Goal: Information Seeking & Learning: Learn about a topic

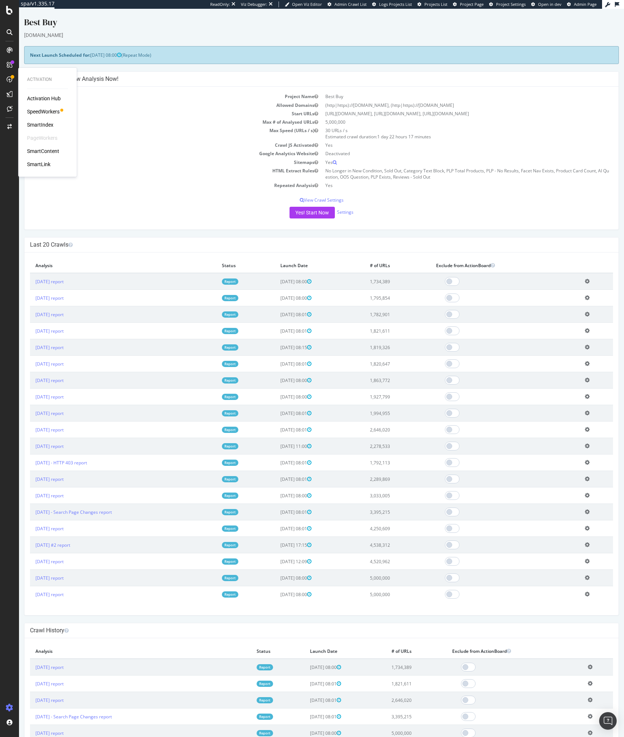
click at [53, 106] on div "Activation Hub SpeedWorkers SmartIndex PageWorkers SmartContent SmartLink" at bounding box center [47, 131] width 41 height 73
click at [47, 112] on div "SpeedWorkers" at bounding box center [43, 111] width 33 height 7
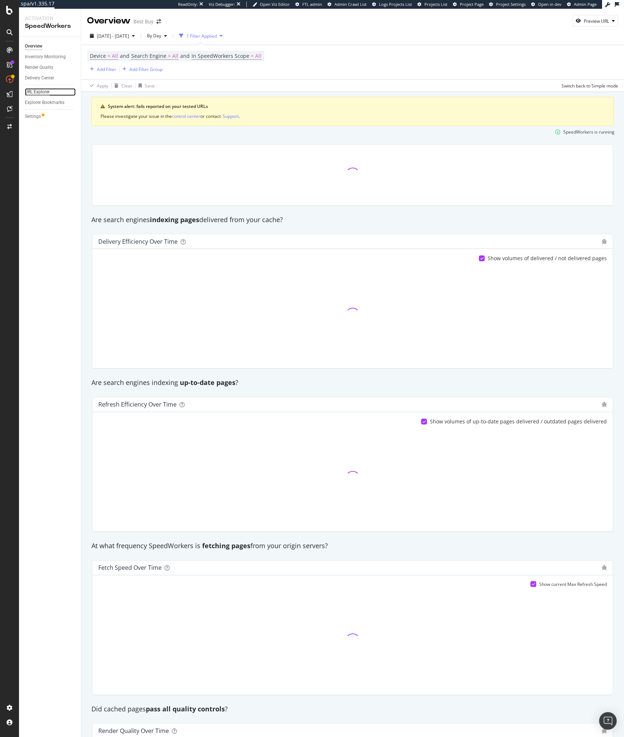
click at [37, 89] on div "URL Explorer" at bounding box center [37, 92] width 25 height 8
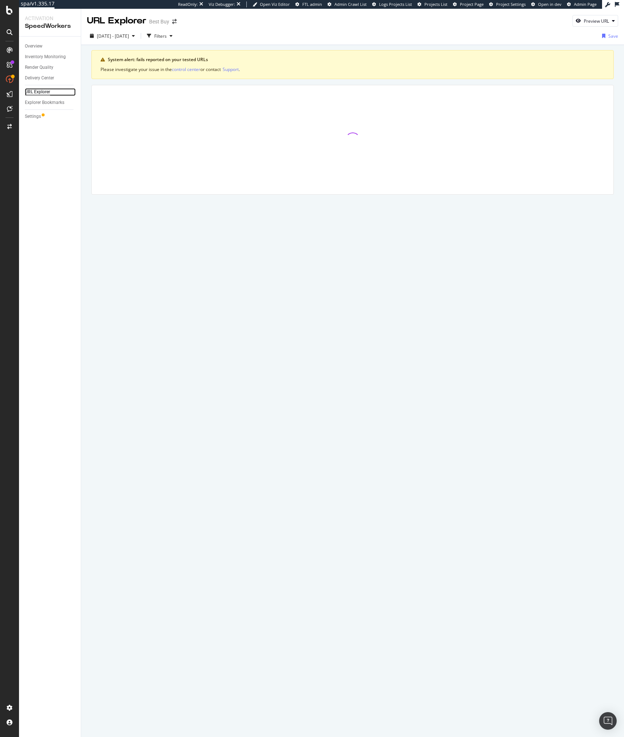
click at [37, 89] on div "URL Explorer" at bounding box center [37, 92] width 25 height 8
click at [124, 34] on span "2025 Jul. 15th - Aug. 11th" at bounding box center [113, 36] width 32 height 6
click at [108, 58] on div "Last 7 Days" at bounding box center [117, 60] width 23 height 6
type input "2025/08/05"
click at [136, 118] on input "2025/08/11" at bounding box center [143, 117] width 29 height 10
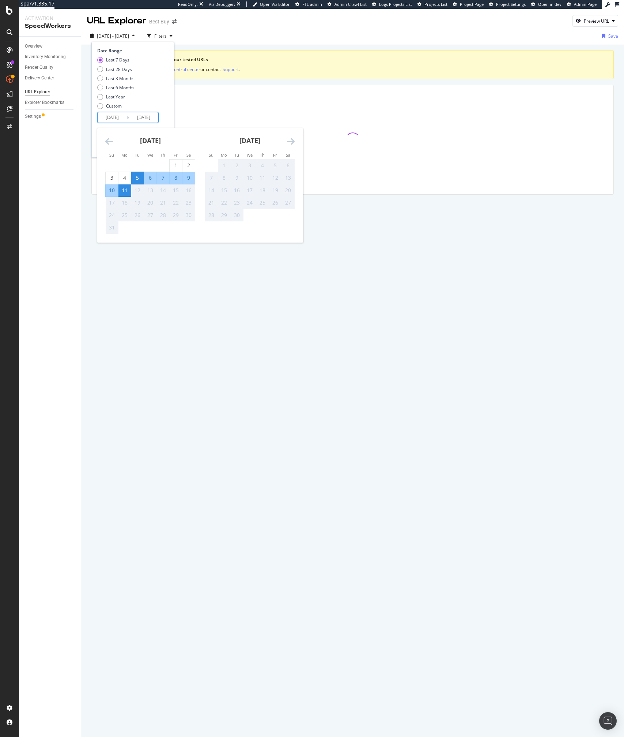
click at [180, 177] on div "8" at bounding box center [176, 177] width 12 height 7
type input "2025/08/08"
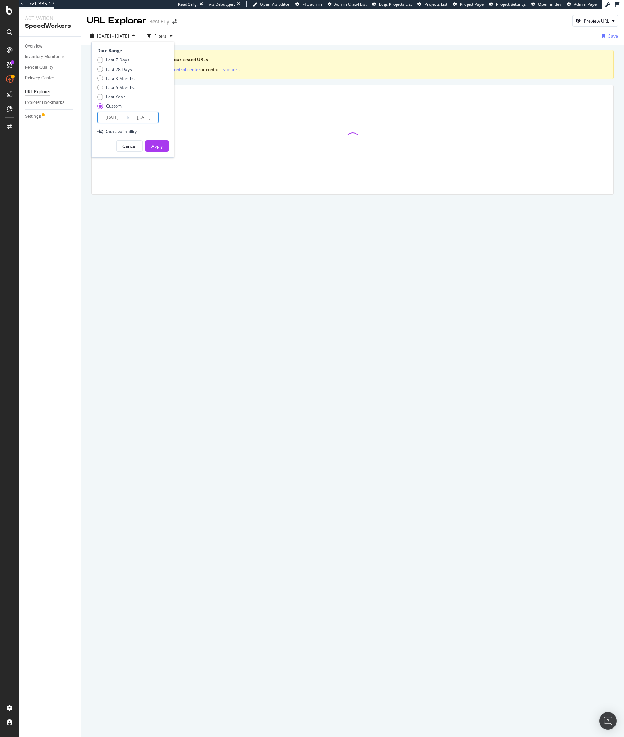
click at [113, 116] on input "2025/08/05" at bounding box center [112, 117] width 29 height 10
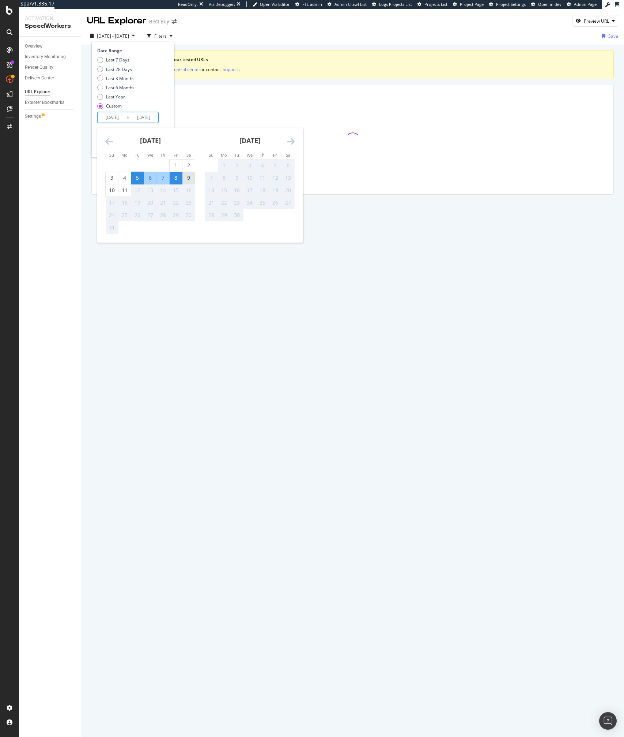
click at [185, 176] on div "9" at bounding box center [189, 177] width 12 height 7
type input "2025/08/09"
click at [111, 191] on div "10" at bounding box center [112, 190] width 12 height 7
click at [135, 121] on input "2025/08/10" at bounding box center [143, 117] width 29 height 10
click at [124, 187] on div "11" at bounding box center [125, 190] width 12 height 7
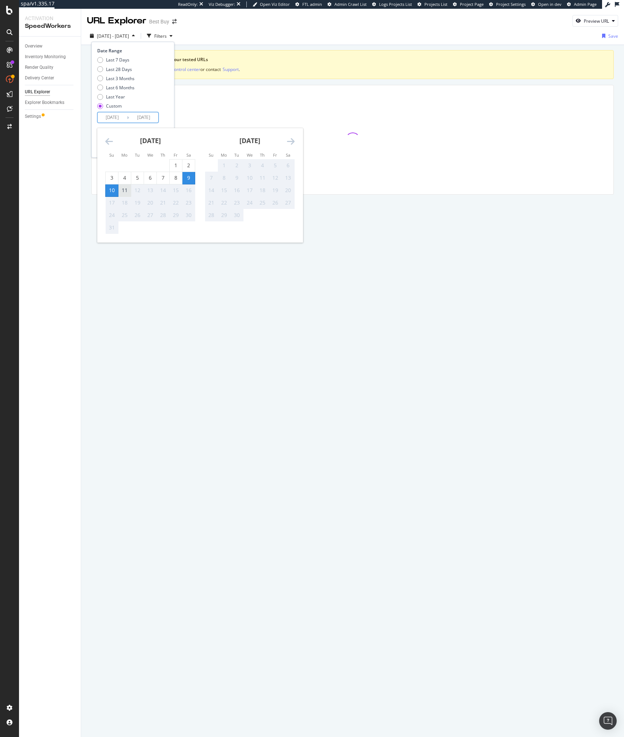
type input "2025/08/11"
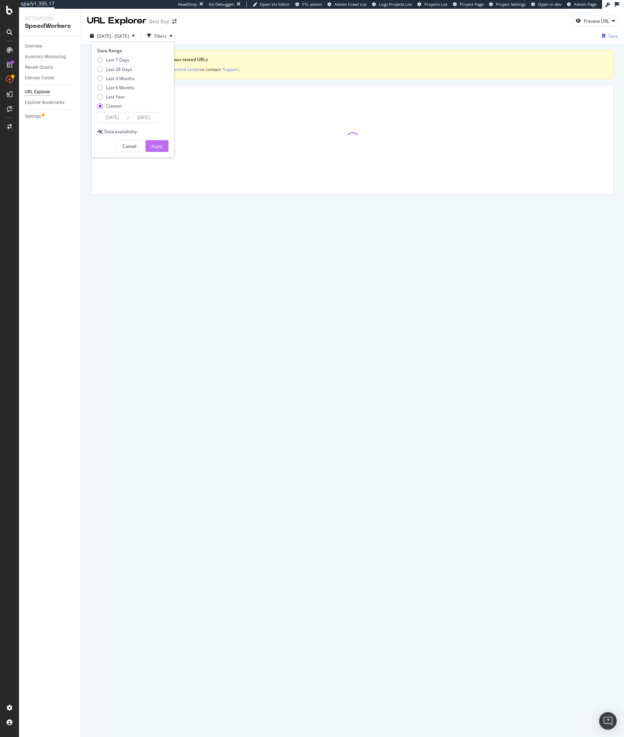
click at [165, 145] on button "Apply" at bounding box center [157, 146] width 23 height 12
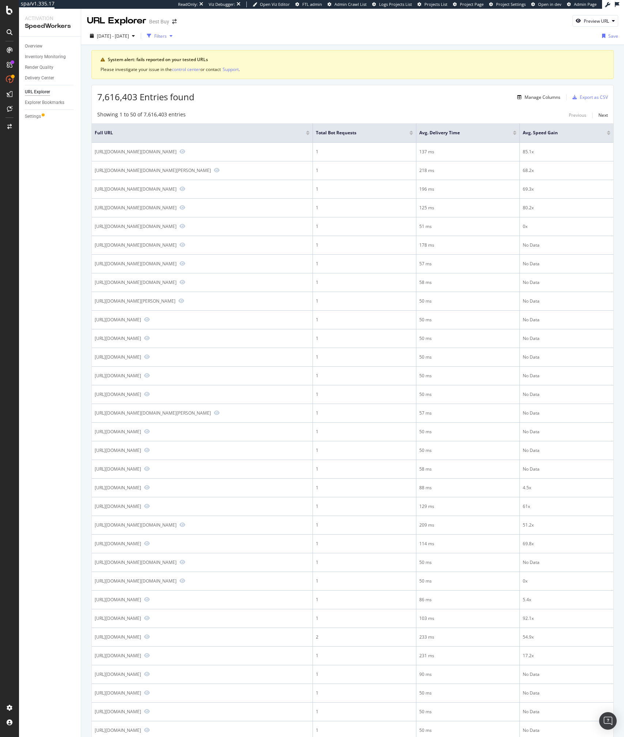
click at [167, 33] on div "Filters" at bounding box center [160, 36] width 12 height 6
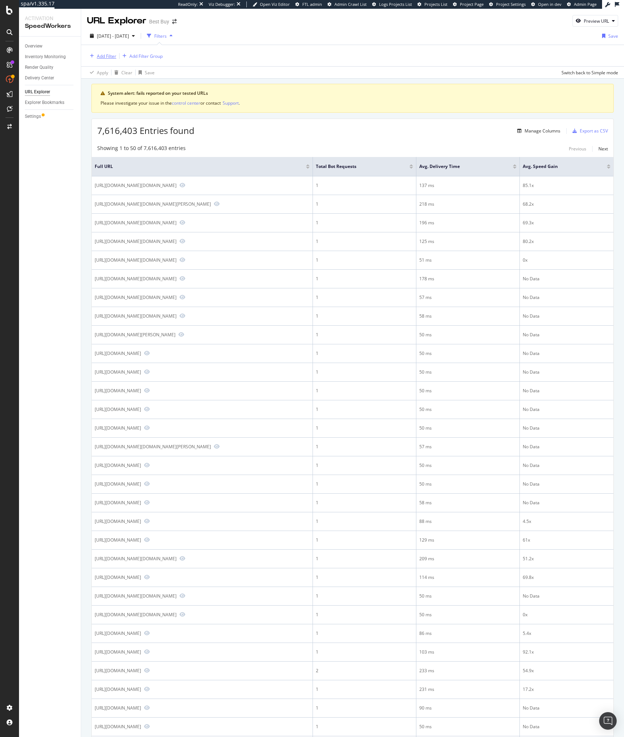
click at [97, 55] on div "Add Filter" at bounding box center [106, 56] width 19 height 6
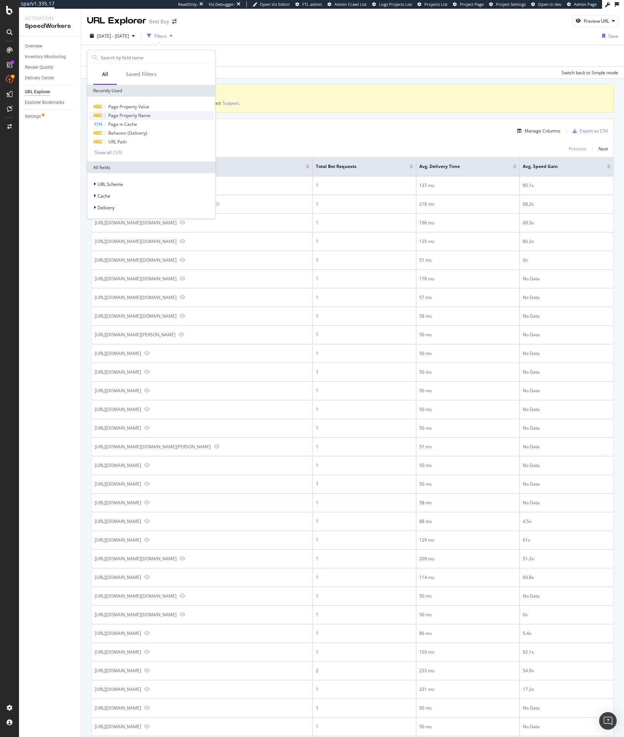
click at [127, 113] on span "Page Property Name" at bounding box center [129, 115] width 42 height 6
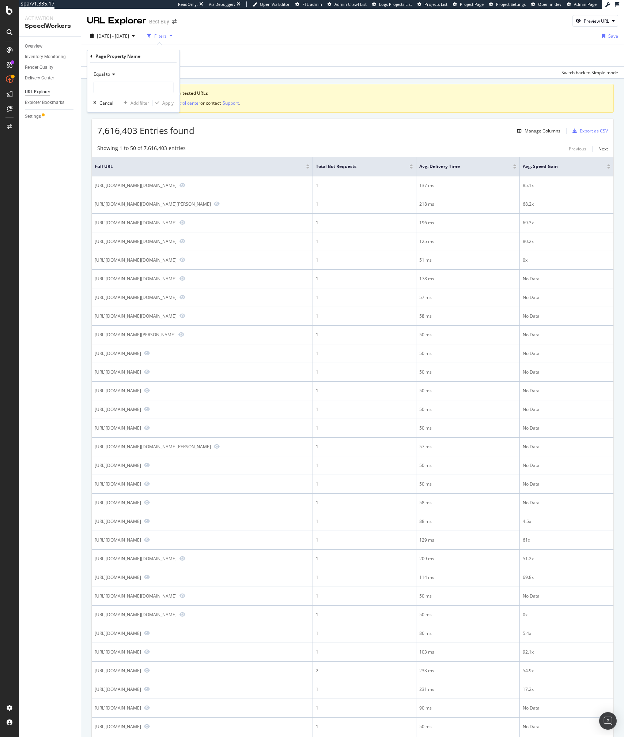
click at [124, 94] on div "Equal to Cancel Add filter Apply" at bounding box center [133, 88] width 92 height 50
click at [124, 88] on input "text" at bounding box center [134, 88] width 80 height 12
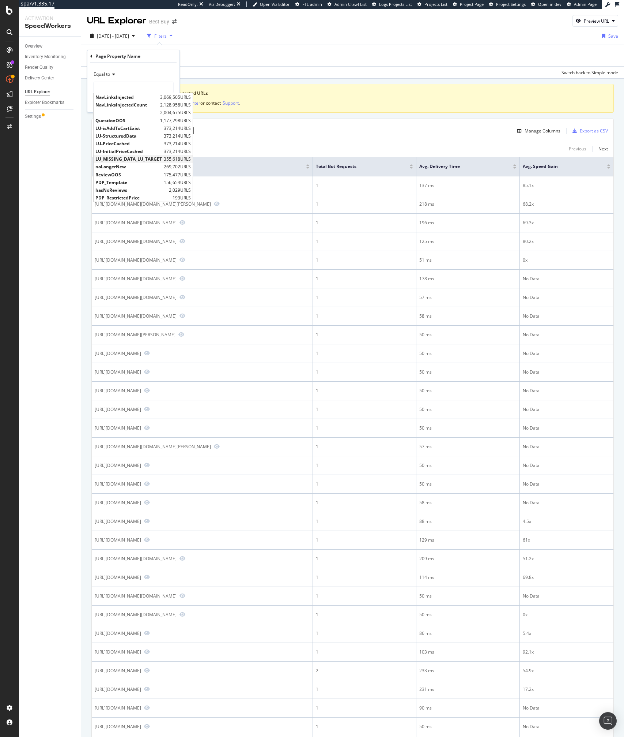
click at [134, 157] on span "LU_MISSING_DATA_LU_TARGET" at bounding box center [128, 159] width 67 height 6
type input "LU_MISSING_DATA_LU_TARGET"
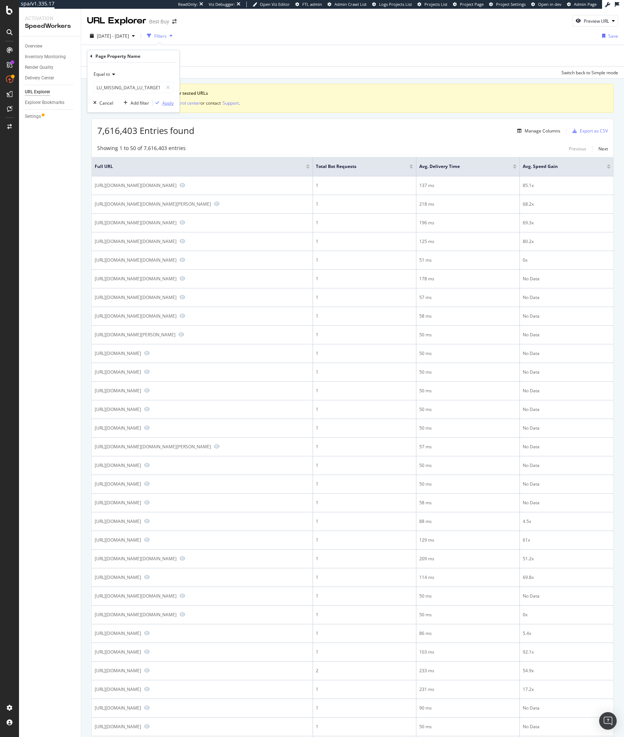
click at [163, 103] on div "Apply" at bounding box center [167, 103] width 11 height 6
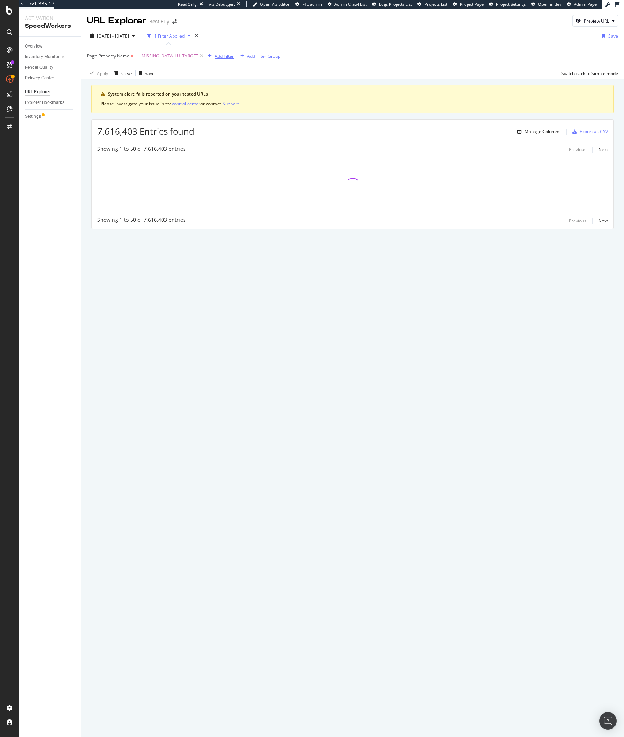
click at [225, 54] on div "Add Filter" at bounding box center [224, 56] width 19 height 6
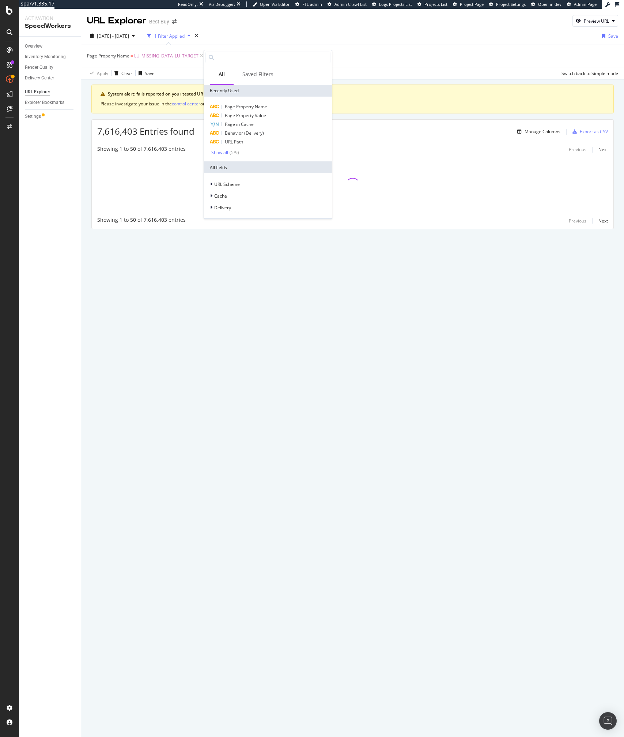
type input "li"
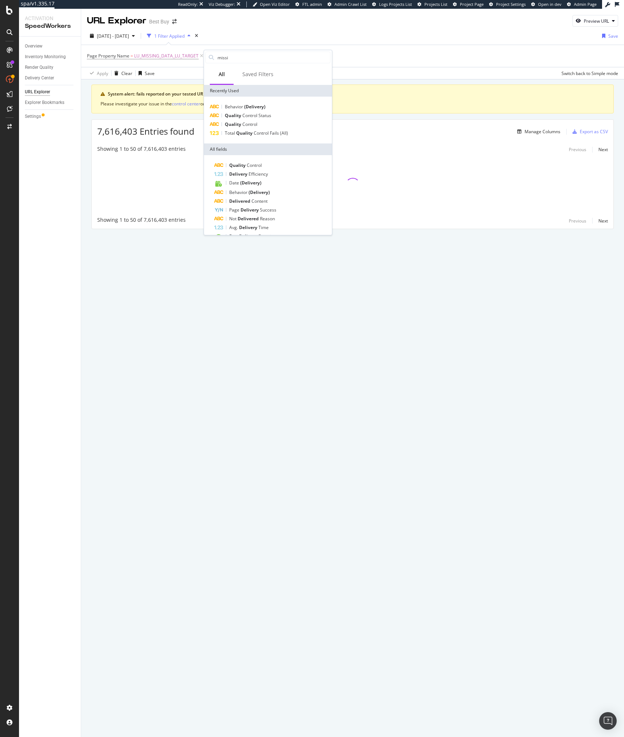
type input "missin"
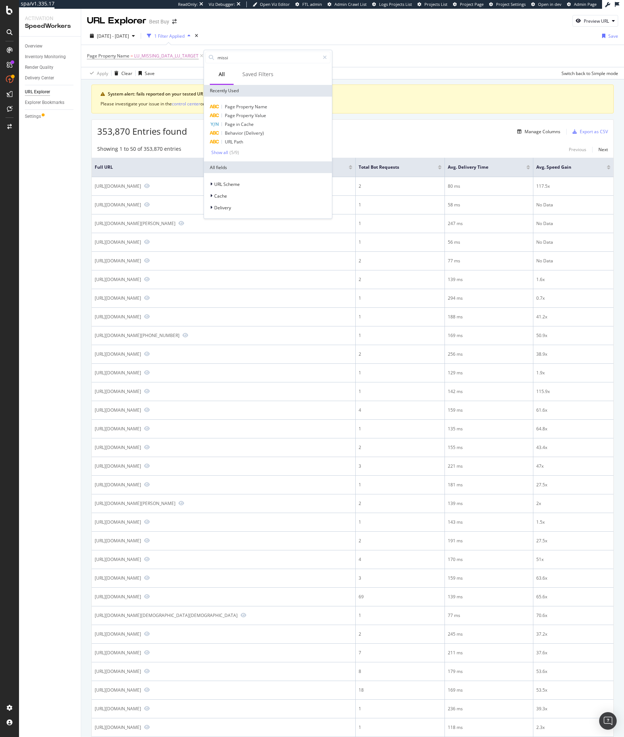
type input "missin"
click at [252, 114] on span "Page Property Value" at bounding box center [245, 115] width 41 height 6
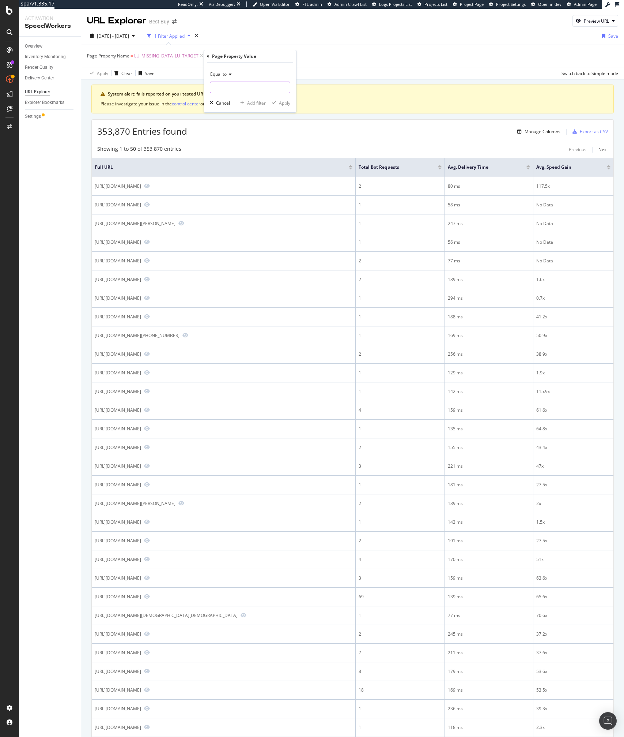
click at [238, 84] on input "text" at bounding box center [250, 88] width 80 height 12
click at [234, 105] on span "comp_value_missing" at bounding box center [262, 105] width 101 height 6
type input "comp_value_missing"
click at [291, 100] on div "Equal to comp_value_missing comp_value_missing Cancel Add filter Apply" at bounding box center [250, 88] width 92 height 50
click at [284, 102] on div "Apply" at bounding box center [284, 103] width 11 height 6
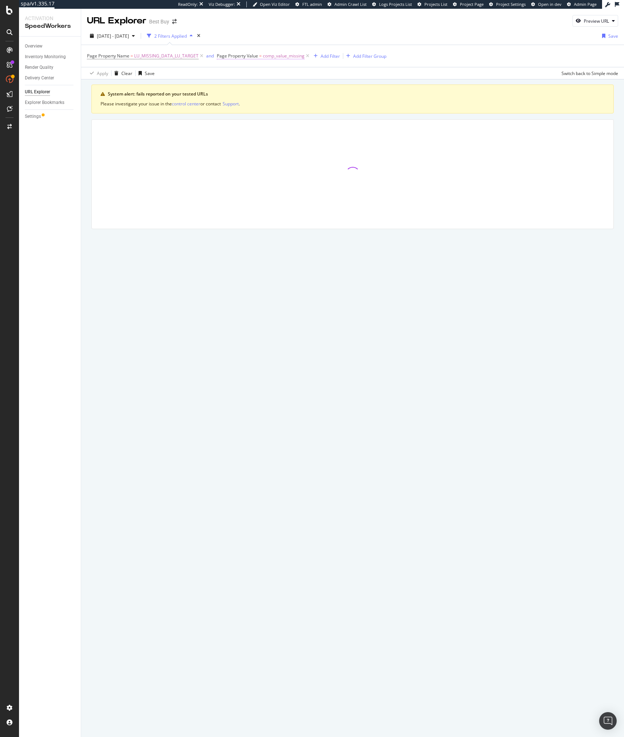
click at [272, 58] on span "comp_value_missing" at bounding box center [284, 56] width 42 height 10
click at [252, 87] on input "comp_value_missing" at bounding box center [257, 86] width 69 height 12
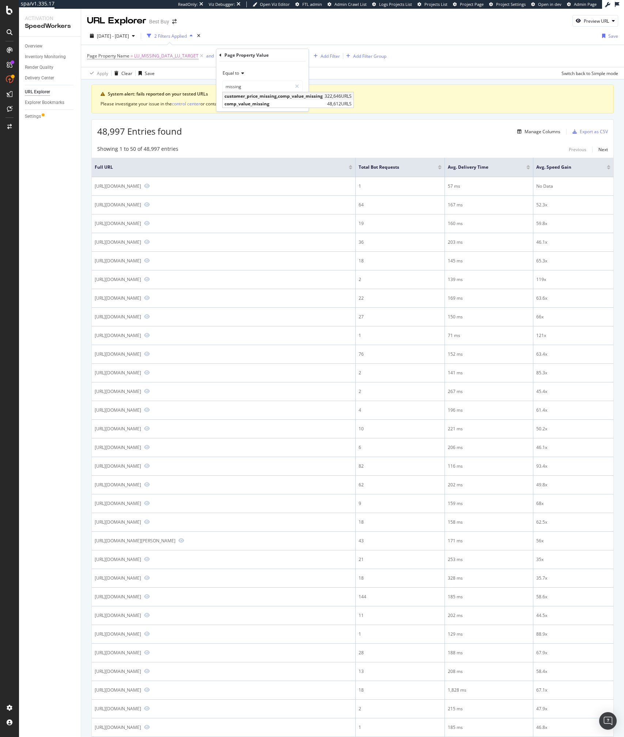
click at [269, 98] on span "customer_price_missing,comp_value_missing" at bounding box center [274, 96] width 98 height 6
type input "customer_price_missing,comp_value_missing"
click at [292, 102] on div "Apply" at bounding box center [296, 102] width 11 height 6
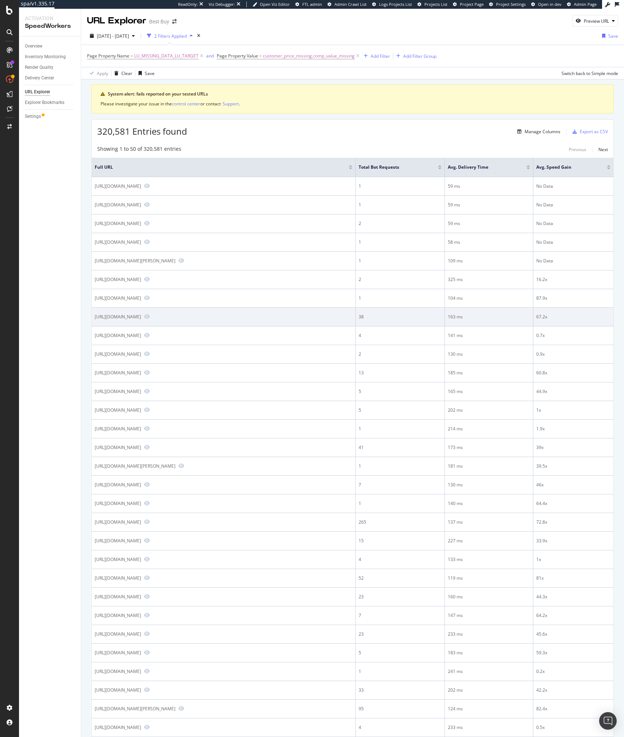
click at [153, 320] on div "https://www.bestbuy.com/site/paperlike-screen-protector-2-pack-for-apple-ipad-a…" at bounding box center [224, 316] width 258 height 7
click at [144, 319] on icon "Preview https://www.bestbuy.com/site/paperlike-screen-protector-2-pack-for-appl…" at bounding box center [147, 316] width 6 height 5
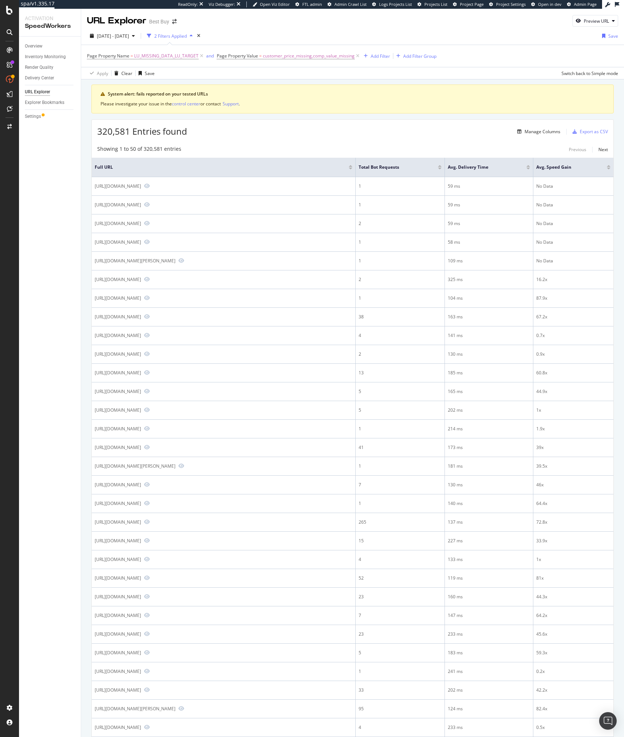
click at [187, 36] on div "2 Filters Applied" at bounding box center [170, 36] width 33 height 6
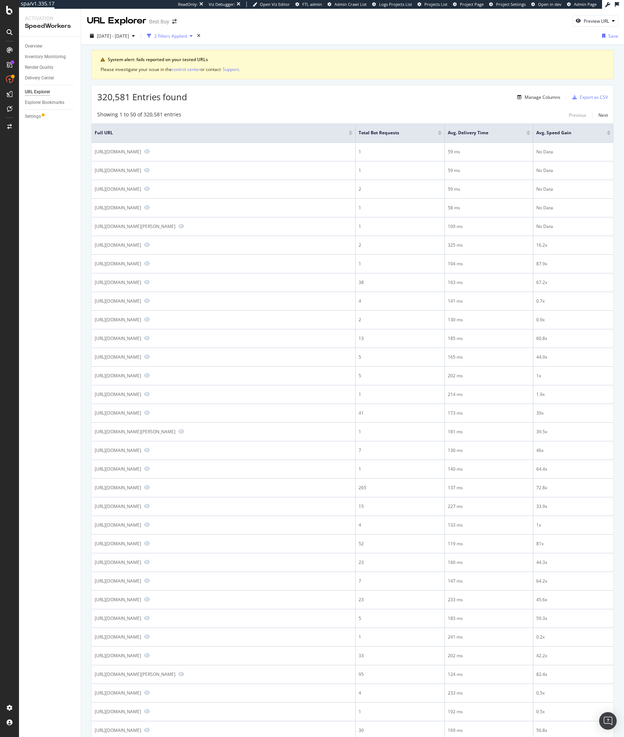
click at [193, 41] on div "2 Filters Applied" at bounding box center [170, 35] width 52 height 11
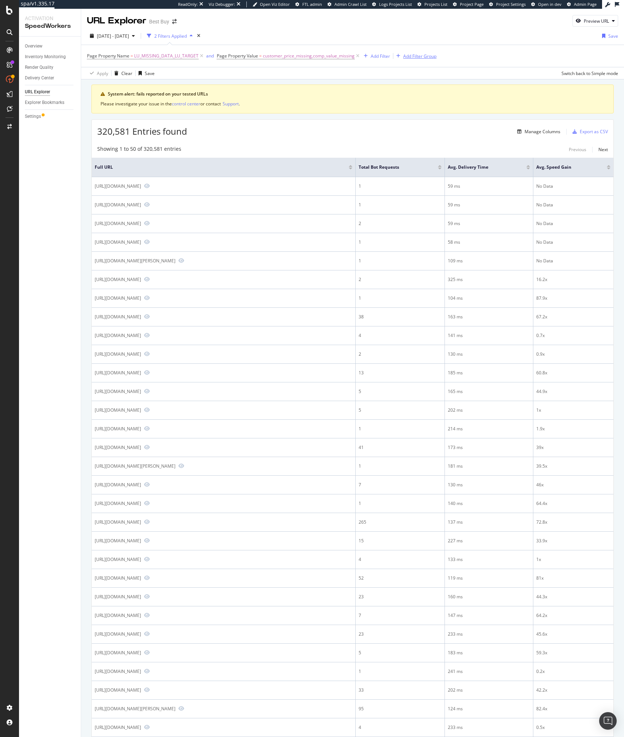
click at [406, 57] on div "Add Filter Group" at bounding box center [419, 56] width 33 height 6
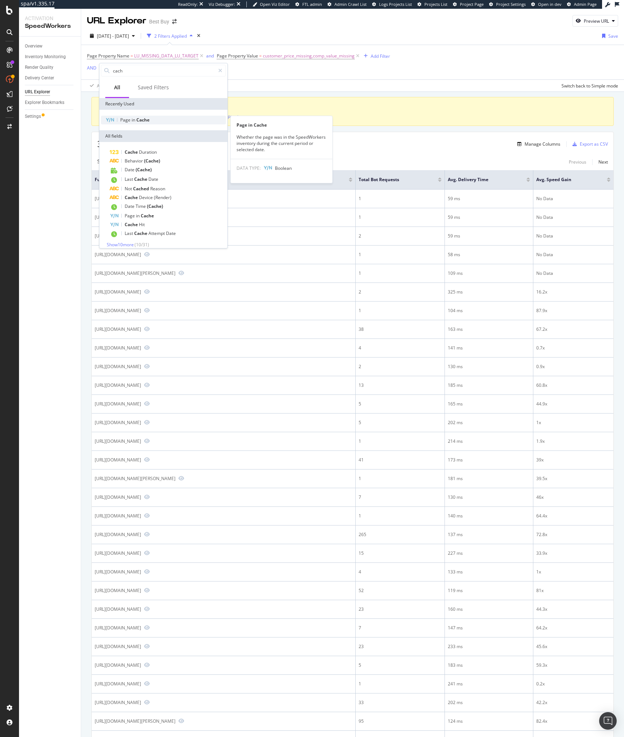
type input "cach"
click at [140, 120] on span "Cache" at bounding box center [142, 120] width 13 height 6
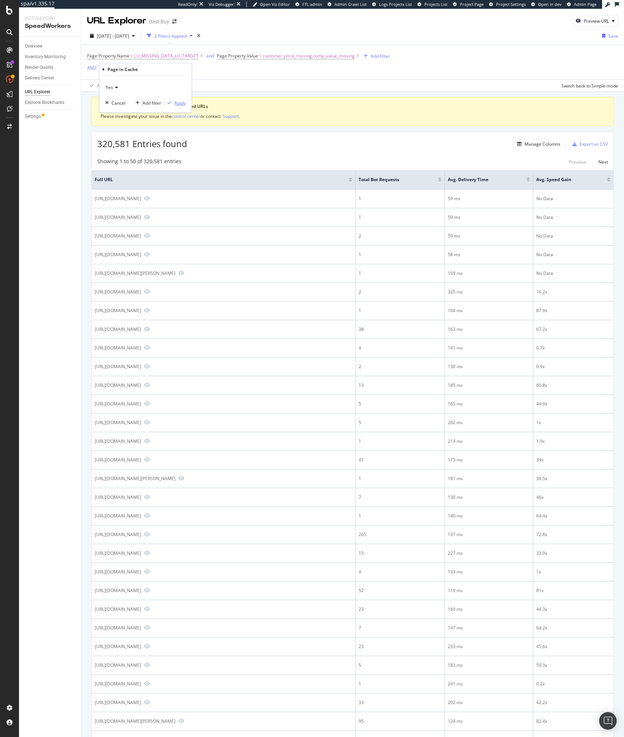
click at [177, 105] on div "Apply" at bounding box center [179, 103] width 11 height 6
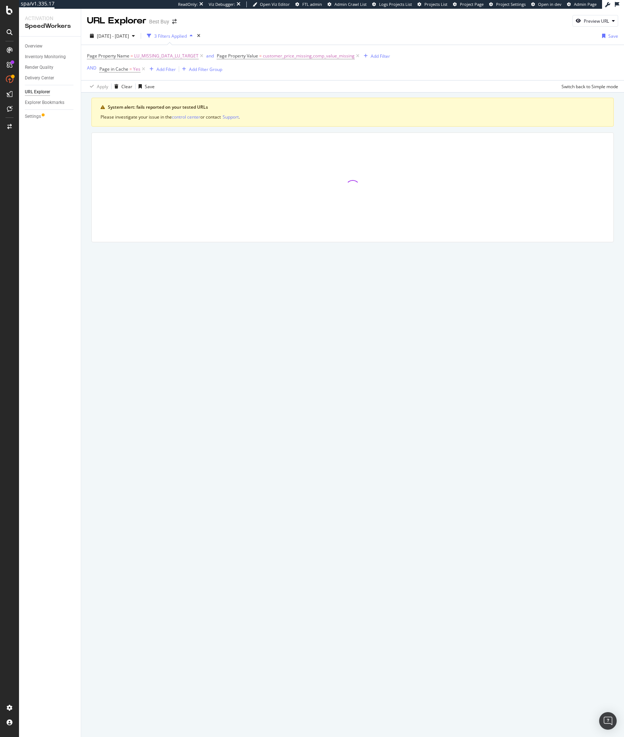
click at [254, 89] on div "Apply Clear Save Switch back to Simple mode" at bounding box center [352, 86] width 543 height 12
click at [275, 83] on div "Apply Clear Save Switch back to Simple mode" at bounding box center [352, 86] width 543 height 12
click at [164, 70] on div "Add Filter" at bounding box center [166, 69] width 19 height 6
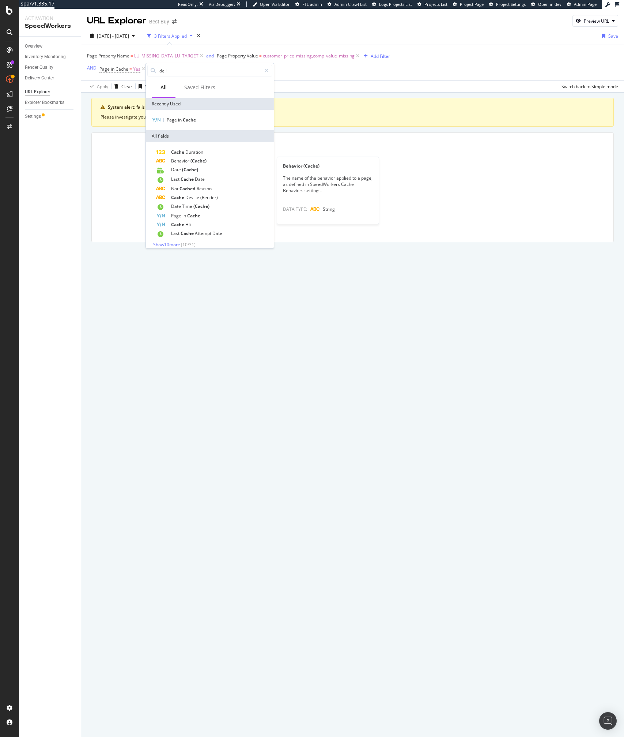
type input "deliv"
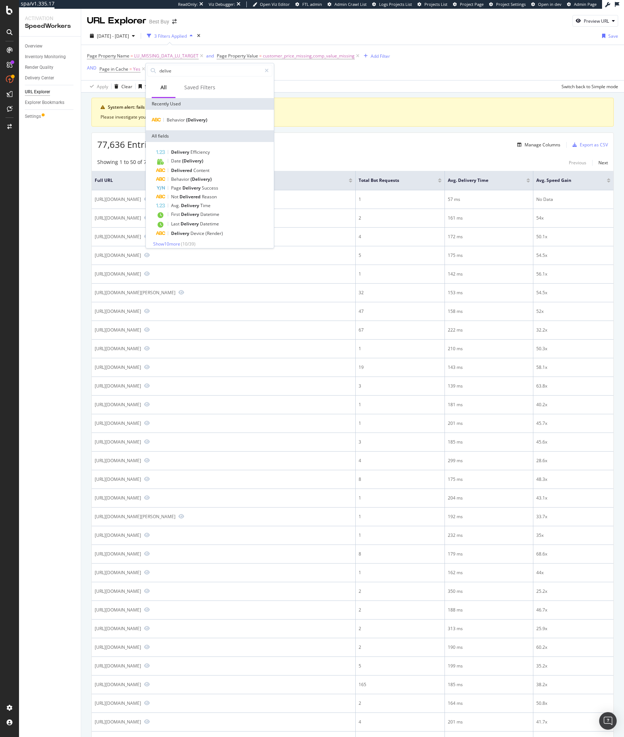
type input "deliver"
type input "cach"
click at [189, 220] on span "Hit" at bounding box center [188, 219] width 6 height 6
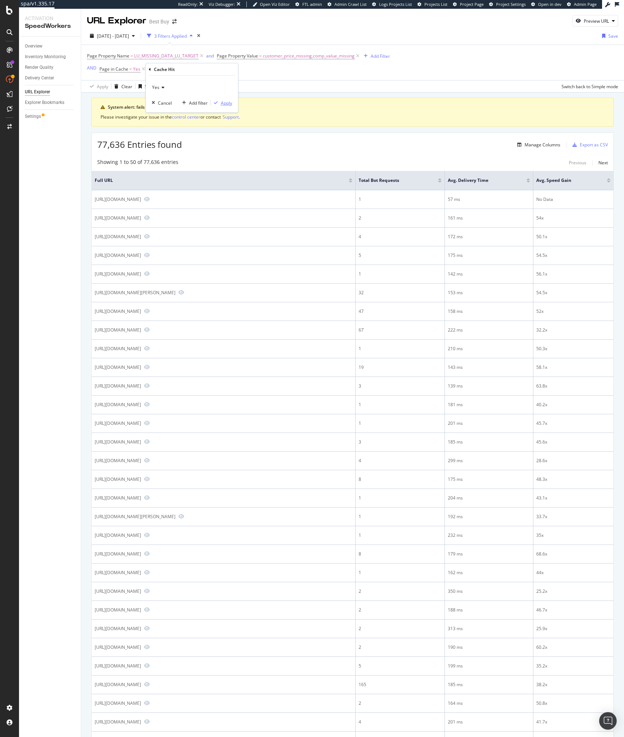
click at [232, 104] on div "Apply" at bounding box center [226, 103] width 11 height 6
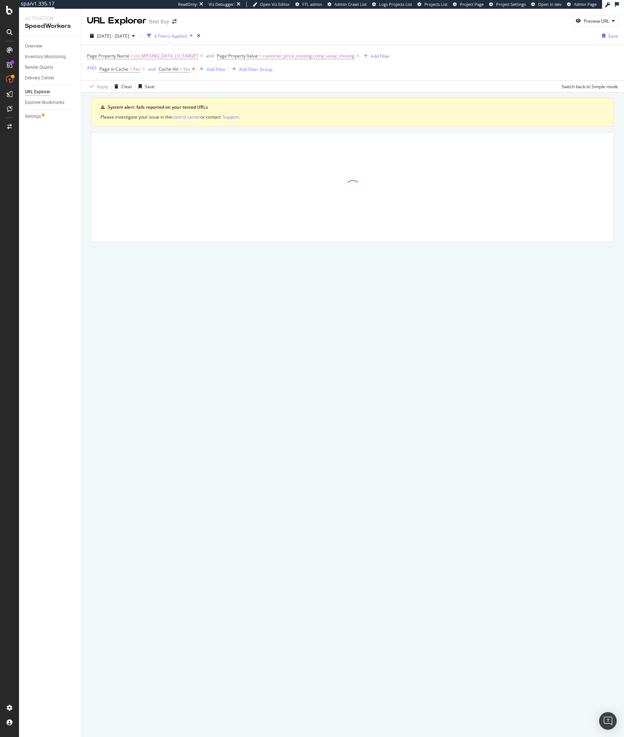
click at [193, 68] on icon at bounding box center [194, 68] width 6 height 7
click at [287, 85] on div "Apply Clear Save Switch back to Simple mode" at bounding box center [352, 86] width 543 height 12
click at [254, 85] on div "Apply Clear Save Switch back to Simple mode" at bounding box center [352, 86] width 543 height 12
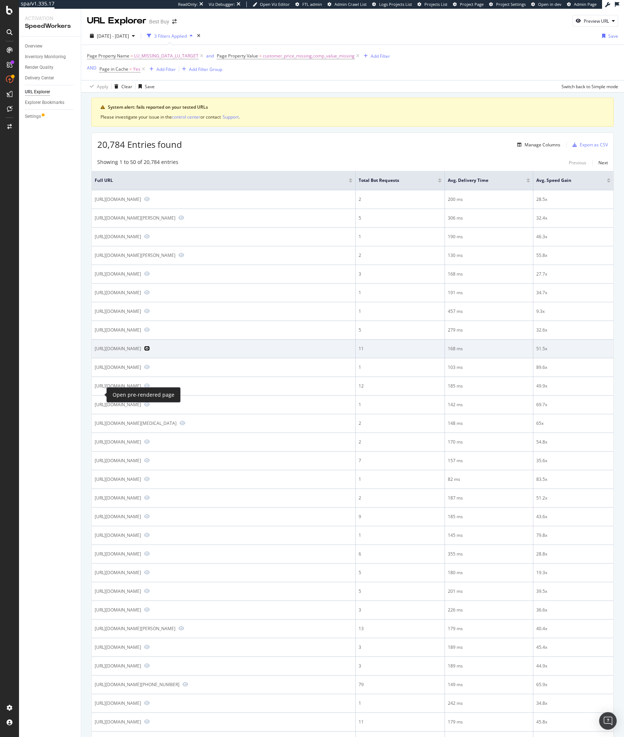
click at [144, 351] on icon "Preview https://www.bestbuy.com/site/metra-dash-kit-for-select-2011-2016-chevro…" at bounding box center [147, 348] width 6 height 5
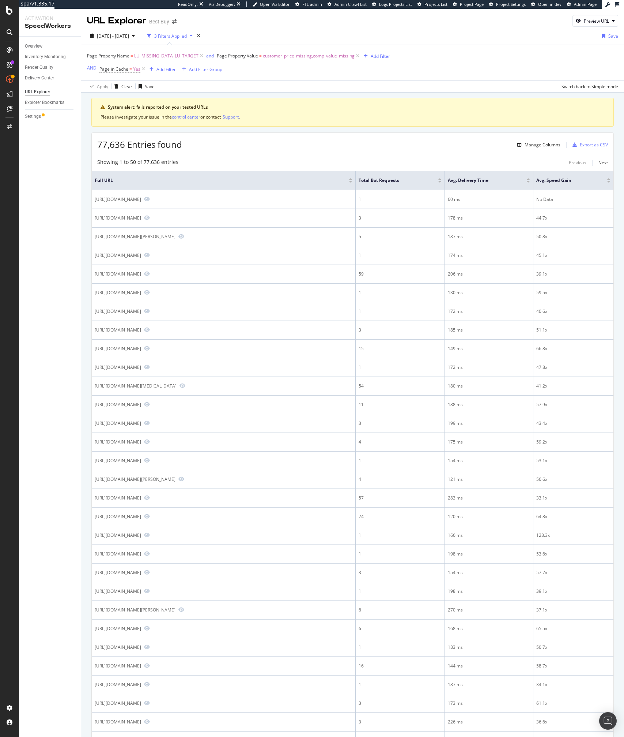
click at [227, 144] on div "77,636 Entries found Manage Columns Export as CSV" at bounding box center [353, 142] width 522 height 18
click at [537, 144] on div "Manage Columns" at bounding box center [543, 145] width 36 height 6
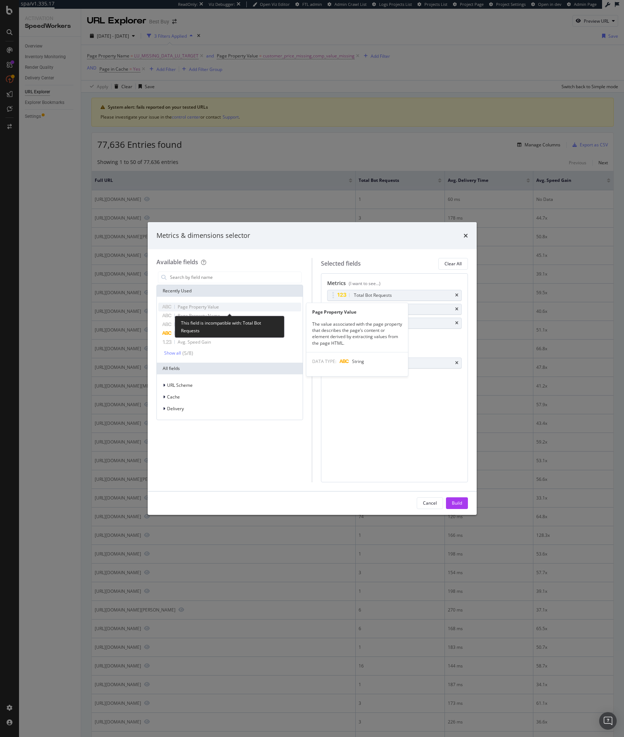
click at [202, 306] on span "Page Property Value" at bounding box center [198, 307] width 41 height 6
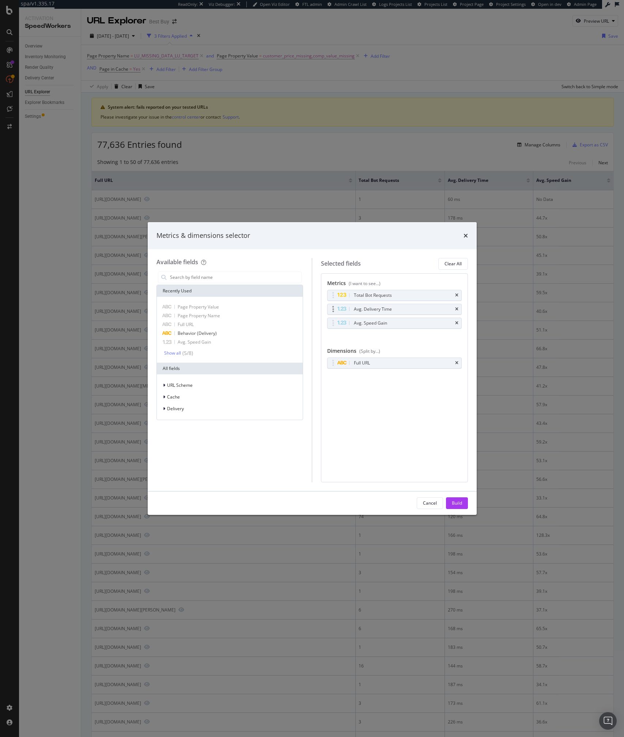
click at [460, 310] on div "Avg. Delivery Time" at bounding box center [395, 309] width 134 height 10
click at [458, 310] on icon "times" at bounding box center [456, 309] width 3 height 4
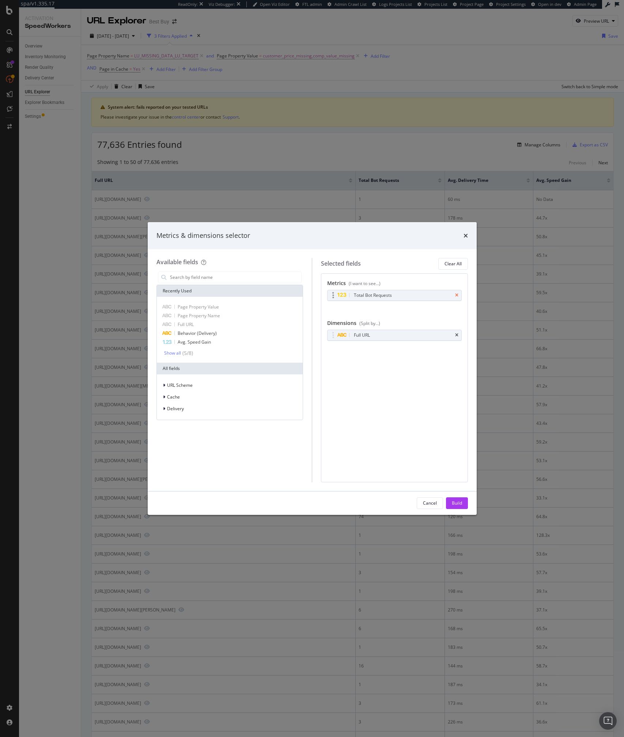
click at [455, 294] on icon "times" at bounding box center [456, 295] width 3 height 4
click at [206, 307] on span "Page Property Value" at bounding box center [198, 307] width 41 height 6
click at [430, 416] on div "Metrics (I want to see...) No Metric Selected You can use this field as a metri…" at bounding box center [394, 377] width 147 height 209
click at [462, 507] on div "Build" at bounding box center [457, 502] width 10 height 11
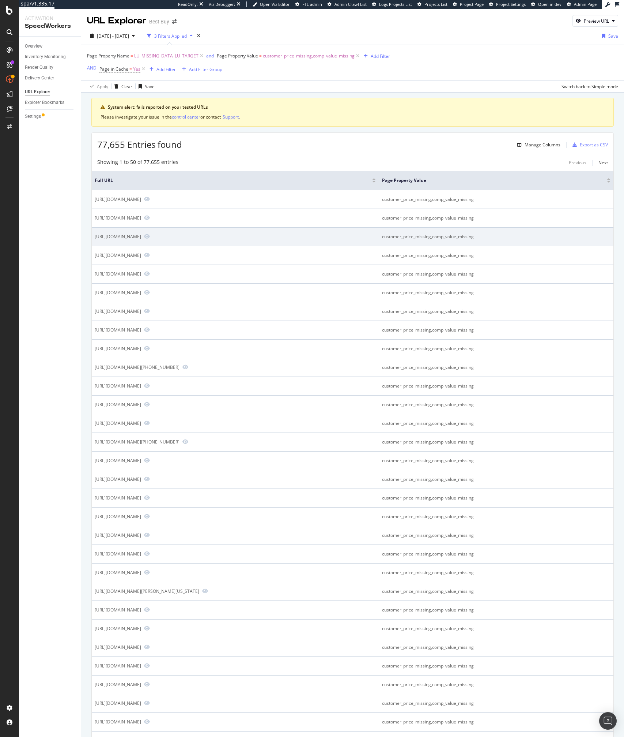
scroll to position [461, 0]
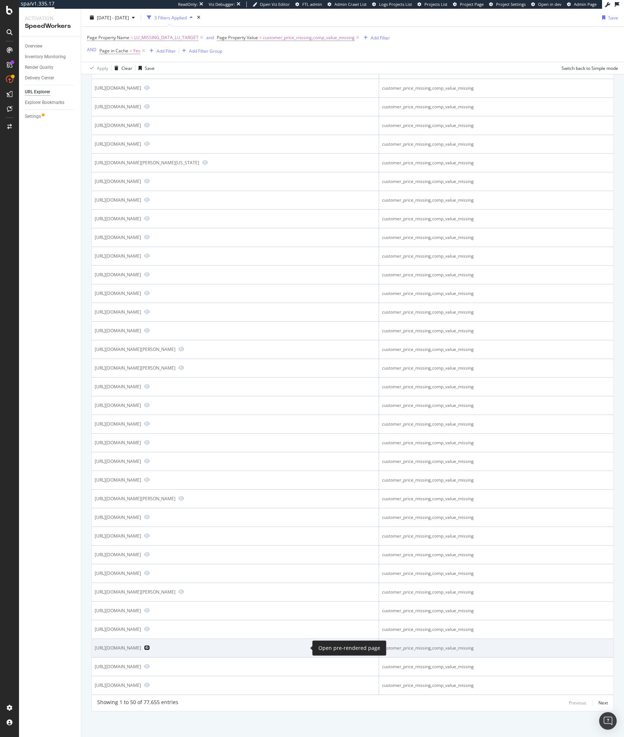
click at [150, 648] on icon "Preview https://www.bestbuy.com/site/greensmart-hirola-laptop-sleeve-bordeaux/8…" at bounding box center [147, 647] width 6 height 5
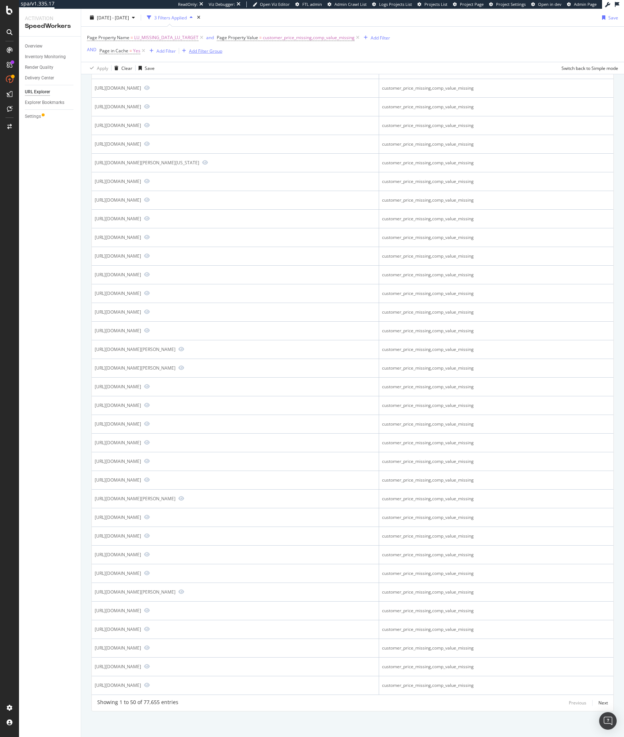
click at [199, 52] on div "Add Filter Group" at bounding box center [205, 51] width 33 height 6
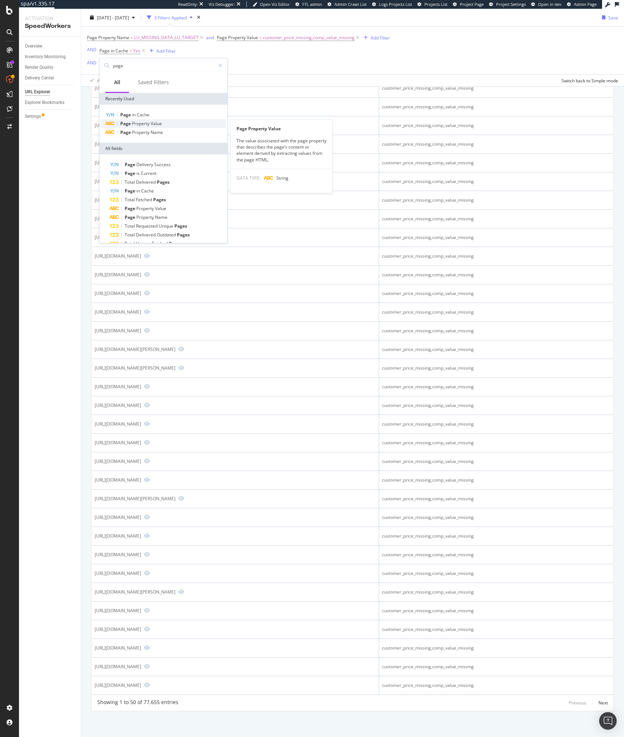
type input "page"
drag, startPoint x: 161, startPoint y: 126, endPoint x: 157, endPoint y: 134, distance: 8.8
click at [157, 134] on div "Page in Cache Page Property Value Page Property Name Page Property Name The nam…" at bounding box center [163, 123] width 125 height 26
click at [157, 134] on span "Name" at bounding box center [157, 132] width 12 height 6
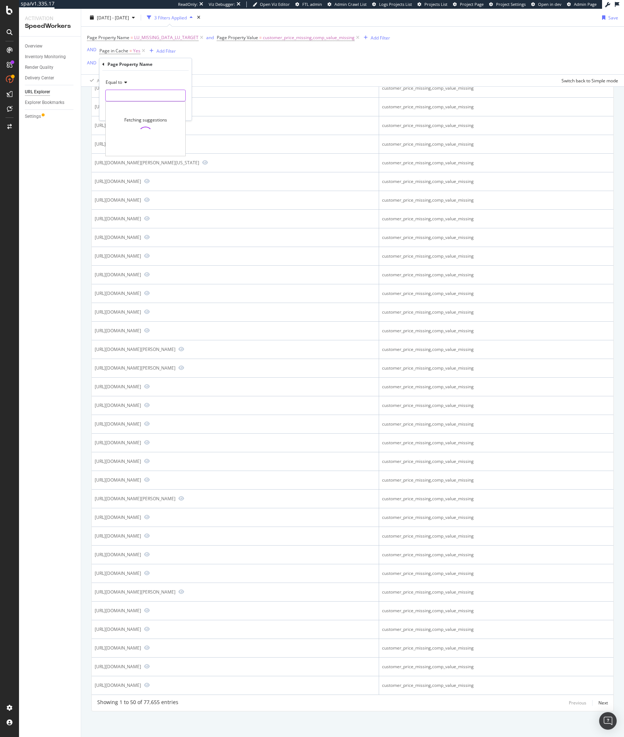
click at [128, 93] on input "text" at bounding box center [146, 96] width 80 height 12
type input "no"
type input "pdp"
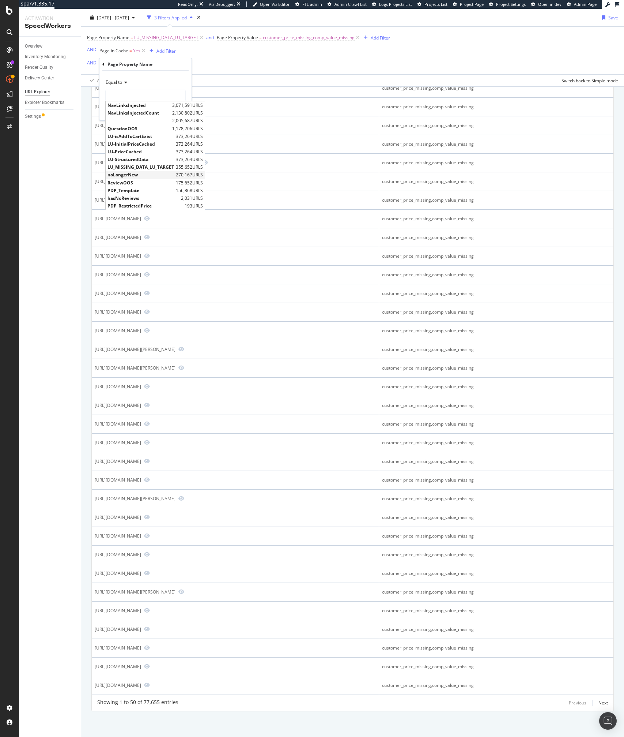
click at [135, 176] on span "noLongerNew" at bounding box center [141, 175] width 67 height 6
type input "noLongerNew"
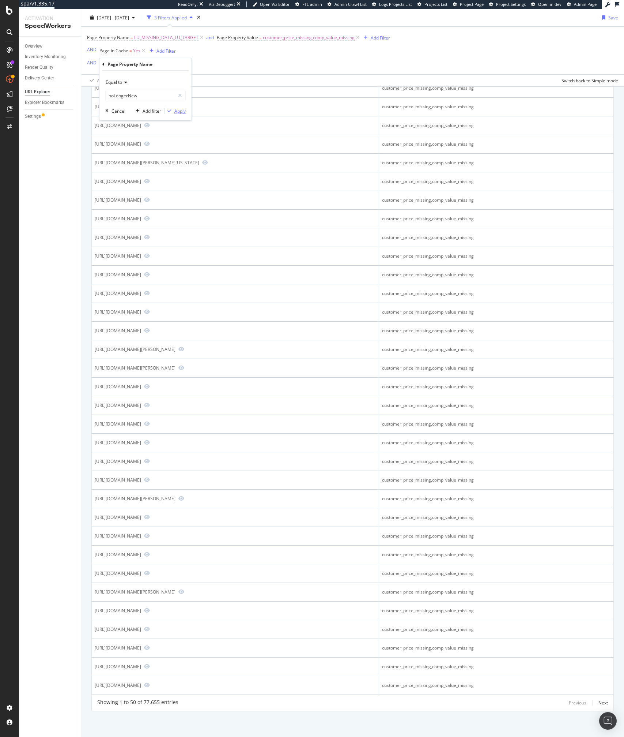
click at [176, 112] on div "Apply" at bounding box center [179, 111] width 11 height 6
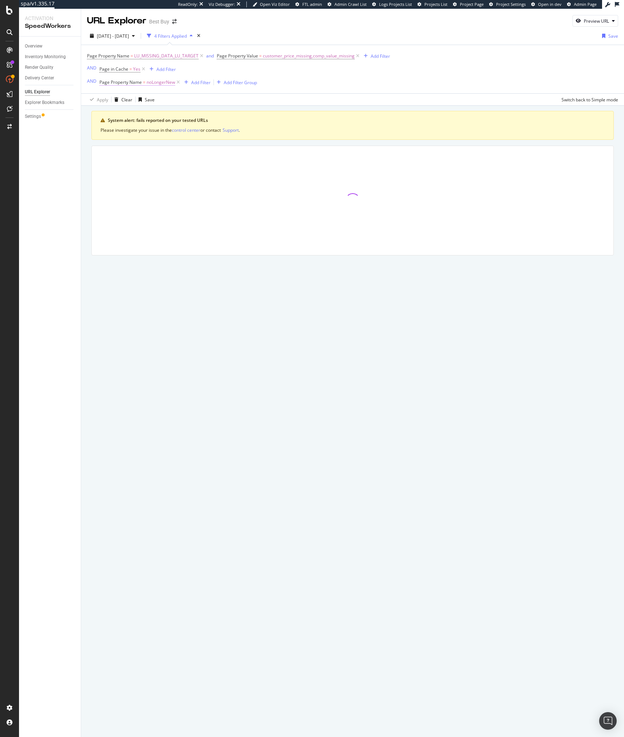
click at [119, 81] on span "Page Property Name" at bounding box center [120, 82] width 42 height 6
click at [116, 98] on span "Equal to" at bounding box center [114, 99] width 16 height 6
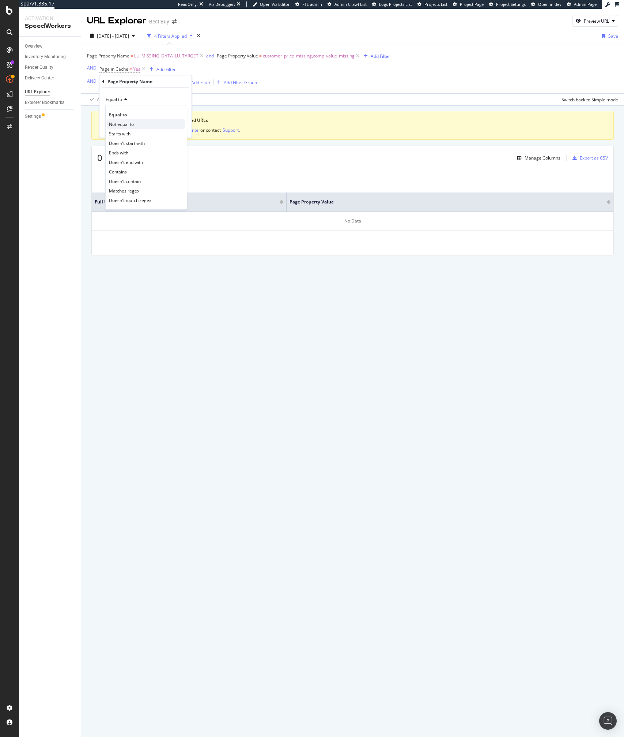
click at [122, 122] on span "Not equal to" at bounding box center [121, 124] width 25 height 6
click at [183, 129] on div "Apply" at bounding box center [179, 128] width 11 height 6
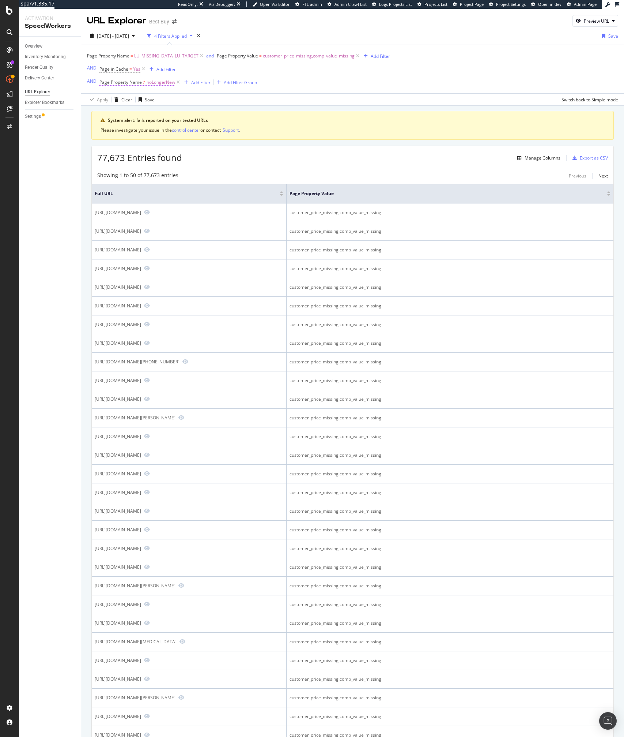
click at [153, 82] on span "noLongerNew" at bounding box center [161, 82] width 29 height 10
click at [158, 109] on input "noLongerNew" at bounding box center [140, 113] width 69 height 12
click at [247, 101] on div "Apply Clear Save Switch back to Simple mode" at bounding box center [352, 99] width 543 height 12
click at [203, 82] on div "Add Filter" at bounding box center [200, 82] width 19 height 6
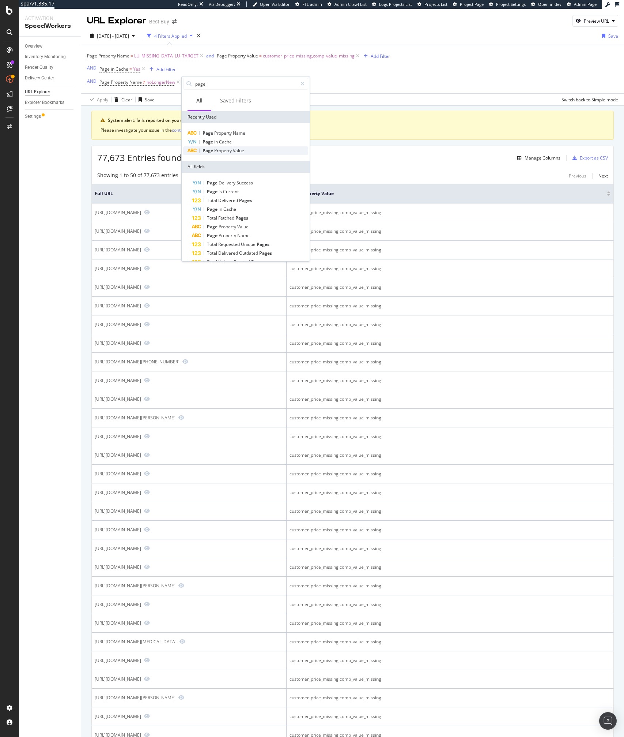
click at [222, 150] on span "Property" at bounding box center [223, 150] width 19 height 6
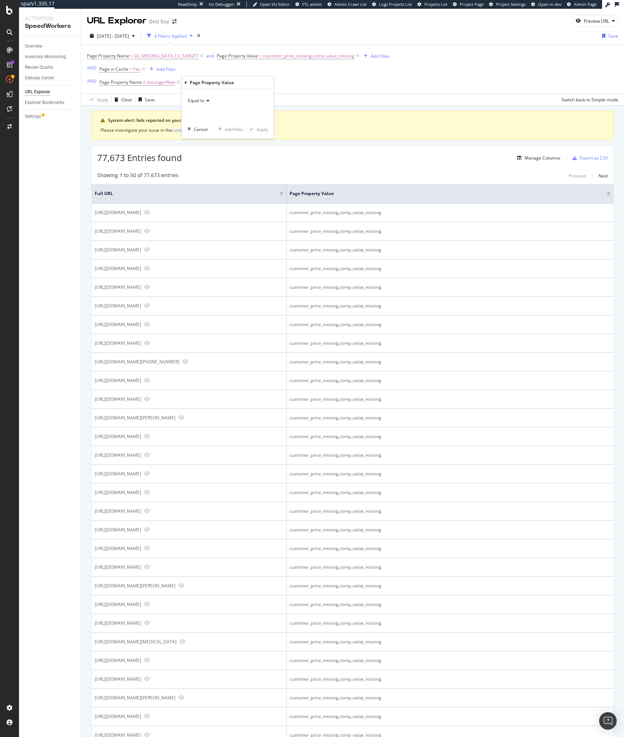
click at [203, 101] on span "Equal to" at bounding box center [196, 100] width 16 height 6
click at [230, 99] on div "Equal to" at bounding box center [228, 101] width 80 height 12
click at [209, 114] on input "text" at bounding box center [228, 114] width 80 height 12
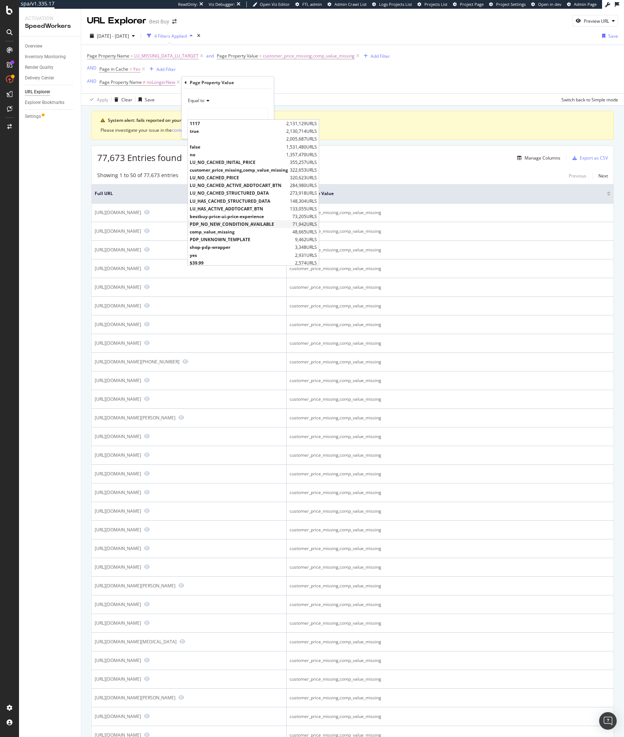
click at [225, 225] on span "PDP_NO_NEW_CONDITION_AVAILABLE" at bounding box center [240, 224] width 101 height 6
type input "PDP_NO_NEW_CONDITION_AVAILABLE"
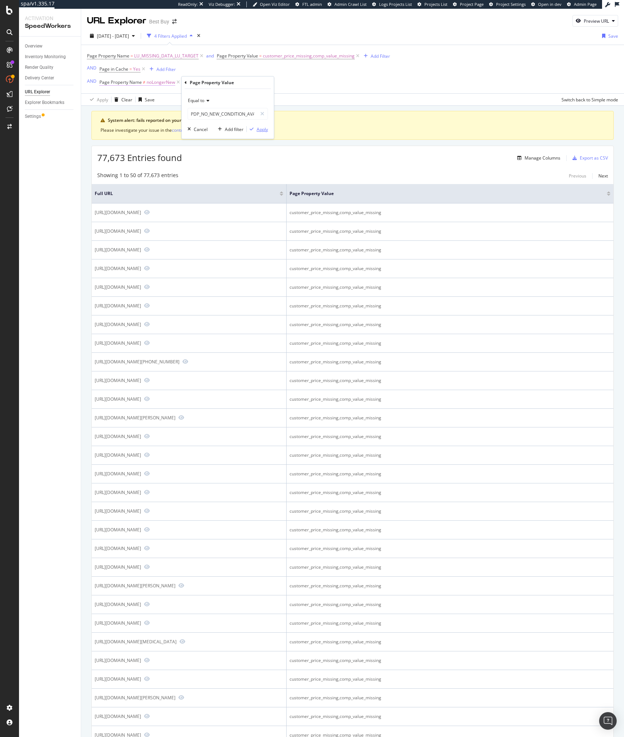
click at [261, 128] on div "Apply" at bounding box center [262, 129] width 11 height 6
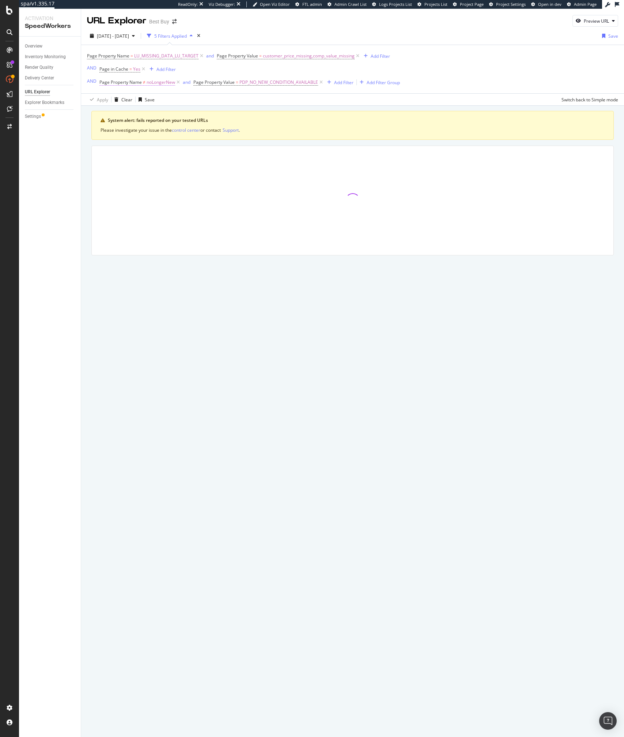
click at [128, 83] on span "Page Property Name" at bounding box center [120, 82] width 42 height 6
click at [129, 114] on input "noLongerNew" at bounding box center [140, 113] width 69 height 12
click at [127, 99] on span "Not equal to" at bounding box center [118, 99] width 25 height 6
click at [161, 96] on div "Not equal to" at bounding box center [145, 100] width 80 height 12
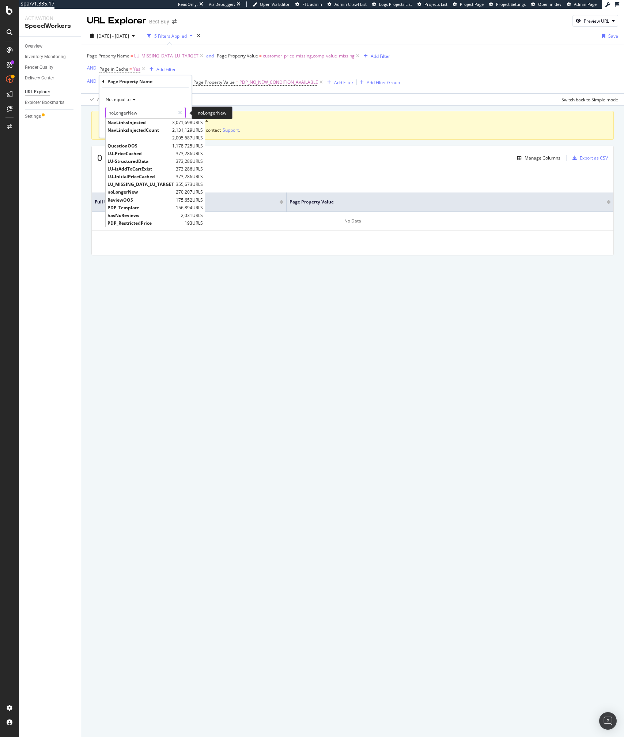
click at [151, 110] on input "noLongerNew" at bounding box center [140, 113] width 69 height 12
click at [180, 108] on div at bounding box center [180, 113] width 11 height 12
click at [161, 115] on input "text" at bounding box center [146, 113] width 80 height 12
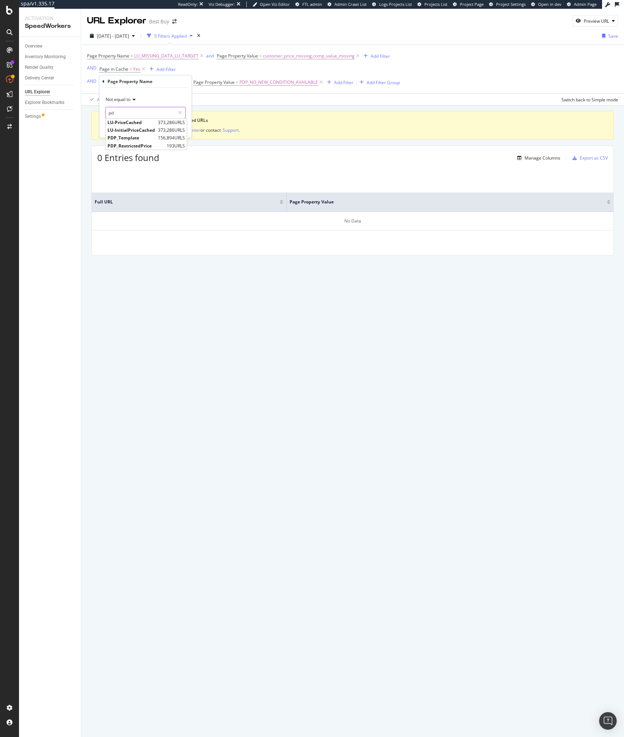
type input "pdp"
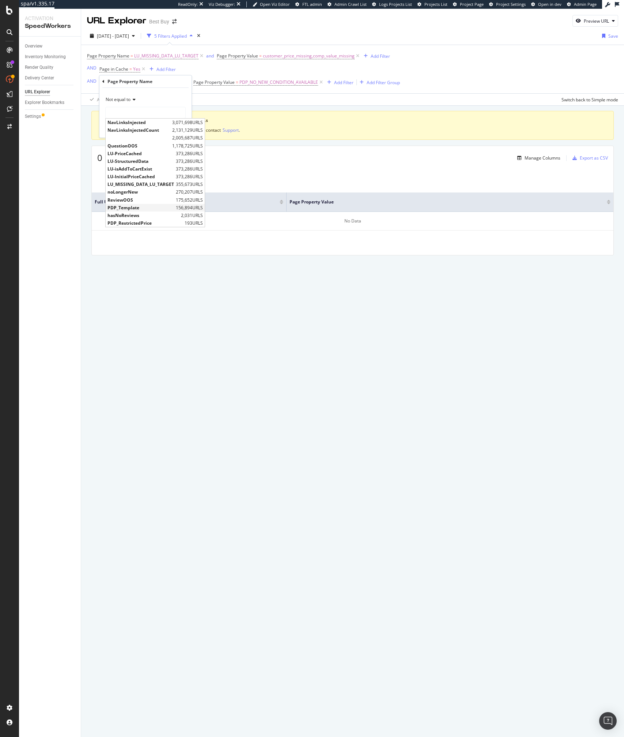
click at [131, 208] on span "PDP_Template" at bounding box center [141, 207] width 67 height 6
type input "PDP_Template"
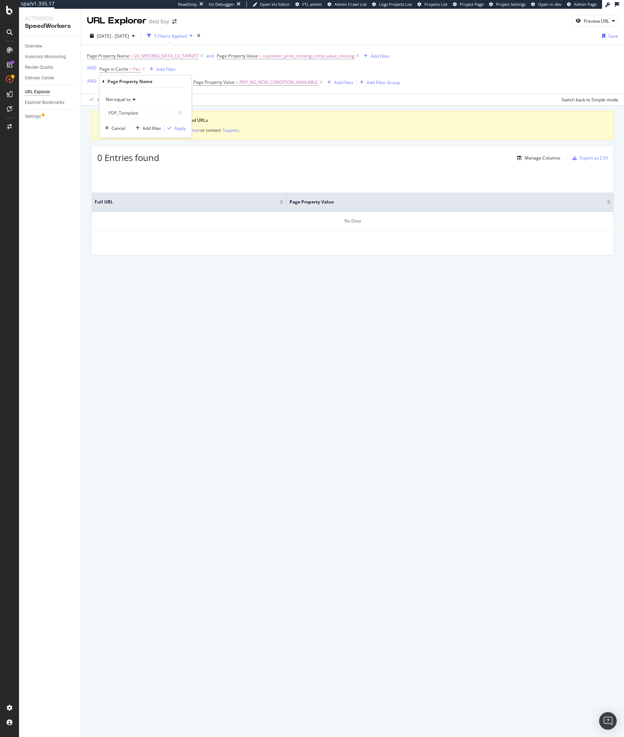
click at [229, 97] on div "Apply Clear Save Switch back to Simple mode" at bounding box center [352, 99] width 543 height 12
click at [139, 79] on span "Page Property Name" at bounding box center [120, 82] width 42 height 6
click at [102, 84] on div "Page Property Name" at bounding box center [145, 81] width 86 height 12
click at [102, 83] on icon at bounding box center [103, 81] width 2 height 4
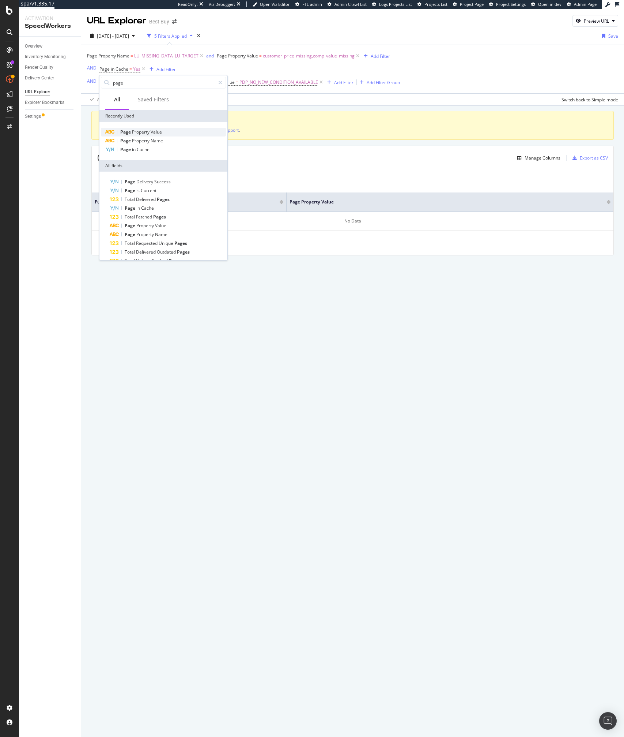
click at [143, 130] on span "Property" at bounding box center [141, 132] width 19 height 6
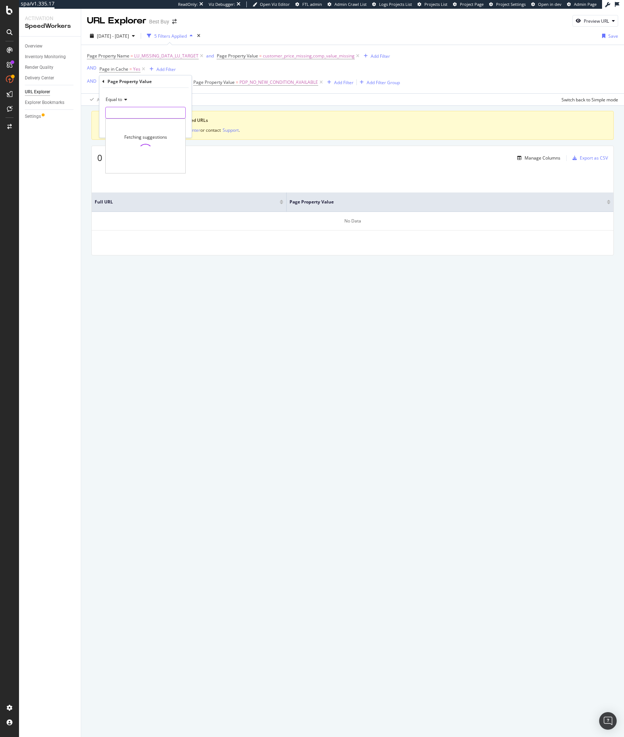
click at [128, 109] on input "text" at bounding box center [146, 113] width 80 height 12
click at [142, 123] on span "PDP_UNKNOWN_TEMPLATE" at bounding box center [138, 122] width 61 height 6
type input "PDP_UNKNOWN_TEMPLATE"
click at [182, 128] on div "Apply" at bounding box center [179, 128] width 11 height 6
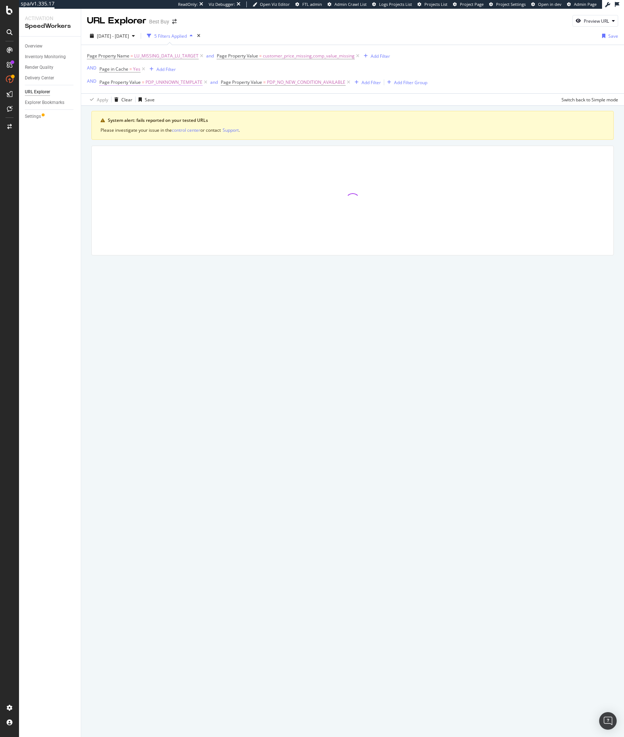
click at [156, 83] on span "PDP_UNKNOWN_TEMPLATE" at bounding box center [174, 82] width 57 height 10
click at [103, 82] on icon at bounding box center [103, 81] width 2 height 4
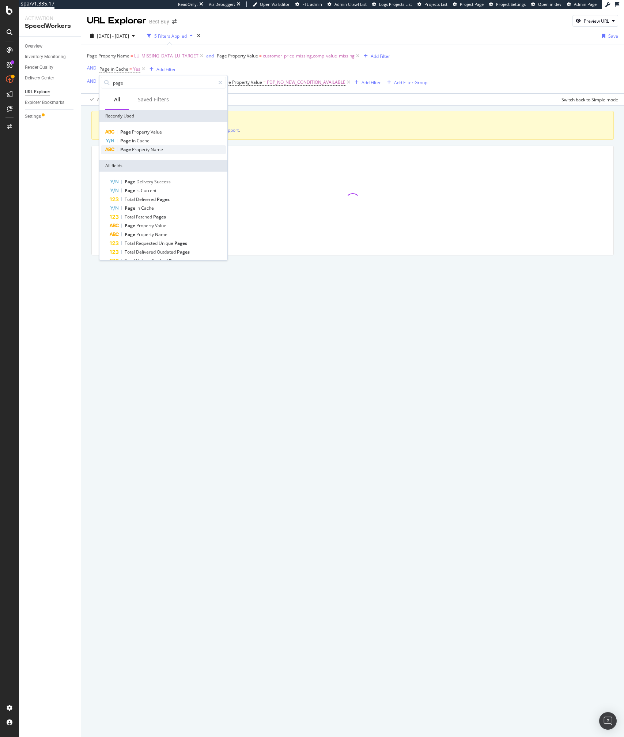
click at [138, 147] on span "Property" at bounding box center [141, 149] width 19 height 6
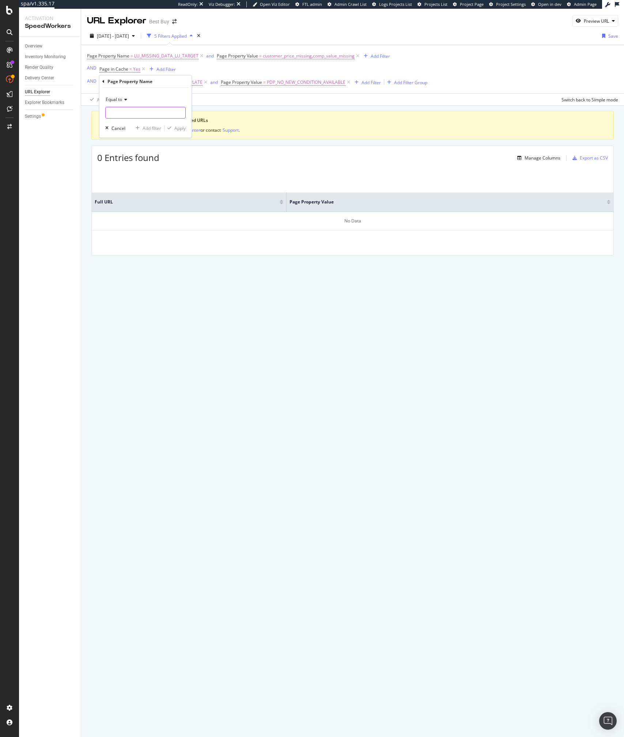
click at [135, 113] on input "text" at bounding box center [146, 113] width 80 height 12
click at [132, 123] on span "PDP_Template" at bounding box center [132, 122] width 49 height 6
type input "PDP_Template"
click at [188, 128] on div "Equal to PDP_Template PDP_Template Cancel Add filter Apply" at bounding box center [145, 113] width 92 height 50
click at [177, 128] on div "Apply" at bounding box center [179, 128] width 11 height 6
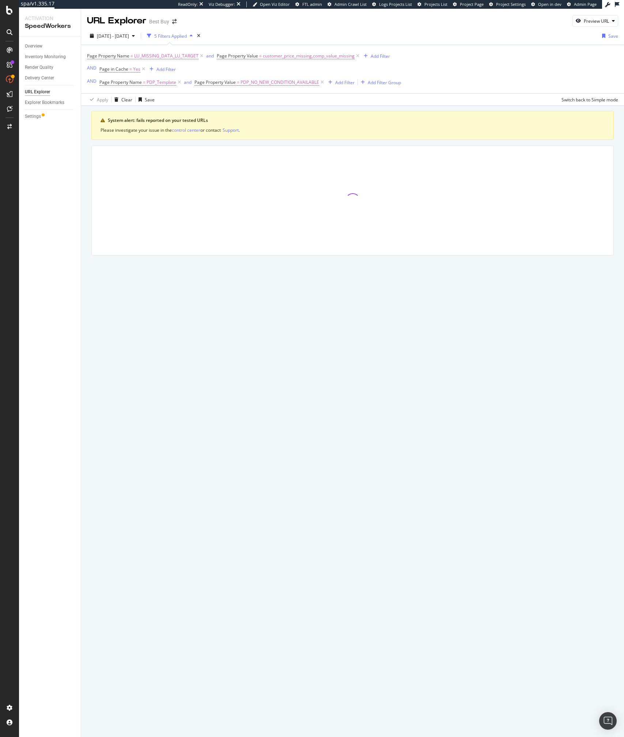
click at [244, 100] on div "Apply Clear Save Switch back to Simple mode" at bounding box center [352, 99] width 543 height 12
click at [236, 82] on span "Page Property Value = PDP_NO_NEW_CONDITION_AVAILABLE" at bounding box center [257, 82] width 125 height 7
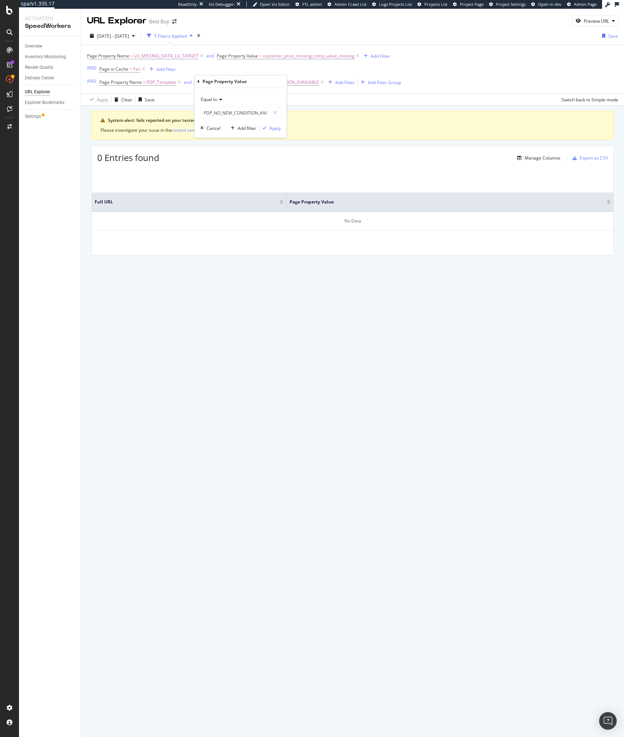
click at [217, 99] on span "Equal to" at bounding box center [209, 99] width 16 height 6
click at [214, 124] on span "Not equal to" at bounding box center [216, 124] width 25 height 6
click at [275, 128] on div "Apply" at bounding box center [275, 128] width 11 height 6
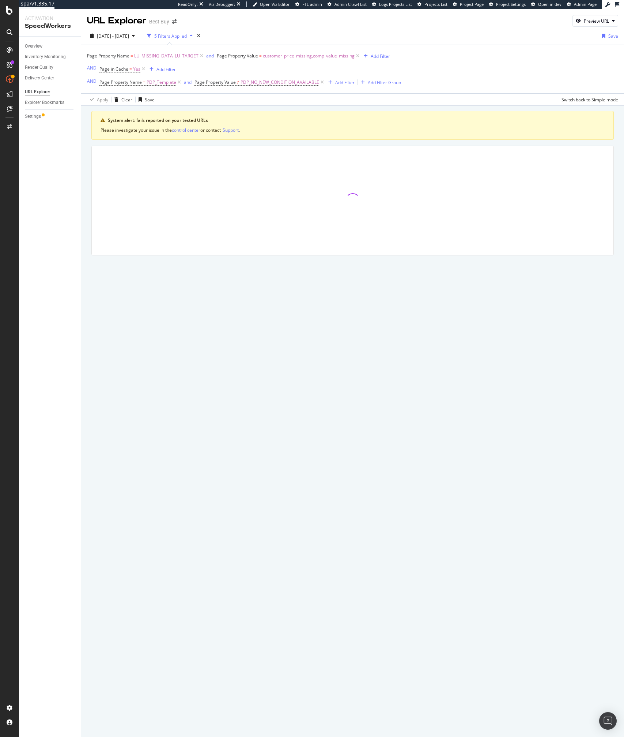
click at [329, 107] on div "System alert: fails reported on your tested URLs Please investigate your issue …" at bounding box center [352, 193] width 543 height 175
click at [230, 97] on div "Apply Clear Save Switch back to Simple mode" at bounding box center [352, 99] width 543 height 12
click at [227, 97] on div "Apply Clear Save Switch back to Simple mode" at bounding box center [352, 99] width 543 height 12
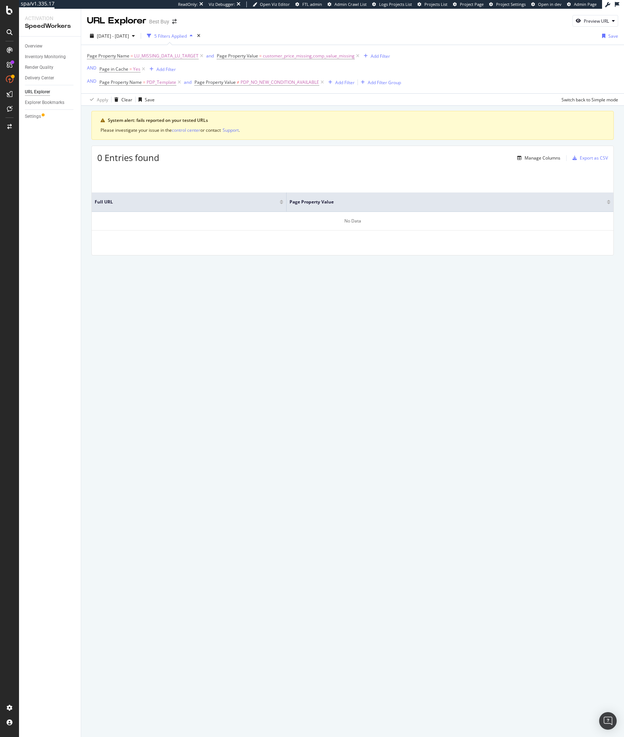
click at [238, 95] on div "Apply Clear Save Switch back to Simple mode" at bounding box center [352, 99] width 543 height 12
click at [142, 69] on icon at bounding box center [143, 68] width 6 height 7
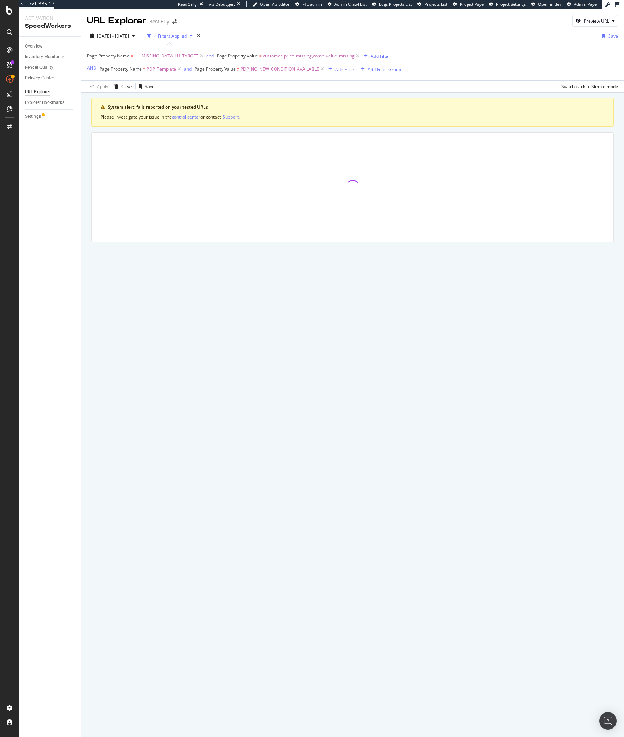
click at [247, 88] on div "Apply Clear Save Switch back to Simple mode" at bounding box center [352, 86] width 543 height 12
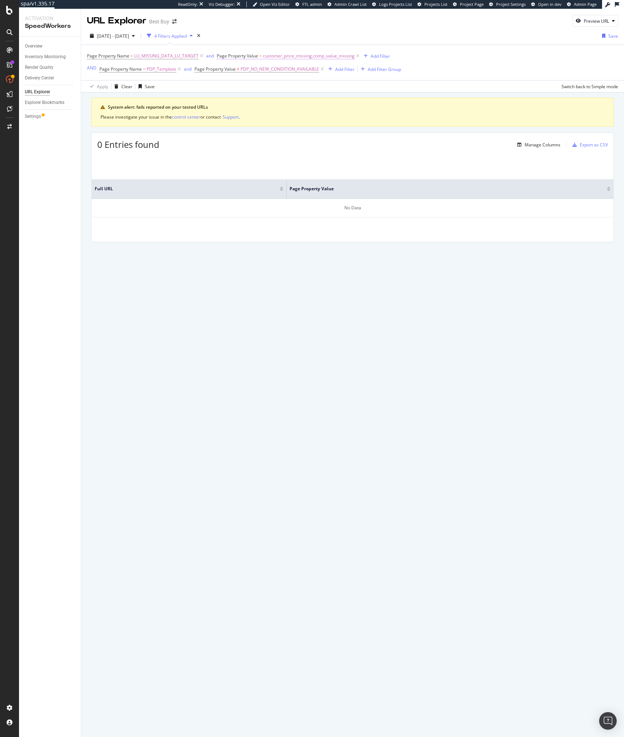
click at [286, 52] on span "customer_price_missing,comp_value_missing" at bounding box center [309, 56] width 92 height 10
click at [229, 43] on div "2025 Aug. 9th - Aug. 11th 4 Filters Applied Save" at bounding box center [352, 37] width 543 height 15
click at [273, 56] on span "customer_price_missing,comp_value_missing" at bounding box center [309, 56] width 92 height 10
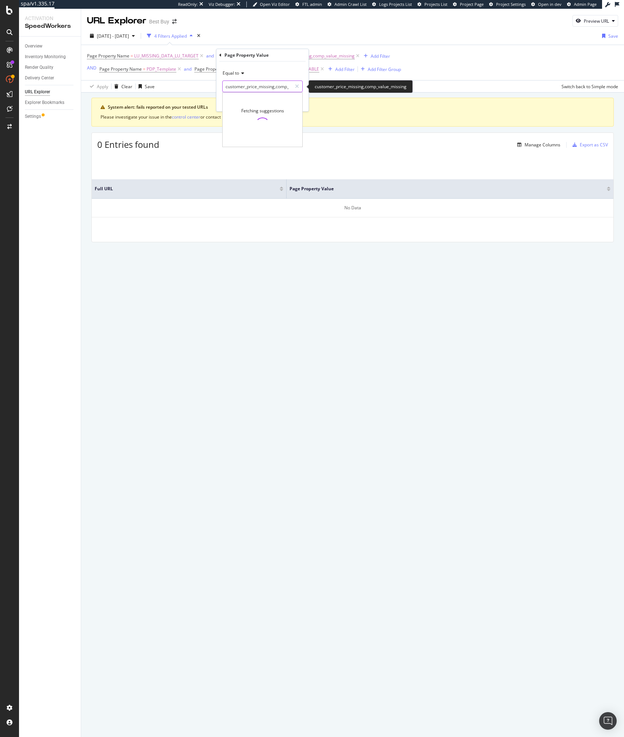
click at [284, 86] on input "customer_price_missing,comp_value_missing" at bounding box center [257, 86] width 69 height 12
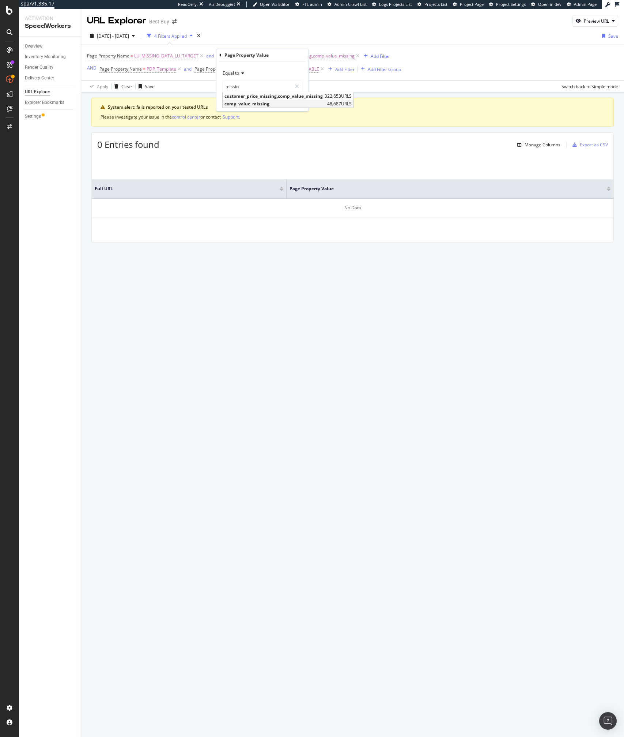
click at [252, 102] on span "comp_value_missing" at bounding box center [275, 104] width 101 height 6
type input "comp_value_missing"
click at [298, 102] on div "Apply" at bounding box center [296, 102] width 11 height 6
click at [323, 69] on icon at bounding box center [322, 68] width 6 height 7
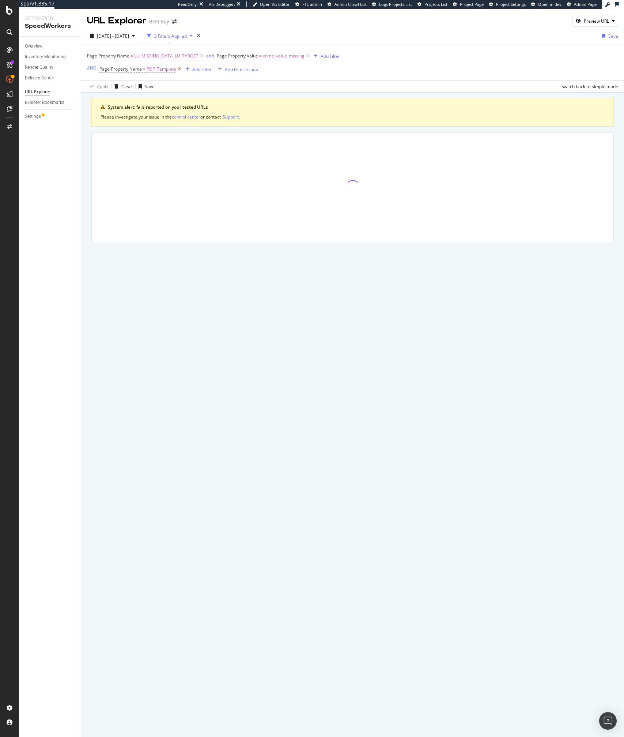
click at [178, 68] on icon at bounding box center [179, 68] width 6 height 7
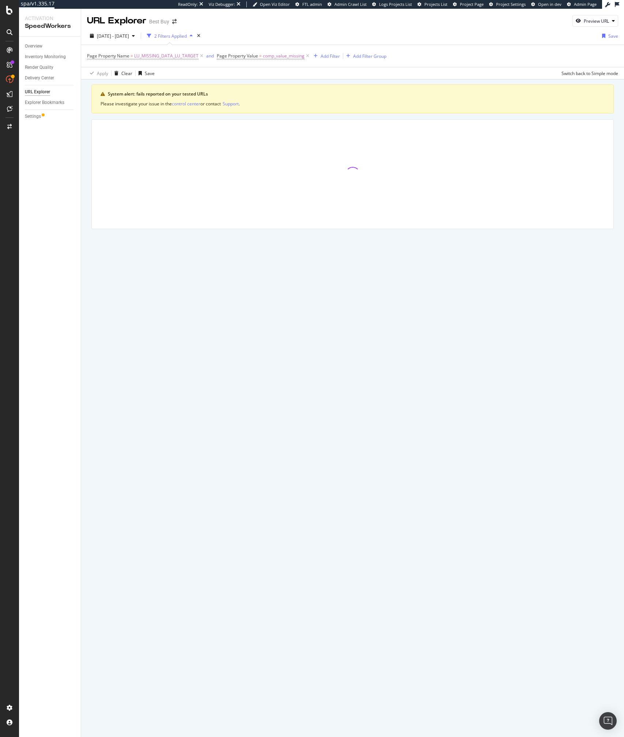
click at [296, 77] on div "Apply Clear Save Switch back to Simple mode" at bounding box center [352, 73] width 543 height 12
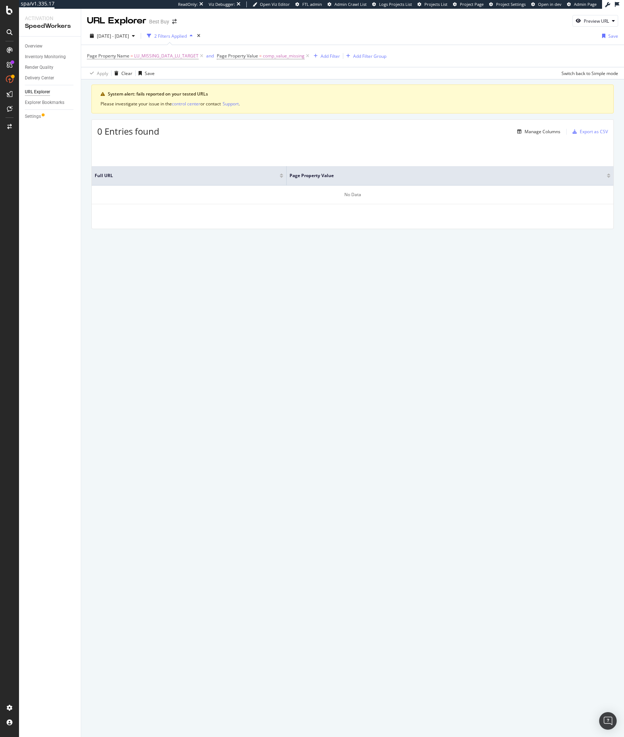
click at [193, 284] on div "URL Explorer Best Buy Preview URL 2025 Aug. 9th - Aug. 11th 2 Filters Applied S…" at bounding box center [352, 373] width 543 height 728
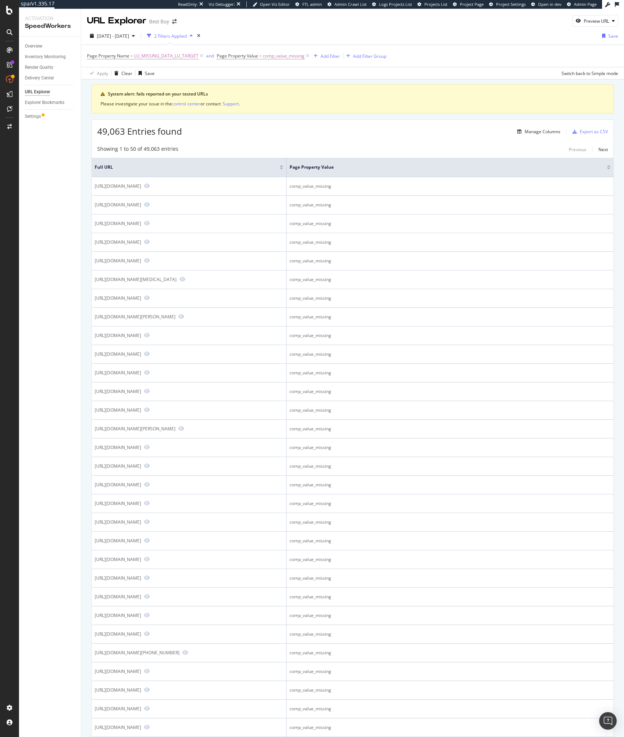
click at [259, 132] on div "49,063 Entries found Manage Columns Export as CSV" at bounding box center [353, 129] width 522 height 18
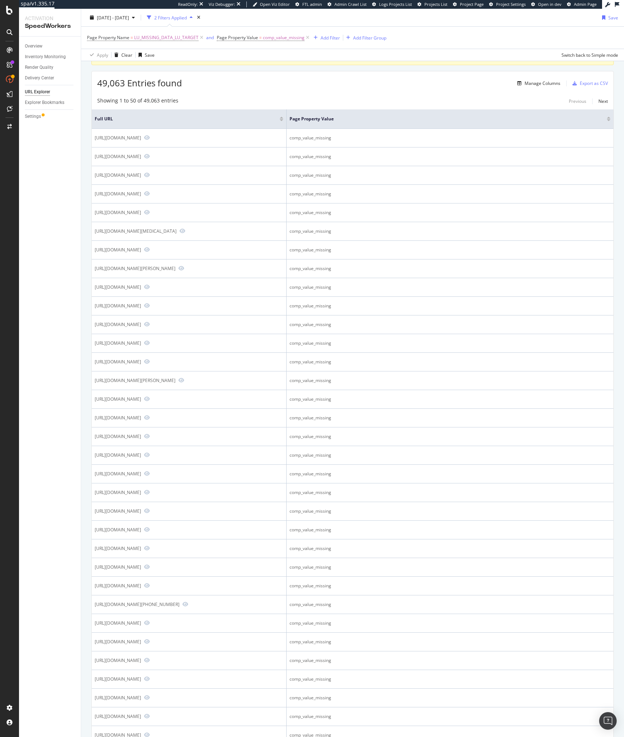
scroll to position [69, 0]
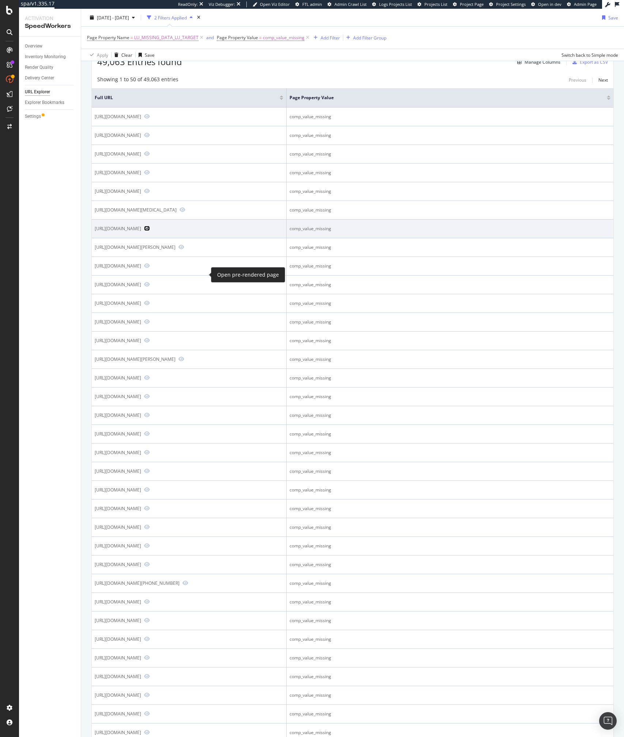
click at [150, 231] on icon "Preview https://www.bestbuy.com/site/nikon-z-30-4k-mirrorless-camera-w-nikkor-z…" at bounding box center [147, 228] width 6 height 5
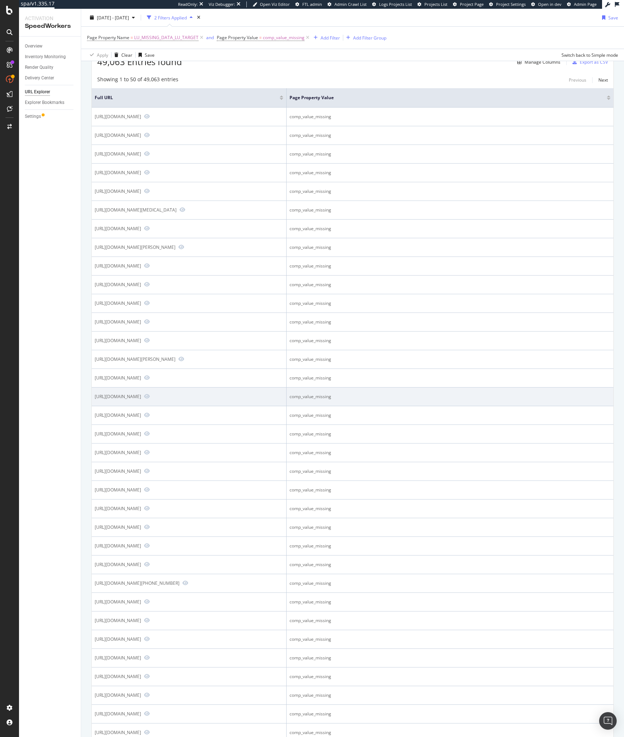
click at [150, 400] on span at bounding box center [145, 396] width 9 height 7
click at [150, 399] on icon "Preview https://www.bestbuy.com/site/cafe-36-built-in-gas-cooktop-with-6-burner…" at bounding box center [147, 396] width 6 height 5
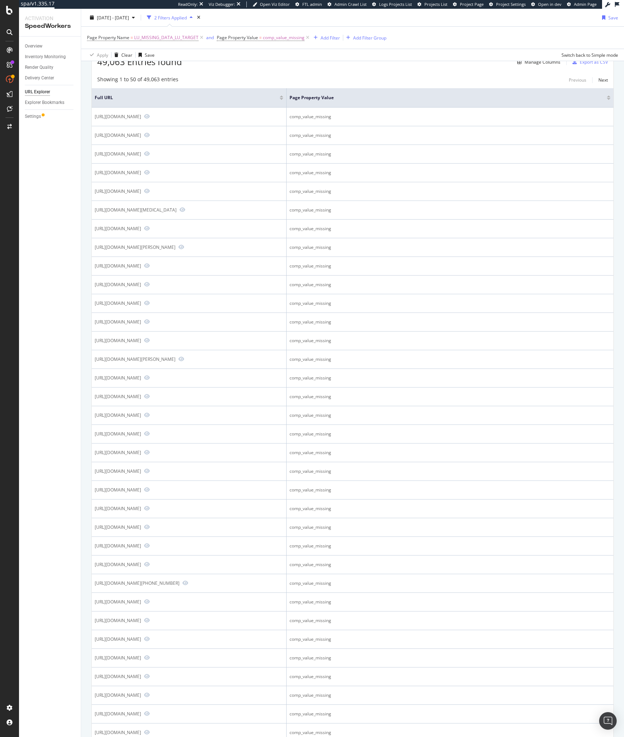
click at [366, 67] on div "49,063 Entries found Manage Columns Export as CSV" at bounding box center [353, 59] width 522 height 18
click at [306, 70] on div "49,063 Entries found Manage Columns Export as CSV Showing 1 to 50 of 49,063 ent…" at bounding box center [352, 553] width 523 height 1007
click at [273, 73] on div "Showing 1 to 50 of 49,063 entries Previous Next Full URL Page Property Value ht…" at bounding box center [353, 564] width 522 height 984
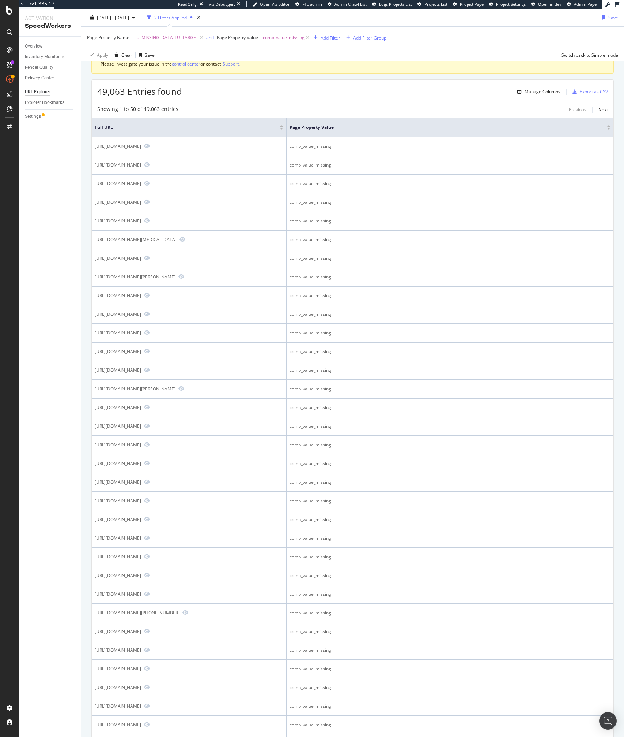
scroll to position [0, 0]
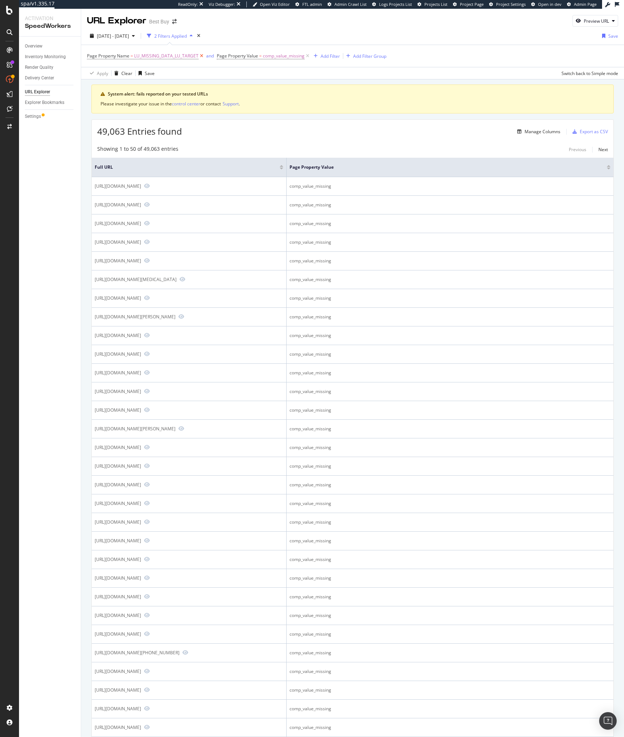
click at [201, 56] on icon at bounding box center [202, 55] width 6 height 7
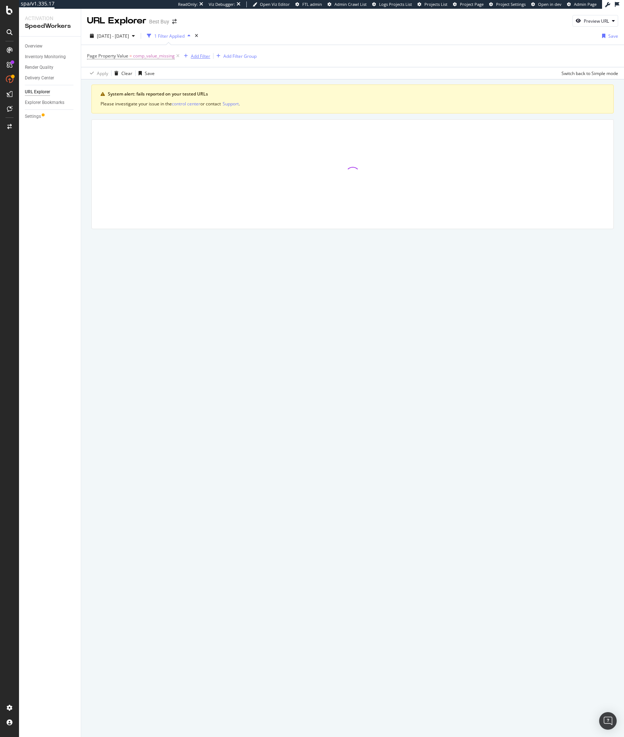
click at [201, 57] on div "Add Filter" at bounding box center [200, 56] width 19 height 6
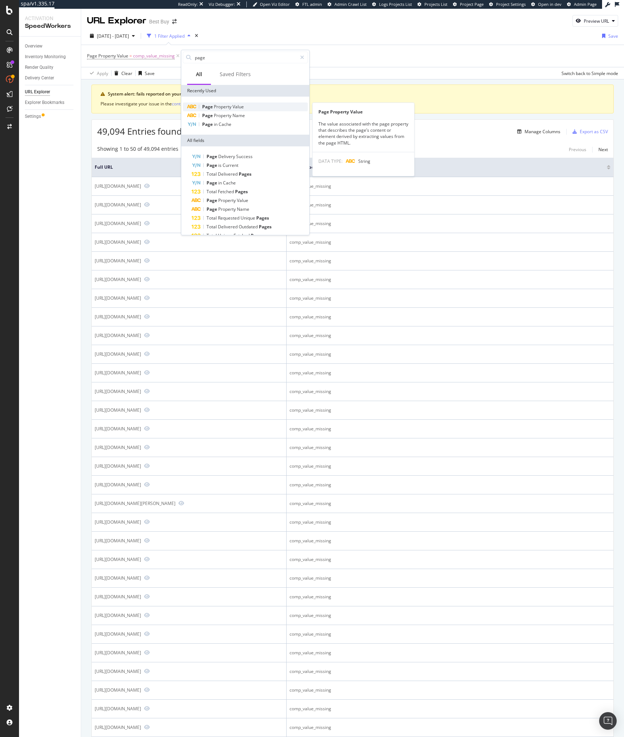
click at [233, 108] on span "Value" at bounding box center [238, 107] width 11 height 6
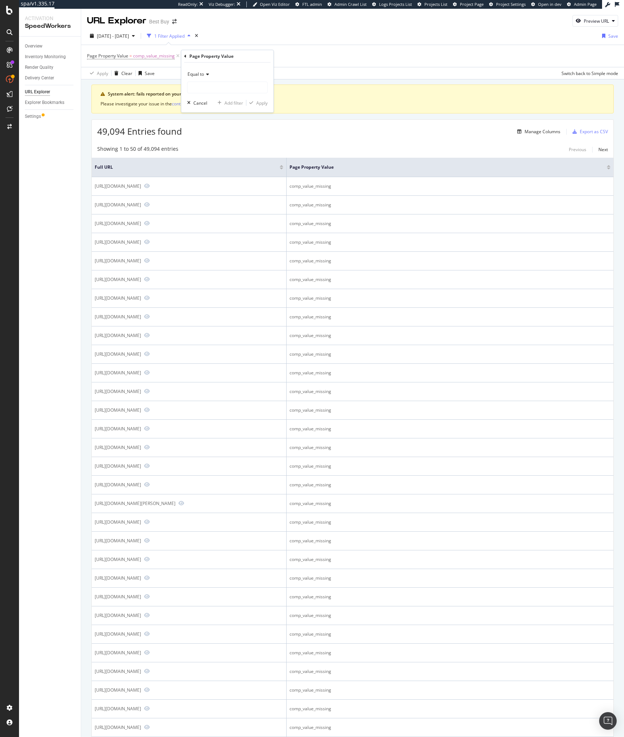
click at [203, 75] on span "Equal to" at bounding box center [196, 74] width 16 height 6
click at [201, 77] on div "Equal to" at bounding box center [227, 74] width 80 height 12
click at [200, 93] on div "Fetching suggestions" at bounding box center [227, 88] width 80 height 12
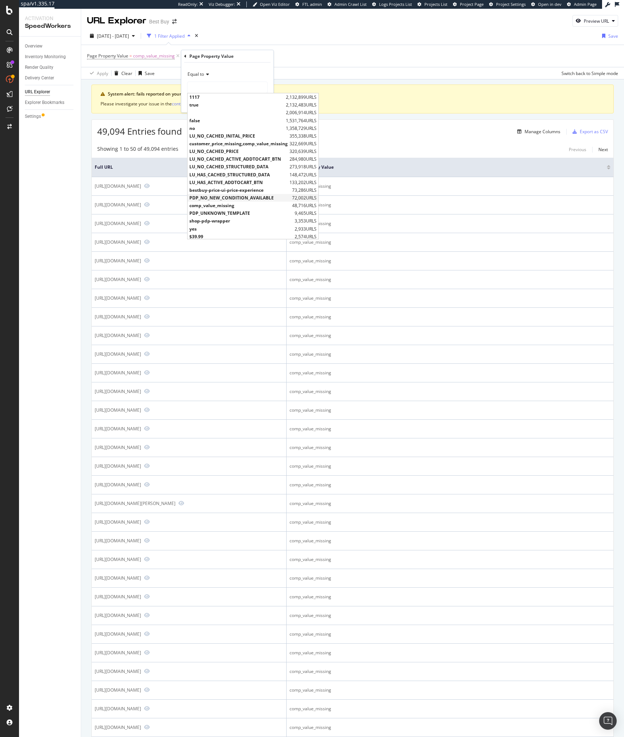
click at [211, 195] on span "PDP_NO_NEW_CONDITION_AVAILABLE" at bounding box center [239, 198] width 101 height 6
type input "PDP_NO_NEW_CONDITION_AVAILABLE"
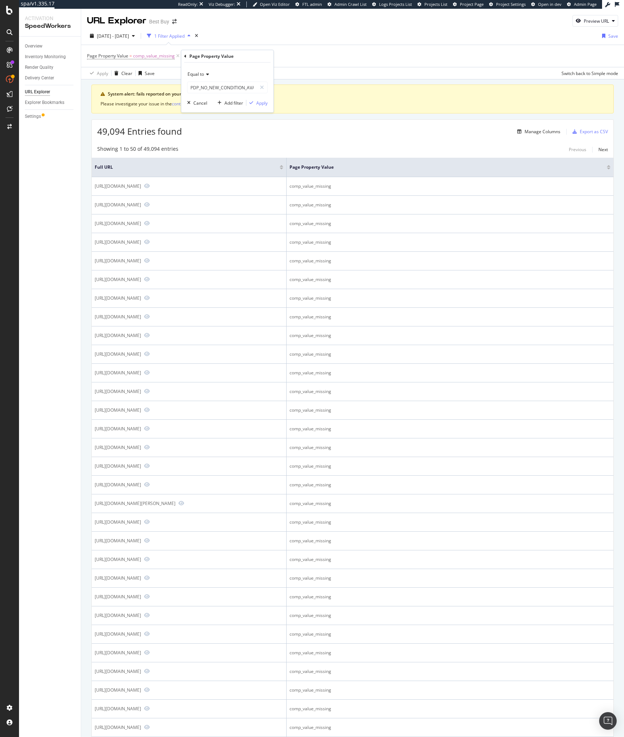
click at [200, 75] on span "Equal to" at bounding box center [196, 74] width 16 height 6
click at [201, 99] on span "Not equal to" at bounding box center [203, 99] width 25 height 6
click at [257, 102] on div "Apply" at bounding box center [261, 103] width 11 height 6
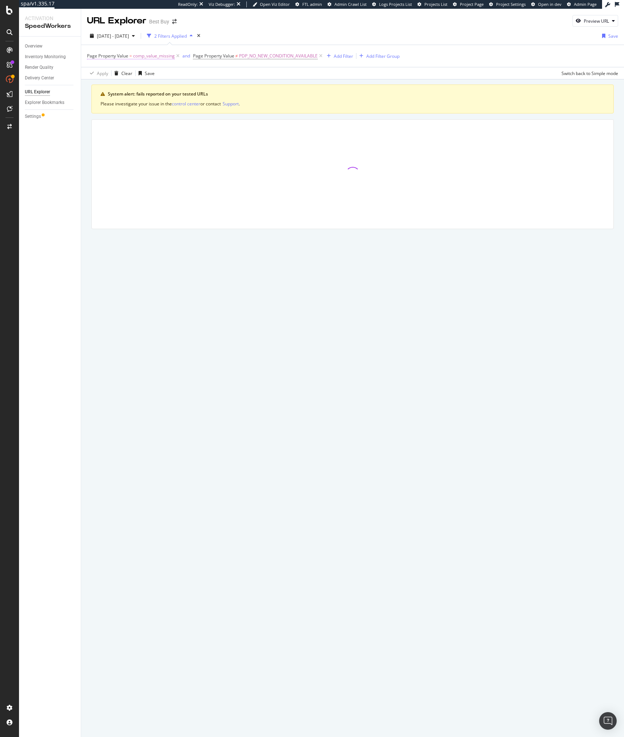
click at [149, 55] on span "comp_value_missing" at bounding box center [154, 56] width 42 height 10
click at [129, 86] on input "comp_value_missing" at bounding box center [128, 86] width 69 height 12
click at [115, 95] on span "customer_price_missing,comp_value_missing" at bounding box center [144, 96] width 98 height 6
type input "customer_price_missing,comp_value_missing"
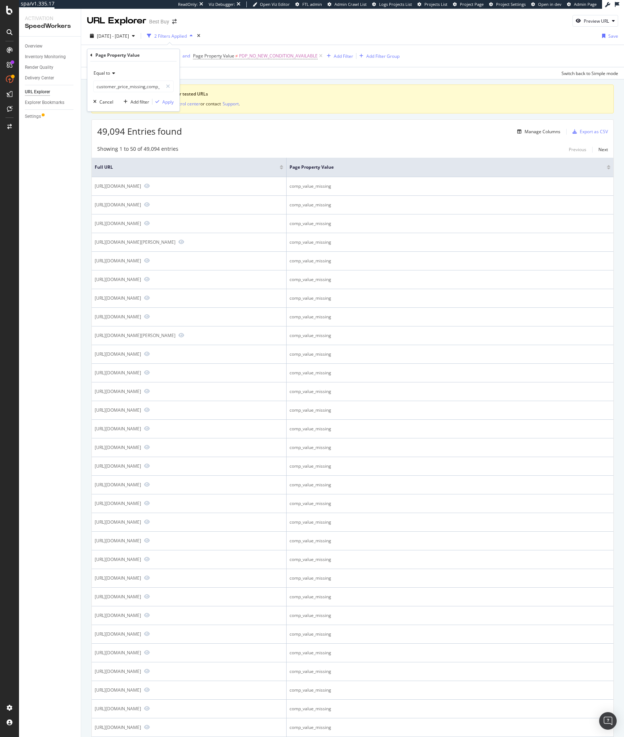
click at [165, 106] on div "Equal to customer_price_missing,comp_value_missing customer_price_missing,comp_…" at bounding box center [133, 86] width 92 height 50
click at [164, 104] on div "Apply" at bounding box center [167, 102] width 11 height 6
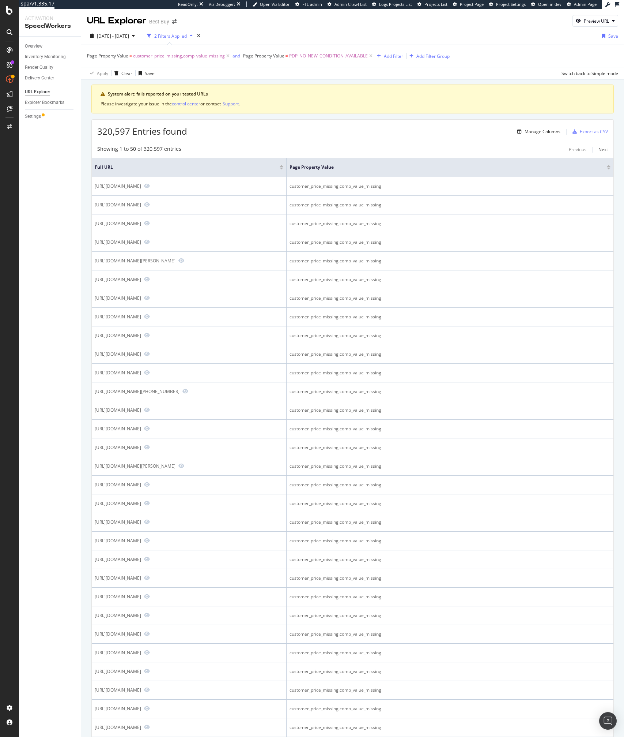
click at [258, 161] on th "Full URL" at bounding box center [189, 167] width 195 height 19
click at [288, 146] on div "Showing 1 to 50 of 320,597 entries Previous Next" at bounding box center [353, 149] width 522 height 9
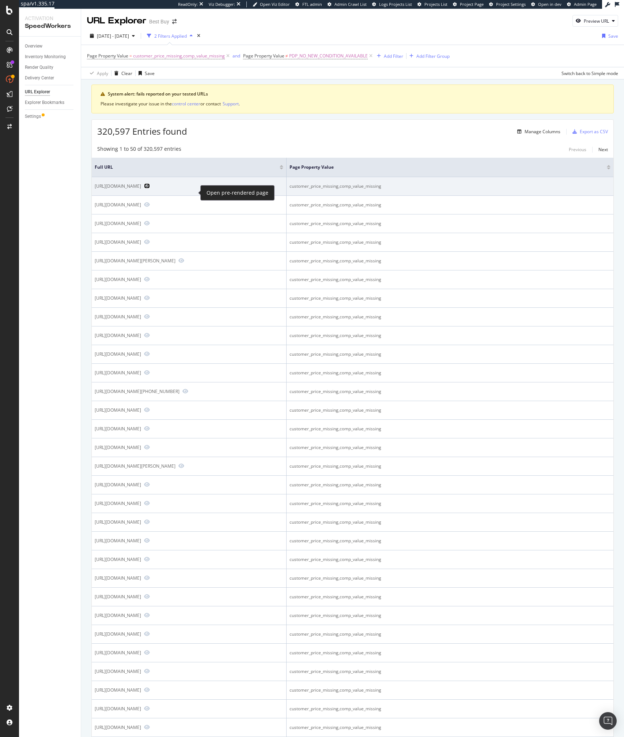
click at [150, 188] on icon "Preview https://www.bestbuy.com/site/emtec-dc-comics-batman-8gb-usb-2-0-flash-d…" at bounding box center [147, 185] width 6 height 5
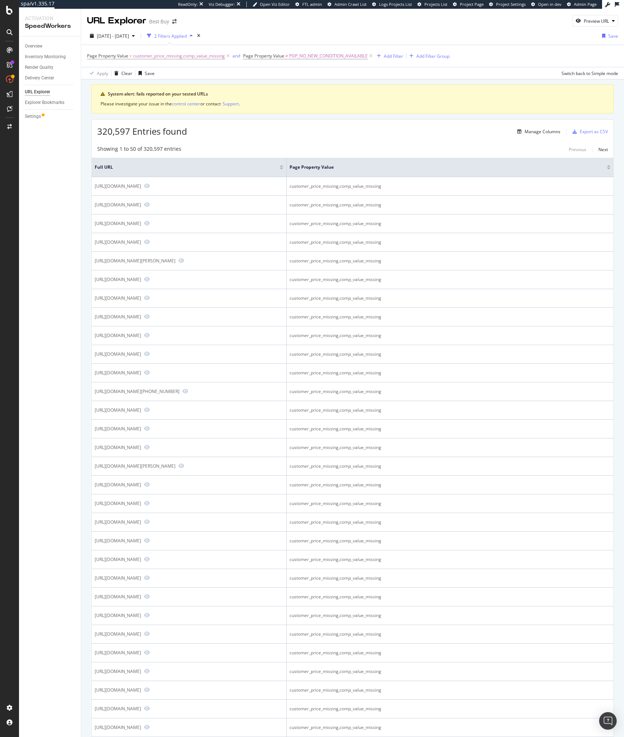
click at [192, 130] on div "320,597 Entries found Manage Columns Export as CSV" at bounding box center [353, 129] width 522 height 18
click at [287, 148] on div "Showing 1 to 50 of 320,597 entries Previous Next" at bounding box center [353, 149] width 522 height 9
click at [527, 128] on div "Manage Columns" at bounding box center [543, 131] width 36 height 6
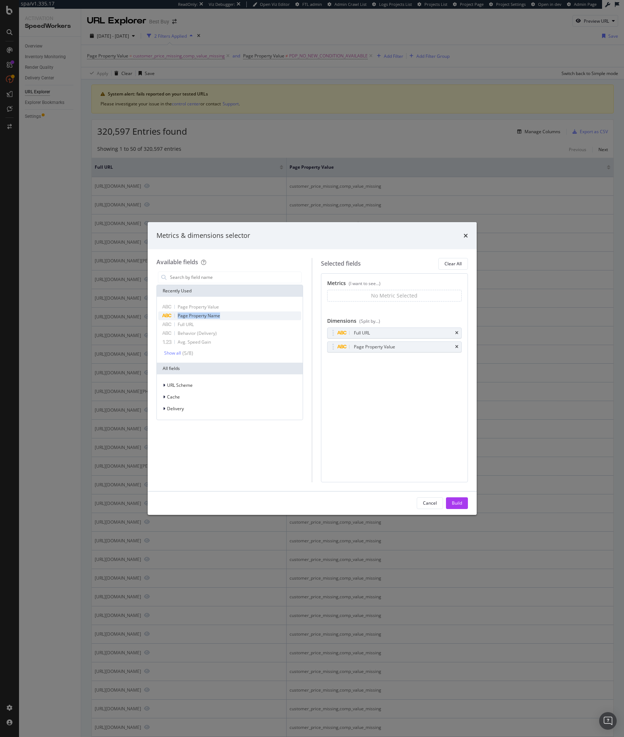
click at [222, 312] on div "Page Property Name" at bounding box center [229, 315] width 143 height 9
click at [458, 504] on div "Build" at bounding box center [457, 503] width 10 height 6
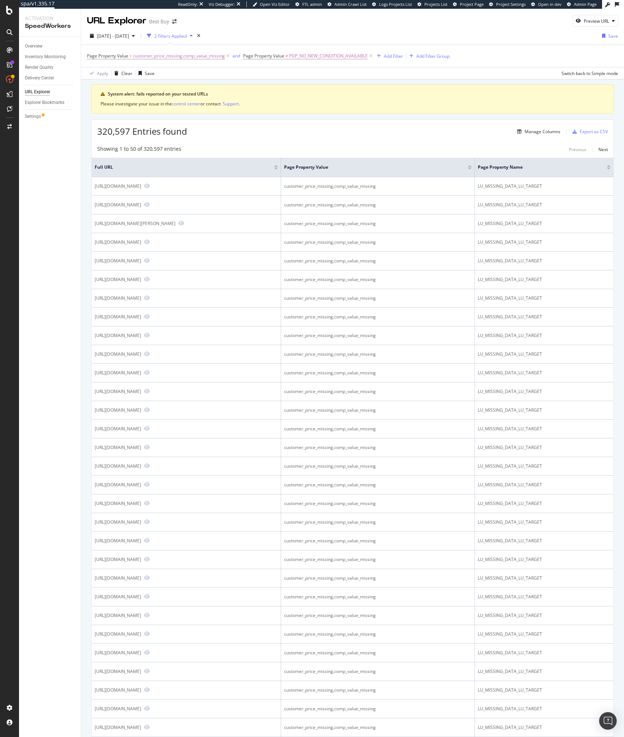
click at [295, 80] on div "System alert: fails reported on your tested URLs Please investigate your issue …" at bounding box center [352, 615] width 543 height 1072
click at [229, 55] on icon at bounding box center [228, 55] width 6 height 7
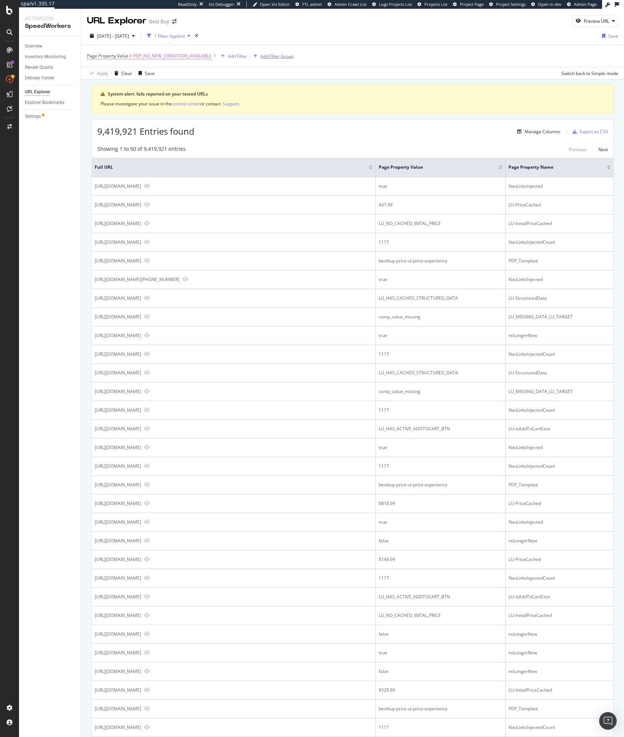
click at [274, 54] on div "Add Filter Group" at bounding box center [276, 56] width 33 height 6
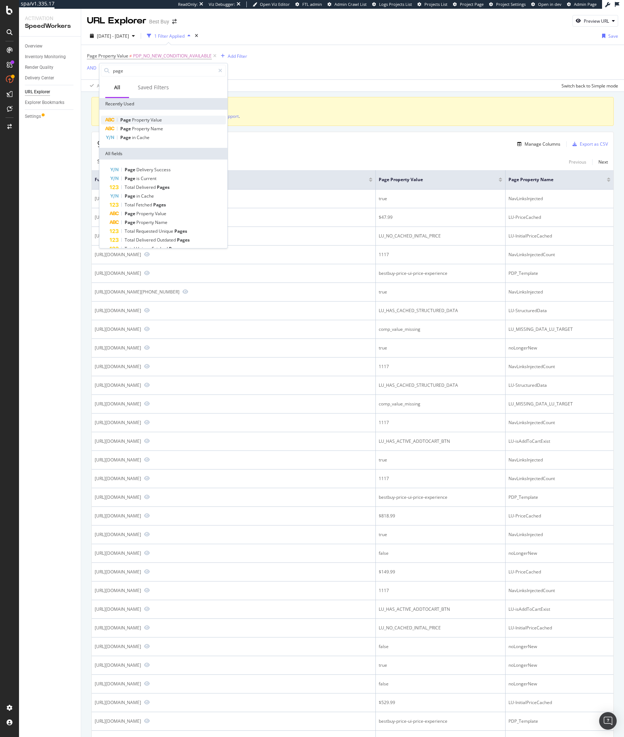
click at [154, 120] on span "Value" at bounding box center [156, 120] width 11 height 6
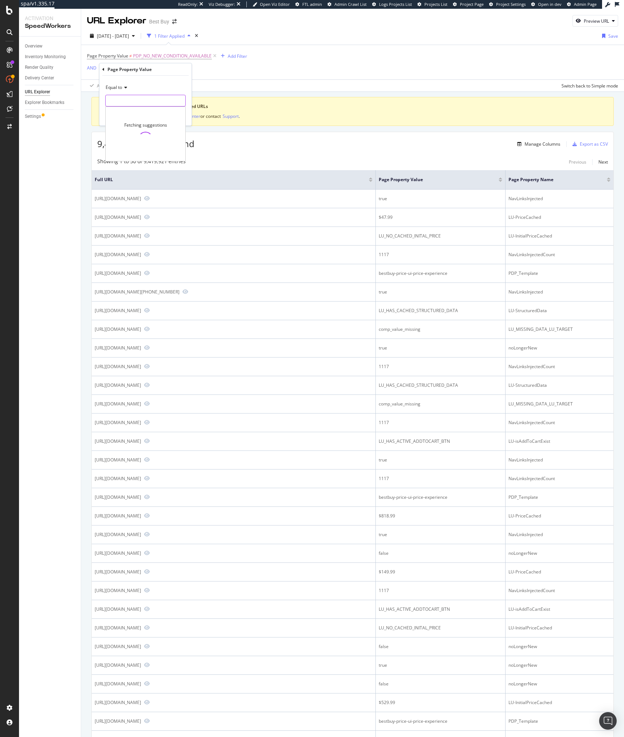
click at [135, 99] on input "text" at bounding box center [146, 101] width 80 height 12
click at [220, 74] on div "Page Property Value ≠ PDP_NO_NEW_CONDITION_AVAILABLE Add Filter AND Add Filter" at bounding box center [352, 62] width 531 height 34
click at [161, 67] on div "missing value" at bounding box center [165, 69] width 28 height 6
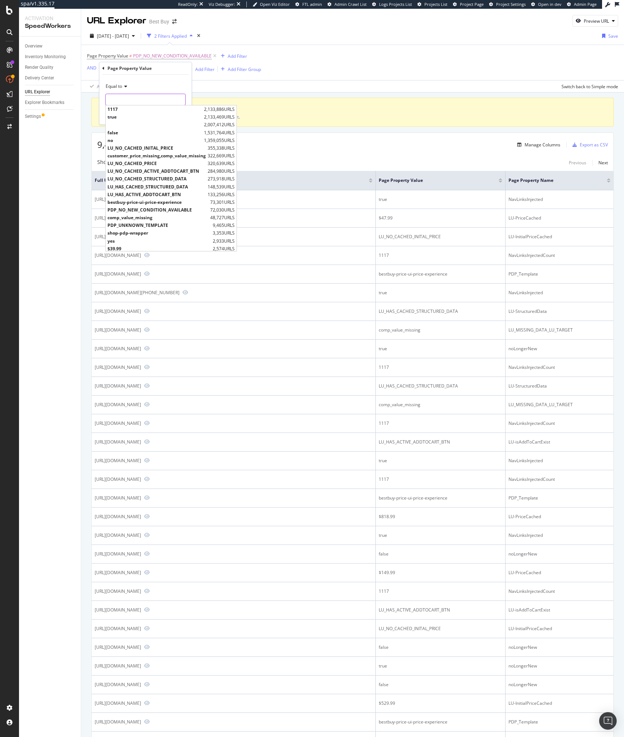
click at [121, 96] on input "text" at bounding box center [146, 100] width 80 height 12
click at [118, 84] on span "Equal to" at bounding box center [114, 86] width 16 height 6
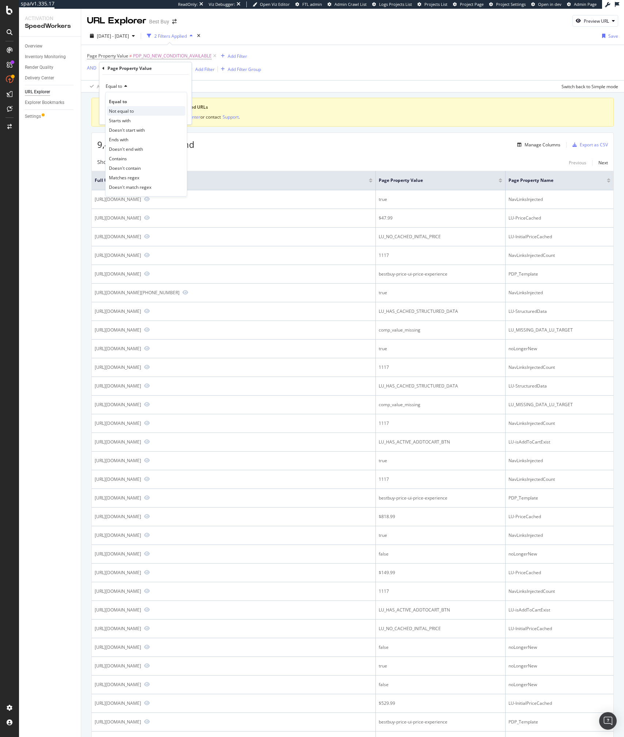
click at [118, 111] on span "Not equal to" at bounding box center [121, 111] width 25 height 6
click at [131, 94] on input "text" at bounding box center [146, 100] width 80 height 12
click at [114, 107] on span "customer_price_missing,comp_value_missing" at bounding box center [157, 109] width 98 height 6
type input "customer_price_missing,comp_value_missing"
click at [125, 84] on span "Not equal to" at bounding box center [118, 86] width 25 height 6
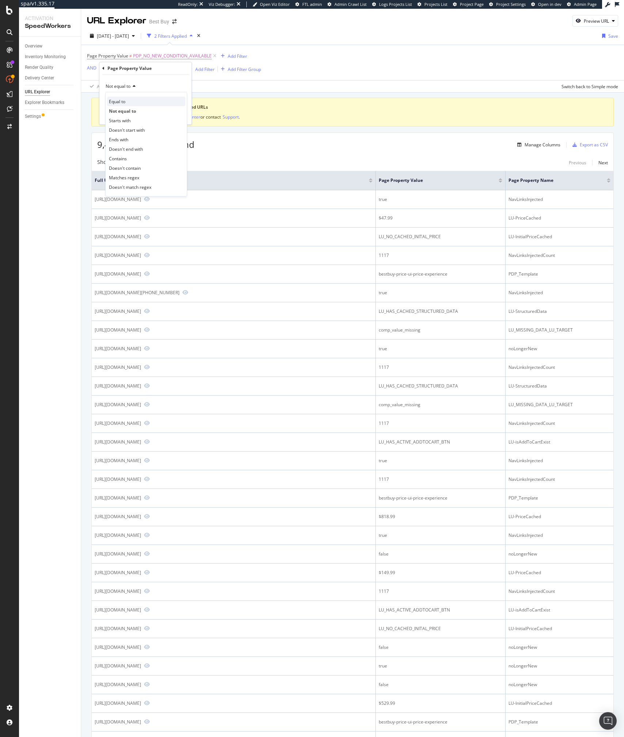
click at [122, 103] on span "Equal to" at bounding box center [117, 101] width 16 height 6
click at [180, 116] on div "Apply" at bounding box center [179, 115] width 11 height 6
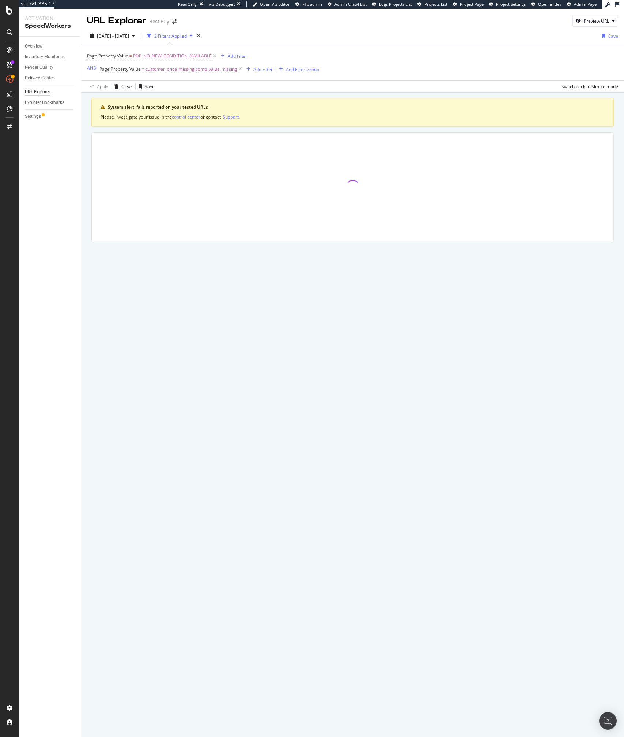
click at [398, 66] on div "Page Property Value ≠ PDP_NO_NEW_CONDITION_AVAILABLE Add Filter AND Page Proper…" at bounding box center [352, 62] width 531 height 35
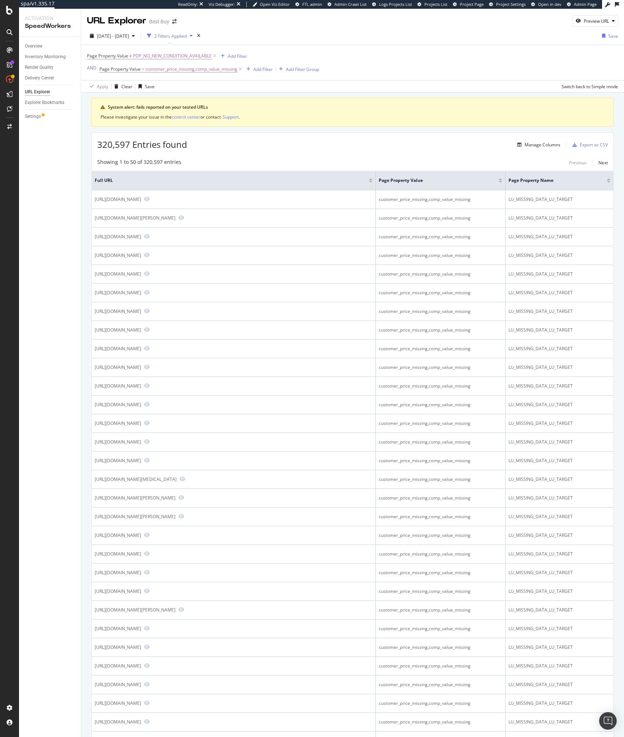
click at [241, 159] on div "Showing 1 to 50 of 320,597 entries Previous Next" at bounding box center [353, 162] width 522 height 9
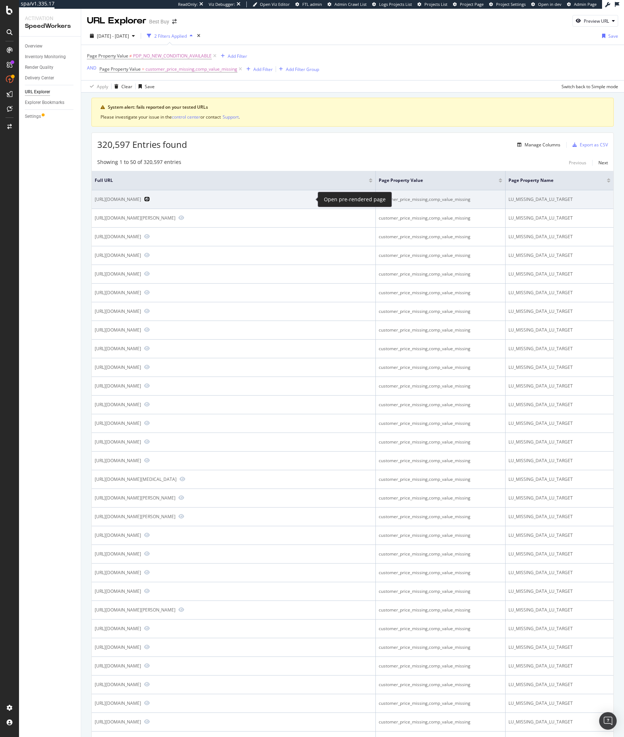
click at [150, 200] on icon "Preview https://www.bestbuy.com/site/denaq-ac-adapter-for-select-hp-laptops-bla…" at bounding box center [147, 198] width 6 height 5
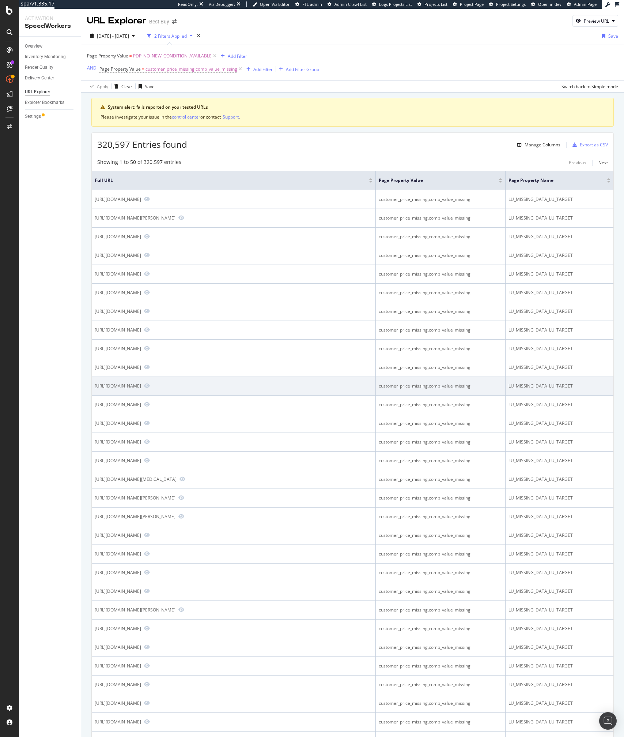
click at [110, 389] on div "https://www.bestbuy.com/site/incipio-forme-protective-magsafe-case-for-iphone-1…" at bounding box center [118, 386] width 46 height 6
copy div "https://www.bestbuy.com/site/incipio-forme-protective-magsafe-case-for-iphone-1…"
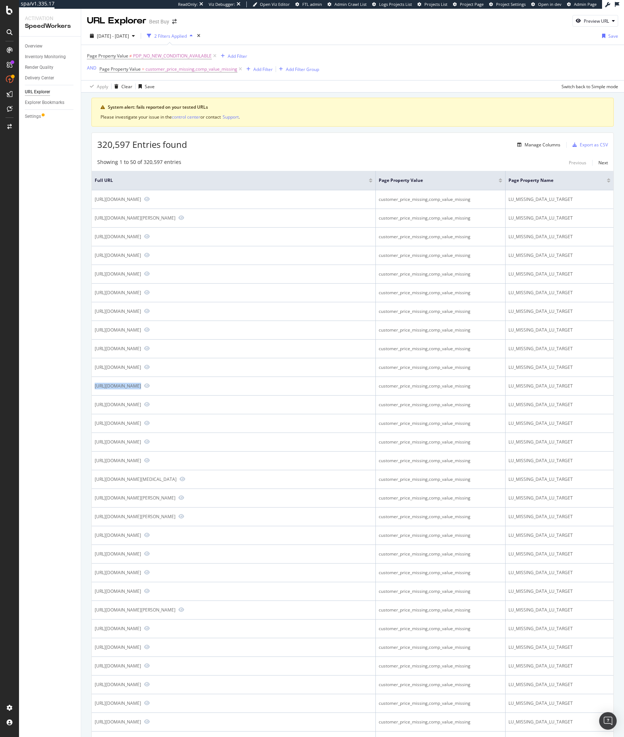
click at [247, 150] on div "320,597 Entries found Manage Columns Export as CSV" at bounding box center [353, 142] width 522 height 18
click at [215, 56] on icon at bounding box center [215, 55] width 6 height 7
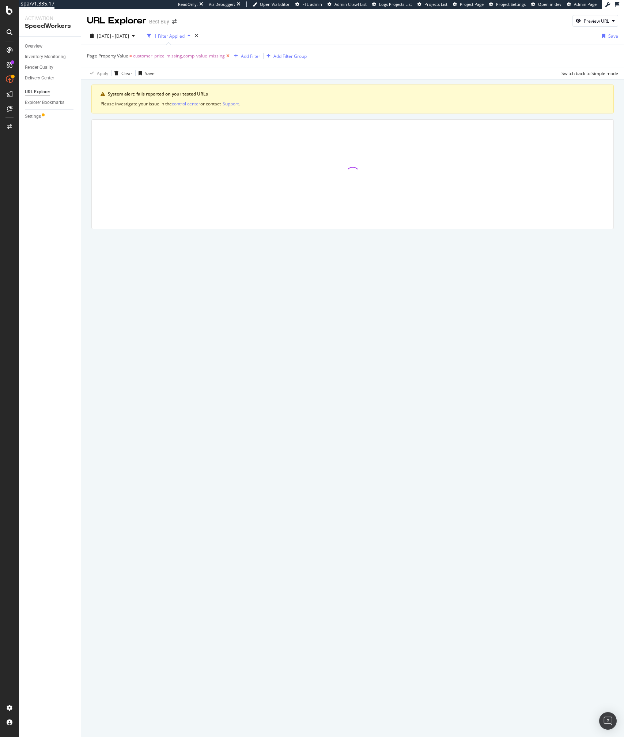
click at [229, 59] on icon at bounding box center [228, 55] width 6 height 7
click at [109, 53] on div "Add Filter" at bounding box center [106, 56] width 19 height 6
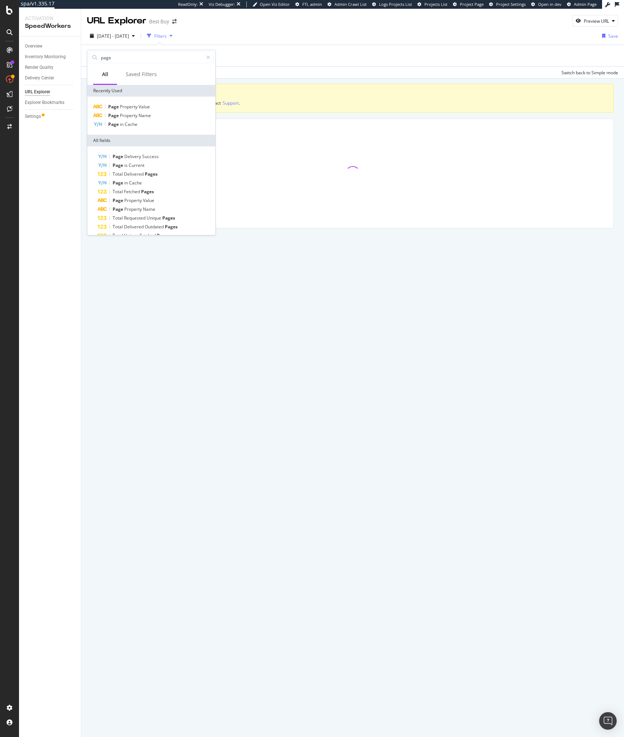
click at [127, 321] on div "URL Explorer Best Buy Preview URL 2025 Aug. 9th - Aug. 11th Filters Save Add Fi…" at bounding box center [352, 373] width 543 height 728
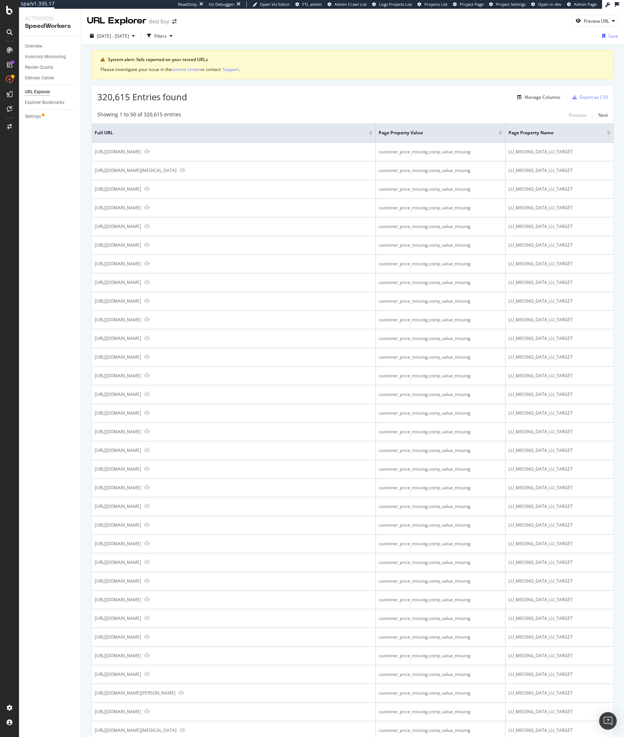
click at [206, 104] on div "320,615 Entries found Manage Columns Export as CSV Showing 1 to 50 of 320,615 e…" at bounding box center [352, 588] width 523 height 1007
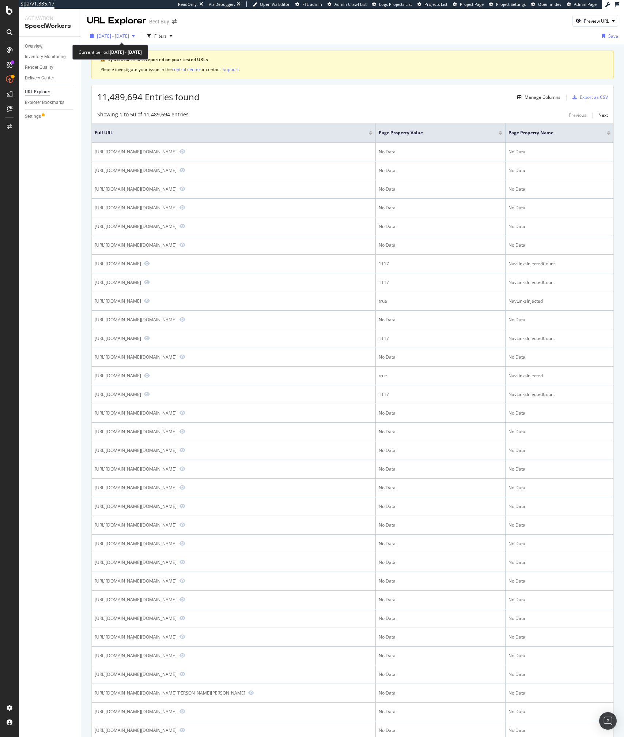
click at [129, 35] on span "2025 Aug. 9th - Aug. 11th" at bounding box center [113, 36] width 32 height 6
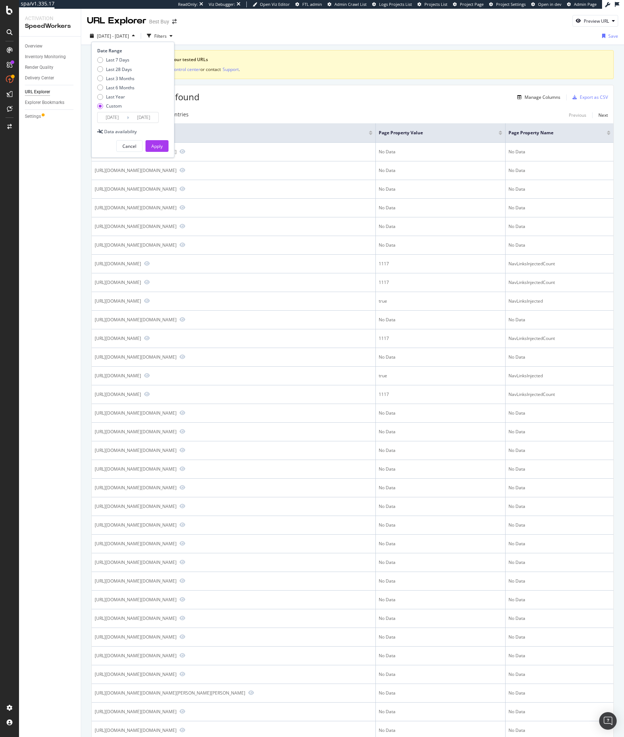
click at [228, 92] on div "11,489,694 Entries found Manage Columns Export as CSV" at bounding box center [353, 94] width 522 height 18
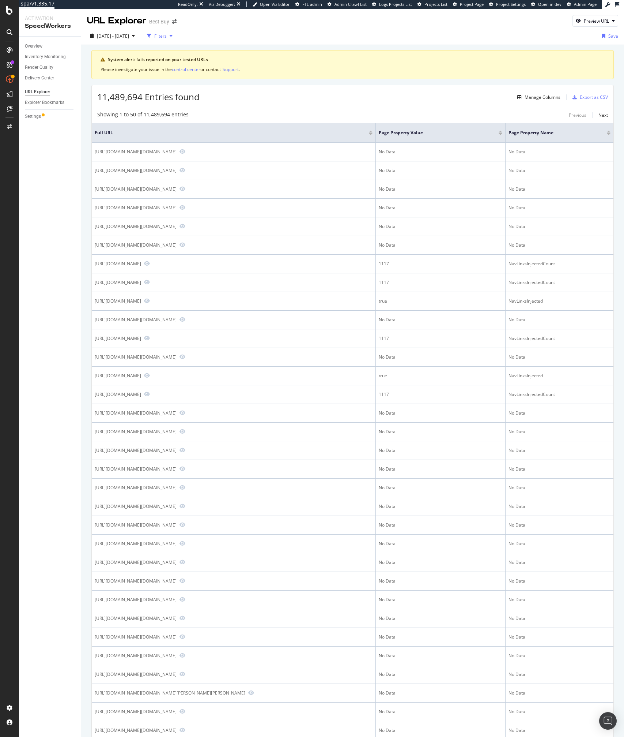
click at [167, 33] on div "Filters" at bounding box center [160, 36] width 12 height 6
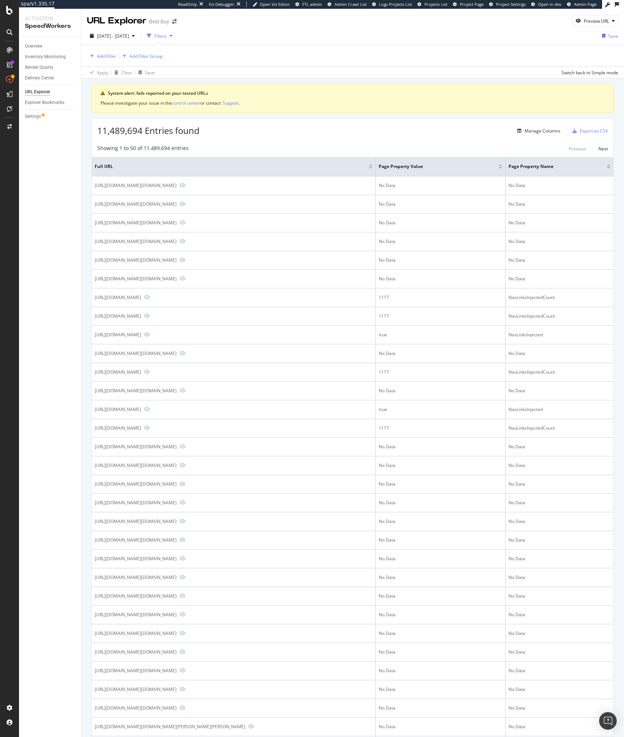
click at [232, 33] on div "2025 Aug. 9th - Aug. 11th Filters Save" at bounding box center [352, 37] width 543 height 15
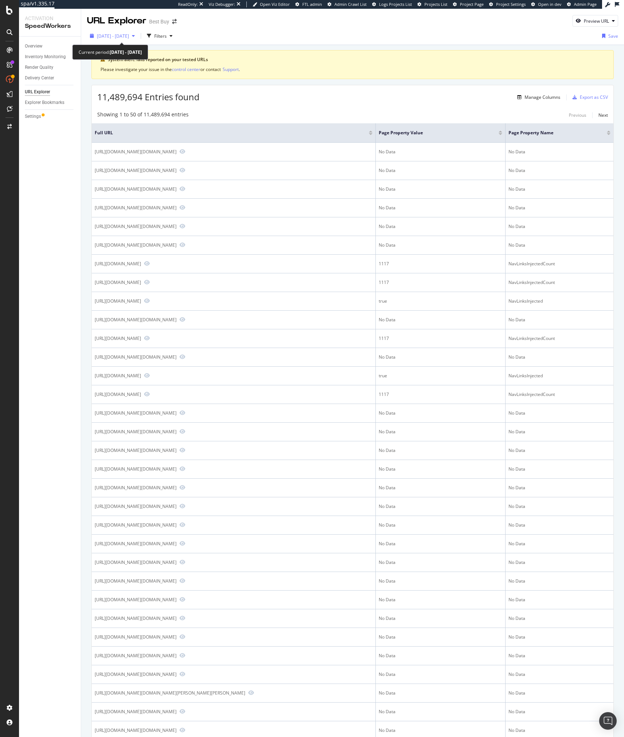
click at [122, 31] on div "2025 Aug. 9th - Aug. 11th" at bounding box center [112, 35] width 51 height 11
click at [223, 107] on div "Showing 1 to 50 of 11,489,694 entries Previous Next Full URL Page Property Valu…" at bounding box center [353, 599] width 522 height 984
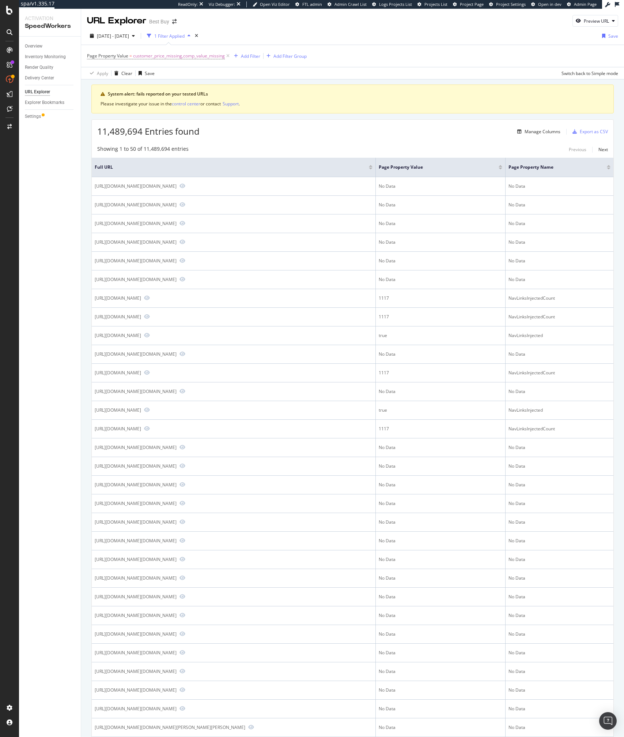
click at [255, 49] on div "Page Property Value = customer_price_missing,comp_value_missing Add Filter Add …" at bounding box center [352, 56] width 531 height 22
click at [249, 52] on div "Add Filter" at bounding box center [245, 56] width 29 height 8
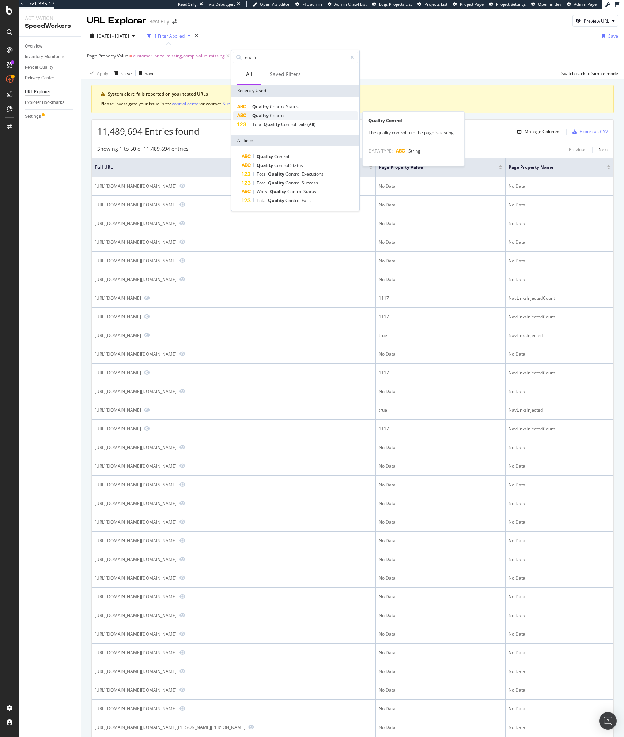
type input "qualit"
click at [270, 113] on span "Control" at bounding box center [277, 115] width 15 height 6
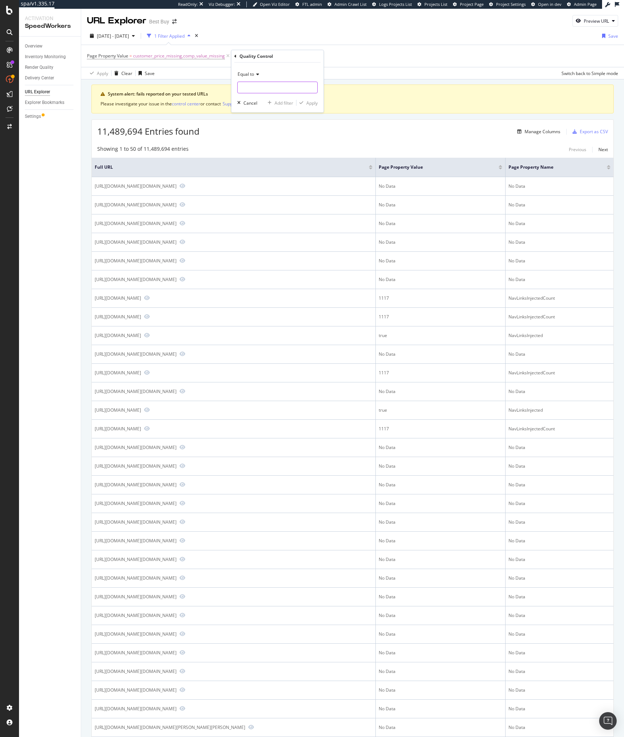
click at [247, 87] on input "text" at bounding box center [278, 88] width 80 height 12
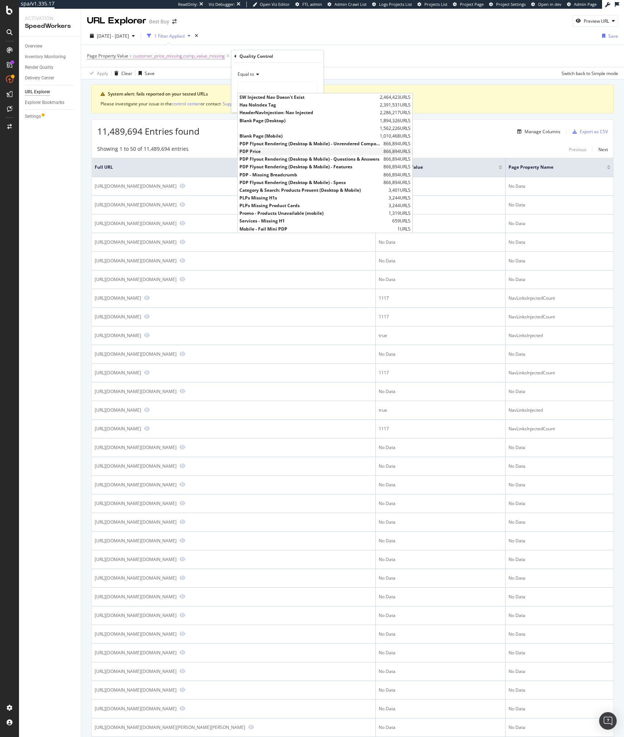
click at [261, 153] on span "PDP Price" at bounding box center [311, 151] width 142 height 6
type input "PDP Price"
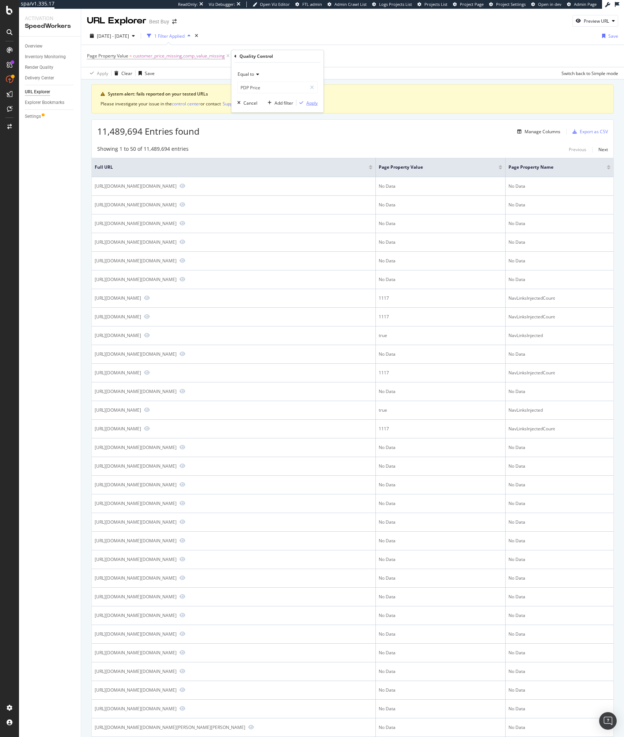
click at [313, 102] on div "Apply" at bounding box center [311, 103] width 11 height 6
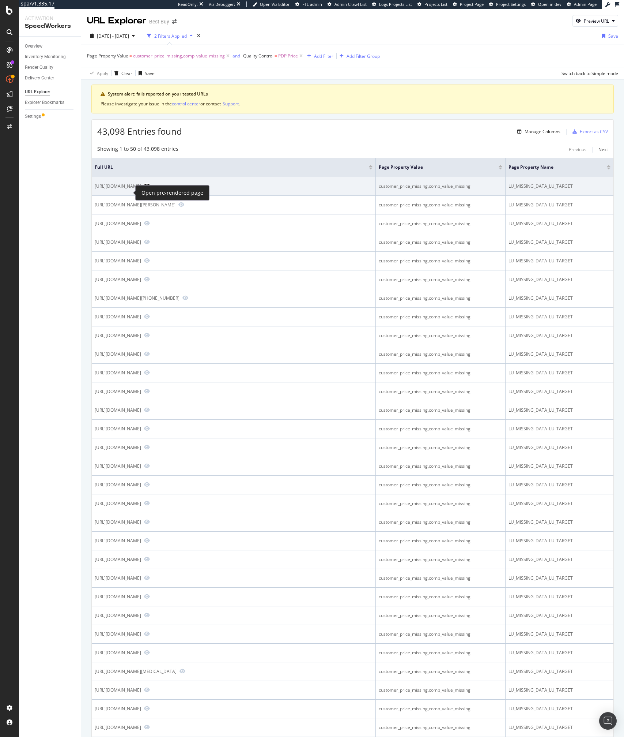
click at [144, 188] on icon "Preview https://www.bestbuy.com/site/costway-sliding-door-nightstand-mid-centur…" at bounding box center [147, 185] width 6 height 5
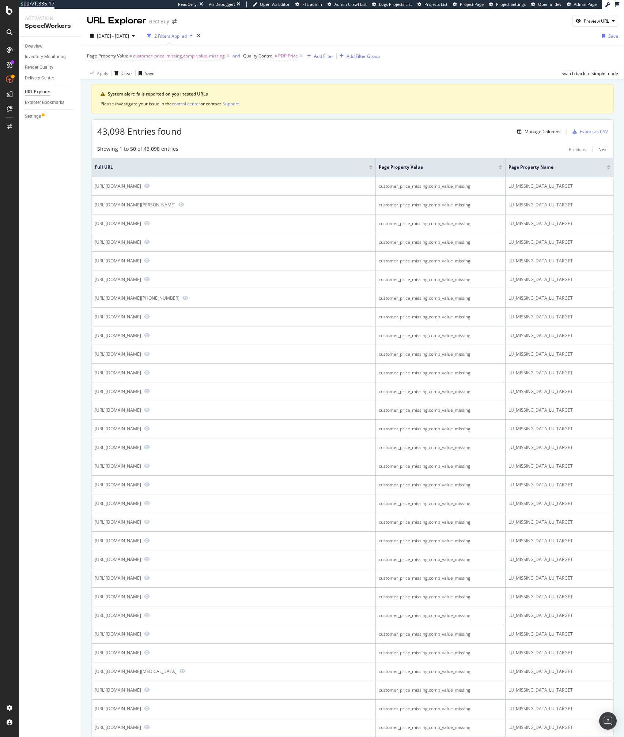
click at [301, 144] on div "Showing 1 to 50 of 43,098 entries Previous Next Full URL Page Property Value Pa…" at bounding box center [353, 634] width 522 height 984
click at [178, 37] on div "2 Filters Applied" at bounding box center [170, 36] width 33 height 6
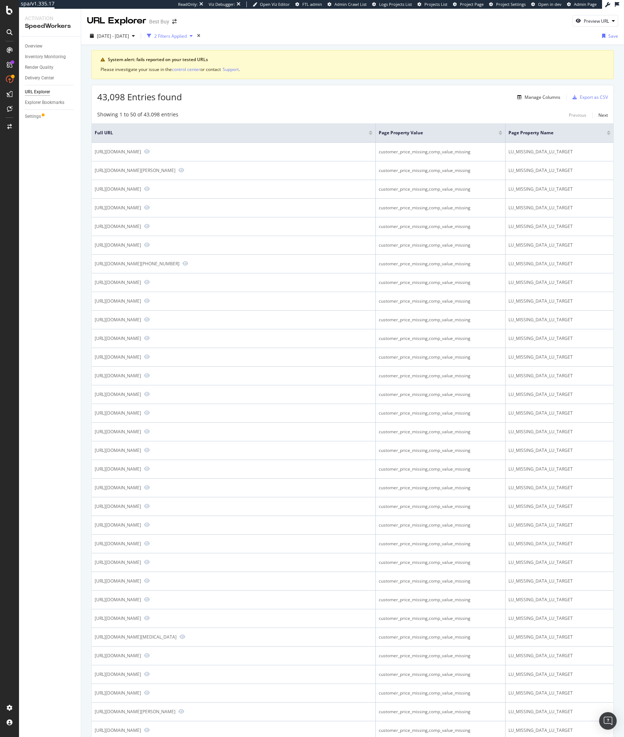
click at [185, 36] on div "2 Filters Applied" at bounding box center [170, 36] width 33 height 6
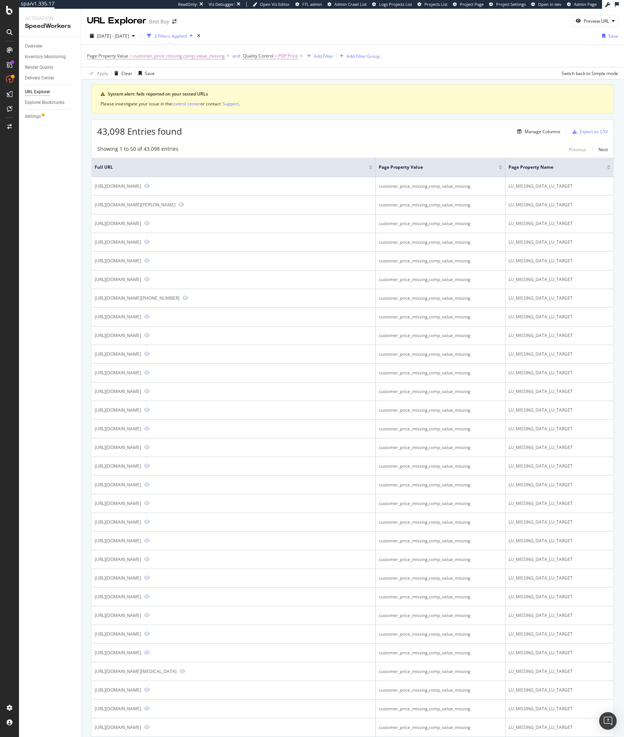
click at [226, 149] on div "Showing 1 to 50 of 43,098 entries Previous Next" at bounding box center [353, 149] width 522 height 9
click at [136, 41] on button "2025 Aug. 9th - Aug. 11th" at bounding box center [112, 36] width 51 height 12
click at [316, 133] on div "43,098 Entries found Manage Columns Export as CSV" at bounding box center [353, 129] width 522 height 18
click at [270, 58] on span "Quality Control" at bounding box center [258, 56] width 30 height 6
click at [274, 82] on input "PDP Price" at bounding box center [284, 86] width 69 height 12
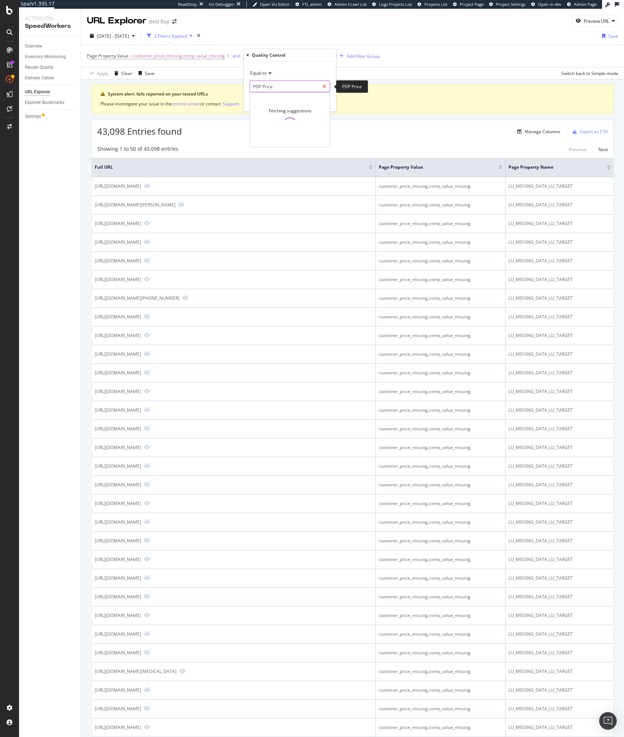
click at [323, 86] on icon at bounding box center [325, 86] width 4 height 5
click at [293, 90] on input "text" at bounding box center [290, 86] width 80 height 12
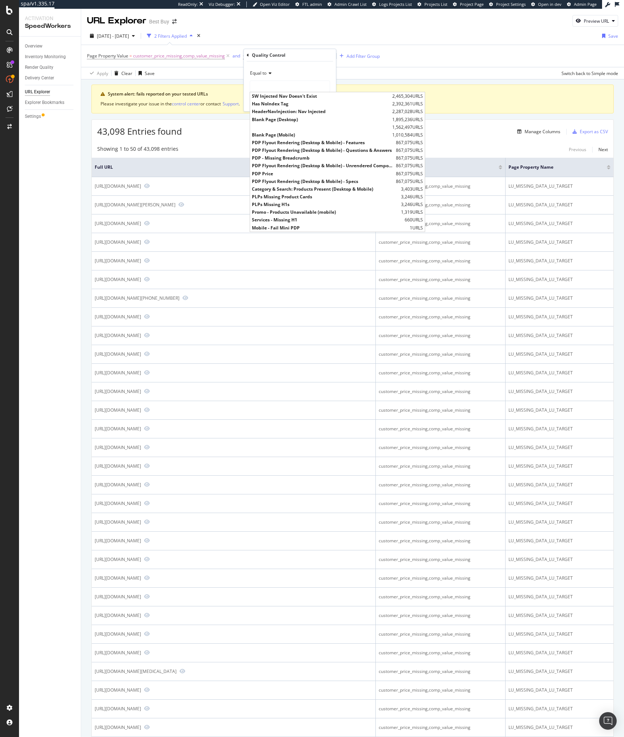
click at [408, 53] on div "Page Property Value = customer_price_missing,comp_value_missing and Quality Con…" at bounding box center [352, 56] width 531 height 22
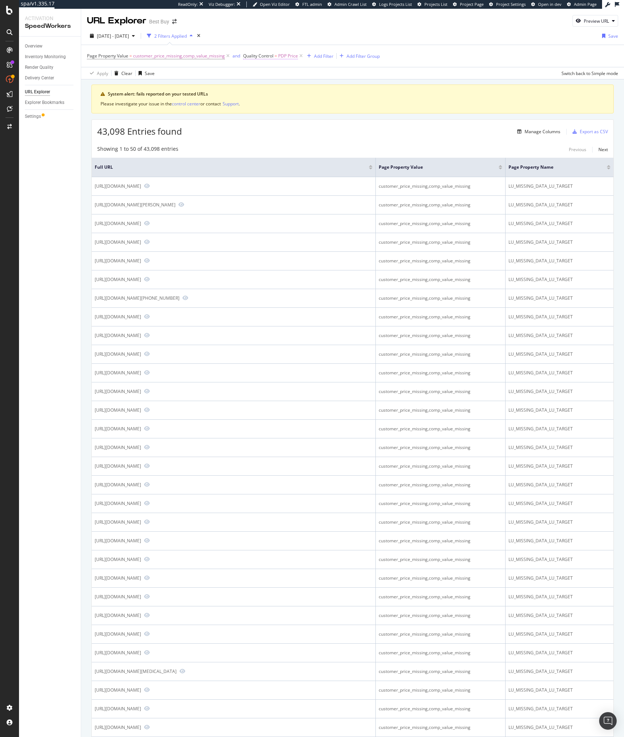
click at [270, 57] on span "Quality Control" at bounding box center [258, 56] width 30 height 6
click at [207, 67] on div "Apply Clear Save Switch back to Simple mode" at bounding box center [352, 73] width 543 height 12
click at [280, 176] on th "Full URL" at bounding box center [234, 167] width 284 height 19
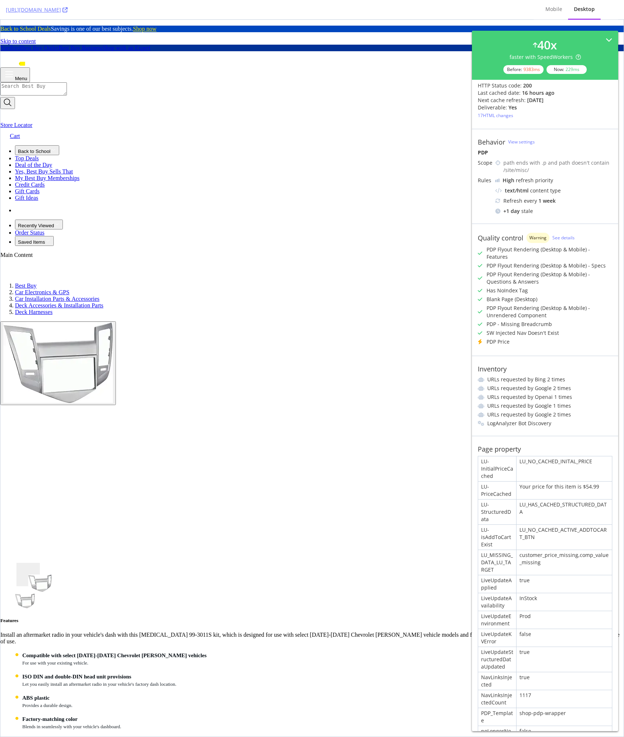
scroll to position [35, 0]
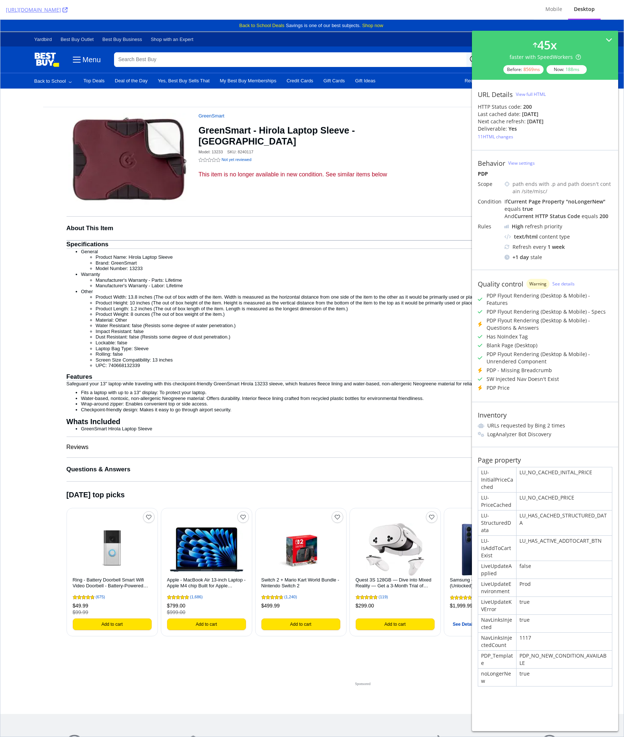
click at [260, 171] on div "This item is no longer available in new condition. See similar items below" at bounding box center [325, 174] width 253 height 7
copy div "This item is no longer available in new condition. See similar items below"
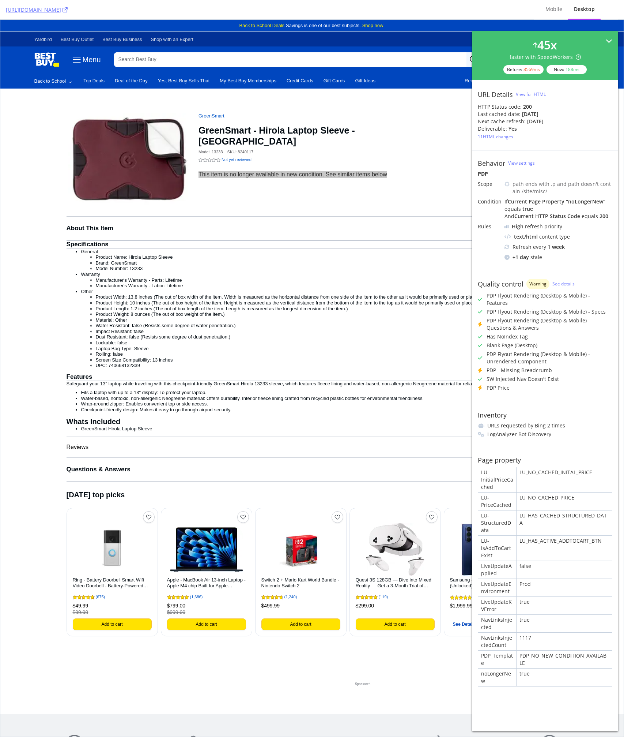
click at [610, 39] on icon at bounding box center [609, 41] width 7 height 7
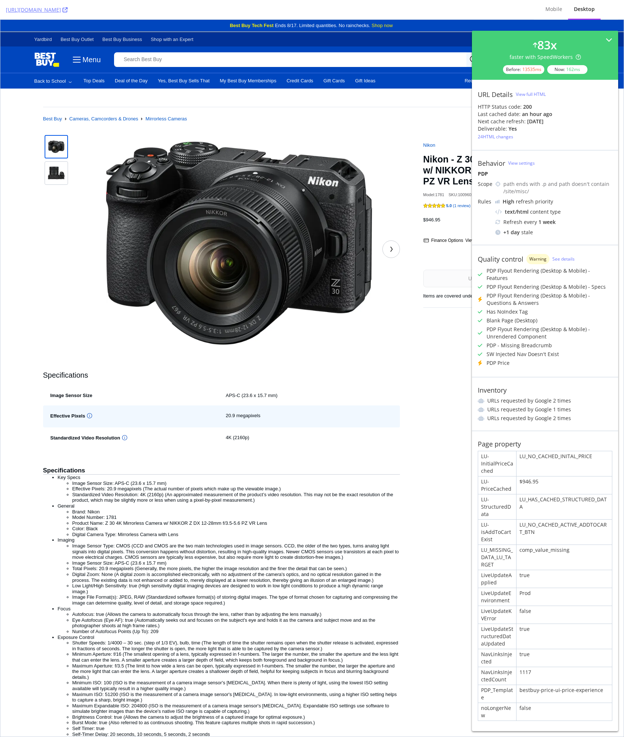
click at [439, 422] on div "Specifications Image Sensor Size APS-C (23.6 x 15.7 mm) Effective Pixels 20.9 m…" at bounding box center [312, 746] width 538 height 1226
click at [450, 367] on div "Specifications Image Sensor Size APS-C (23.6 x 15.7 mm) Effective Pixels 20.9 m…" at bounding box center [312, 746] width 538 height 1226
click at [609, 38] on icon at bounding box center [609, 41] width 7 height 7
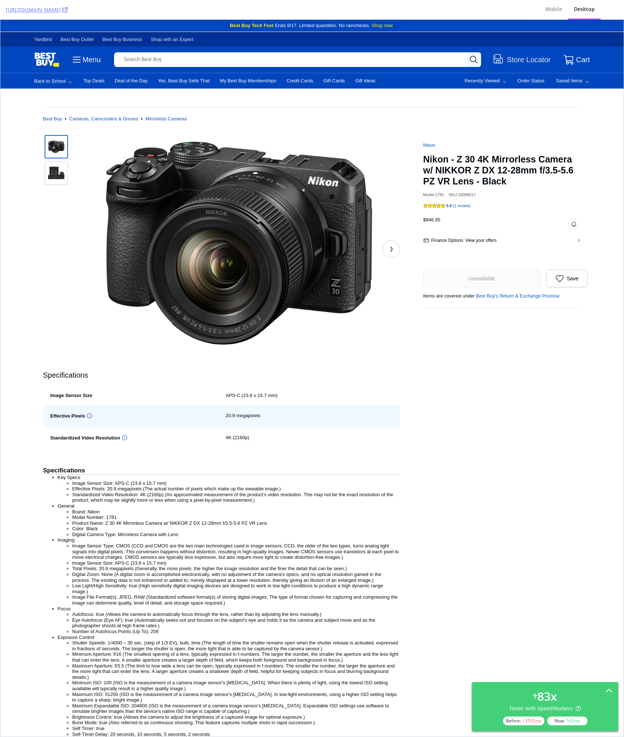
click at [465, 432] on div "Specifications Image Sensor Size APS-C (23.6 x 15.7 mm) Effective Pixels 20.9 m…" at bounding box center [312, 746] width 538 height 1226
click at [468, 404] on div "Specifications Image Sensor Size APS-C (23.6 x 15.7 mm) Effective Pixels 20.9 m…" at bounding box center [312, 746] width 538 height 1226
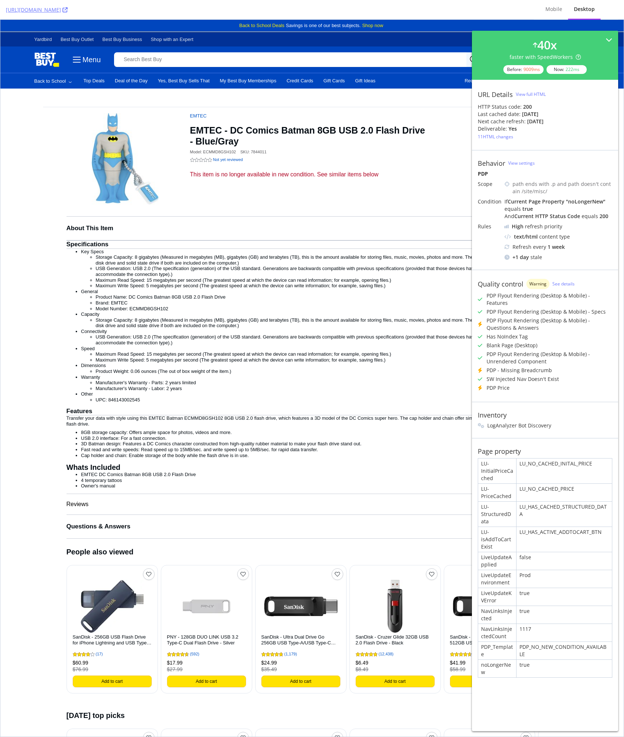
click at [542, 501] on div "LU_HAS_CACHED_STRUCTURED_DATA" at bounding box center [564, 513] width 95 height 25
click at [552, 458] on div "LU_NO_CACHED_INITAL_PRICE" at bounding box center [564, 470] width 95 height 25
click at [537, 642] on div "PDP_NO_NEW_CONDITION_AVAILABLE" at bounding box center [564, 651] width 95 height 18
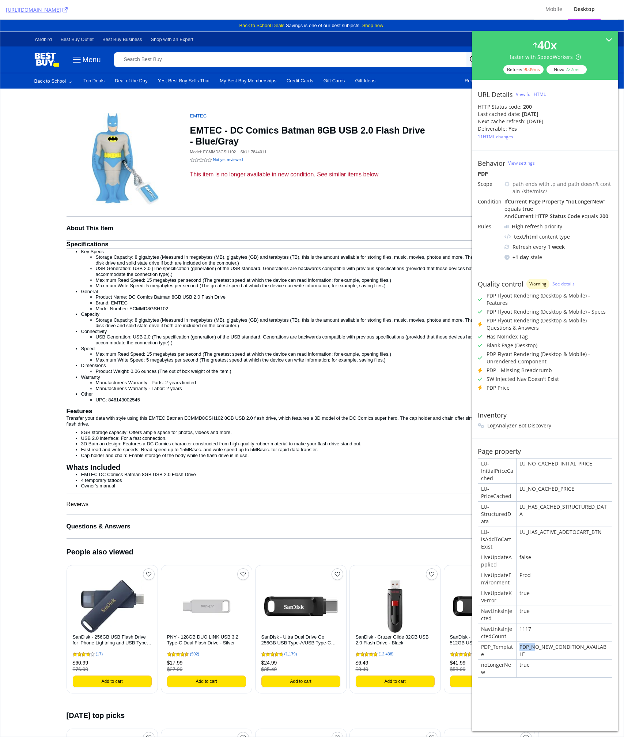
click at [537, 642] on div "PDP_NO_NEW_CONDITION_AVAILABLE" at bounding box center [564, 651] width 95 height 18
copy div "PDP_N"
click at [533, 642] on div "PDP_NO_NEW_CONDITION_AVAILABLE" at bounding box center [564, 651] width 95 height 18
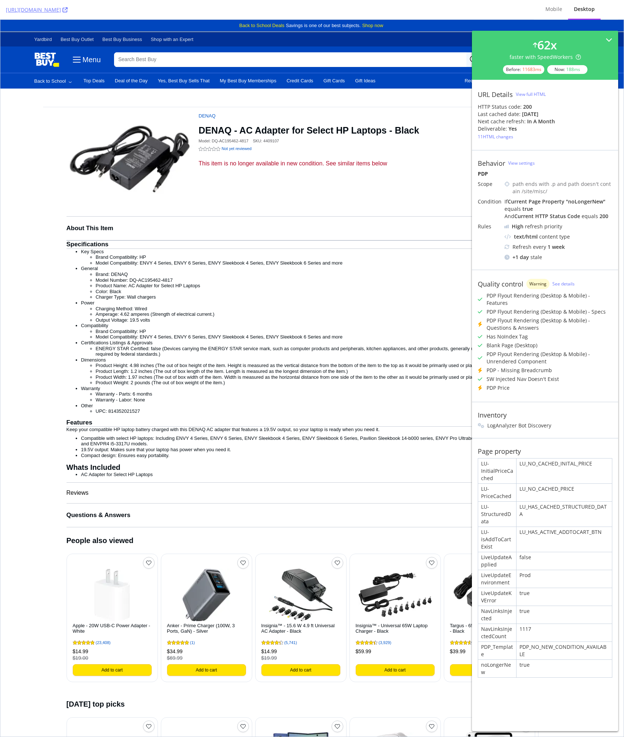
click at [296, 348] on li "ENERGY STAR Certified: false (Devices carrying the ENERGY STAR service mark, su…" at bounding box center [327, 351] width 462 height 11
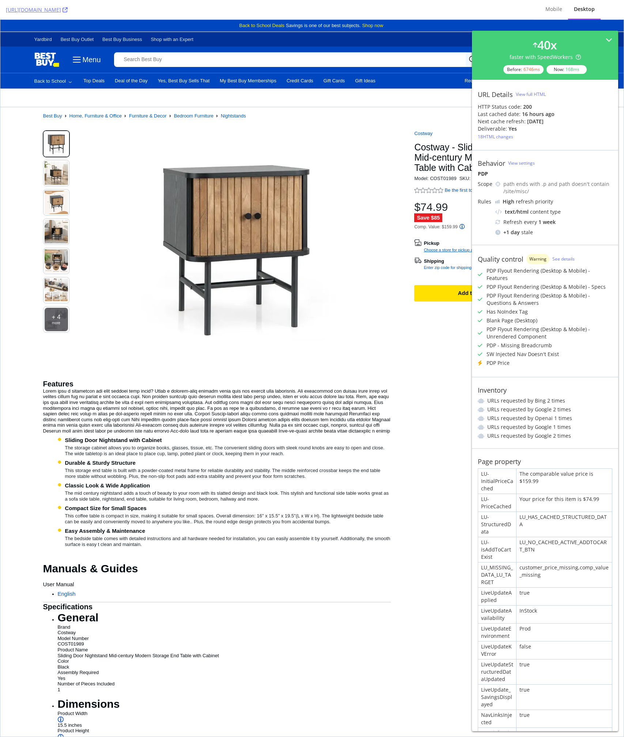
click at [324, 375] on div "No content + 4 more Features Sliding Door Nightstand with Cabinet The storage c…" at bounding box center [217, 751] width 348 height 1240
click at [492, 359] on div "PDP Price" at bounding box center [498, 362] width 23 height 7
click at [481, 360] on icon at bounding box center [480, 362] width 4 height 5
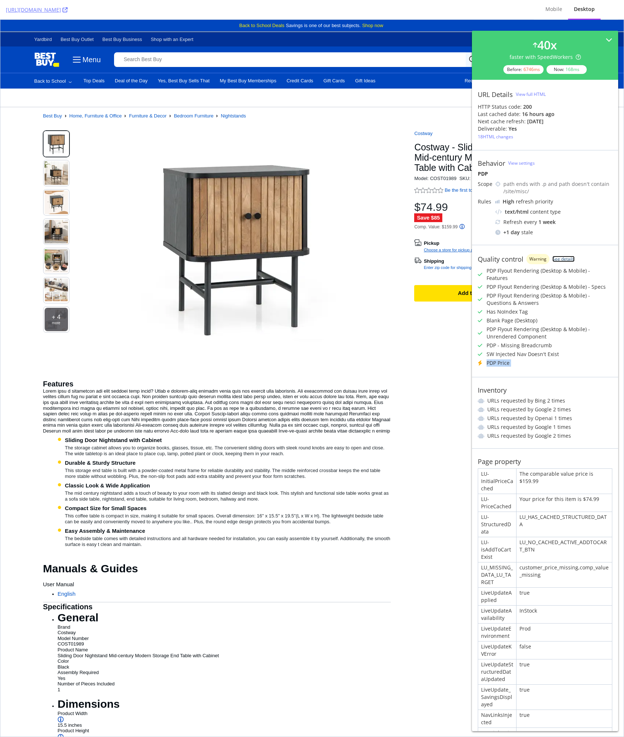
click at [565, 256] on link "See details" at bounding box center [564, 259] width 22 height 6
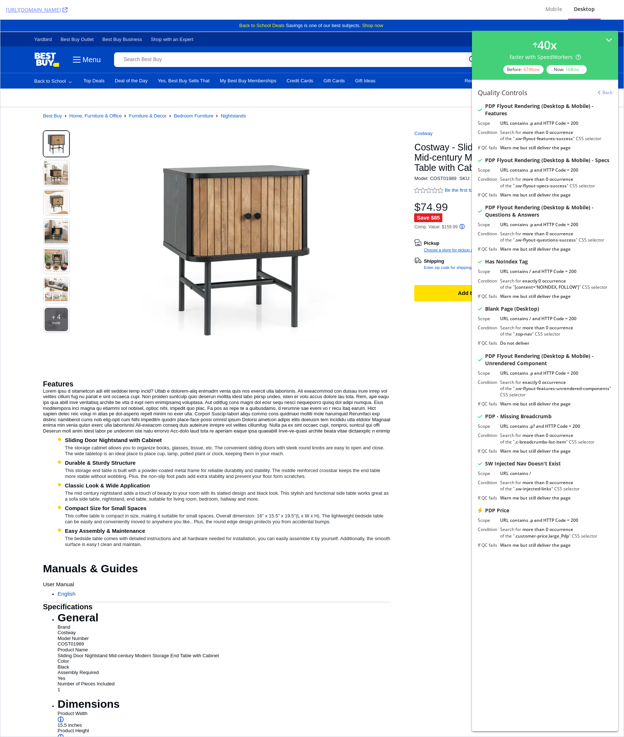
click at [539, 536] on div ".customer-price.large_Pdp" at bounding box center [542, 536] width 54 height 6
click at [498, 518] on div "Scope URL contains .p and HTTP Code = 200 Condition Search for more than 0 occu…" at bounding box center [545, 532] width 135 height 31
click at [443, 465] on div "No content Costway Costway - Sliding Door Nightstand Mid-century Modern Storage…" at bounding box center [494, 751] width 176 height 1240
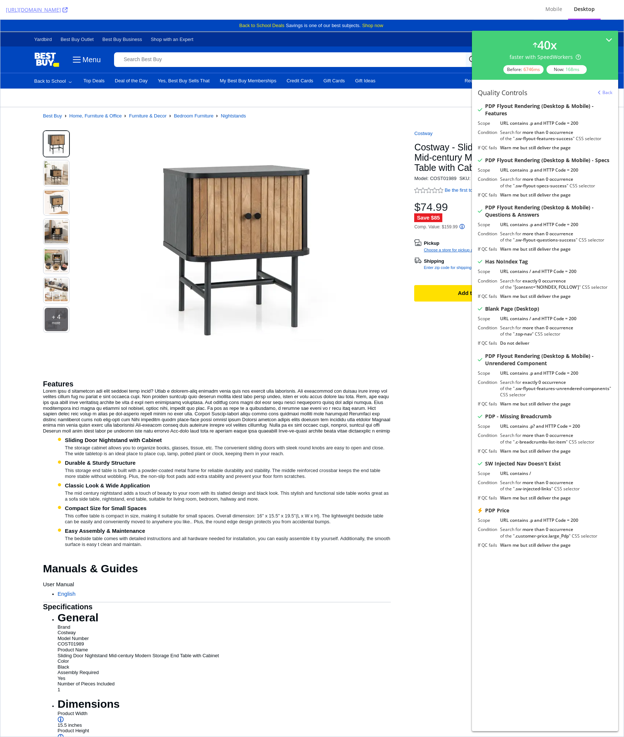
click at [449, 433] on div "No content Costway Costway - Sliding Door Nightstand Mid-century Modern Storage…" at bounding box center [494, 751] width 176 height 1240
click at [466, 364] on div "No content Costway Costway - Sliding Door Nightstand Mid-century Modern Storage…" at bounding box center [494, 751] width 176 height 1240
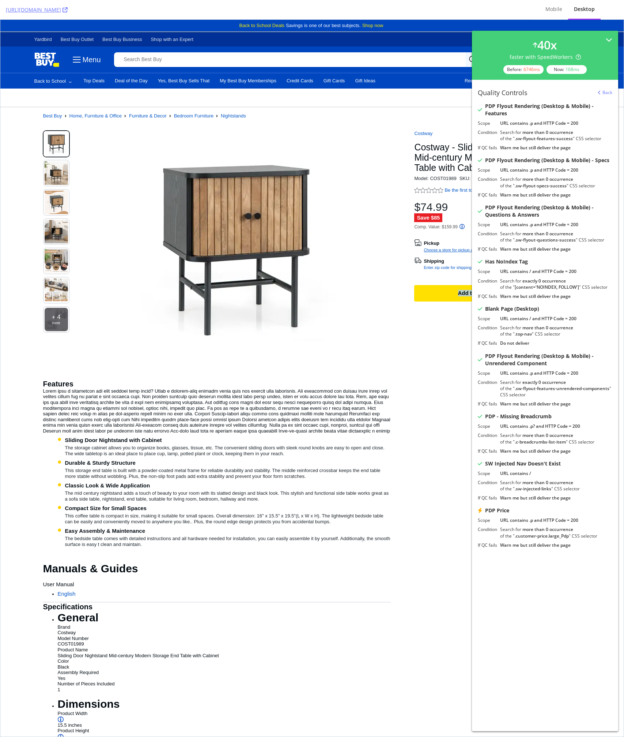
click at [453, 361] on div "No content Costway Costway - Sliding Door Nightstand Mid-century Modern Storage…" at bounding box center [494, 751] width 176 height 1240
click at [458, 375] on div "No content Costway Costway - Sliding Door Nightstand Mid-century Modern Storage…" at bounding box center [494, 751] width 176 height 1240
click at [428, 405] on div "No content Costway Costway - Sliding Door Nightstand Mid-century Modern Storage…" at bounding box center [494, 751] width 176 height 1240
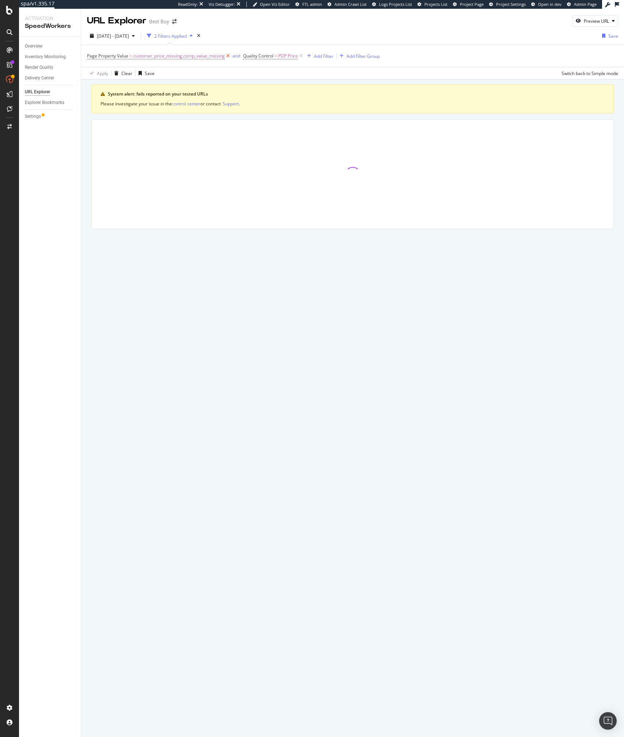
click at [228, 57] on icon at bounding box center [228, 55] width 6 height 7
click at [148, 57] on icon at bounding box center [145, 55] width 6 height 7
click at [102, 57] on div "Add Filter" at bounding box center [106, 56] width 19 height 6
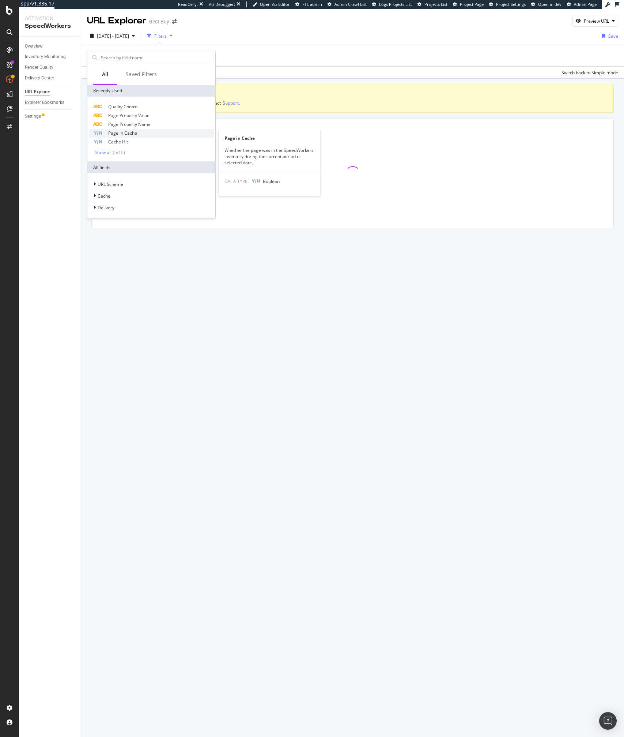
click at [137, 132] on div "Page in Cache" at bounding box center [151, 133] width 125 height 9
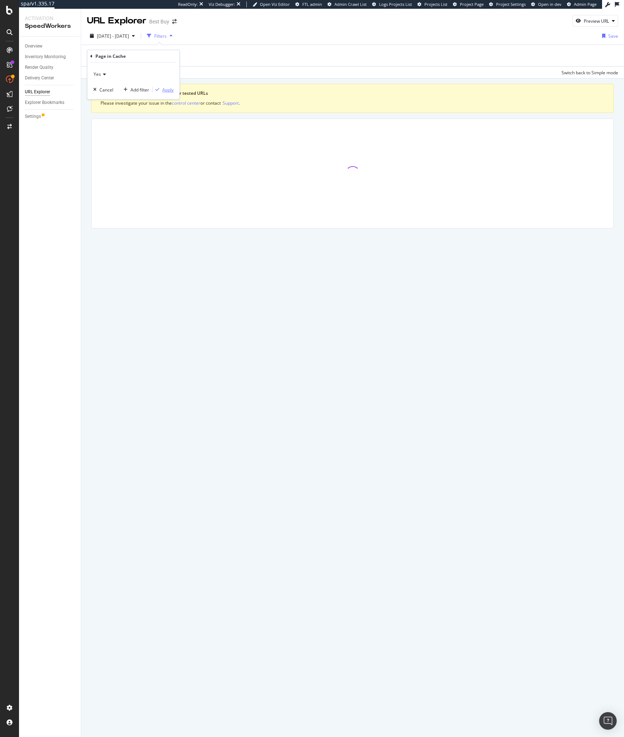
click at [168, 91] on div "Apply" at bounding box center [167, 90] width 11 height 6
click at [151, 55] on div "Add Filter" at bounding box center [153, 56] width 19 height 6
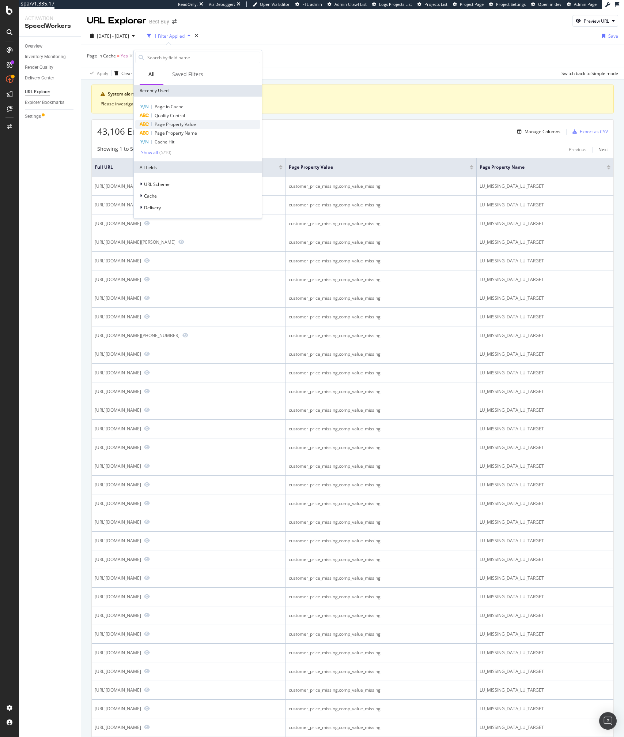
click at [189, 125] on span "Page Property Value" at bounding box center [175, 124] width 41 height 6
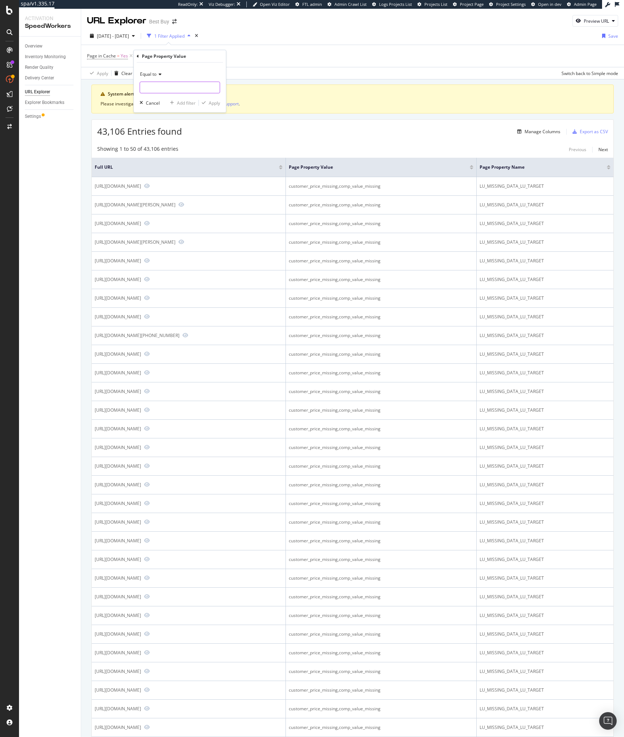
click at [173, 89] on input "text" at bounding box center [180, 88] width 80 height 12
click at [153, 76] on span "Equal to" at bounding box center [148, 74] width 16 height 6
click at [159, 96] on span "Not equal to" at bounding box center [155, 99] width 25 height 6
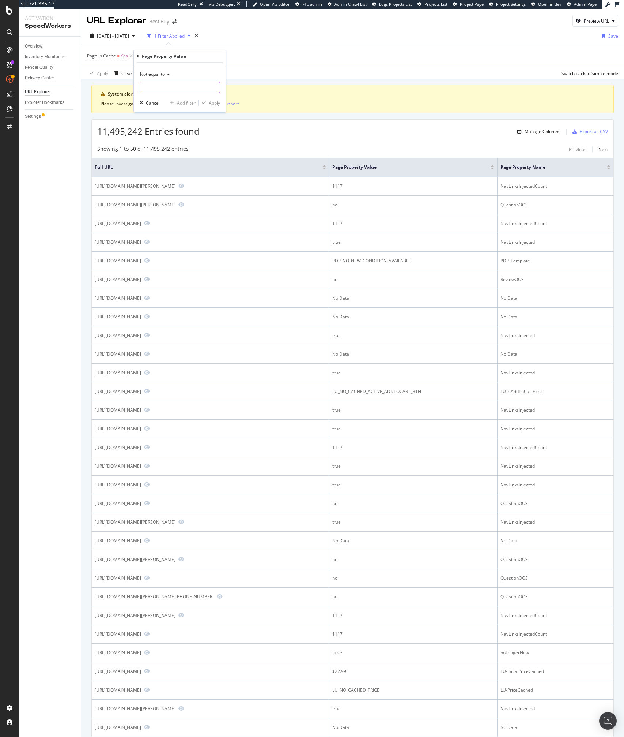
click at [163, 93] on input "text" at bounding box center [180, 88] width 80 height 12
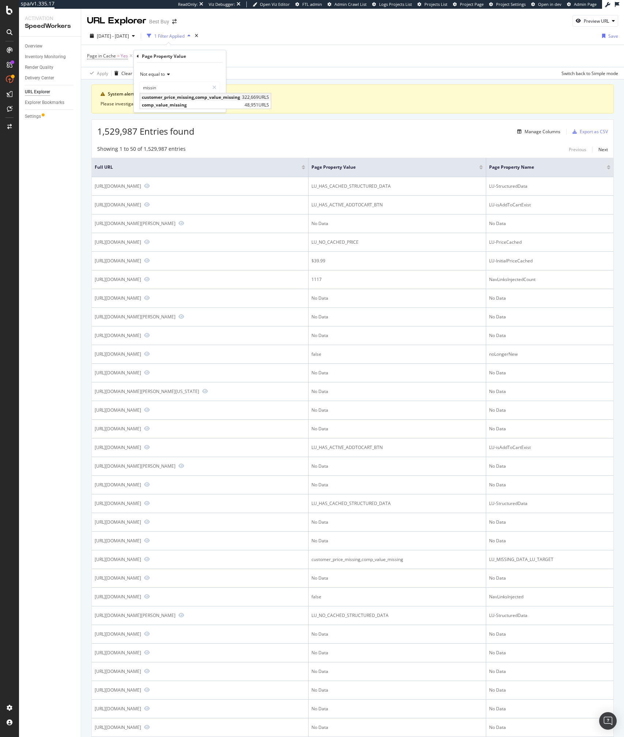
click at [164, 99] on span "customer_price_missing,comp_value_missing" at bounding box center [191, 97] width 98 height 6
type input "customer_price_missing,comp_value_missing"
click at [217, 107] on div "Not equal to customer_price_missing,comp_value_missing customer_price_missing,c…" at bounding box center [180, 88] width 92 height 50
click at [215, 104] on div "Apply" at bounding box center [214, 103] width 11 height 6
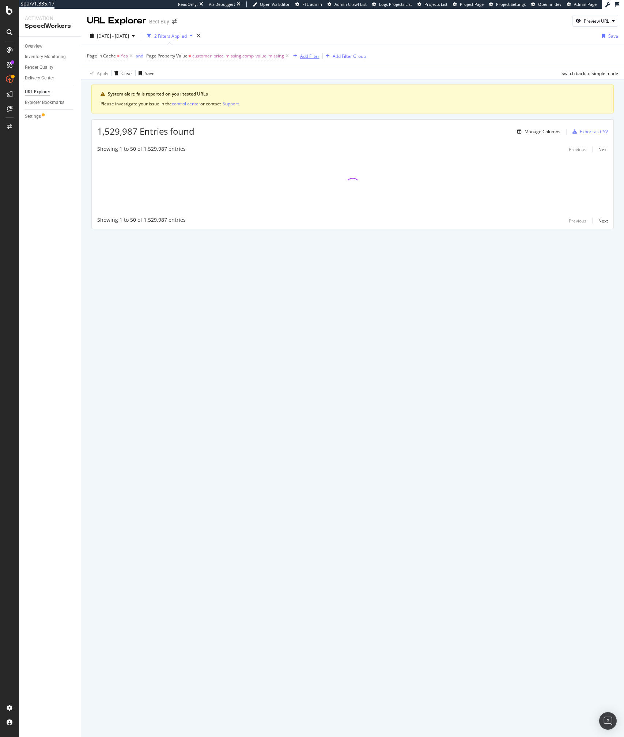
click at [307, 56] on div "Add Filter" at bounding box center [309, 56] width 19 height 6
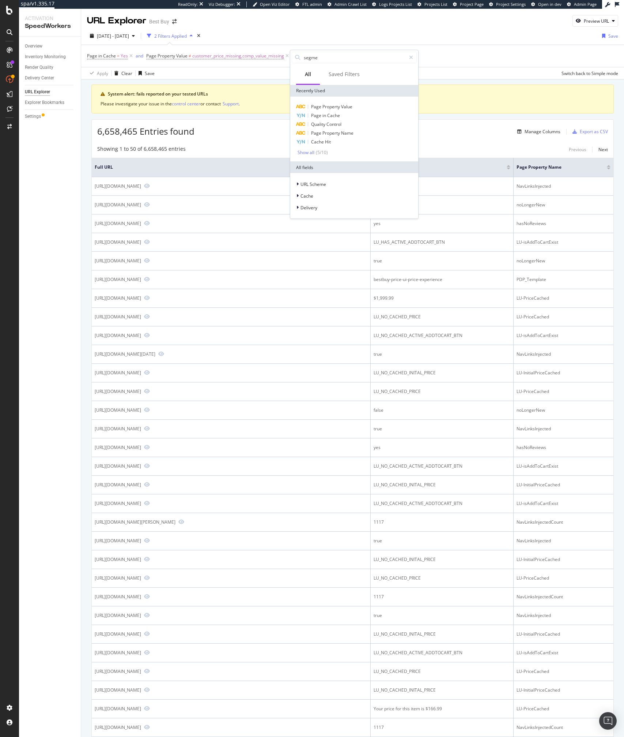
type input "segmen"
click at [182, 31] on div "2 Filters Applied" at bounding box center [170, 35] width 52 height 11
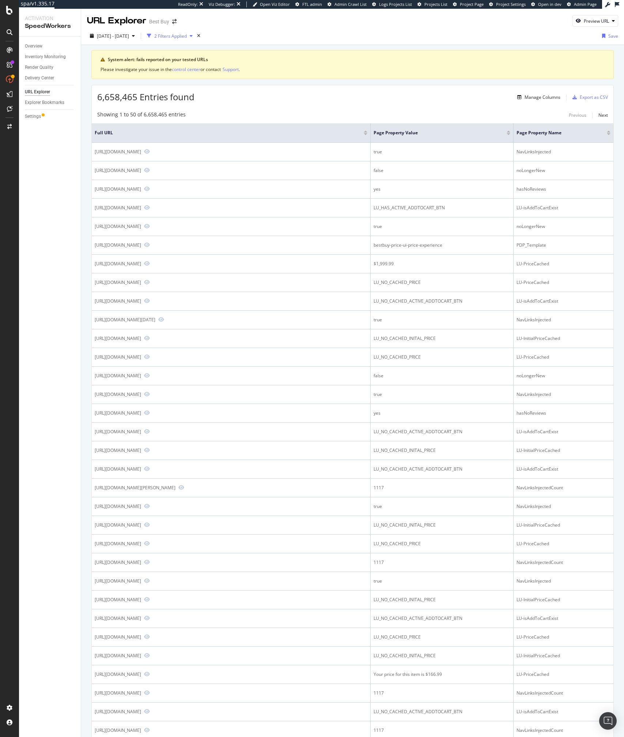
click at [184, 31] on div "2 Filters Applied" at bounding box center [170, 35] width 52 height 11
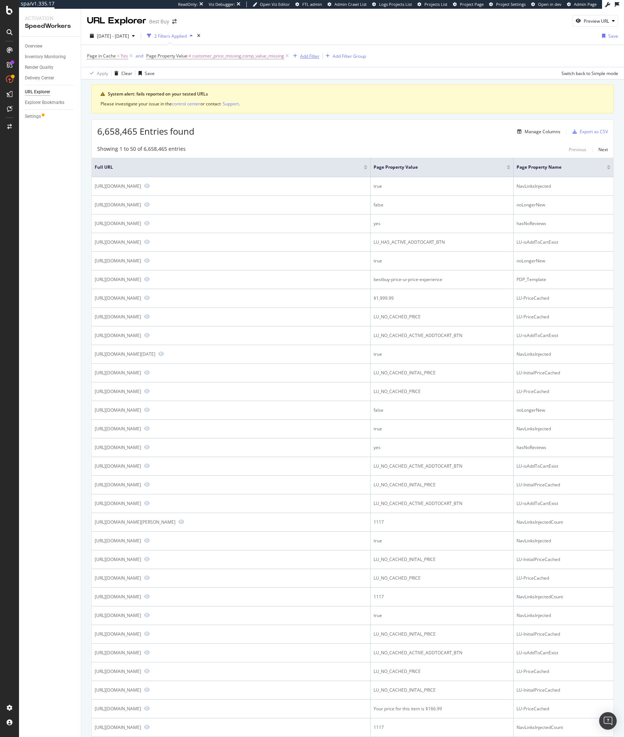
click at [310, 56] on div "Add Filter" at bounding box center [309, 56] width 19 height 6
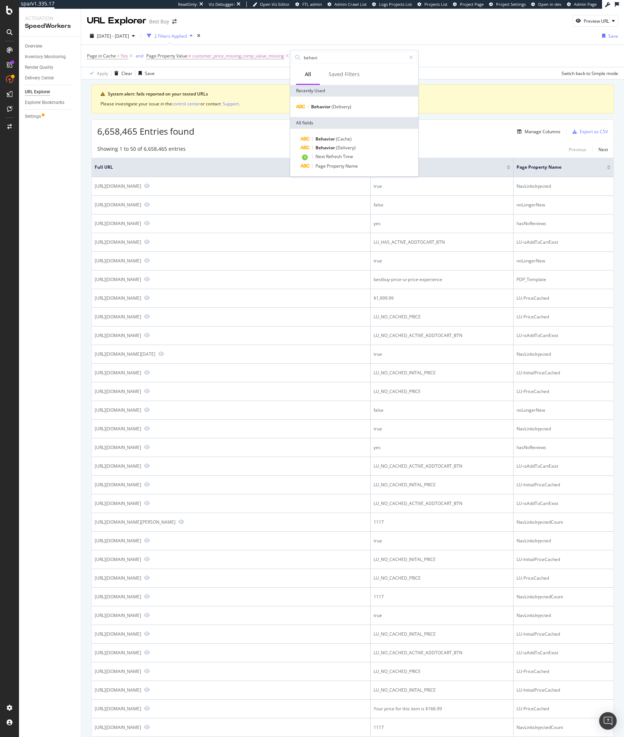
type input "behavi"
click at [332, 101] on div "Behavior (Delivery)" at bounding box center [354, 107] width 128 height 20
click at [325, 106] on span "Behavior" at bounding box center [321, 107] width 20 height 6
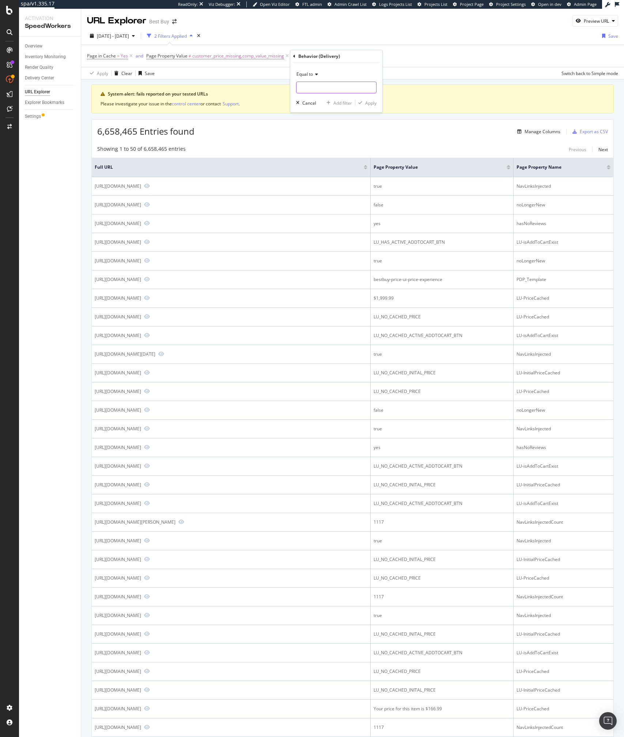
click at [308, 86] on input "text" at bounding box center [337, 88] width 80 height 12
click at [311, 95] on span "PDP" at bounding box center [322, 97] width 49 height 6
type input "PDP"
click at [375, 101] on div "Apply" at bounding box center [370, 103] width 11 height 6
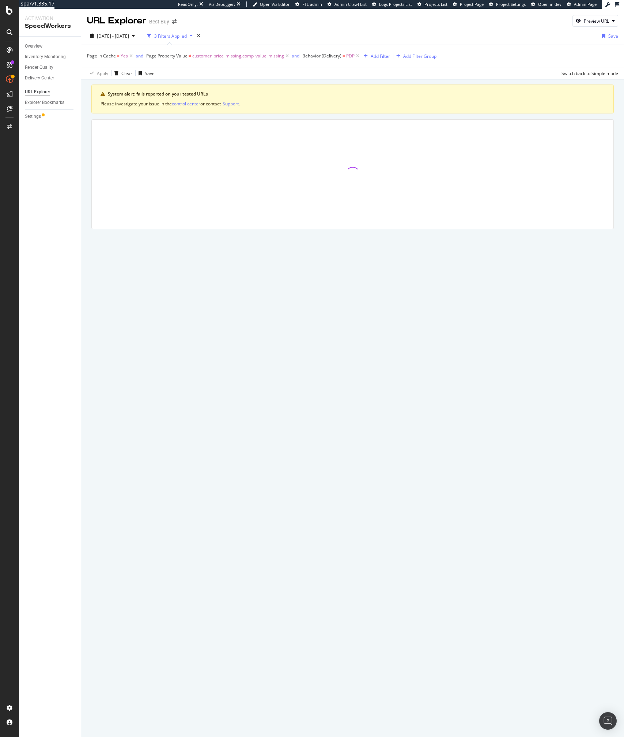
click at [224, 78] on div "Apply Clear Save Switch back to Simple mode" at bounding box center [352, 73] width 543 height 12
click at [248, 67] on div "Apply Clear Save Switch back to Simple mode" at bounding box center [352, 73] width 543 height 12
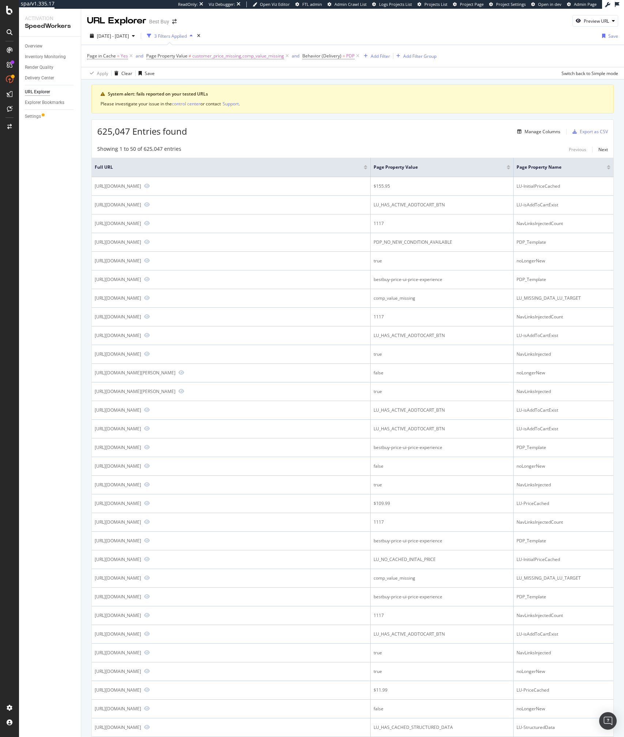
click at [452, 56] on div "Page in Cache = Yes and Page Property Value ≠ customer_price_missing,comp_value…" at bounding box center [352, 56] width 531 height 22
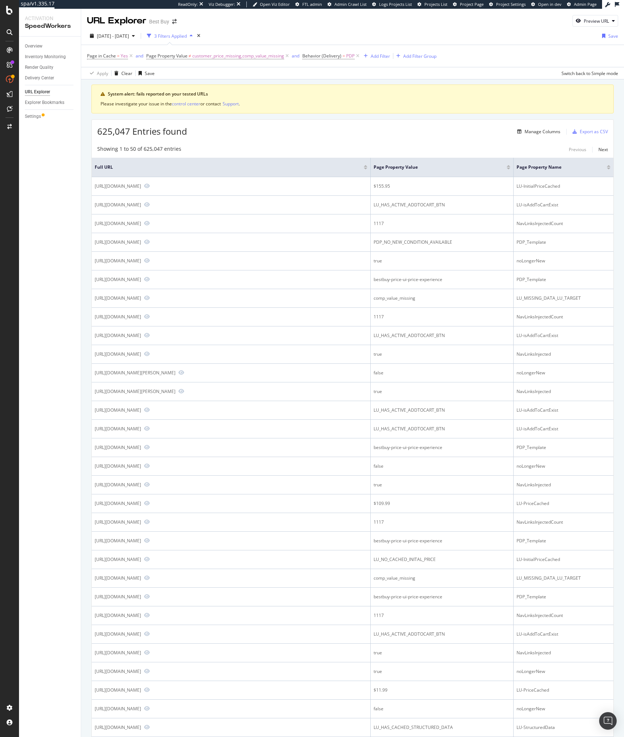
click at [452, 56] on div "Page in Cache = Yes and Page Property Value ≠ customer_price_missing,comp_value…" at bounding box center [352, 56] width 531 height 22
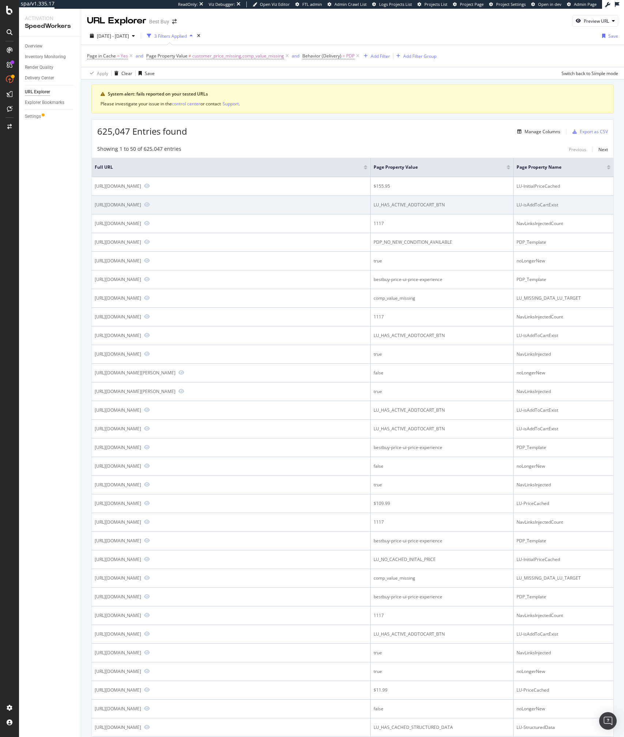
click at [349, 198] on td "https://www.bestbuy.com/site/mindseye-playstation-5/6625929.p?skuId=6625929" at bounding box center [231, 205] width 279 height 19
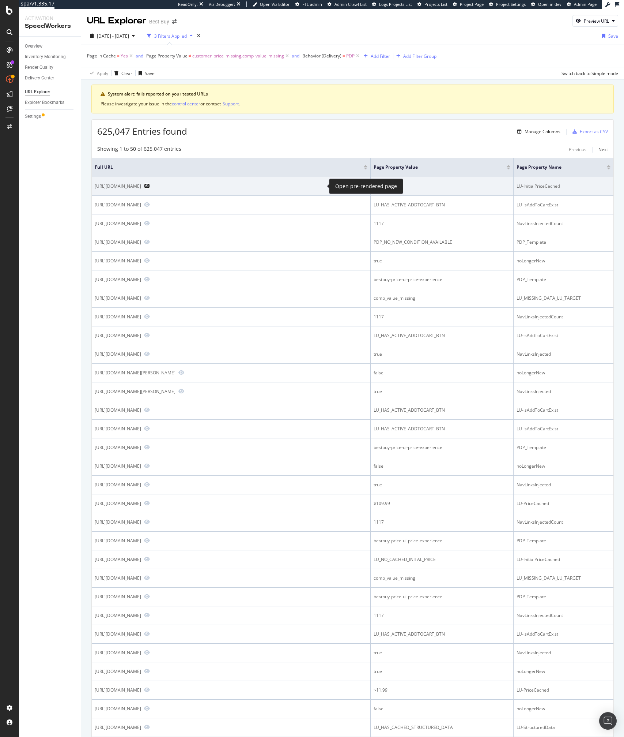
click at [150, 184] on icon "Preview https://www.bestbuy.com/site/celestron-travel-scope-70-portable-telesco…" at bounding box center [147, 185] width 6 height 5
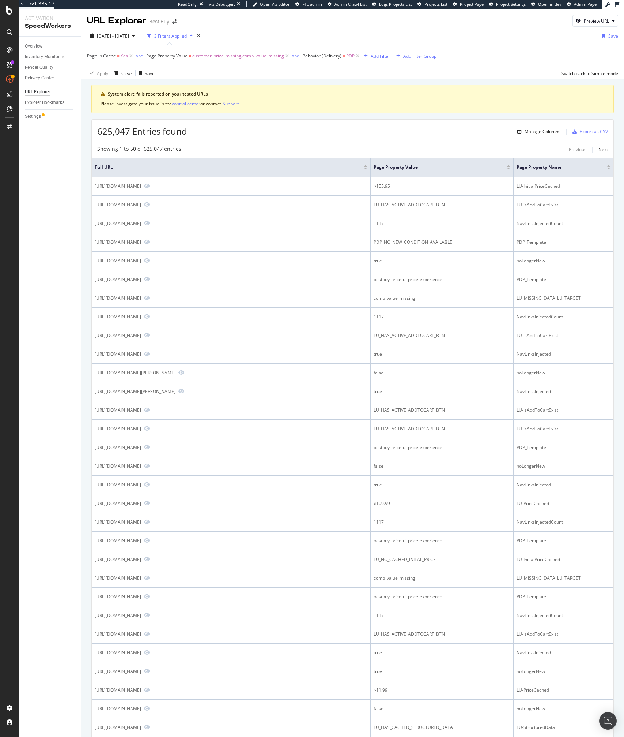
click at [342, 118] on div "System alert: fails reported on your tested URLs Please investigate your issue …" at bounding box center [352, 604] width 523 height 1041
click at [315, 143] on div "Showing 1 to 50 of 625,047 entries Previous Next Full URL Page Property Value P…" at bounding box center [353, 634] width 522 height 984
click at [535, 130] on div "Manage Columns" at bounding box center [543, 131] width 36 height 6
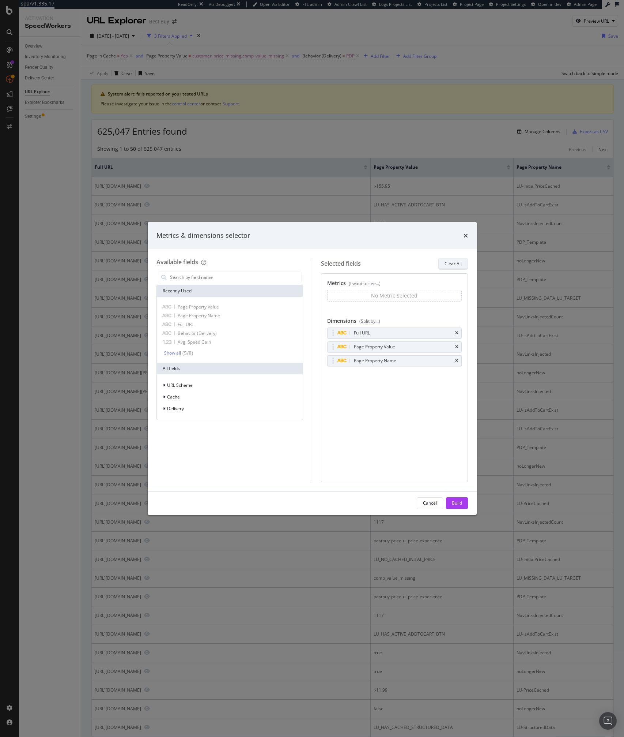
click at [456, 265] on div "Clear All" at bounding box center [453, 263] width 17 height 6
click at [373, 285] on div "(I want to see...)" at bounding box center [365, 283] width 32 height 6
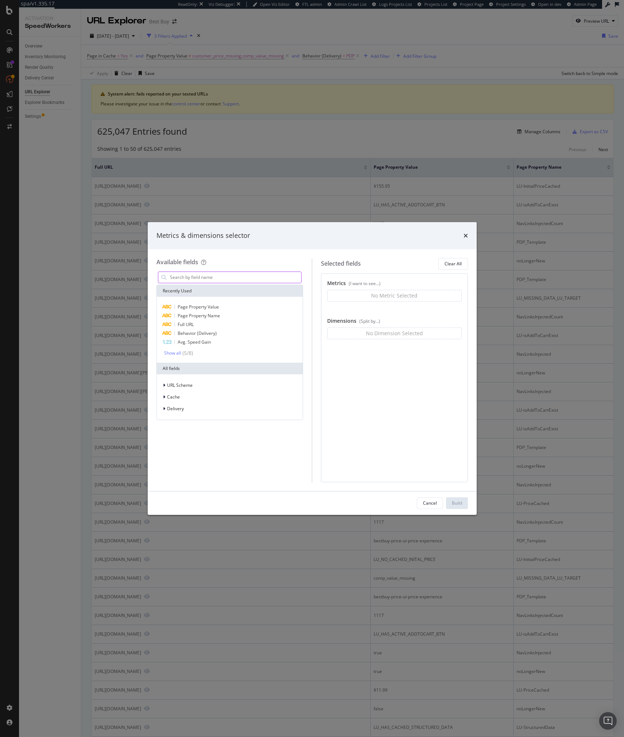
click at [186, 281] on input "modal" at bounding box center [235, 277] width 132 height 11
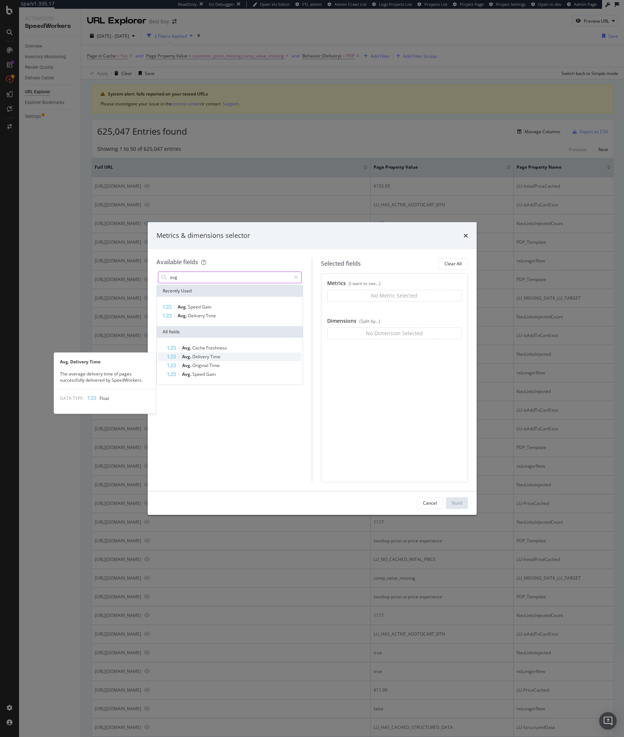
type input "avg"
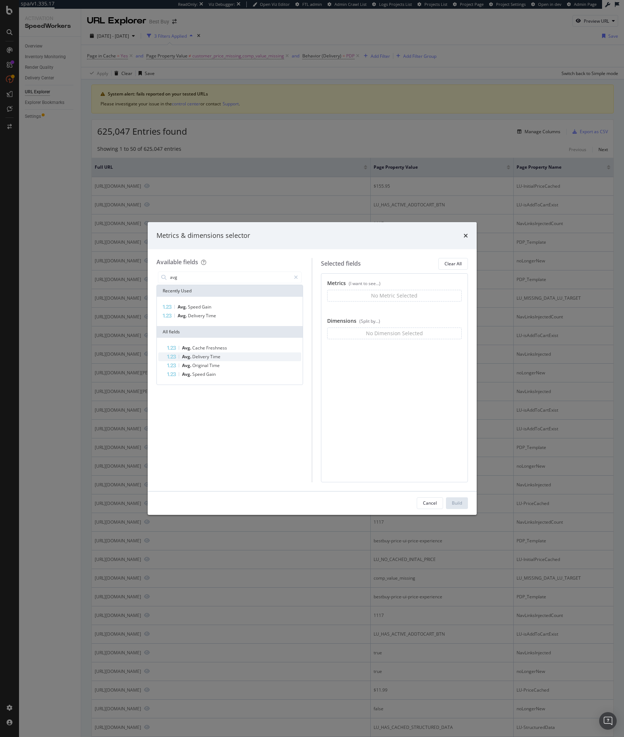
click at [214, 357] on span "Time" at bounding box center [215, 356] width 10 height 6
click at [262, 279] on input "avg" at bounding box center [230, 277] width 122 height 11
click at [299, 277] on div "modal" at bounding box center [296, 277] width 11 height 12
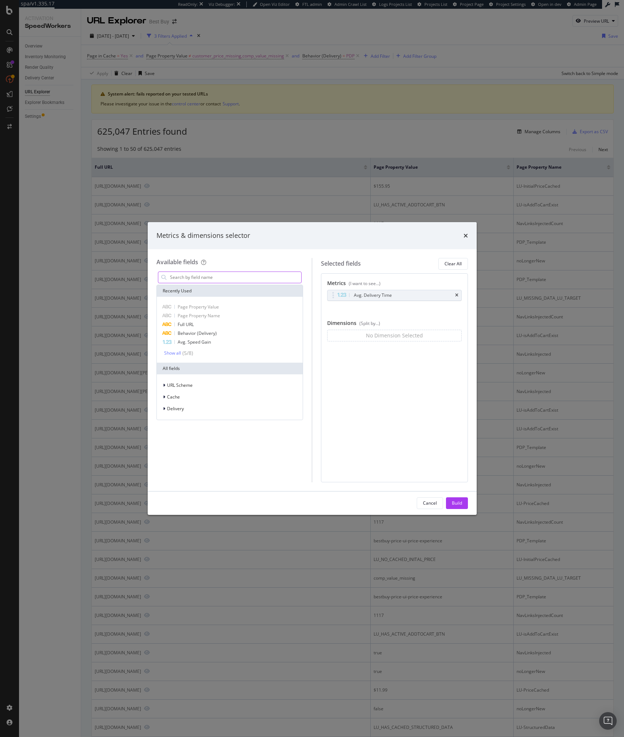
click at [267, 277] on input "modal" at bounding box center [235, 277] width 132 height 11
type input "hits"
click at [299, 275] on div "modal" at bounding box center [296, 277] width 11 height 12
click at [246, 279] on input "modal" at bounding box center [235, 277] width 132 height 11
click at [172, 413] on div "Delivery" at bounding box center [229, 408] width 143 height 10
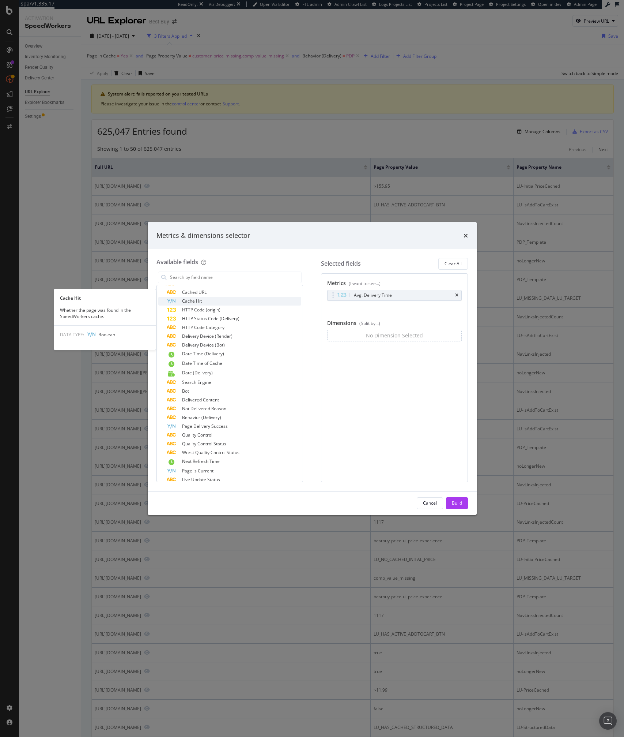
scroll to position [294, 0]
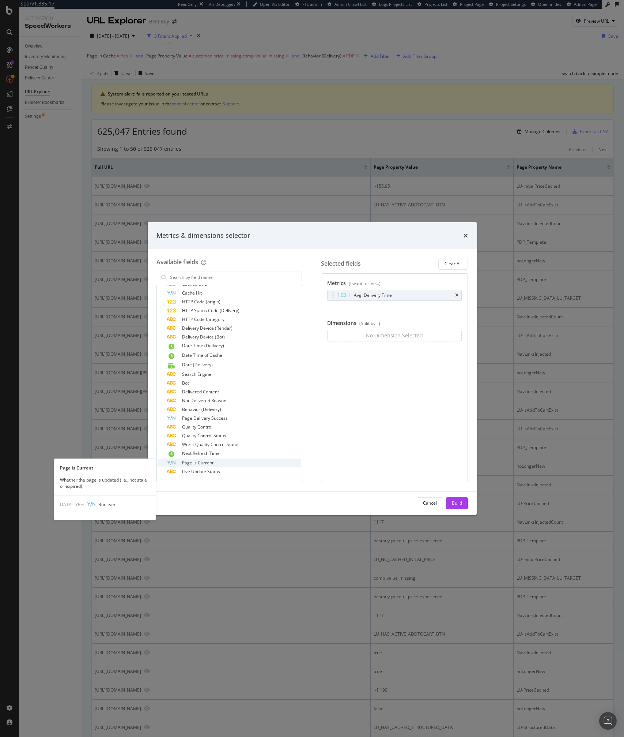
click at [199, 466] on div "Page is Current" at bounding box center [234, 462] width 135 height 9
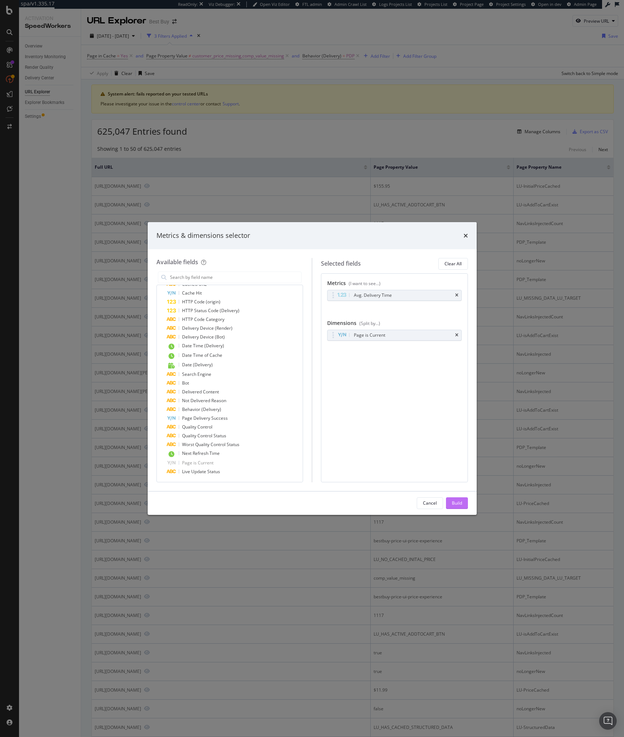
click at [457, 503] on div "Build" at bounding box center [457, 503] width 10 height 6
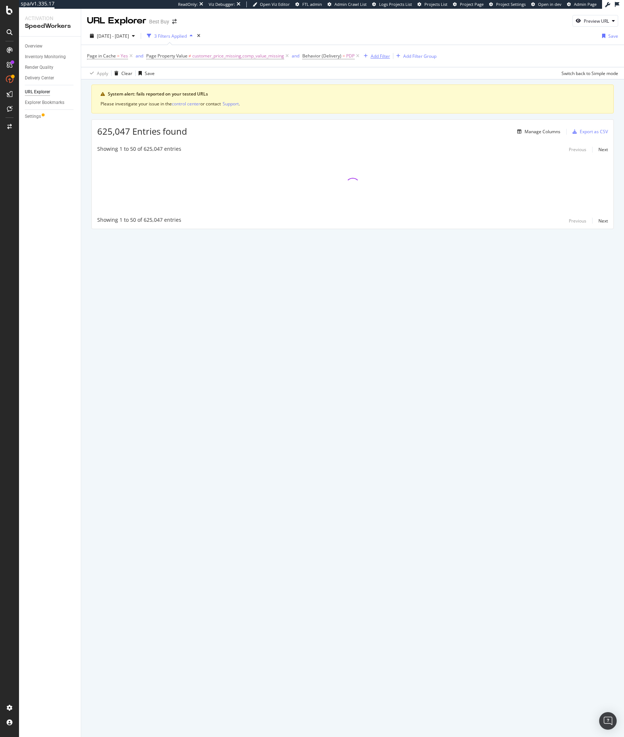
click at [367, 58] on div "button" at bounding box center [366, 56] width 10 height 4
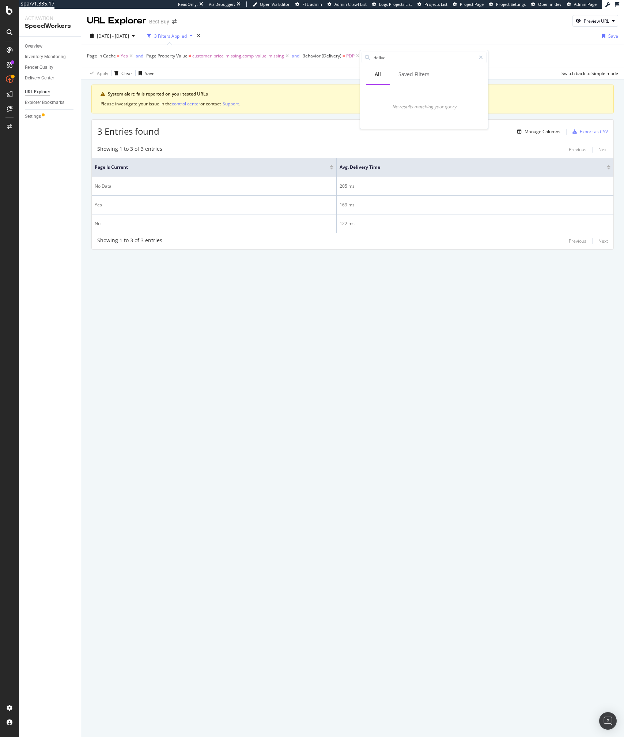
type input "deliver"
click at [540, 126] on div "Manage Columns Export as CSV" at bounding box center [562, 131] width 94 height 12
click at [533, 129] on div "Manage Columns" at bounding box center [543, 131] width 36 height 6
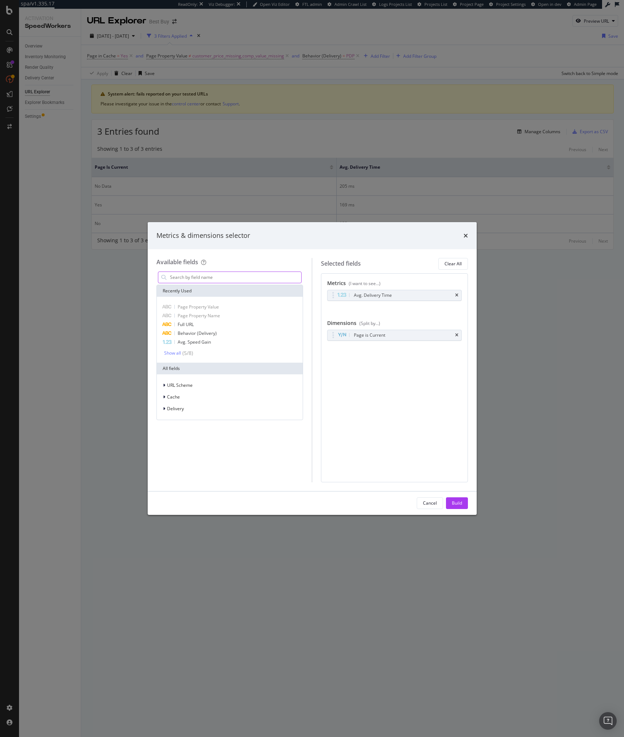
click at [258, 280] on input "modal" at bounding box center [235, 277] width 132 height 11
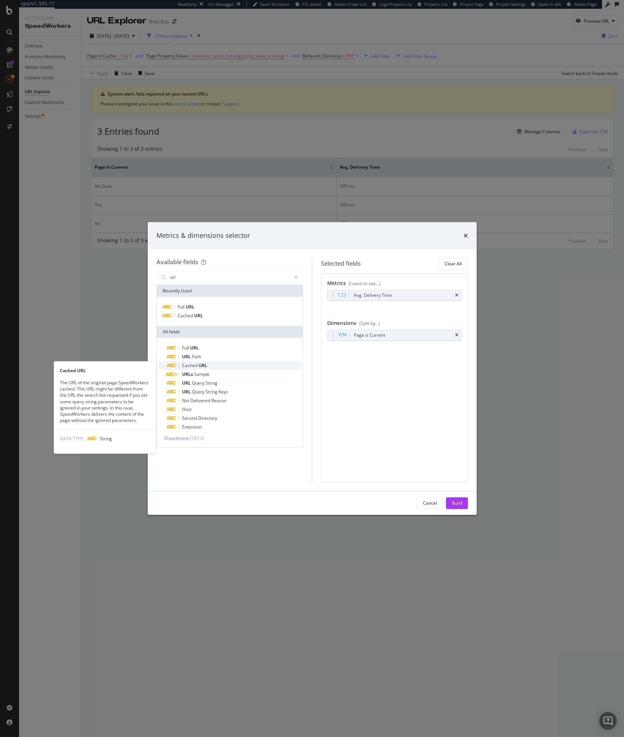
type input "url"
click at [197, 366] on span "Cached" at bounding box center [190, 365] width 16 height 6
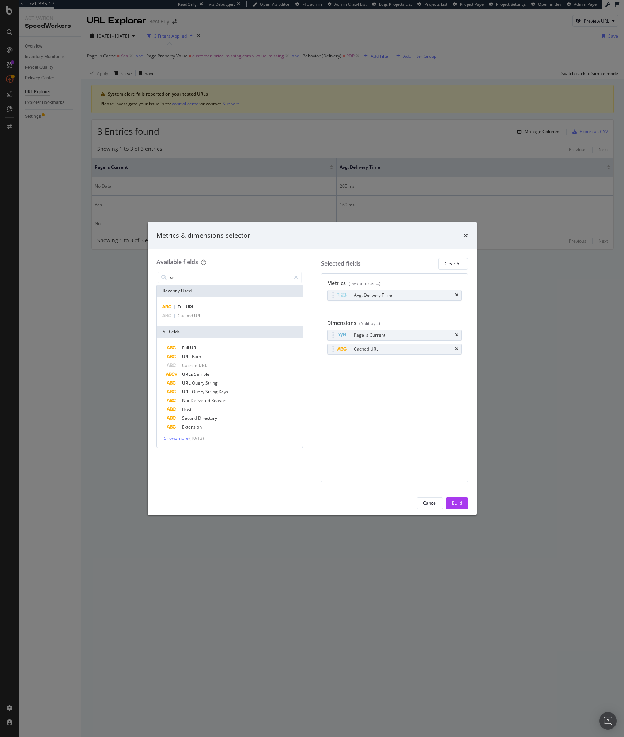
click at [448, 450] on div "Metrics (I want to see...) Avg. Delivery Time You can use this field as a metri…" at bounding box center [394, 377] width 147 height 209
click at [457, 295] on icon "times" at bounding box center [456, 295] width 3 height 4
click at [452, 501] on div "Build" at bounding box center [457, 503] width 10 height 6
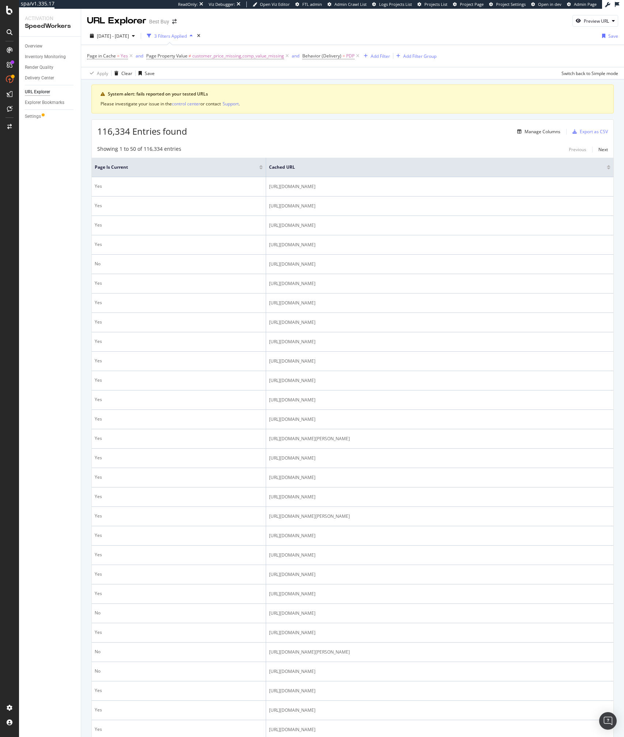
click at [322, 140] on div "116,334 Entries found Manage Columns Export as CSV Showing 1 to 50 of 116,334 e…" at bounding box center [352, 640] width 523 height 1043
click at [200, 36] on icon "times" at bounding box center [198, 36] width 3 height 4
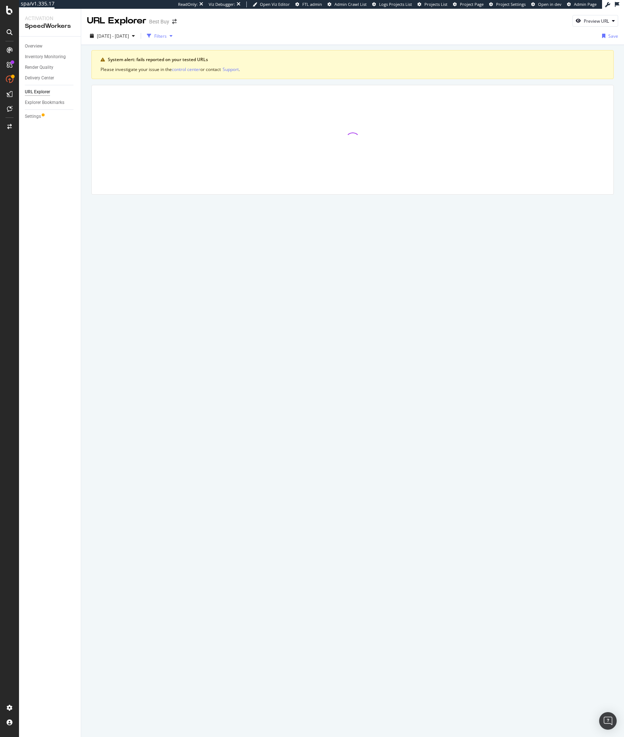
click at [167, 36] on div "Filters" at bounding box center [160, 36] width 12 height 6
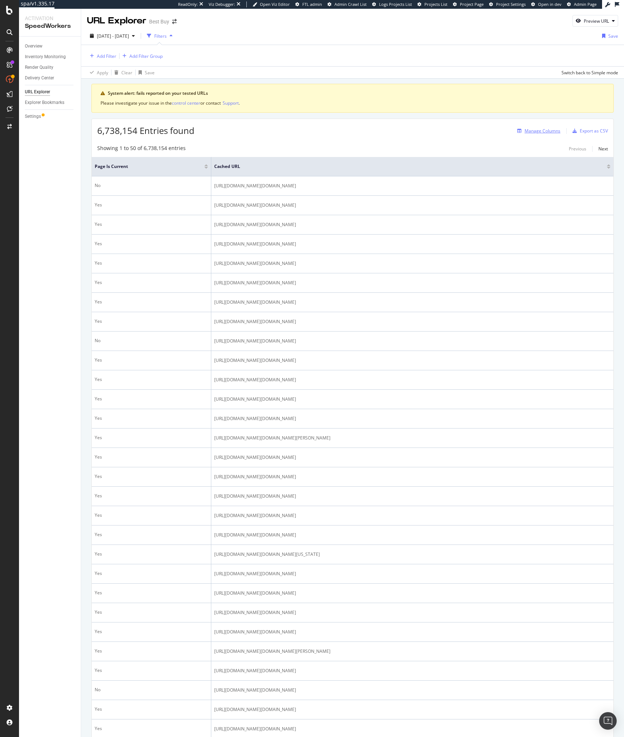
click at [541, 128] on div "Manage Columns" at bounding box center [543, 131] width 36 height 6
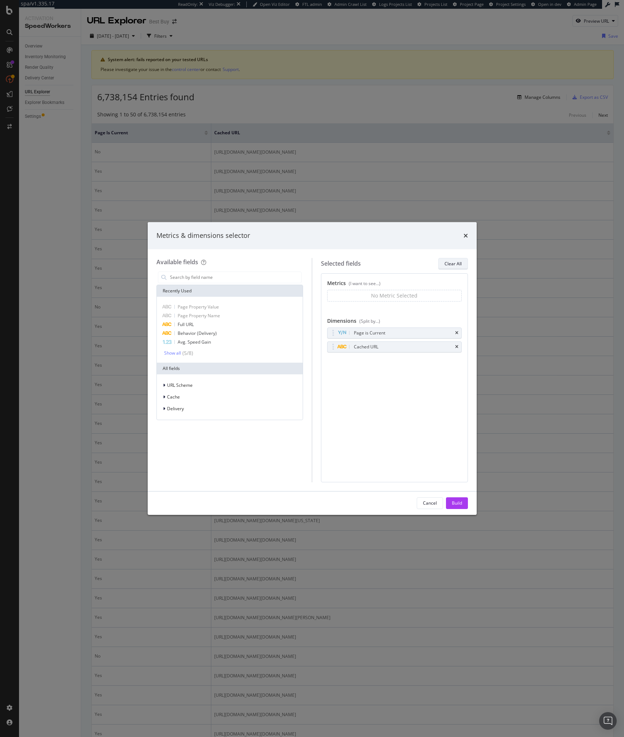
click at [451, 265] on div "Clear All" at bounding box center [453, 263] width 17 height 6
click at [430, 503] on div "Cancel" at bounding box center [430, 503] width 14 height 6
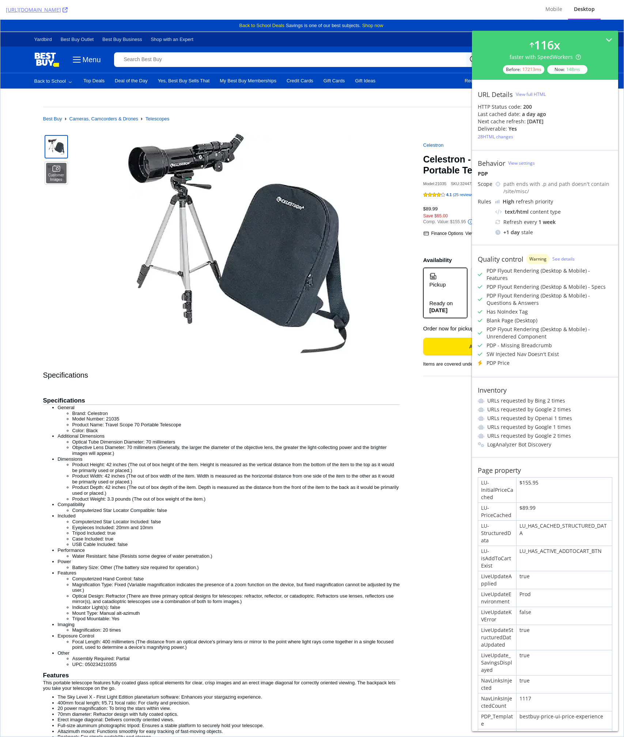
click at [227, 410] on li "Brand: Celestron" at bounding box center [236, 413] width 328 height 6
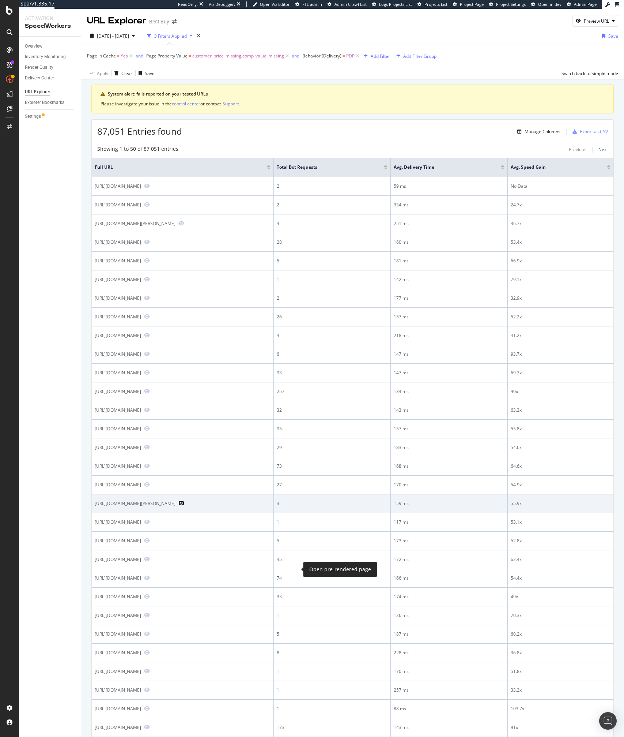
click at [184, 505] on icon "Preview https://www.bestbuy.com/site/sawyer-tv-stand-for-most-tvs-up-to-55/6508…" at bounding box center [181, 502] width 6 height 5
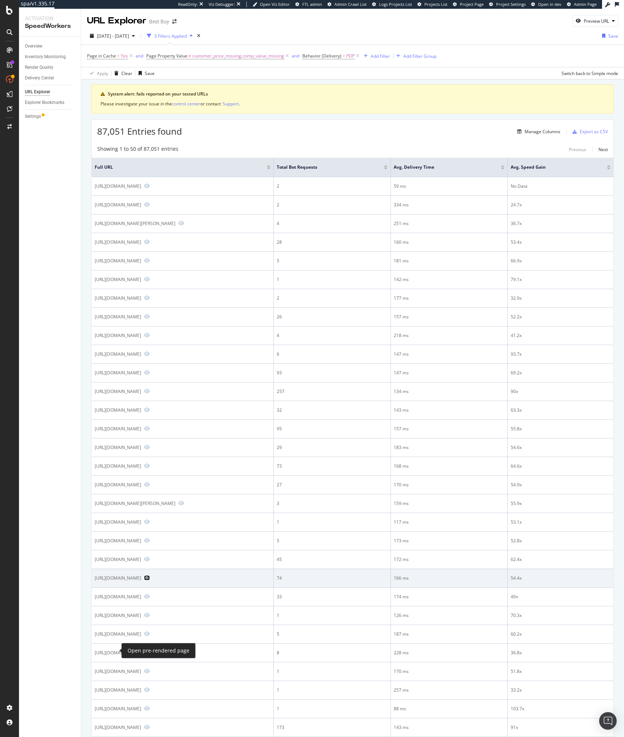
click at [144, 580] on icon "Preview https://www.bestbuy.com/site/disney-lorcana-shimmering-skies-single-pla…" at bounding box center [147, 577] width 6 height 5
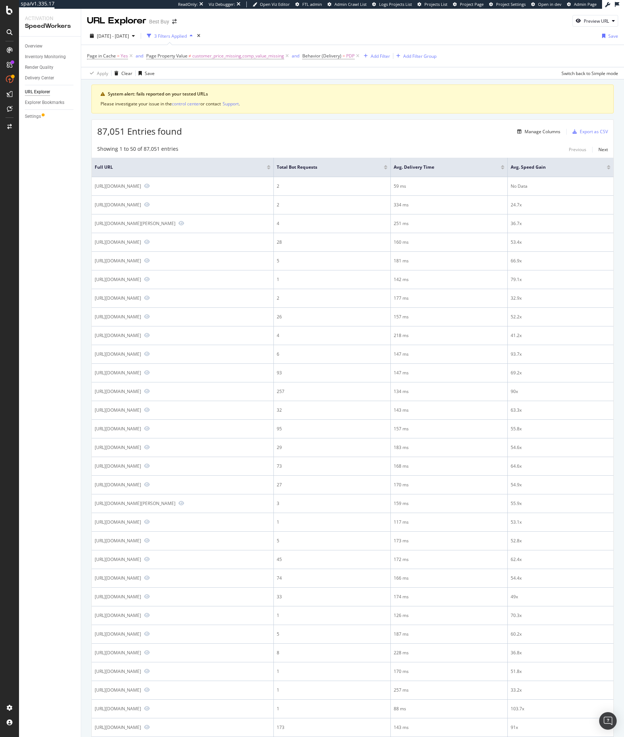
click at [293, 72] on div "Apply Clear Save Switch back to Simple mode" at bounding box center [352, 73] width 543 height 12
click at [203, 70] on div "Apply Clear Save Switch back to Simple mode" at bounding box center [352, 73] width 543 height 12
click at [309, 78] on div "Apply Clear Save Switch back to Simple mode" at bounding box center [352, 73] width 543 height 12
click at [270, 72] on div "Apply Clear Save Switch back to Simple mode" at bounding box center [352, 73] width 543 height 12
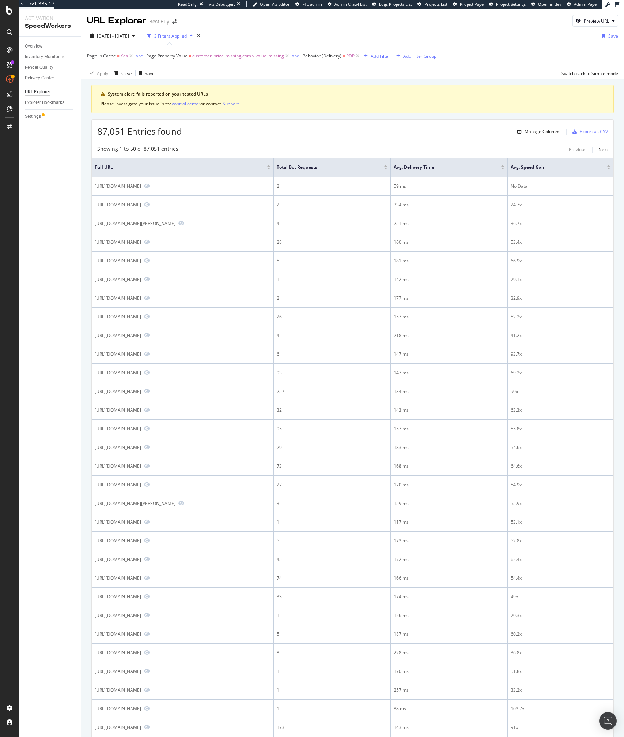
click at [270, 72] on div "Apply Clear Save Switch back to Simple mode" at bounding box center [352, 73] width 543 height 12
click at [286, 62] on div "Page in Cache = Yes and Page Property Value ≠ customer_price_missing,comp_value…" at bounding box center [352, 56] width 531 height 22
click at [128, 38] on span "[DATE] - [DATE]" at bounding box center [113, 36] width 32 height 6
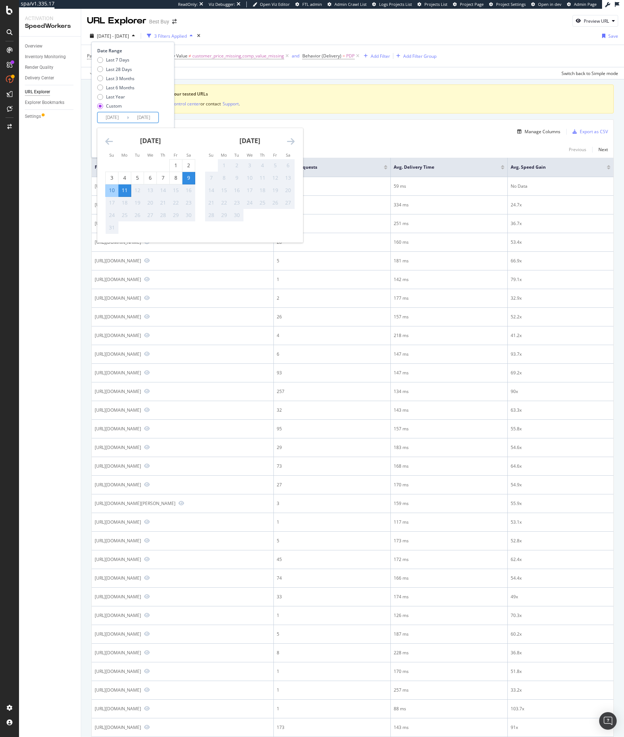
click at [134, 116] on input "[DATE]" at bounding box center [143, 117] width 29 height 10
click at [121, 196] on div "11" at bounding box center [125, 190] width 12 height 12
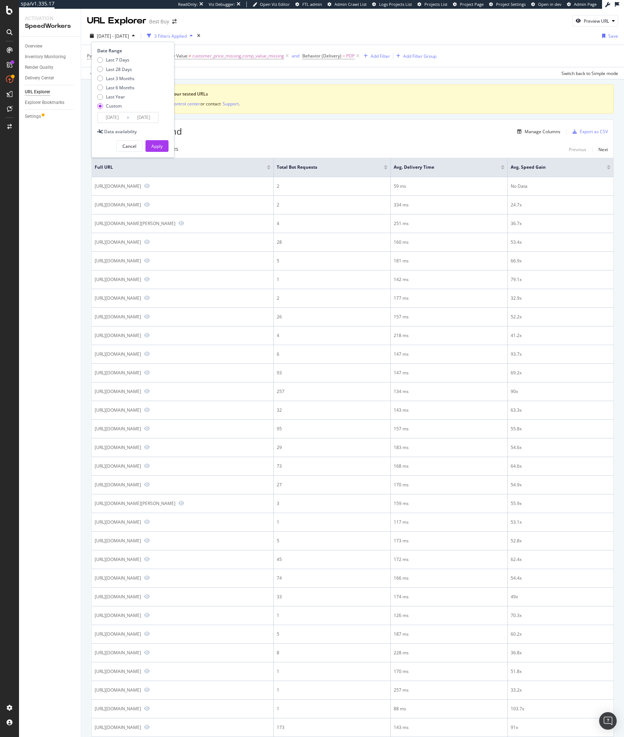
click at [121, 196] on td "[URL][DOMAIN_NAME]" at bounding box center [183, 186] width 182 height 19
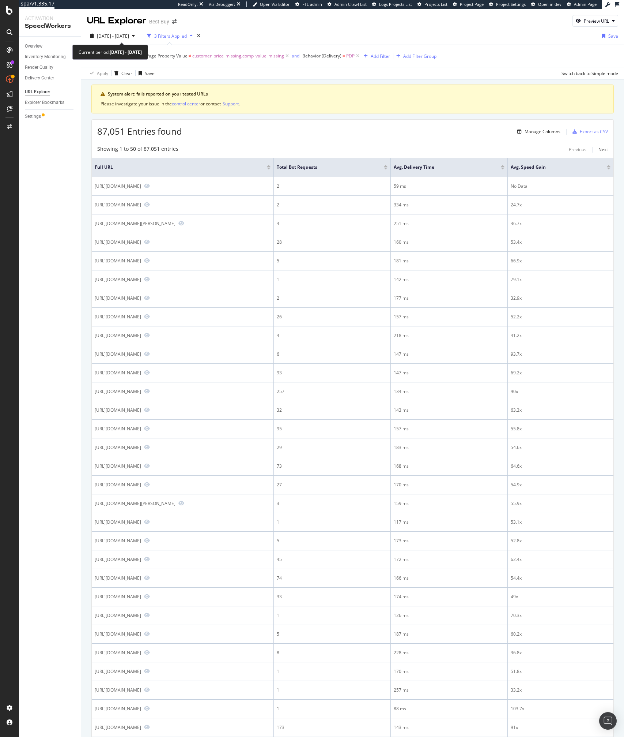
click at [120, 23] on div "URL Explorer" at bounding box center [116, 21] width 59 height 12
click at [115, 34] on span "[DATE] - [DATE]" at bounding box center [113, 36] width 32 height 6
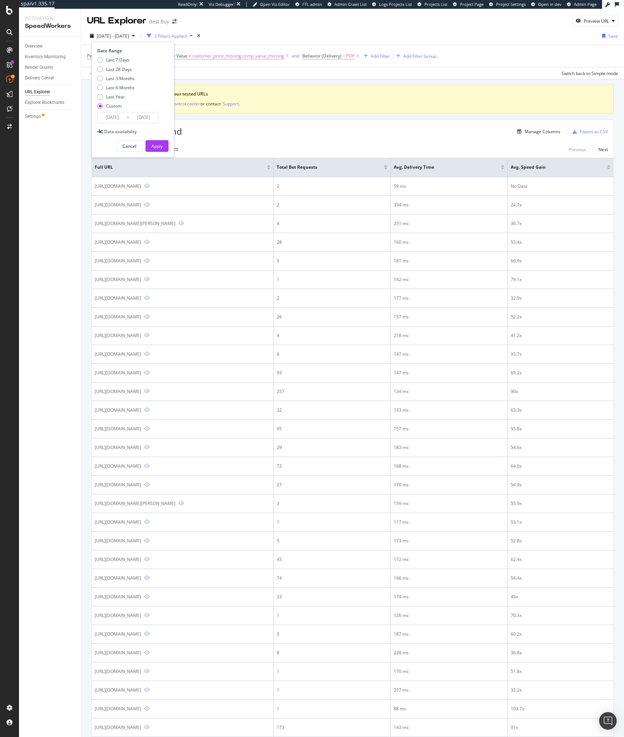
click at [123, 118] on input "[DATE]" at bounding box center [112, 117] width 29 height 10
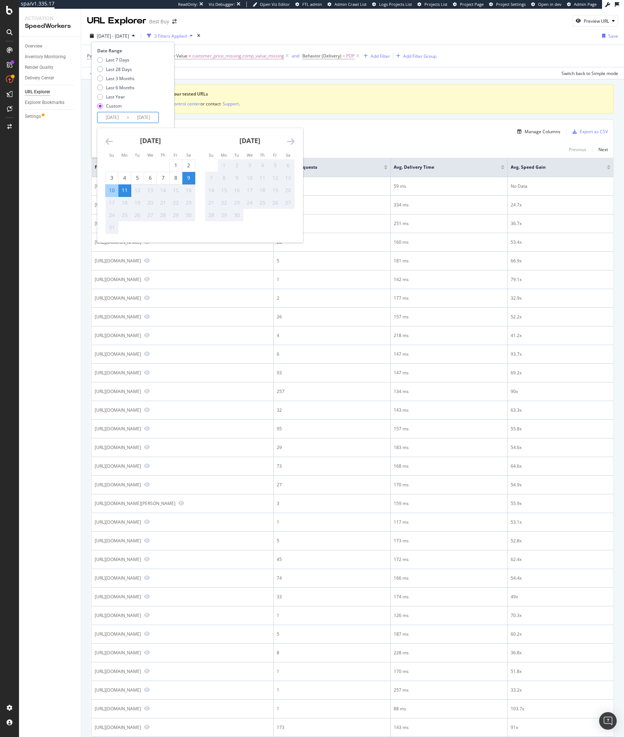
click at [123, 191] on div "11" at bounding box center [125, 190] width 12 height 7
type input "[DATE]"
click at [123, 191] on div "11" at bounding box center [125, 190] width 12 height 7
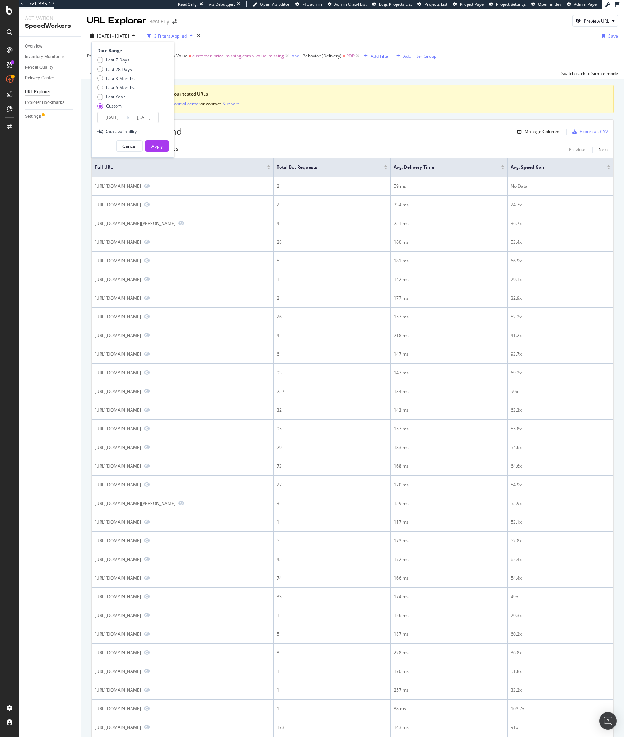
click at [119, 116] on input "[DATE]" at bounding box center [112, 117] width 29 height 10
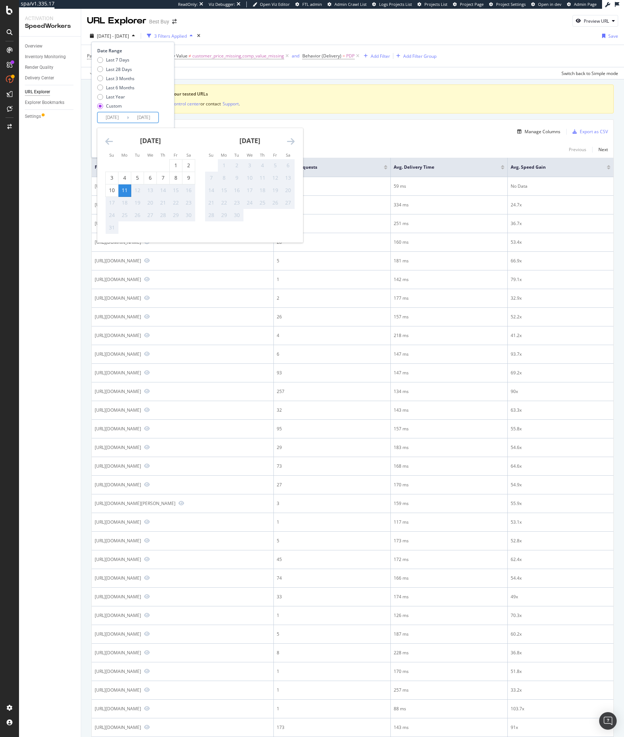
click at [152, 95] on div "Last 7 Days Last 28 Days Last 3 Months Last 6 Months Last Year Custom" at bounding box center [131, 84] width 69 height 55
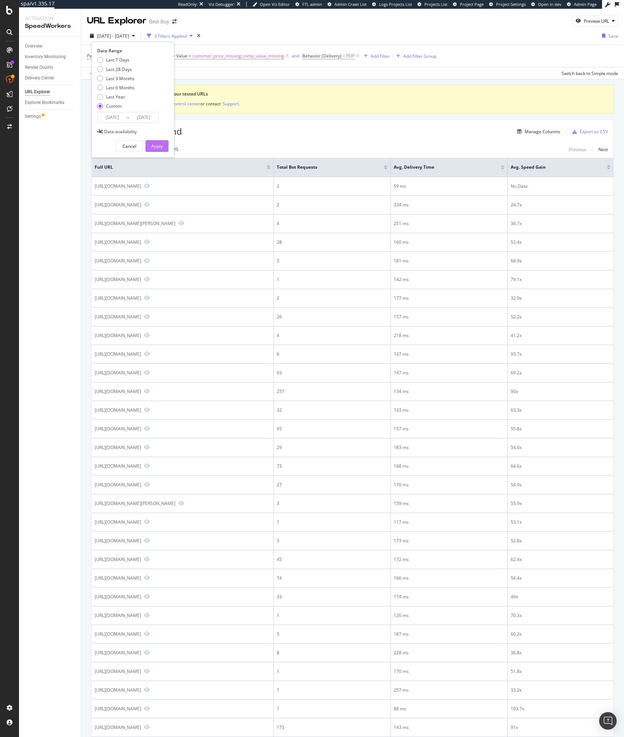
click at [153, 143] on div "Apply" at bounding box center [156, 146] width 11 height 6
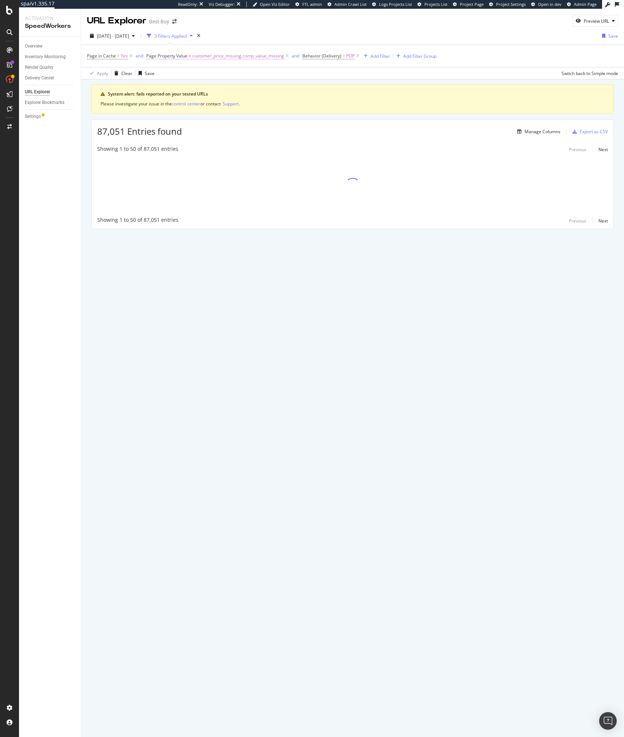
click at [240, 59] on span "customer_price_missing,comp_value_missing" at bounding box center [238, 56] width 92 height 10
click at [226, 87] on icon at bounding box center [227, 86] width 4 height 5
click at [198, 86] on input "text" at bounding box center [193, 86] width 80 height 12
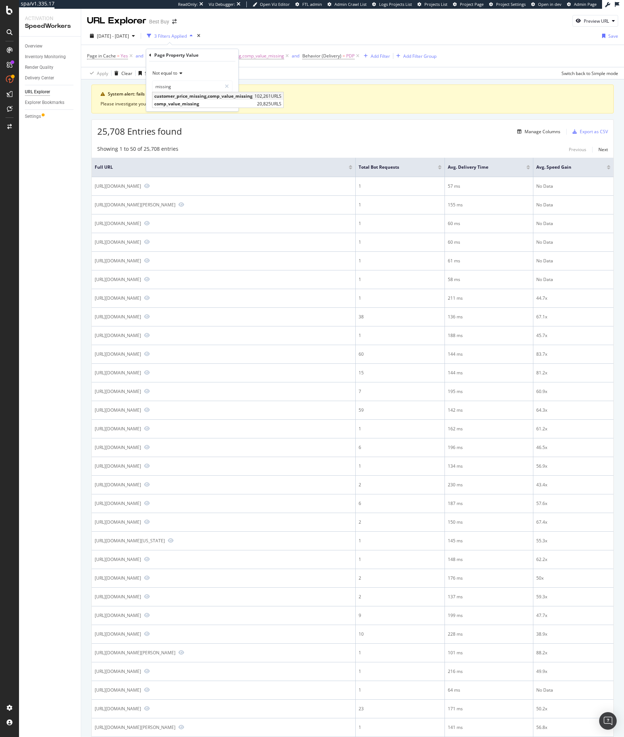
click at [221, 97] on span "customer_price_missing,comp_value_missing" at bounding box center [203, 96] width 98 height 6
type input "customer_price_missing,comp_value_missing"
click at [223, 102] on div "Apply" at bounding box center [226, 102] width 11 height 6
click at [276, 130] on div "25,708 Entries found Manage Columns Export as CSV" at bounding box center [353, 129] width 522 height 18
click at [276, 131] on div "25,708 Entries found Manage Columns Export as CSV" at bounding box center [353, 129] width 522 height 18
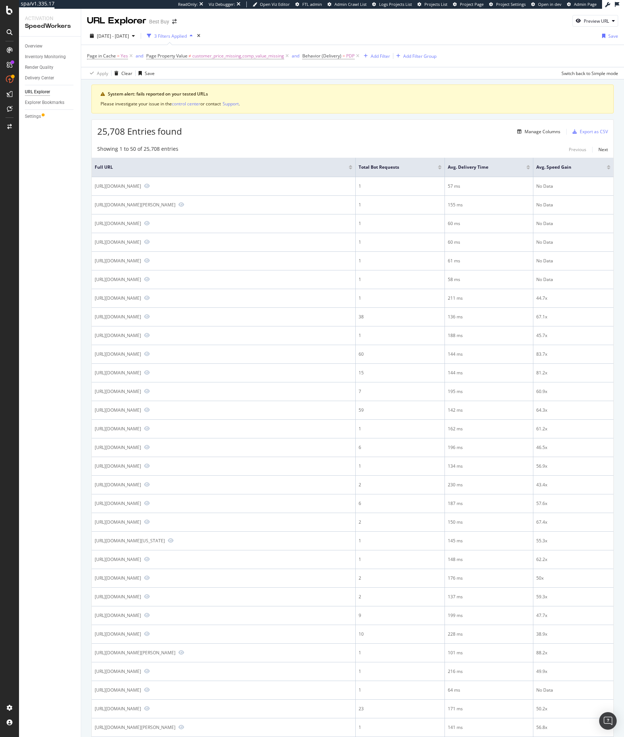
click at [284, 132] on div "25,708 Entries found Manage Columns Export as CSV" at bounding box center [353, 129] width 522 height 18
click at [283, 132] on div "25,708 Entries found Manage Columns Export as CSV" at bounding box center [353, 129] width 522 height 18
click at [252, 154] on div "Showing 1 to 50 of 25,708 entries Previous Next Full URL Total Bot Requests Avg…" at bounding box center [353, 634] width 522 height 984
click at [233, 153] on div "Showing 1 to 50 of 25,708 entries Previous Next" at bounding box center [353, 149] width 522 height 9
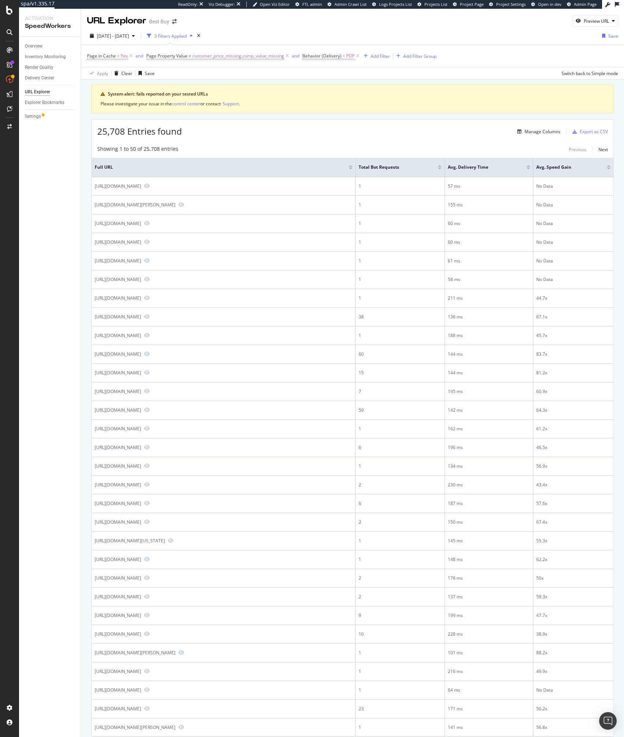
click at [194, 39] on div "3 Filters Applied" at bounding box center [170, 35] width 52 height 11
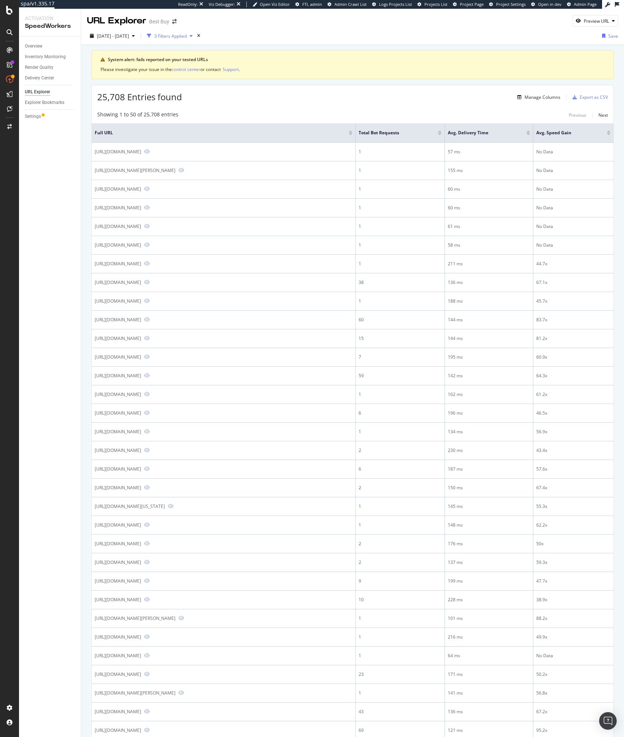
click at [187, 35] on div "3 Filters Applied" at bounding box center [170, 36] width 33 height 6
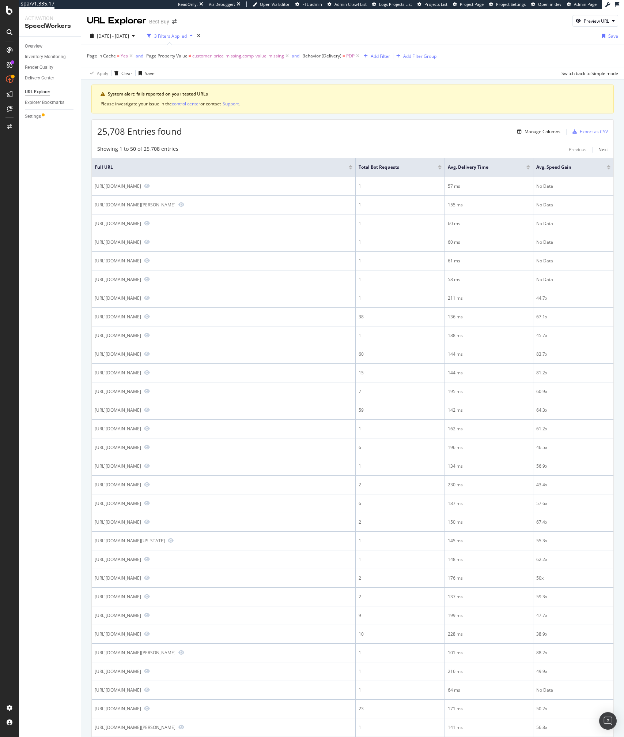
click at [274, 97] on div "System alert: fails reported on your tested URLs Please investigate your issue …" at bounding box center [352, 98] width 523 height 29
click at [311, 117] on div "System alert: fails reported on your tested URLs Please investigate your issue …" at bounding box center [352, 604] width 523 height 1041
click at [372, 137] on div "25,708 Entries found Manage Columns Export as CSV" at bounding box center [353, 129] width 522 height 18
click at [289, 158] on th "Full URL" at bounding box center [224, 167] width 264 height 19
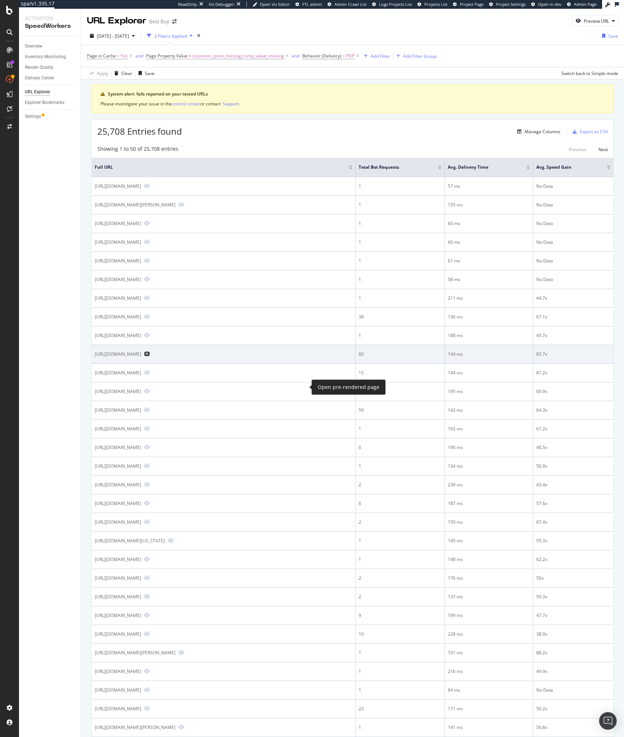
click at [150, 356] on icon "Preview https://www.bestbuy.com/site/samsung-galaxy-s25-256gb-unlocked-navy/661…" at bounding box center [147, 353] width 6 height 5
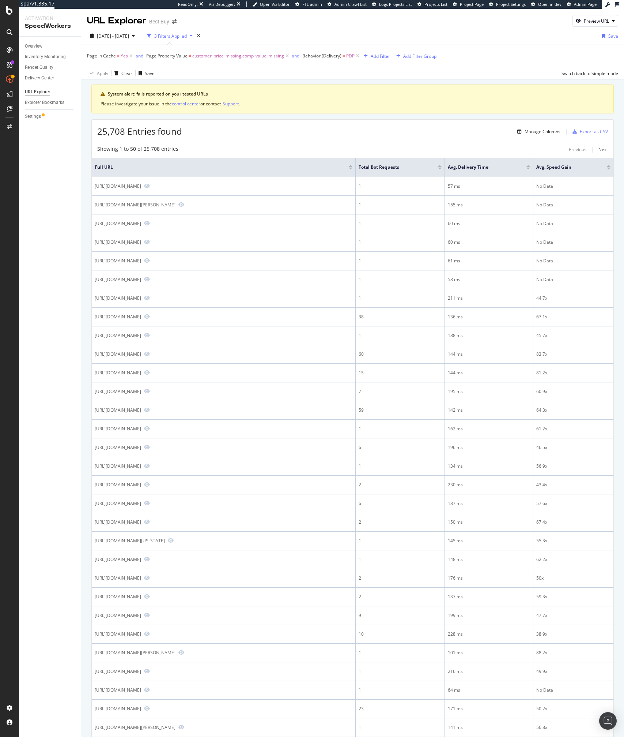
drag, startPoint x: 264, startPoint y: 147, endPoint x: 72, endPoint y: 472, distance: 377.9
click at [264, 148] on div "Showing 1 to 50 of 25,708 entries Previous Next" at bounding box center [353, 149] width 522 height 9
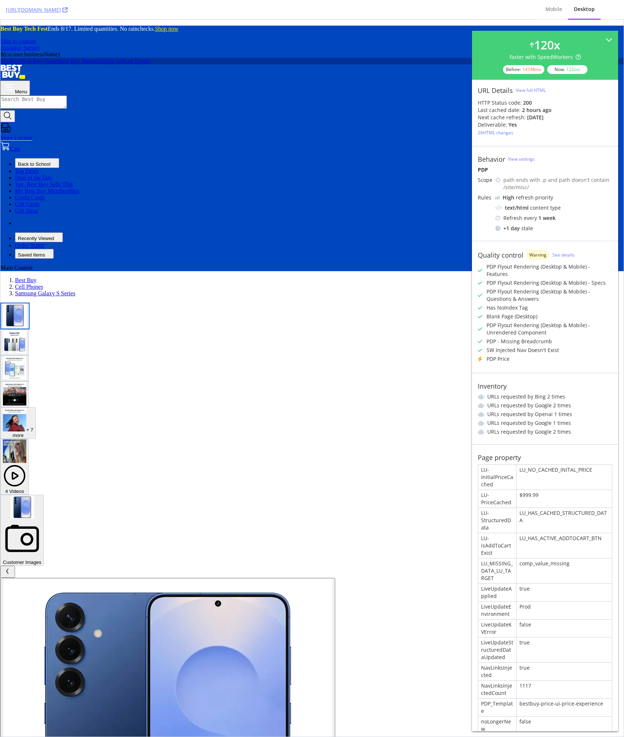
scroll to position [9, 0]
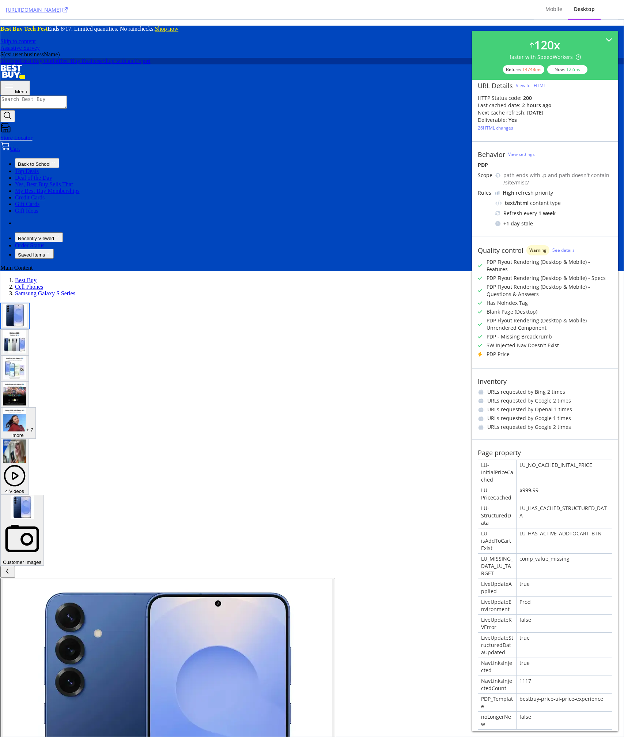
click at [554, 368] on div "Inventory URLs requested by Bing 2 times URLs requested by Google 2 times URLs …" at bounding box center [545, 403] width 146 height 71
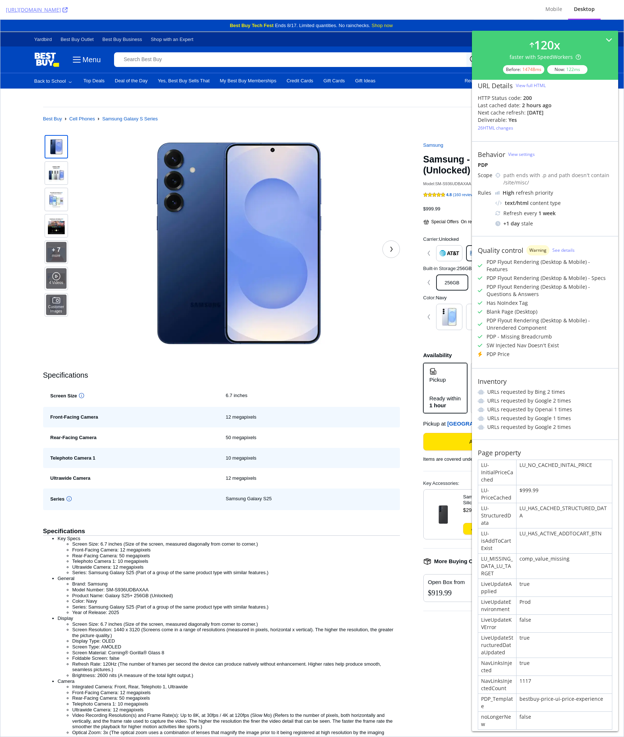
click at [448, 206] on div "$999.99" at bounding box center [501, 209] width 155 height 7
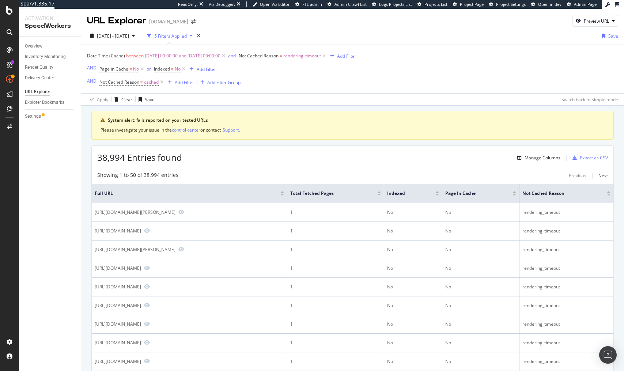
click at [357, 84] on div "Date Time (Cache) between [DATE] 00:00:00 and [DATE] 00:00:00 and Not Cached Re…" at bounding box center [222, 69] width 270 height 37
click at [121, 38] on span "[DATE] - [DATE]" at bounding box center [113, 36] width 32 height 6
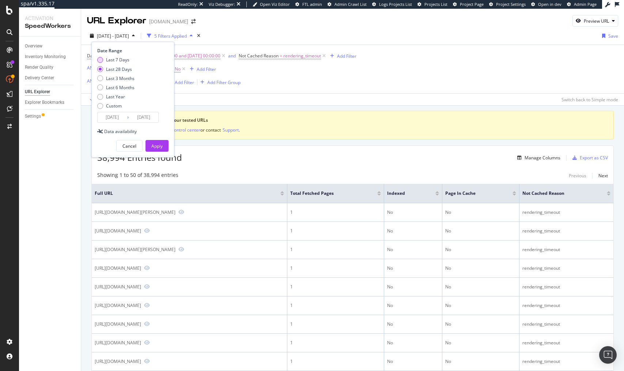
click at [106, 63] on div "Last 7 Days" at bounding box center [117, 60] width 23 height 6
type input "[DATE]"
click at [154, 147] on div "Apply" at bounding box center [156, 146] width 11 height 6
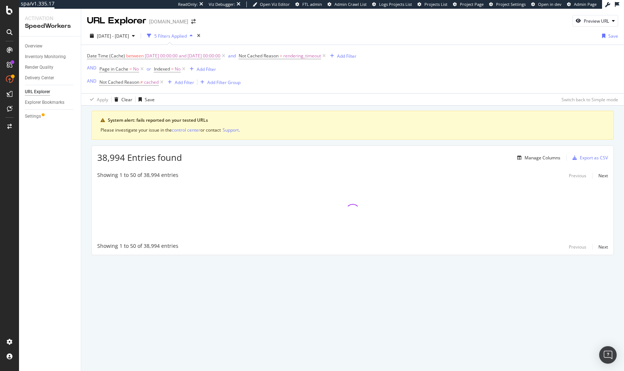
click at [338, 144] on div "System alert: fails reported on your tested URLs Please investigate your issue …" at bounding box center [352, 183] width 523 height 144
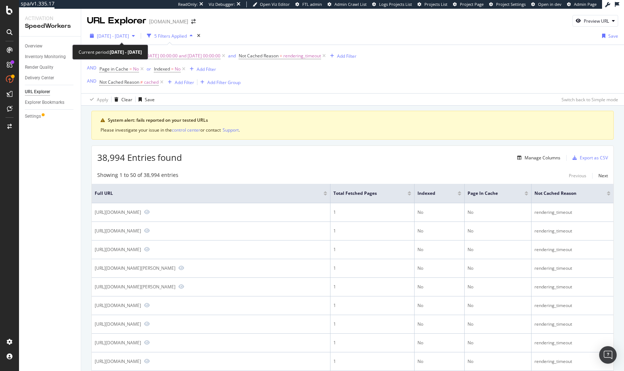
click at [129, 34] on span "[DATE] - [DATE]" at bounding box center [113, 36] width 32 height 6
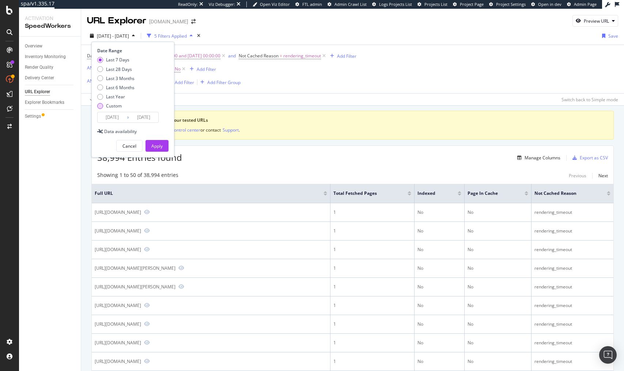
click at [109, 106] on div "Custom" at bounding box center [114, 106] width 16 height 6
click at [108, 97] on div "Last Year" at bounding box center [115, 97] width 19 height 6
click at [103, 108] on div "Custom" at bounding box center [115, 106] width 37 height 6
click at [105, 97] on div "Last Year" at bounding box center [115, 97] width 37 height 6
click at [118, 119] on input "[DATE]" at bounding box center [112, 117] width 29 height 10
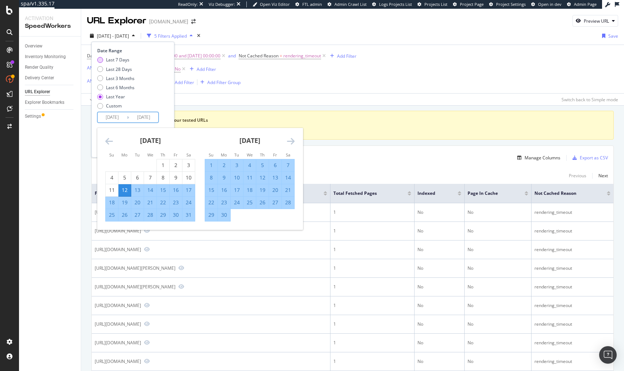
click at [113, 61] on div "Last 7 Days" at bounding box center [117, 60] width 23 height 6
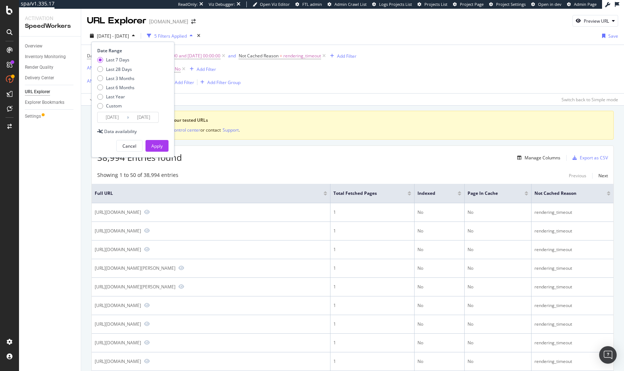
click at [128, 117] on icon at bounding box center [128, 117] width 2 height 7
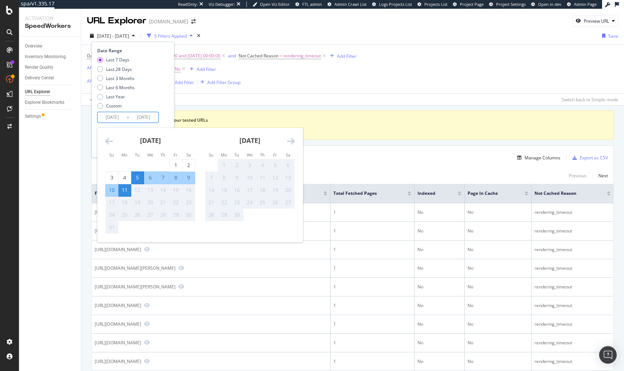
click at [143, 117] on input "[DATE]" at bounding box center [143, 117] width 29 height 10
click at [122, 191] on div "11" at bounding box center [125, 190] width 12 height 7
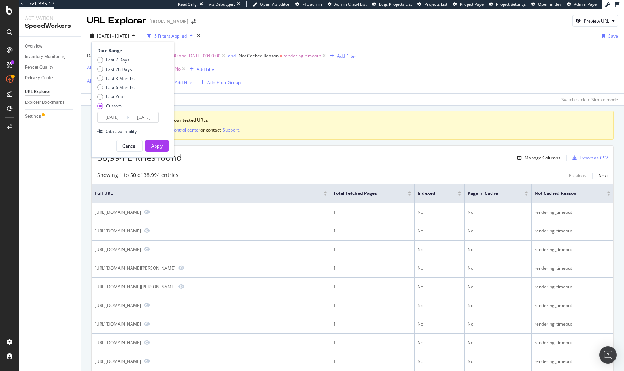
click at [136, 119] on input "[DATE]" at bounding box center [143, 117] width 29 height 10
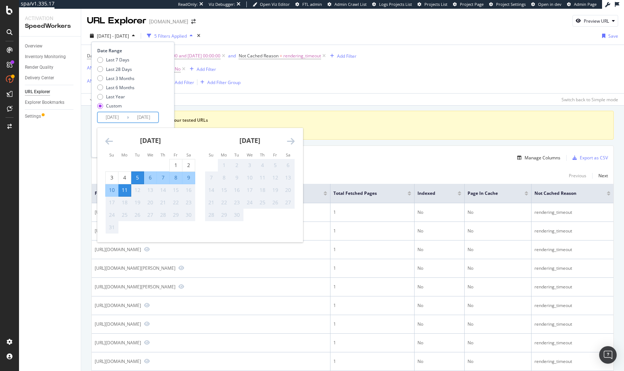
click at [124, 190] on div "11" at bounding box center [125, 190] width 12 height 7
click at [117, 119] on input "[DATE]" at bounding box center [112, 117] width 29 height 10
click at [125, 191] on div "11" at bounding box center [125, 190] width 12 height 7
type input "[DATE]"
click at [150, 123] on div "[DATE] Navigate forward to interact with the calendar and select a date. Press …" at bounding box center [127, 117] width 61 height 11
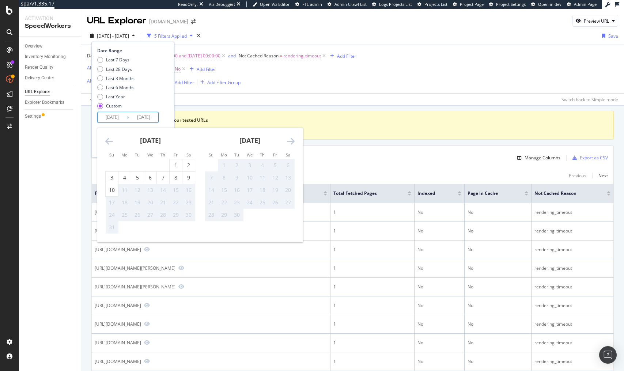
click at [146, 117] on input "2025/08/11" at bounding box center [143, 117] width 29 height 10
click at [164, 100] on div "Last 7 Days Last 28 Days Last 3 Months Last 6 Months Last Year Custom" at bounding box center [131, 84] width 69 height 55
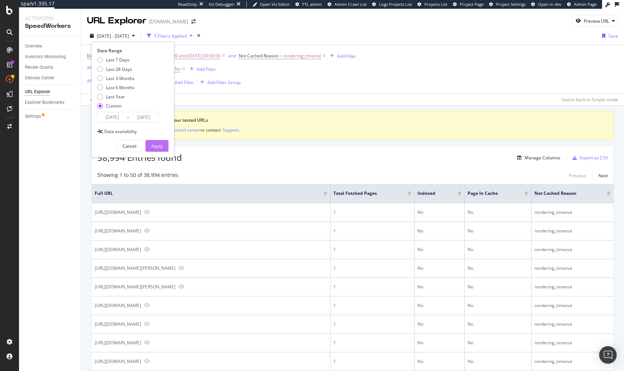
click at [156, 144] on div "Apply" at bounding box center [156, 146] width 11 height 6
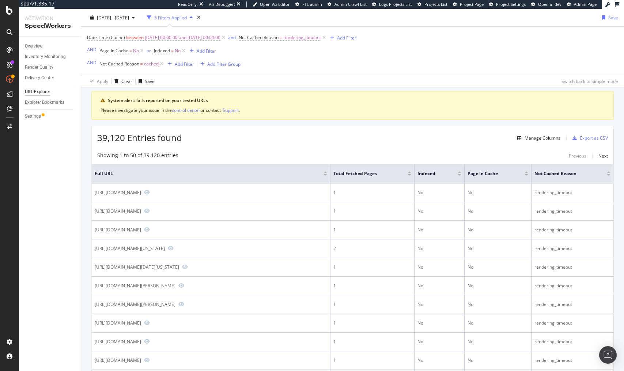
scroll to position [19, 0]
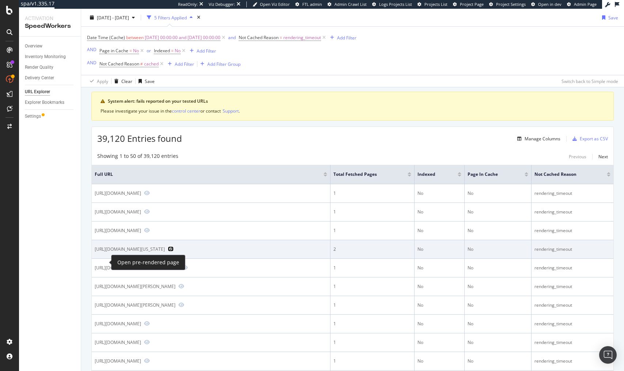
click at [168, 252] on icon "Preview https://www.lowes.com/pl/metal-rods-shapes-sheets/sheet-metal/429468441…" at bounding box center [171, 249] width 6 height 5
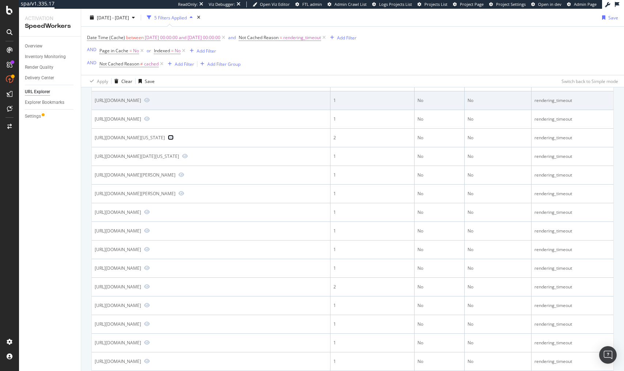
scroll to position [98, 0]
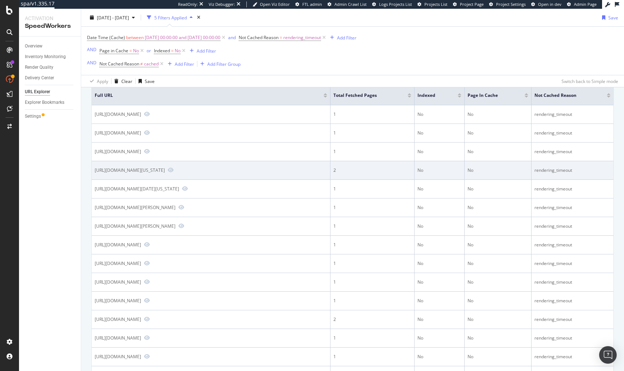
click at [100, 173] on div "[URL][DOMAIN_NAME][US_STATE]" at bounding box center [130, 170] width 70 height 6
click at [100, 173] on div "https://www.lowes.com/pl/metal-rods-shapes-sheets/sheet-metal/4294684417?city=I…" at bounding box center [130, 170] width 70 height 6
copy div "https://www.lowes.com/pl/metal-rods-shapes-sheets/sheet-metal/4294684417?city=I…"
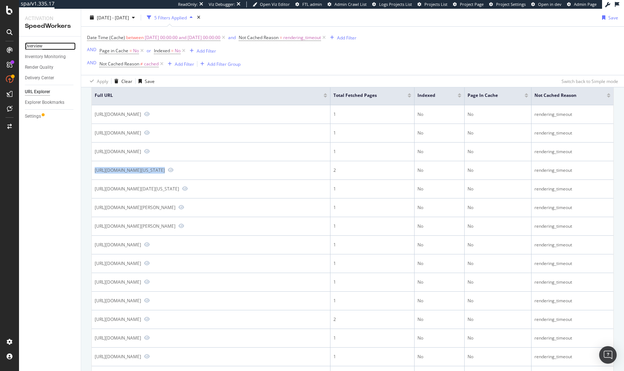
click at [32, 48] on div "Overview" at bounding box center [34, 46] width 18 height 8
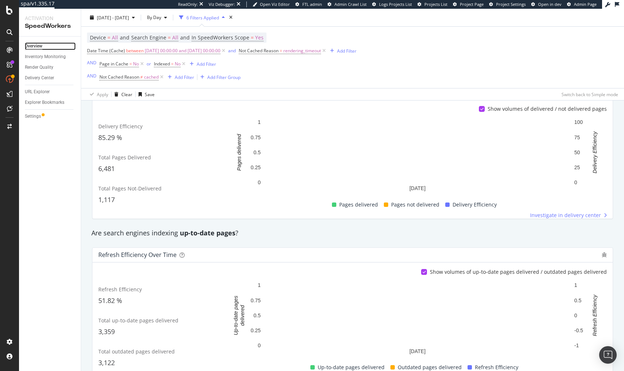
scroll to position [150, 0]
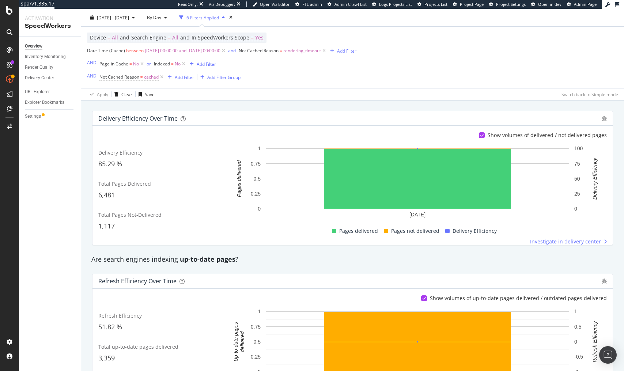
click at [275, 275] on div "Refresh Efficiency over time" at bounding box center [353, 281] width 520 height 15
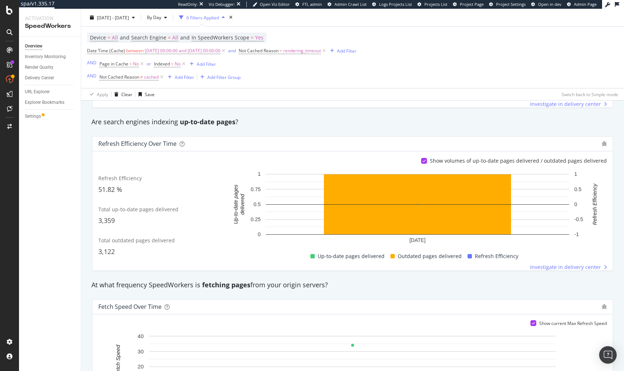
scroll to position [227, 0]
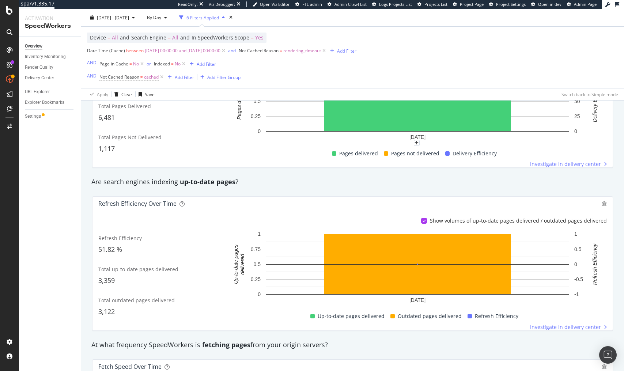
click at [446, 45] on div "Device = All and Search Engine = All and In SpeedWorkers Scope = Yes Date Time …" at bounding box center [352, 57] width 531 height 61
click at [250, 182] on div "Are search engines indexing up-to-date pages ?" at bounding box center [353, 182] width 530 height 10
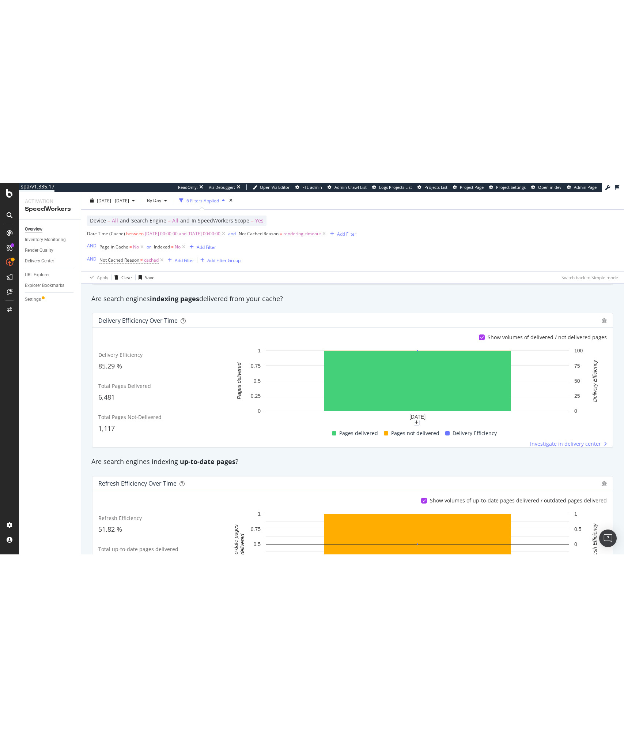
scroll to position [0, 0]
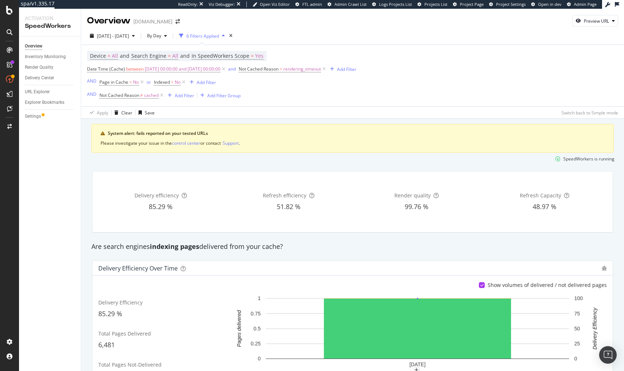
click at [389, 141] on div "Please investigate your issue in the control center or contact Support ." at bounding box center [353, 143] width 504 height 7
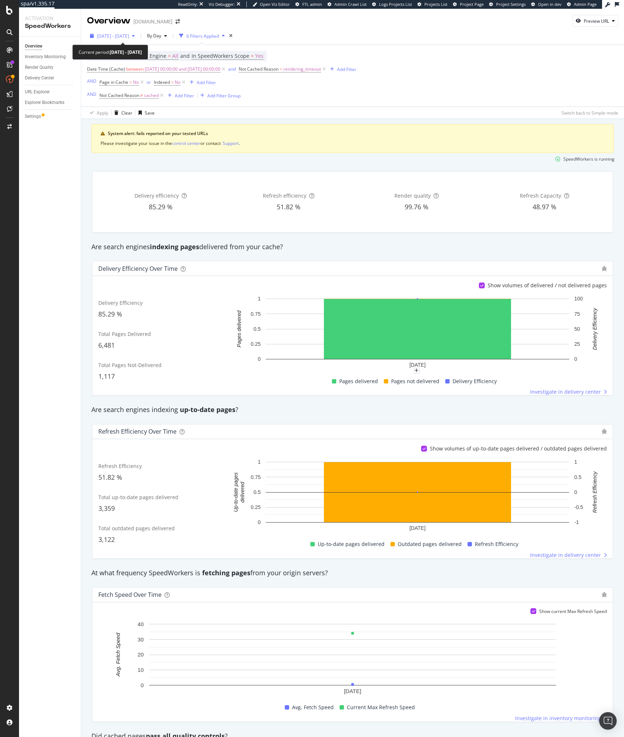
click at [129, 33] on span "2025 Aug. 11th - Aug. 11th" at bounding box center [113, 36] width 32 height 6
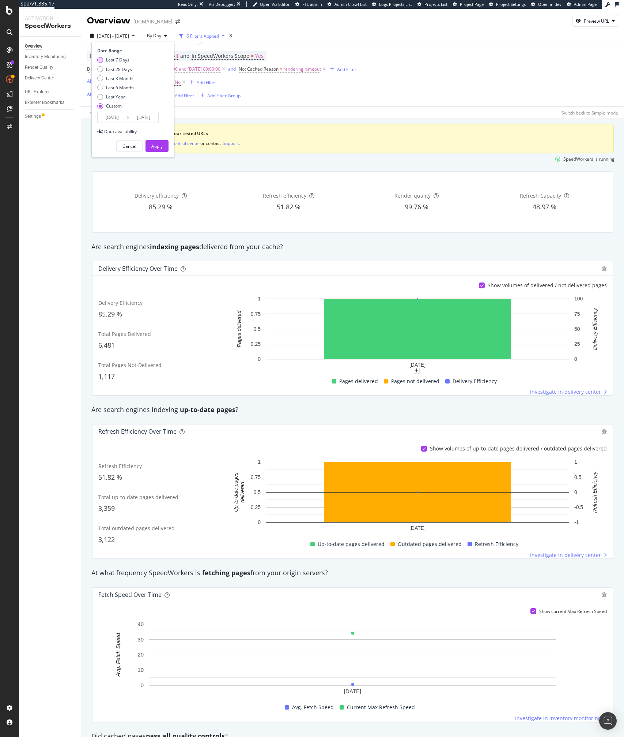
click at [109, 61] on div "Last 7 Days" at bounding box center [117, 60] width 23 height 6
type input "2025/08/05"
click at [153, 146] on div "Apply" at bounding box center [156, 146] width 11 height 6
click at [505, 371] on div "Show volumes of up-to-date pages delivered / outdated pages delivered" at bounding box center [518, 448] width 177 height 7
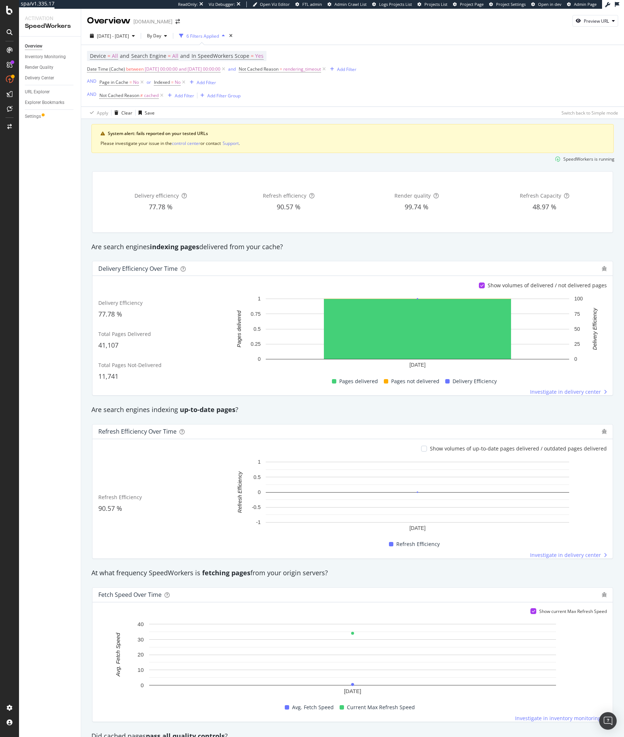
click at [505, 371] on div "Show volumes of up-to-date pages delivered / outdated pages delivered" at bounding box center [518, 448] width 177 height 7
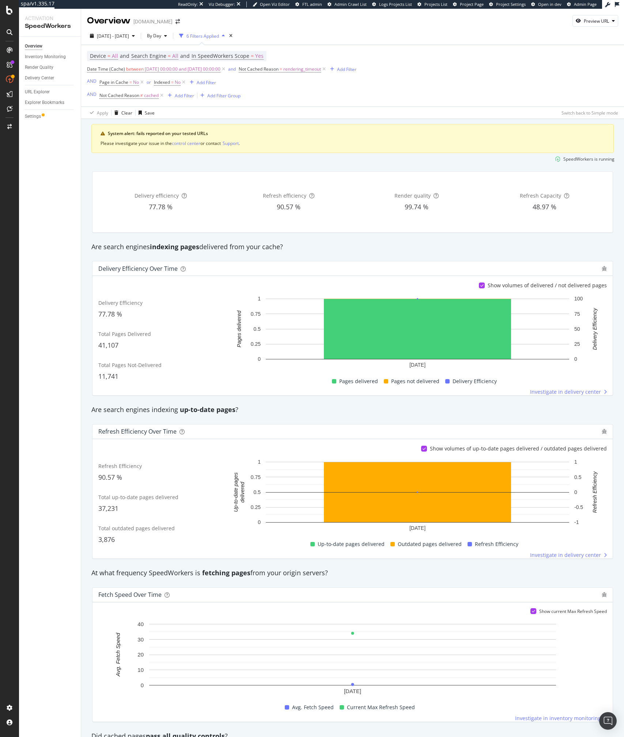
click at [124, 371] on div "Refresh Efficiency 90.57 %" at bounding box center [161, 472] width 127 height 28
click at [111, 371] on div "Refresh Efficiency 90.57 %" at bounding box center [161, 472] width 127 height 28
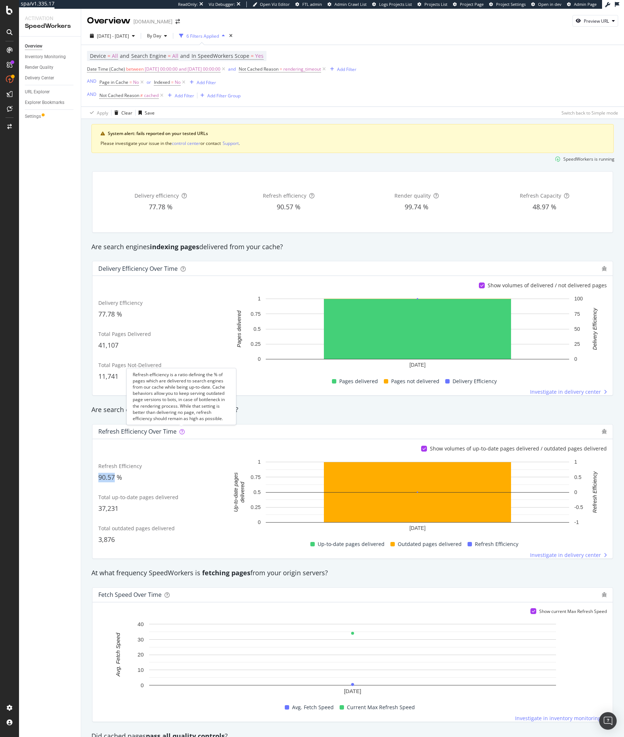
click at [217, 371] on div "Refresh efficiency is a ratio defining the % of pages which are delivered to se…" at bounding box center [182, 396] width 110 height 57
click at [366, 371] on div "Are search engines indexing up-to-date pages ?" at bounding box center [353, 410] width 530 height 10
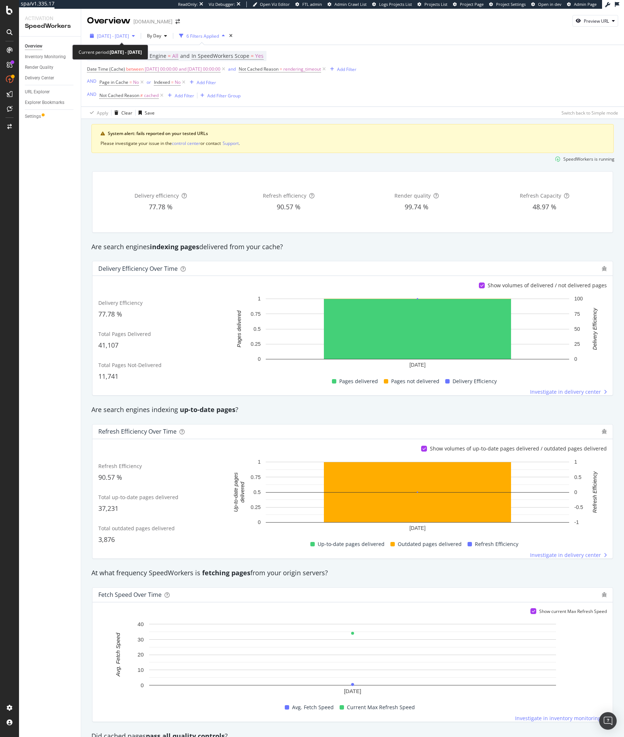
click at [114, 36] on span "2025 Aug. 5th - Aug. 11th" at bounding box center [113, 36] width 32 height 6
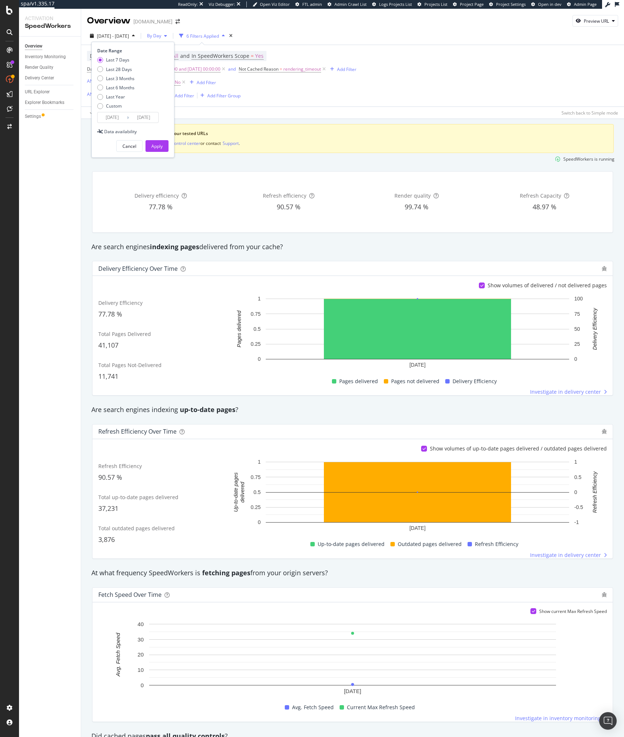
click at [170, 31] on div "By Day" at bounding box center [157, 35] width 26 height 11
click at [174, 52] on span "By Hour" at bounding box center [172, 50] width 19 height 7
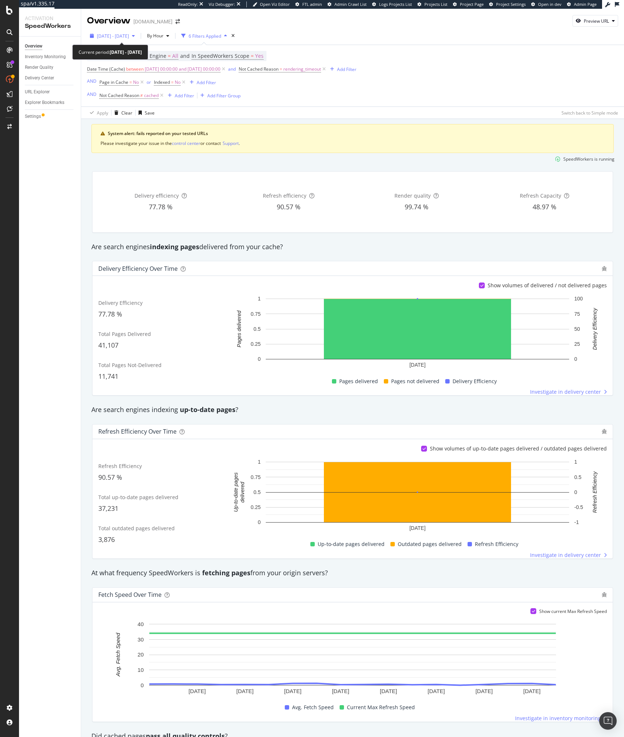
click at [129, 36] on span "2025 Aug. 5th - Aug. 11th" at bounding box center [113, 36] width 32 height 6
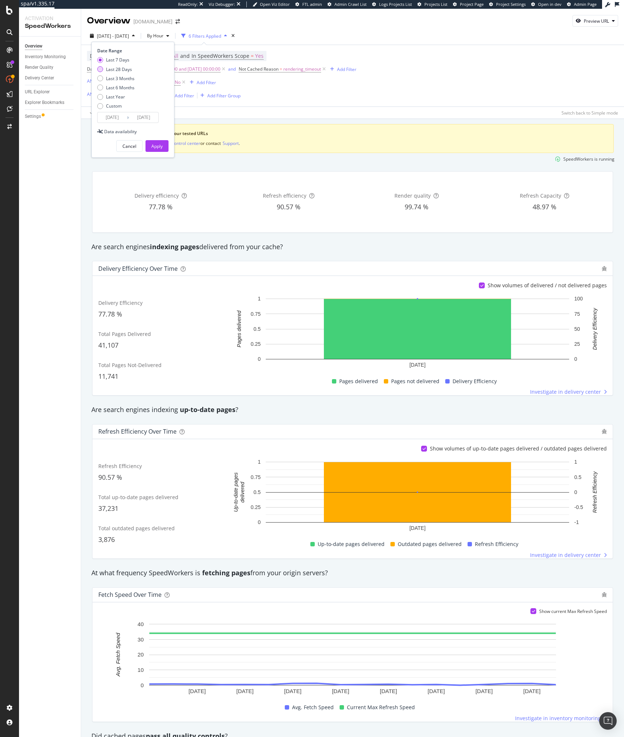
click at [119, 68] on div "Last 28 Days" at bounding box center [119, 69] width 26 height 6
type input "2025/07/15"
click at [156, 142] on div "Apply" at bounding box center [156, 145] width 11 height 11
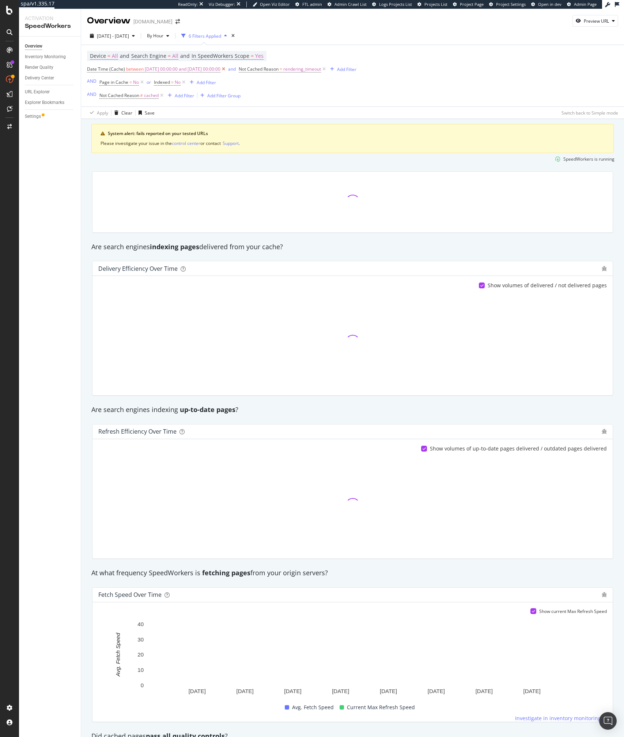
click at [227, 69] on icon at bounding box center [224, 68] width 6 height 7
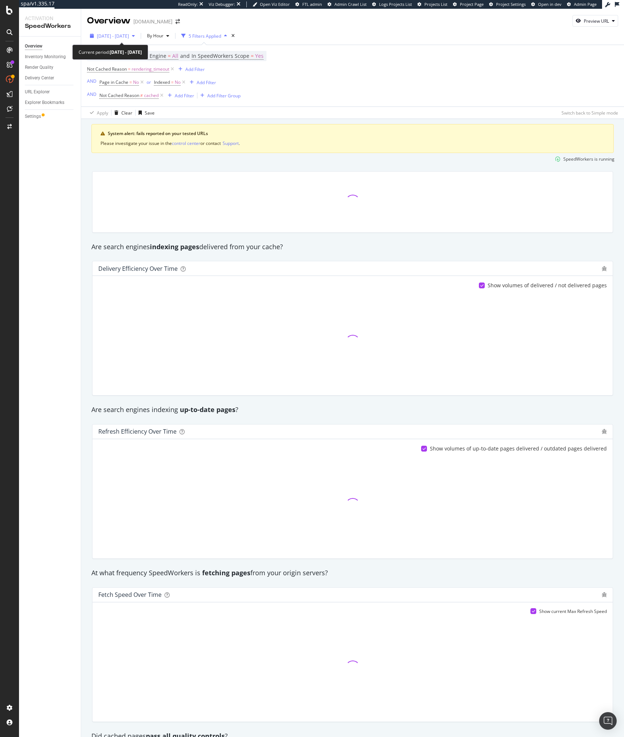
click at [121, 37] on span "2025 Jul. 15th - Aug. 11th" at bounding box center [113, 36] width 32 height 6
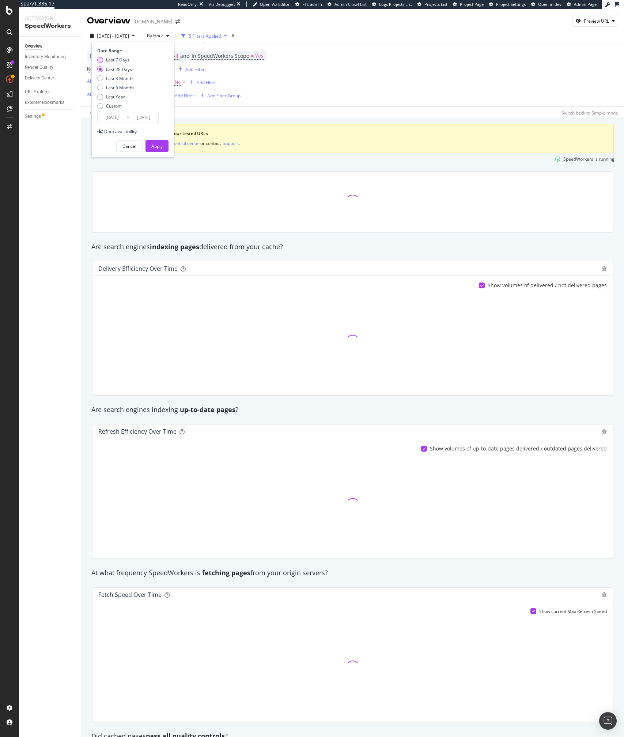
click at [116, 61] on div "Last 7 Days" at bounding box center [117, 60] width 23 height 6
type input "2025/08/05"
click at [159, 152] on div "Date Range Last 7 Days Last 28 Days Last 3 Months Last 6 Months Last Year Custo…" at bounding box center [132, 100] width 83 height 116
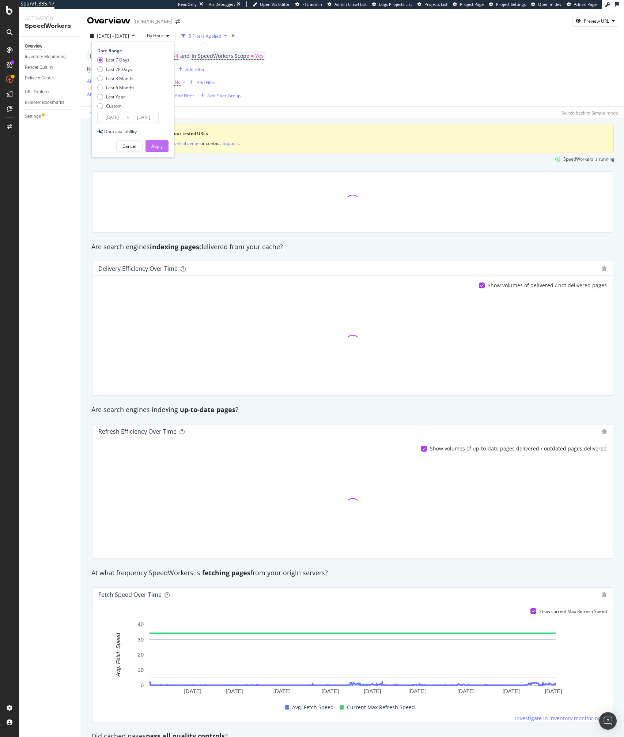
click at [161, 146] on div "Apply" at bounding box center [156, 146] width 11 height 6
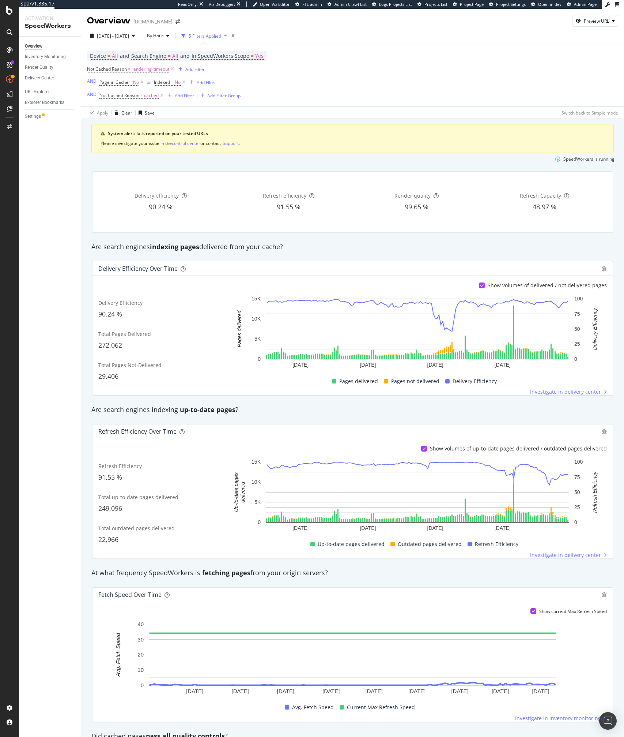
click at [224, 371] on strong "up-to-date pages" at bounding box center [208, 409] width 56 height 9
click at [340, 371] on div "Refresh Efficiency over time" at bounding box center [348, 431] width 500 height 7
click at [401, 85] on div "Device = All and Search Engine = All and In SpeedWorkers Scope = Yes Not Cached…" at bounding box center [352, 75] width 531 height 61
click at [362, 91] on div "Device = All and Search Engine = All and In SpeedWorkers Scope = Yes Not Cached…" at bounding box center [352, 75] width 531 height 61
click at [30, 93] on div "URL Explorer" at bounding box center [37, 92] width 25 height 8
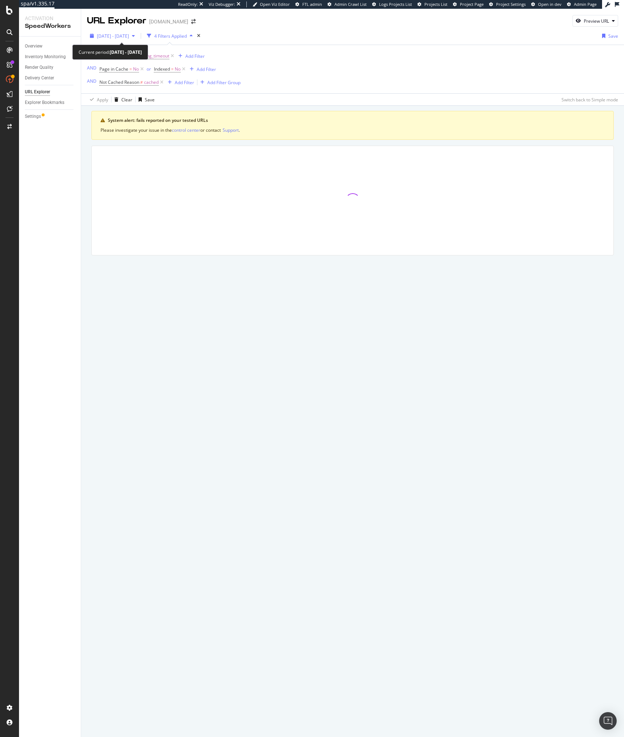
click at [126, 32] on div "2025 Aug. 5th - Aug. 11th" at bounding box center [112, 35] width 51 height 11
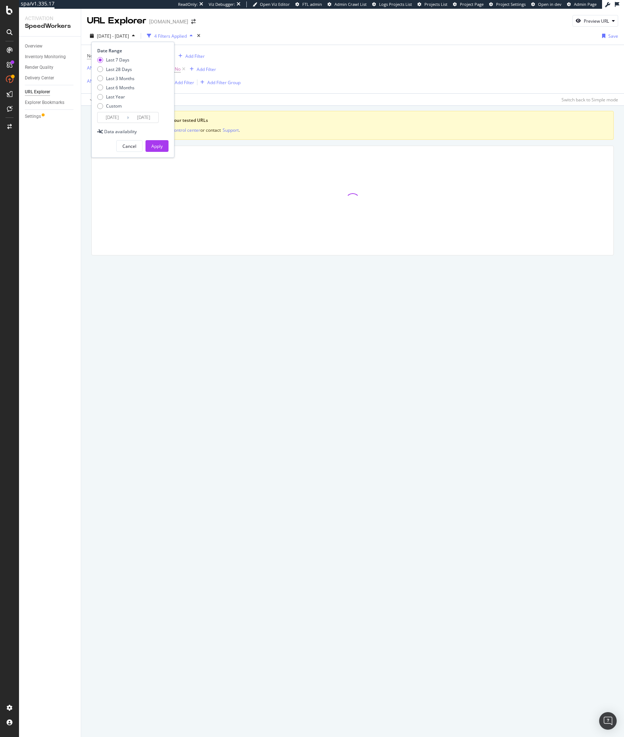
click at [306, 57] on div "Not Cached Reason = rendering_timeout Add Filter AND Page in Cache = No or Inde…" at bounding box center [352, 69] width 531 height 48
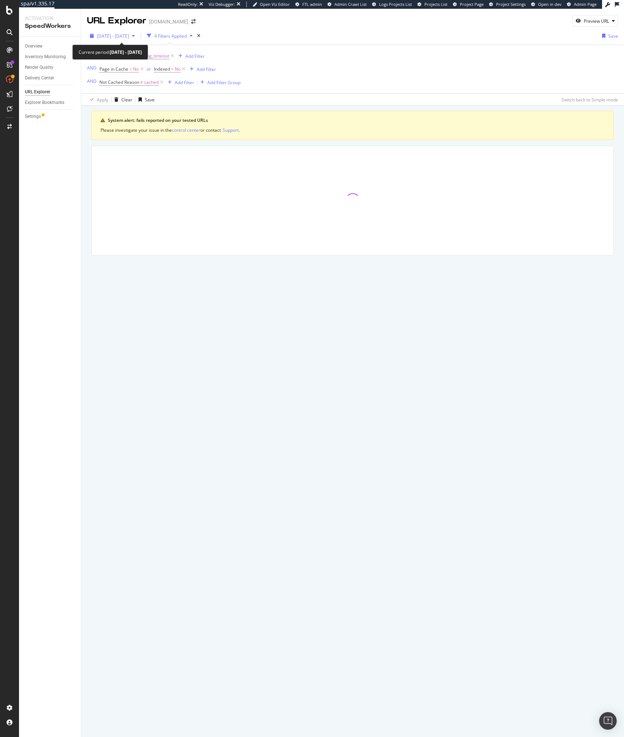
click at [120, 35] on span "2025 Aug. 5th - Aug. 11th" at bounding box center [113, 36] width 32 height 6
click at [301, 57] on div "Not Cached Reason = rendering_timeout Add Filter AND Page in Cache = No or Inde…" at bounding box center [352, 69] width 531 height 48
click at [126, 35] on span "2025 Aug. 5th - Aug. 11th" at bounding box center [113, 36] width 32 height 6
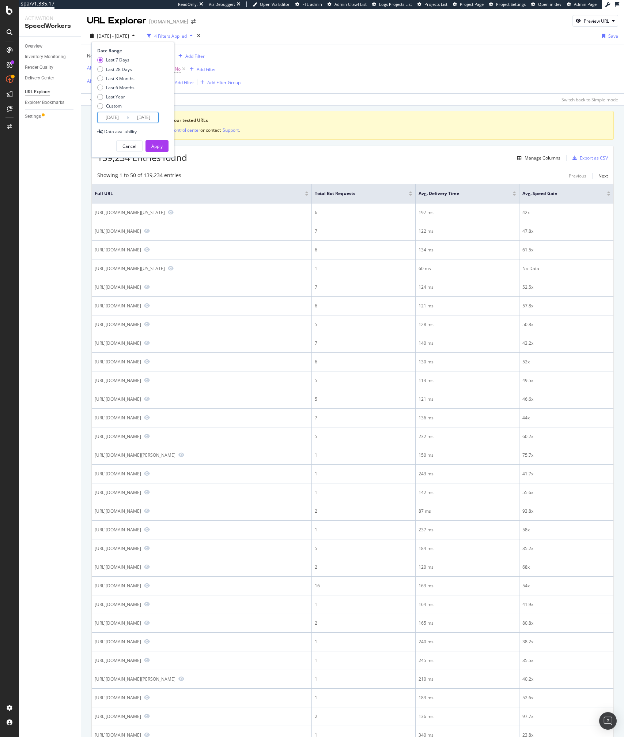
click at [118, 119] on input "2025/08/05" at bounding box center [112, 117] width 29 height 10
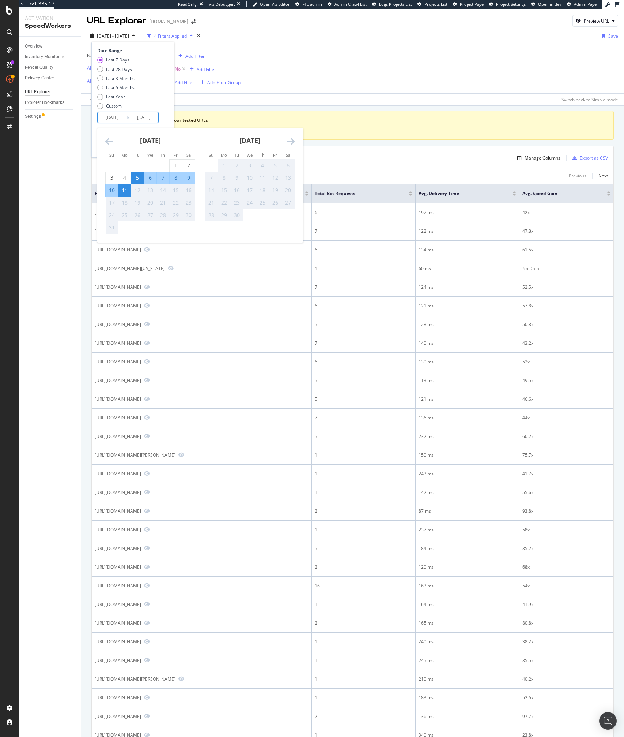
click at [187, 177] on div "9" at bounding box center [189, 177] width 12 height 7
type input "2025/08/09"
click at [146, 116] on input "2025/08/11" at bounding box center [143, 117] width 29 height 10
click at [112, 188] on div "10" at bounding box center [112, 190] width 12 height 7
click at [150, 117] on input "2025/08/10" at bounding box center [143, 117] width 29 height 10
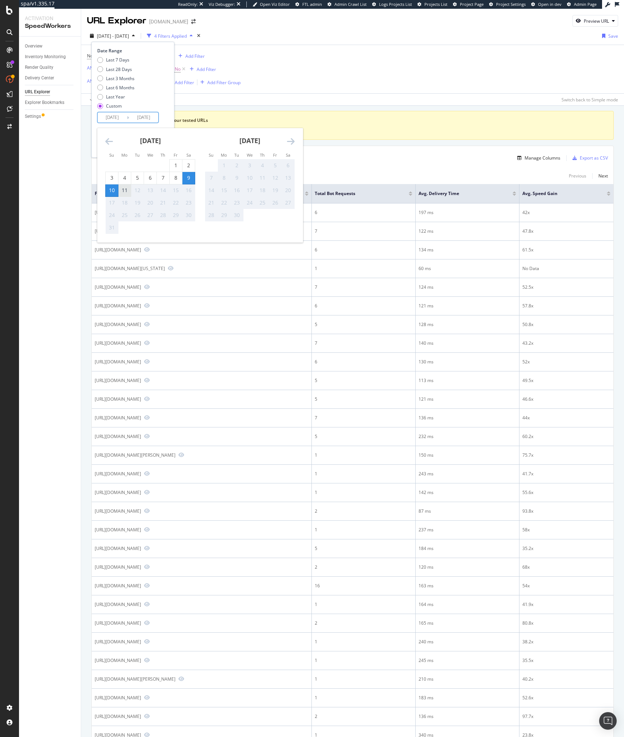
click at [126, 189] on div "11" at bounding box center [125, 190] width 12 height 7
type input "2025/08/11"
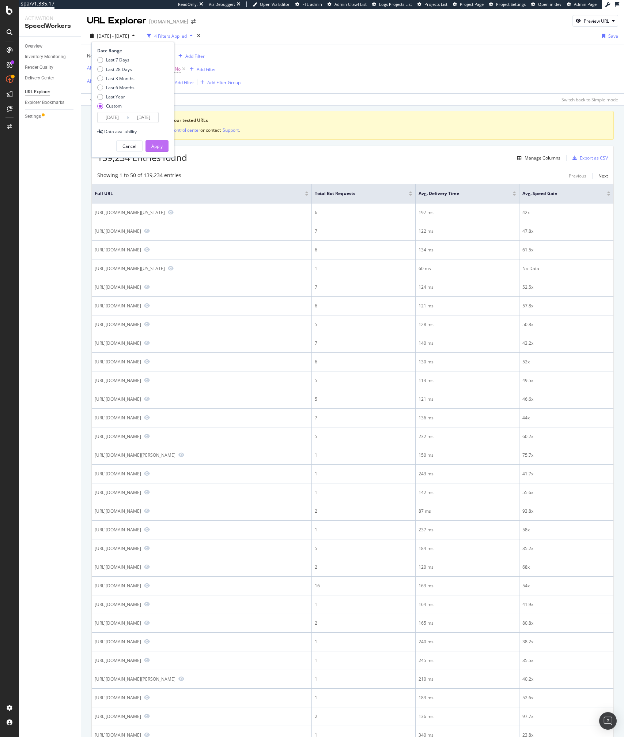
click at [157, 150] on div "Apply" at bounding box center [156, 145] width 11 height 11
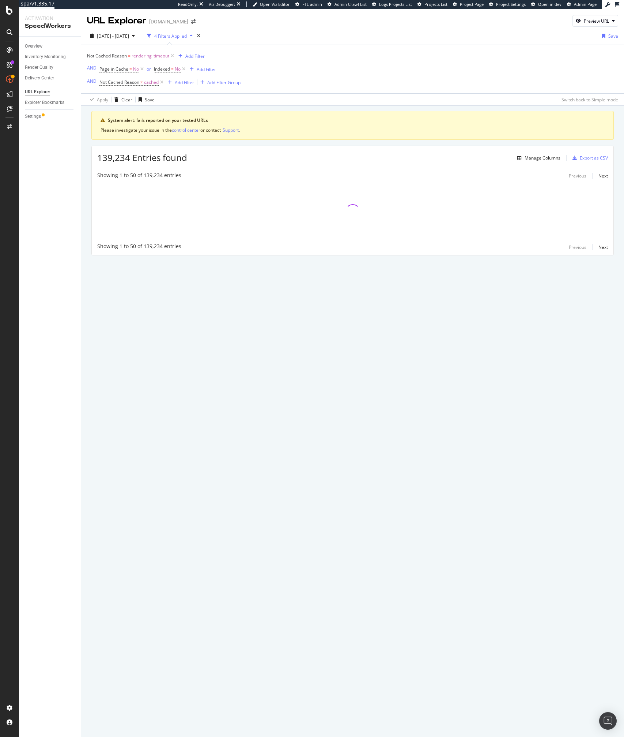
click at [302, 63] on div "Not Cached Reason = rendering_timeout Add Filter AND Page in Cache = No or Inde…" at bounding box center [352, 69] width 531 height 48
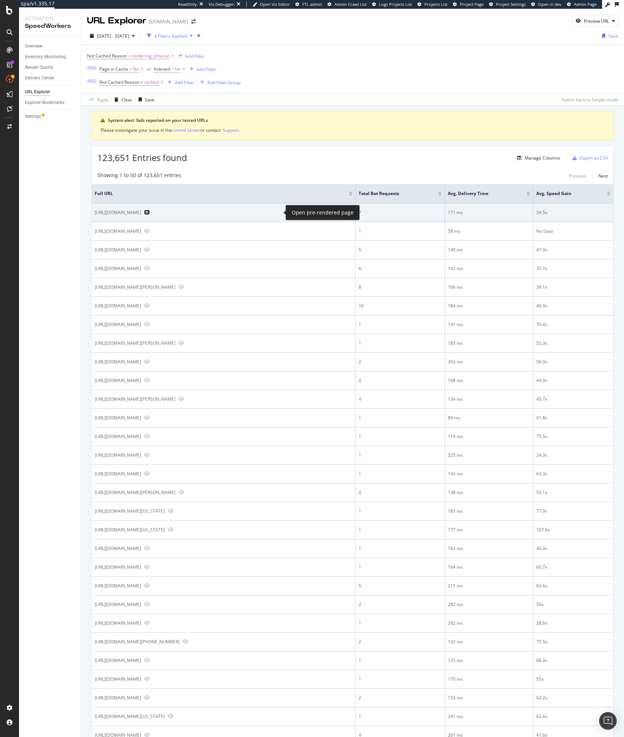
click at [150, 214] on icon "Preview https://www.lowes.com/store/2367-panama-city-beach-fl/home-accessibilit…" at bounding box center [147, 212] width 6 height 5
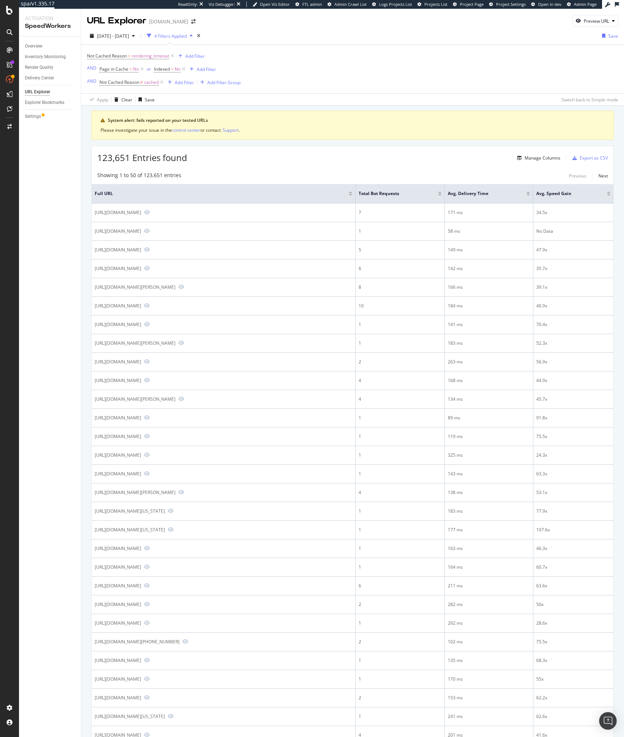
click at [268, 64] on div "Not Cached Reason = rendering_timeout Add Filter AND Page in Cache = No or Inde…" at bounding box center [352, 69] width 531 height 48
click at [124, 33] on span "2025 Aug. 9th - Aug. 11th" at bounding box center [113, 36] width 32 height 6
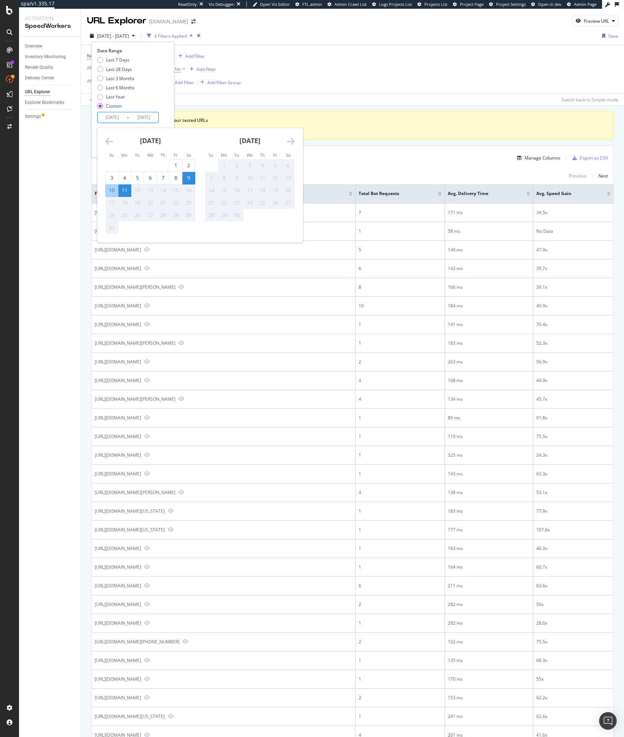
click at [133, 120] on input "2025/08/11" at bounding box center [143, 117] width 29 height 10
click at [124, 193] on div "11" at bounding box center [125, 190] width 12 height 7
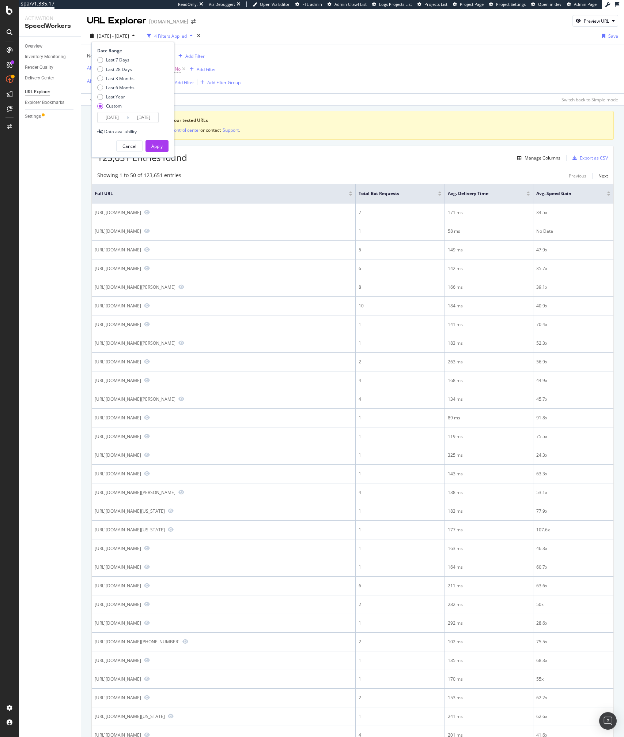
click at [142, 119] on input "2025/08/11" at bounding box center [143, 117] width 29 height 10
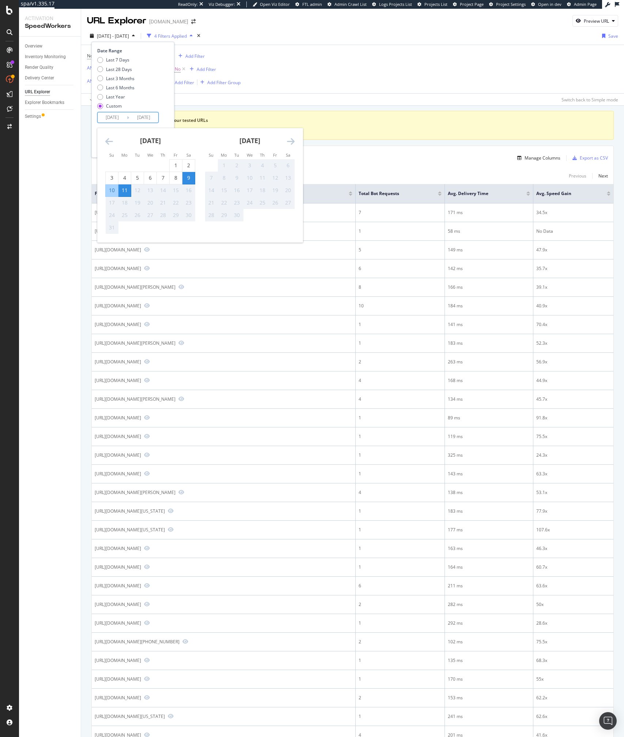
click at [108, 195] on div "10" at bounding box center [112, 190] width 12 height 12
type input "2025/08/10"
click at [120, 117] on input "2025/08/09" at bounding box center [112, 117] width 29 height 10
click at [114, 192] on div "10" at bounding box center [112, 190] width 12 height 7
type input "2025/08/10"
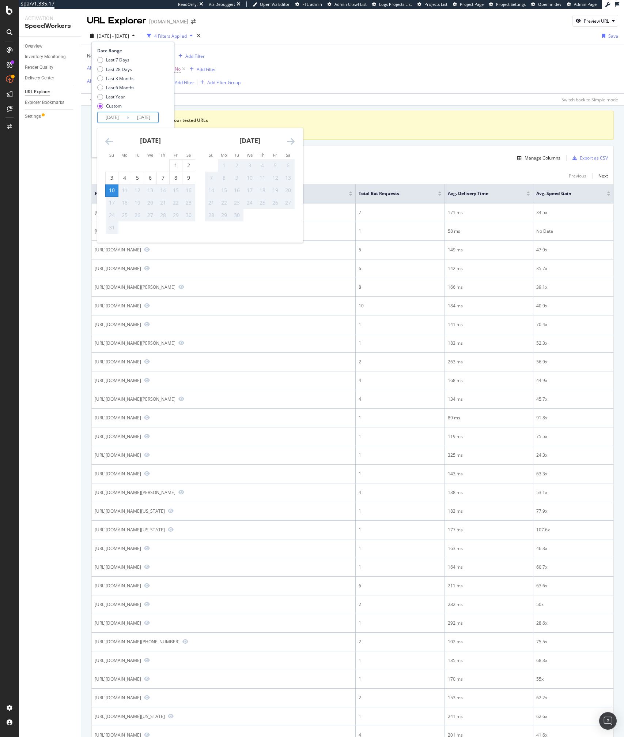
click at [121, 190] on div "11" at bounding box center [125, 190] width 12 height 7
type input "2025/08/11"
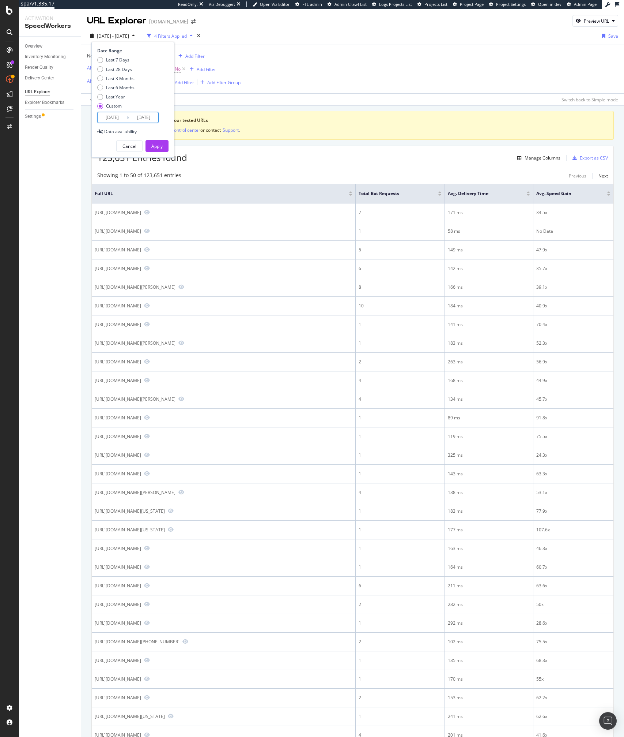
click at [148, 120] on input "2025/08/11" at bounding box center [143, 117] width 29 height 10
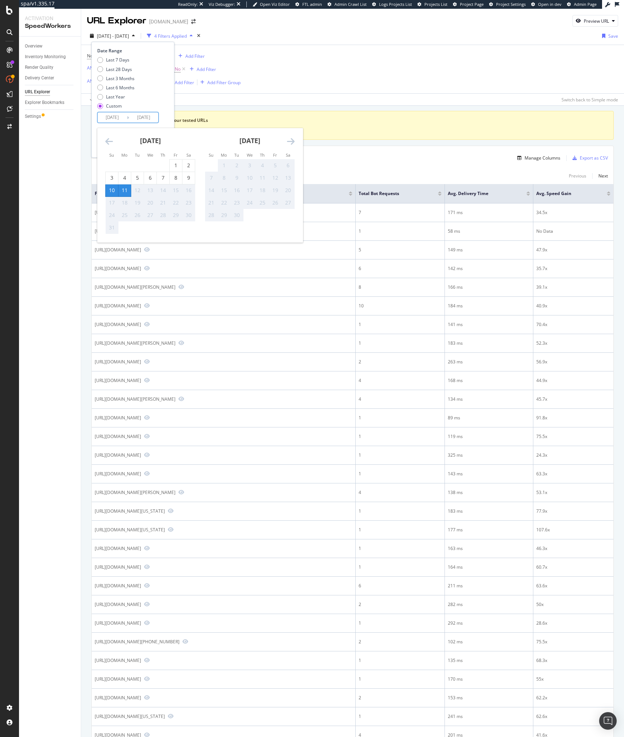
click at [126, 190] on div "11" at bounding box center [125, 190] width 12 height 7
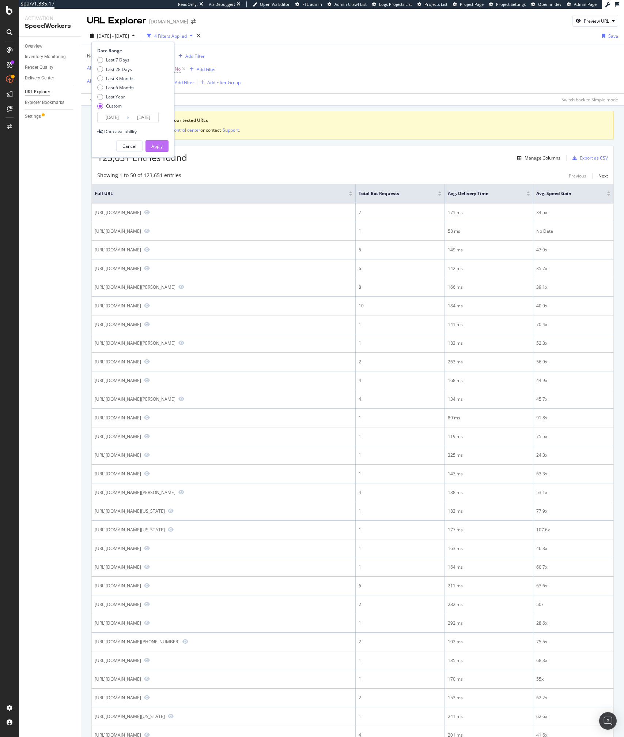
click at [159, 147] on div "Apply" at bounding box center [156, 146] width 11 height 6
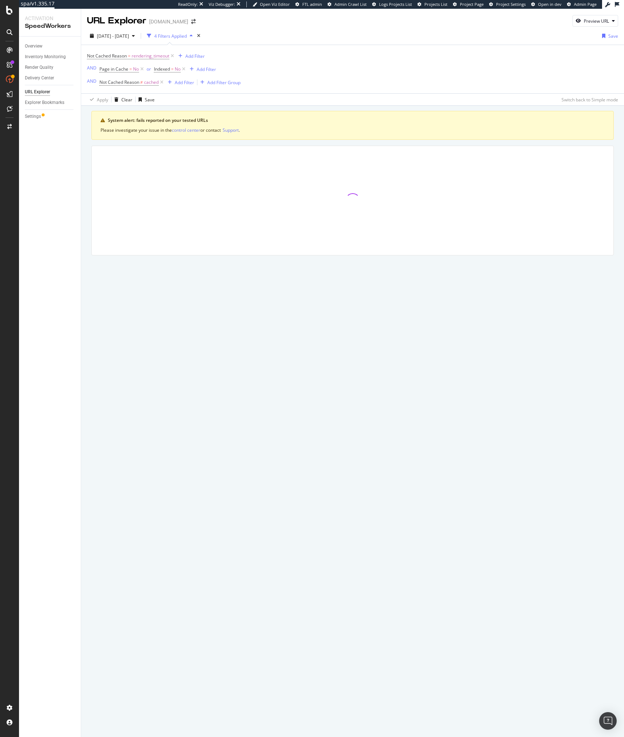
click at [324, 78] on div "Not Cached Reason = rendering_timeout Add Filter AND Page in Cache = No or Inde…" at bounding box center [352, 69] width 531 height 48
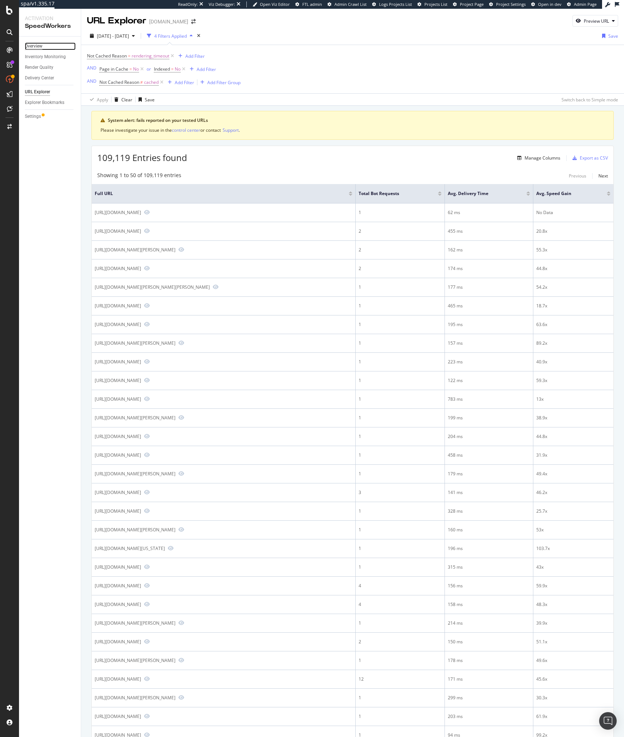
click at [31, 44] on div "Overview" at bounding box center [34, 46] width 18 height 8
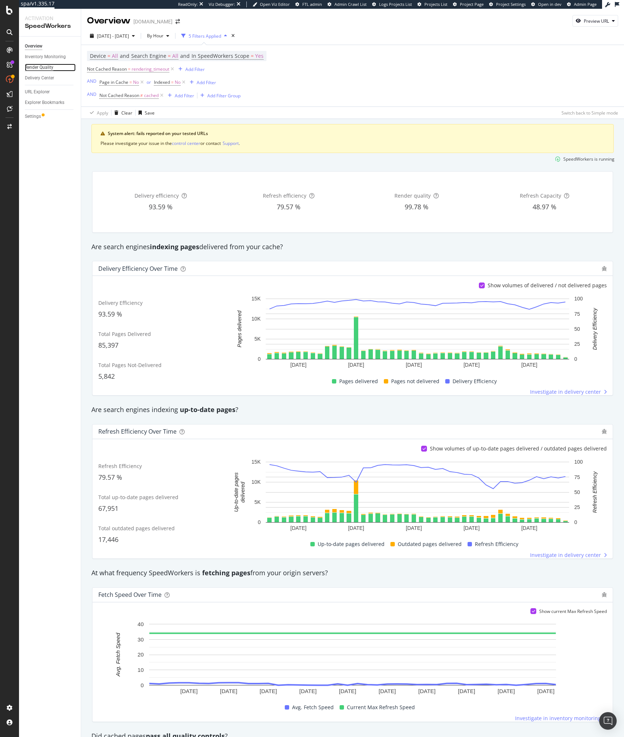
click at [37, 66] on div "Render Quality" at bounding box center [39, 68] width 29 height 8
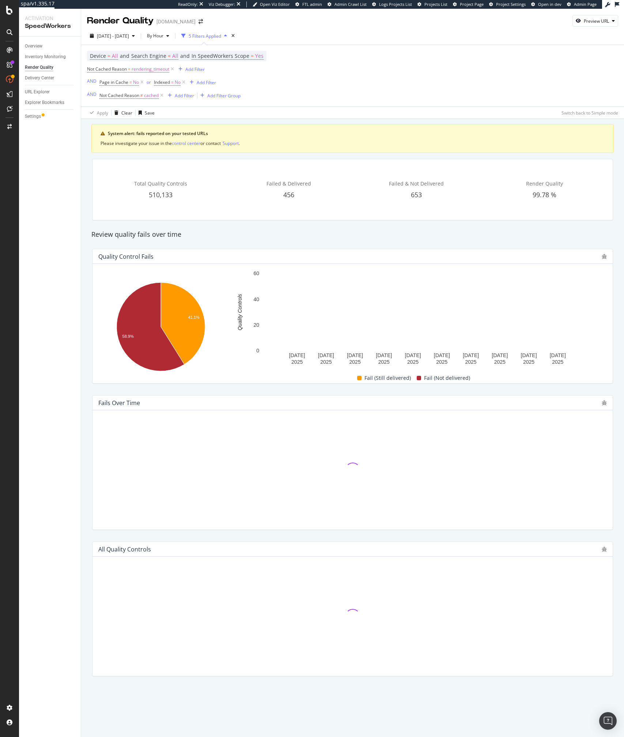
click at [251, 232] on div "Review quality fails over time" at bounding box center [353, 235] width 530 height 10
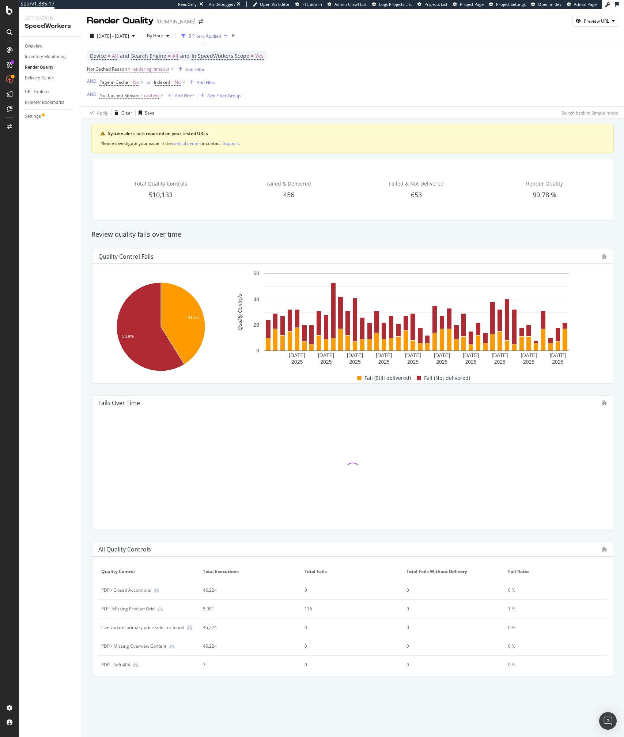
click at [329, 223] on div "Total Quality Controls 510,133 Failed & Delivered 456 Failed & Not Delivered 65…" at bounding box center [353, 189] width 530 height 73
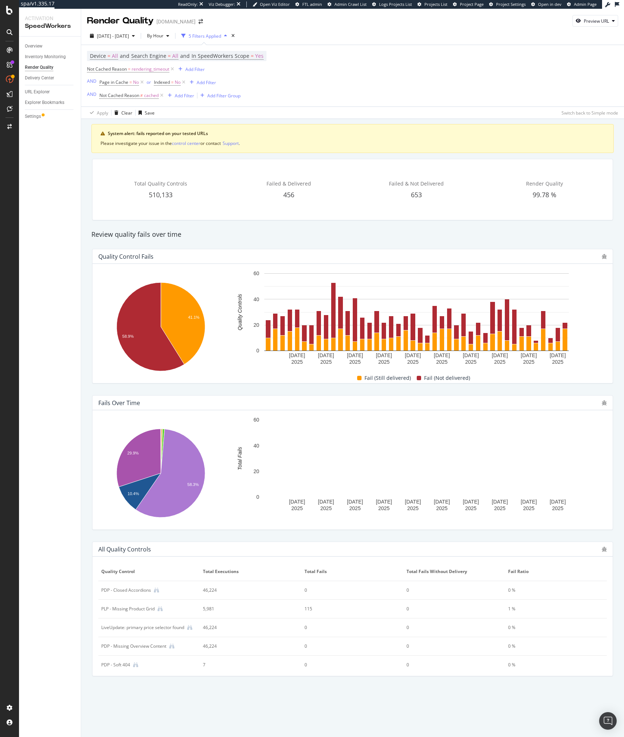
click at [353, 220] on div "Total Quality Controls 510,133 Failed & Delivered 456 Failed & Not Delivered 65…" at bounding box center [352, 189] width 521 height 61
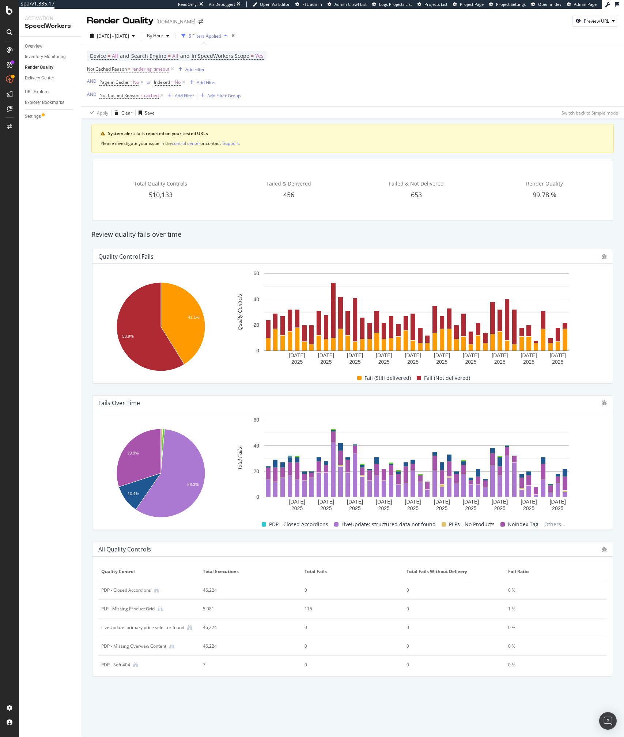
click at [228, 225] on div "Total Quality Controls 510,133 Failed & Delivered 456 Failed & Not Delivered 65…" at bounding box center [353, 189] width 530 height 73
click at [272, 104] on div "Device = All and Search Engine = All and In SpeedWorkers Scope = Yes Not Cached…" at bounding box center [352, 75] width 531 height 61
click at [161, 95] on icon at bounding box center [162, 95] width 6 height 7
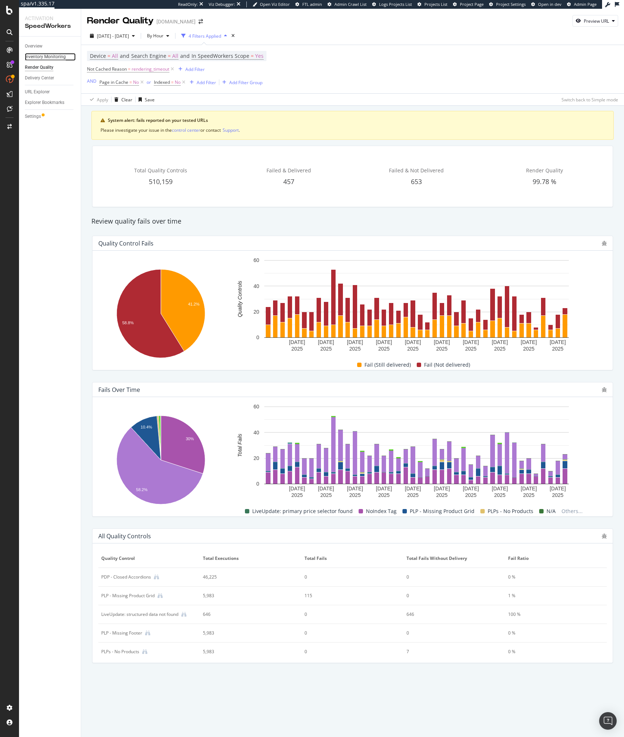
click at [47, 57] on div "Inventory Monitoring" at bounding box center [45, 57] width 41 height 8
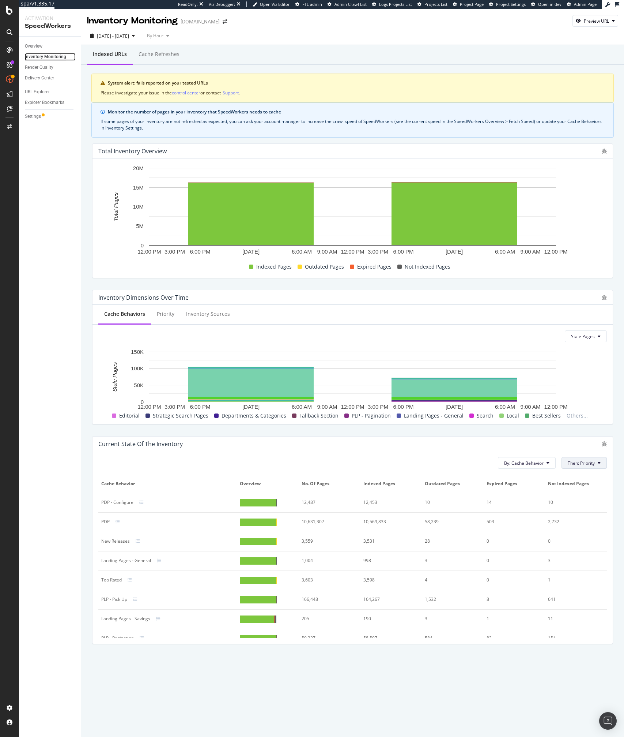
click at [592, 371] on span "Then: Priority" at bounding box center [581, 463] width 27 height 6
click at [442, 371] on div "By: Cache Behavior Then: Priority" at bounding box center [352, 463] width 509 height 12
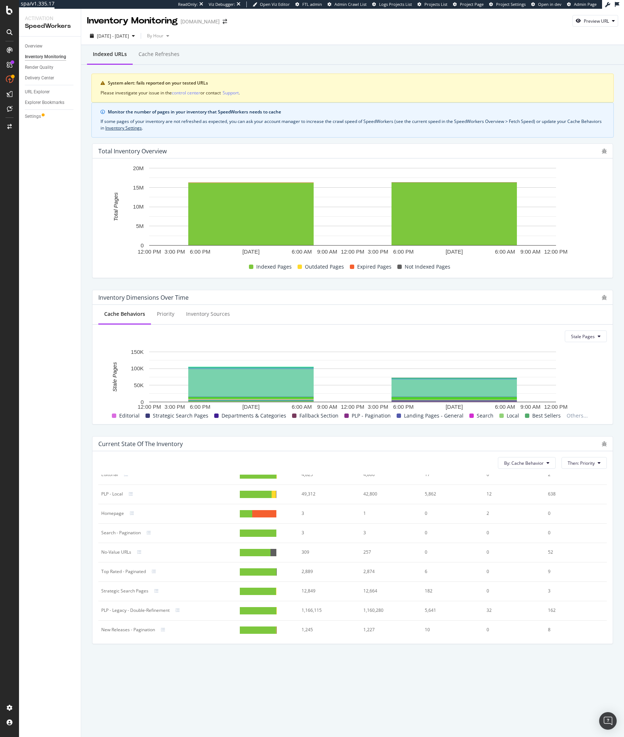
scroll to position [418, 0]
click at [347, 371] on td "49,312" at bounding box center [330, 491] width 62 height 19
click at [118, 371] on div "PLP - Local" at bounding box center [112, 491] width 22 height 7
click at [273, 371] on div at bounding box center [274, 491] width 4 height 7
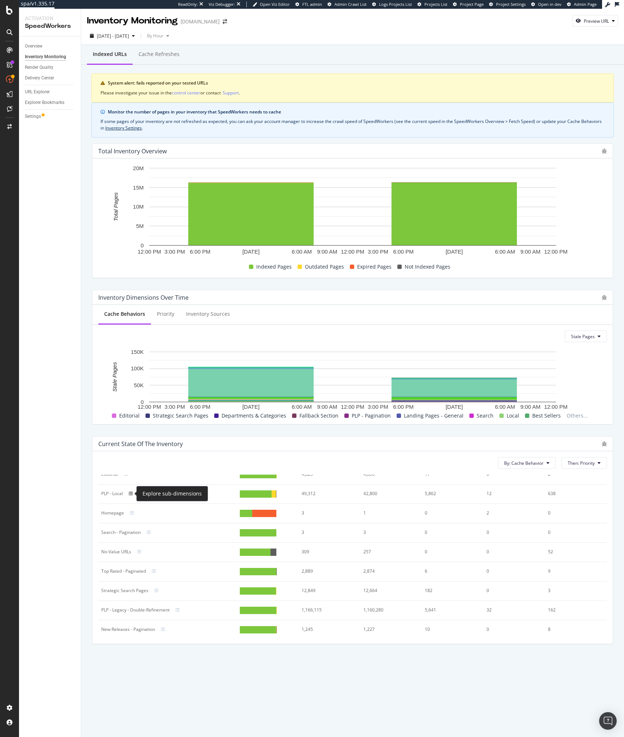
click at [131, 371] on icon at bounding box center [131, 493] width 4 height 4
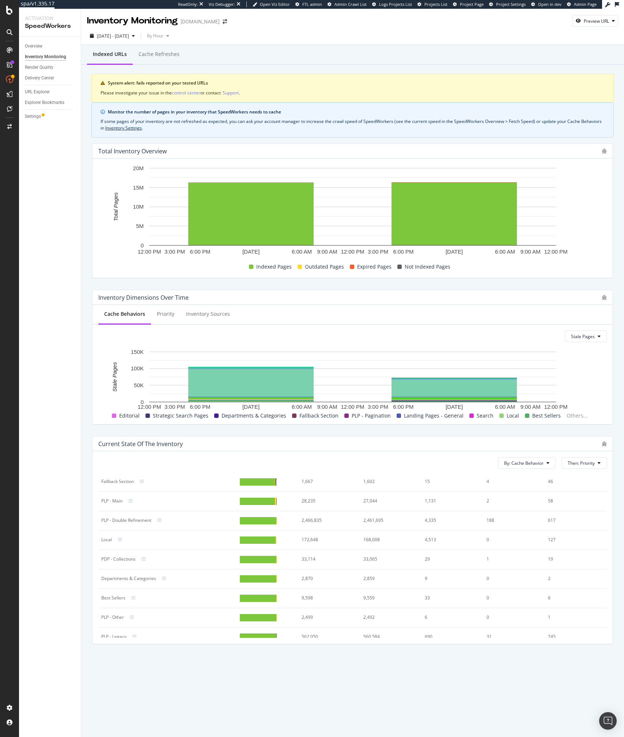
scroll to position [198, 0]
click at [209, 371] on div "Fallback Section" at bounding box center [167, 478] width 133 height 7
click at [288, 371] on div at bounding box center [265, 517] width 50 height 7
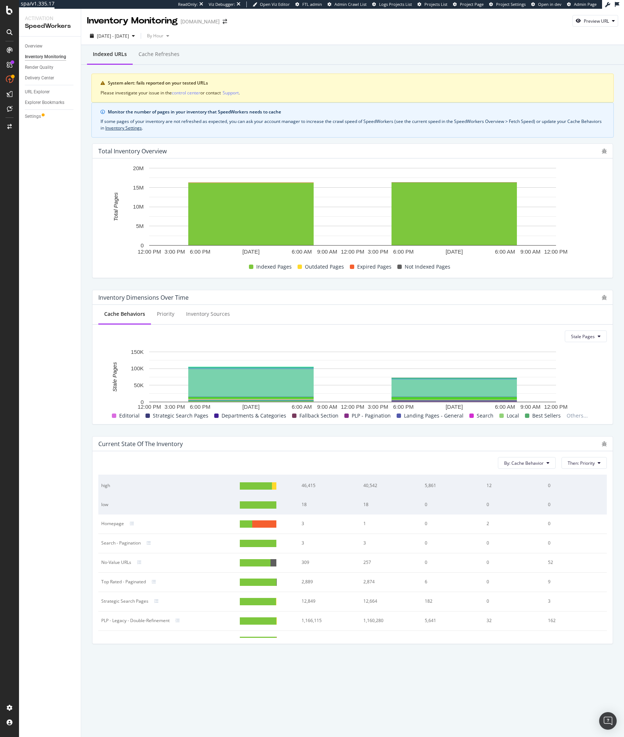
scroll to position [464, 0]
click at [263, 371] on div at bounding box center [264, 522] width 25 height 7
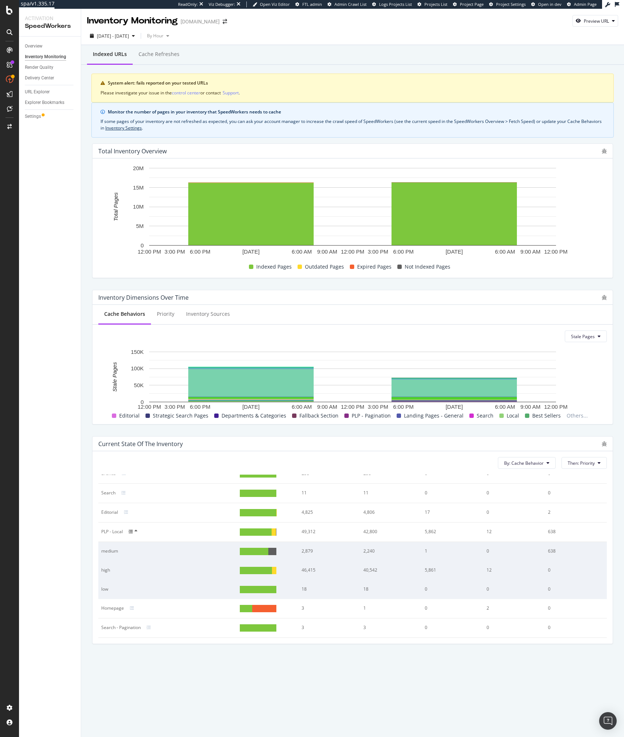
scroll to position [353, 0]
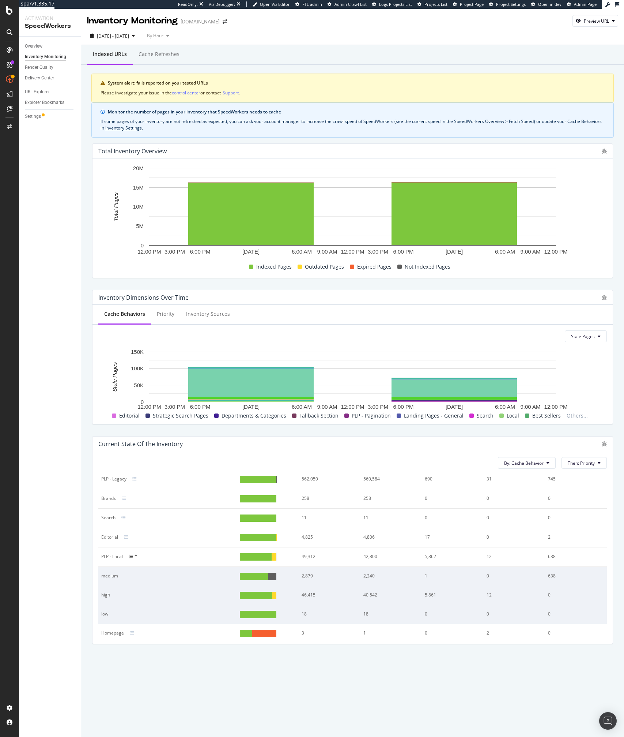
click at [171, 371] on td "Editorial" at bounding box center [167, 537] width 139 height 19
click at [136, 371] on div at bounding box center [136, 556] width 3 height 6
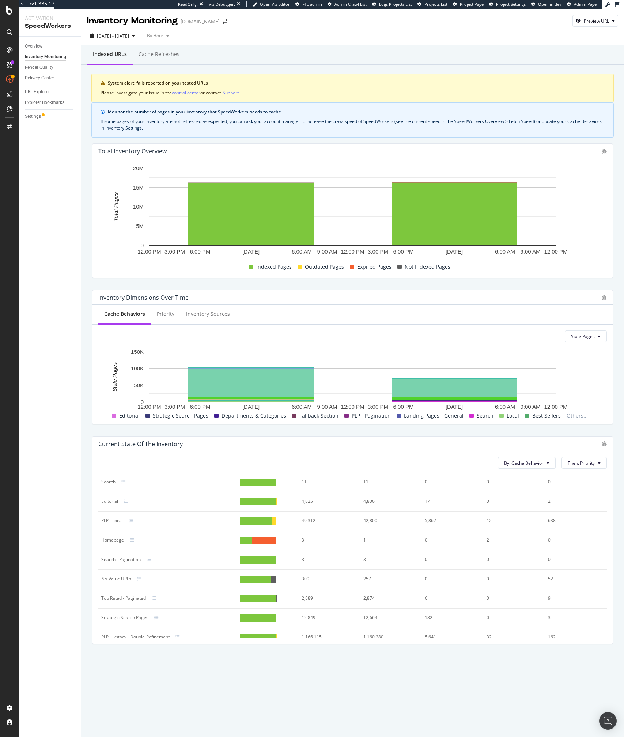
scroll to position [388, 0]
click at [137, 371] on div at bounding box center [135, 521] width 13 height 4
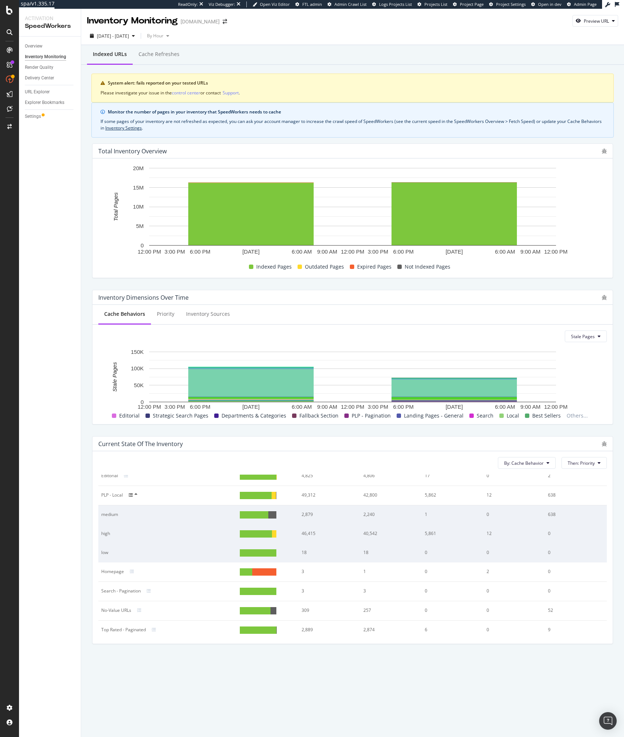
scroll to position [415, 0]
click at [275, 371] on div at bounding box center [274, 533] width 5 height 7
click at [194, 371] on td "high" at bounding box center [167, 533] width 139 height 19
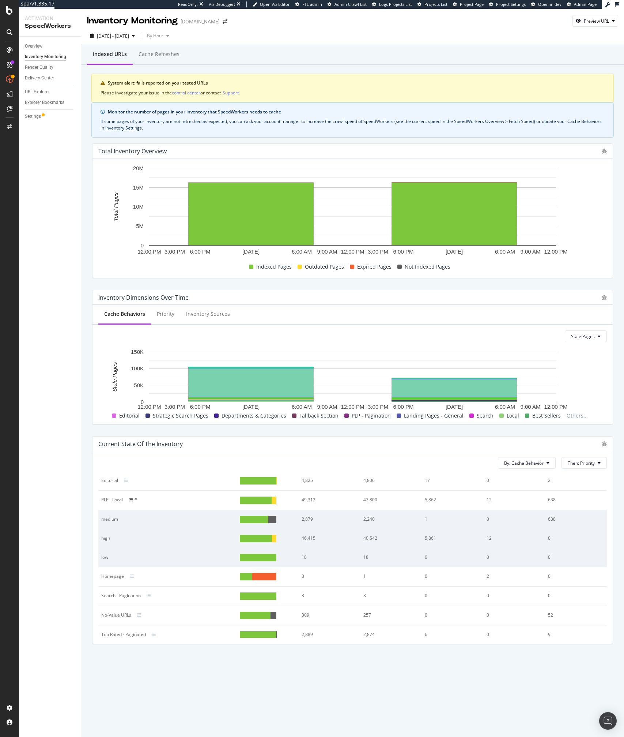
scroll to position [410, 0]
click at [163, 317] on div "Priority" at bounding box center [165, 314] width 29 height 20
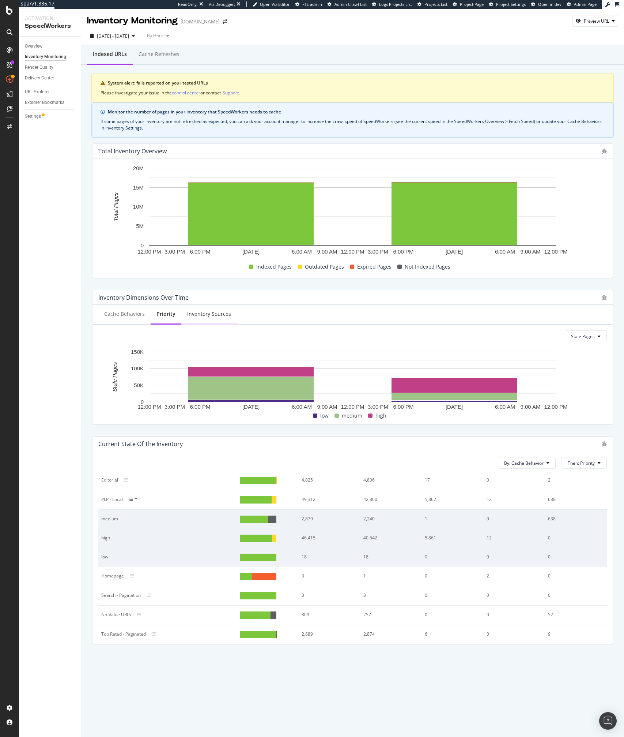
click at [201, 317] on div "Inventory Sources" at bounding box center [209, 313] width 44 height 7
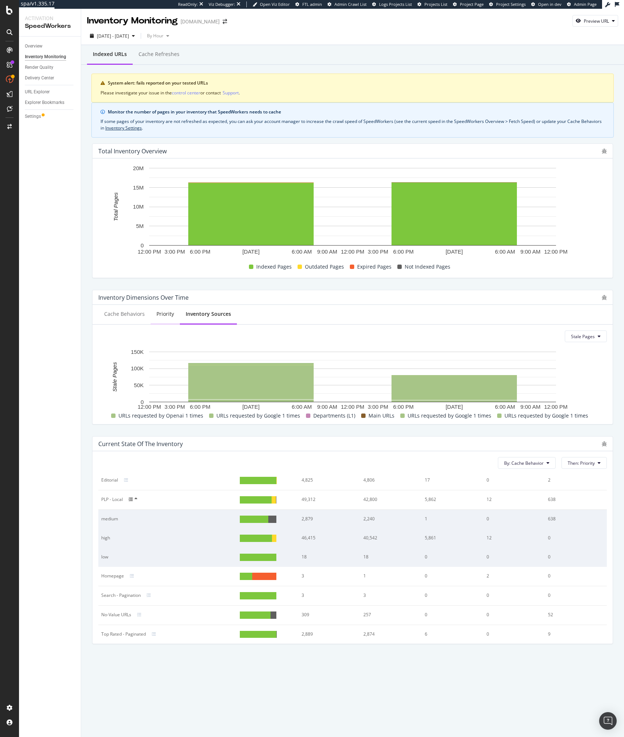
click at [161, 316] on div "Priority" at bounding box center [166, 313] width 18 height 7
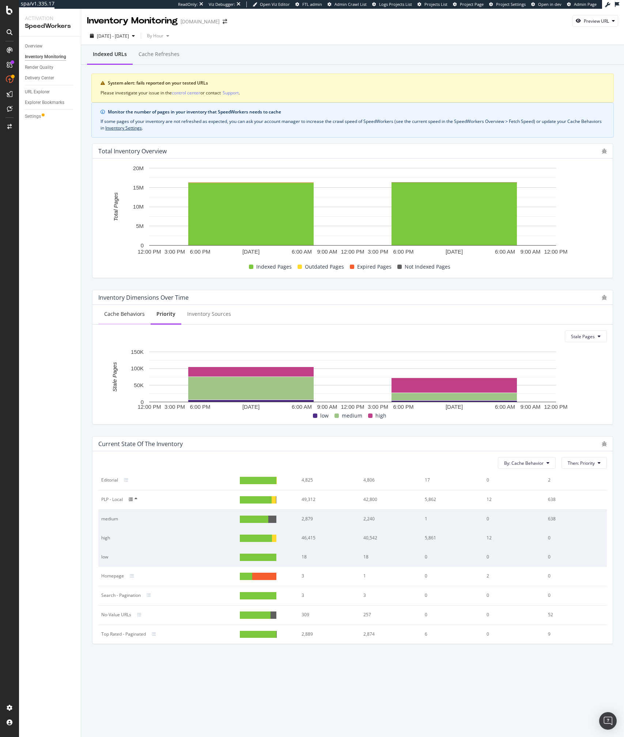
click at [113, 312] on div "Cache Behaviors" at bounding box center [124, 313] width 41 height 7
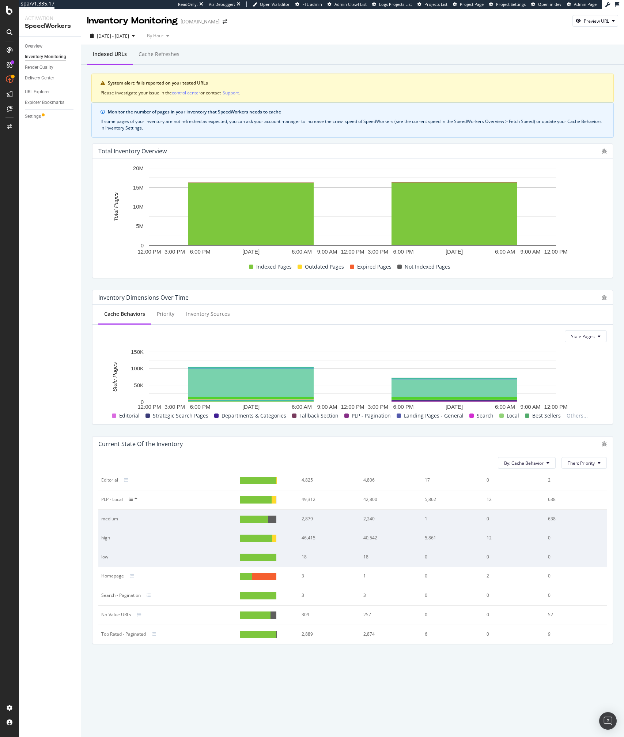
click at [119, 314] on div "Cache Behaviors" at bounding box center [124, 313] width 41 height 7
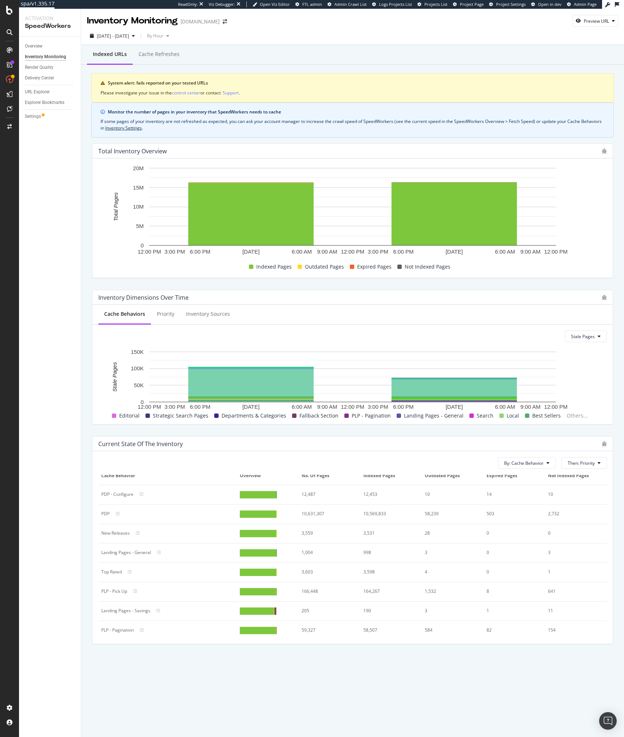
scroll to position [15, 0]
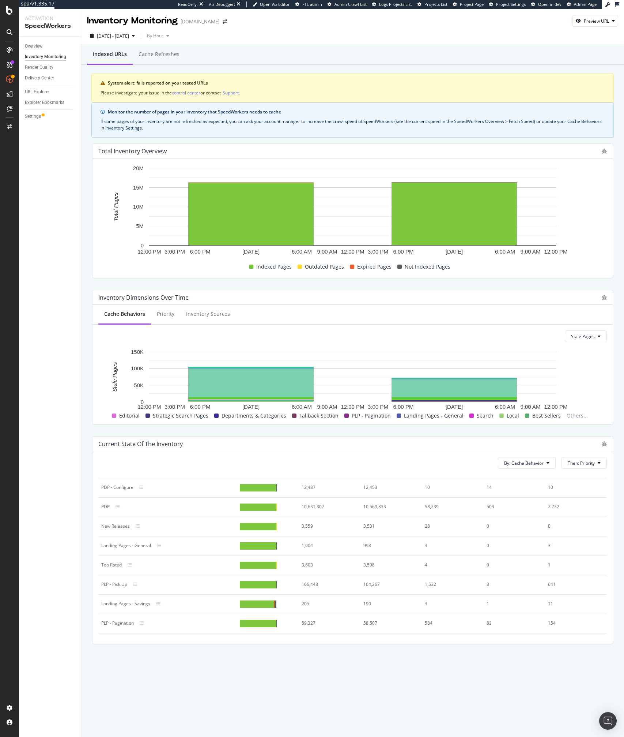
click at [165, 371] on div at bounding box center [172, 506] width 124 height 4
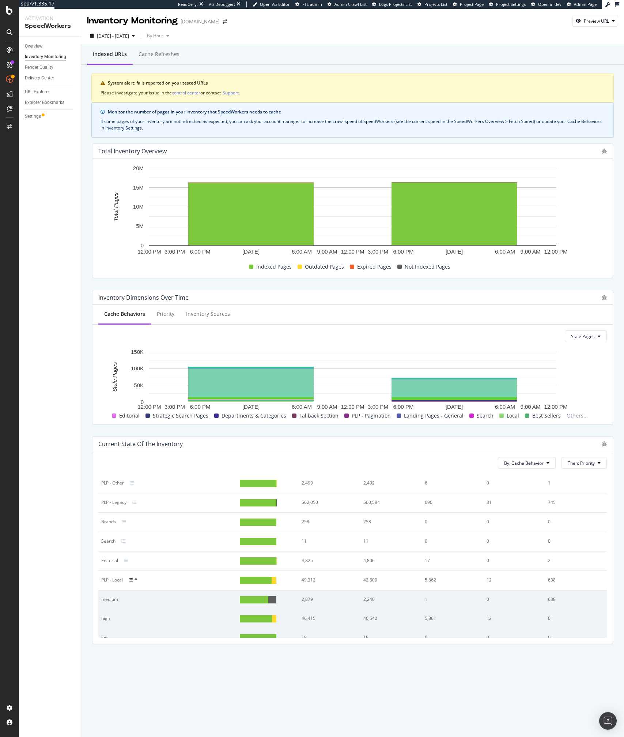
scroll to position [335, 0]
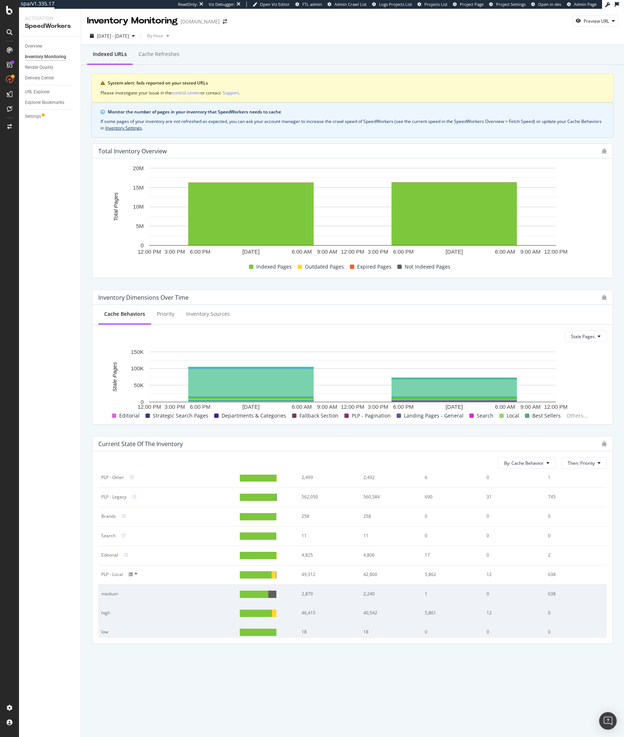
click at [133, 371] on icon at bounding box center [131, 574] width 4 height 4
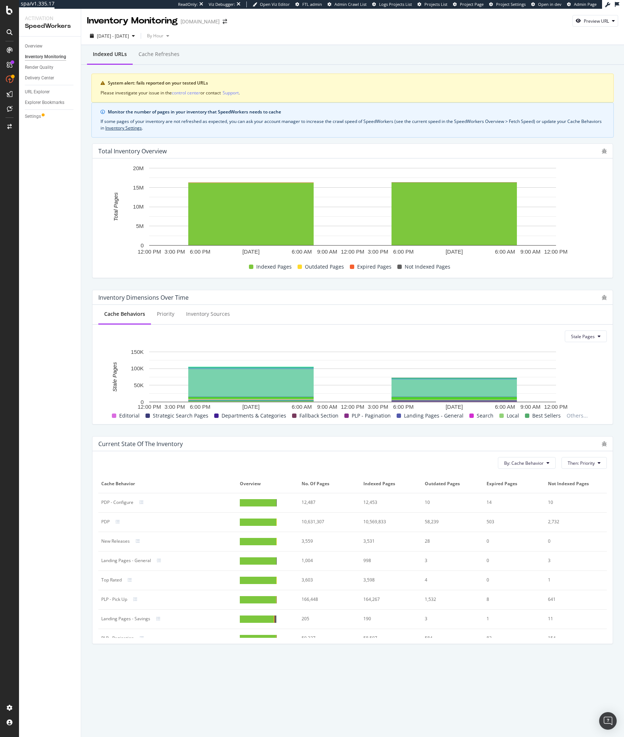
click at [179, 371] on div "New Releases" at bounding box center [167, 541] width 133 height 7
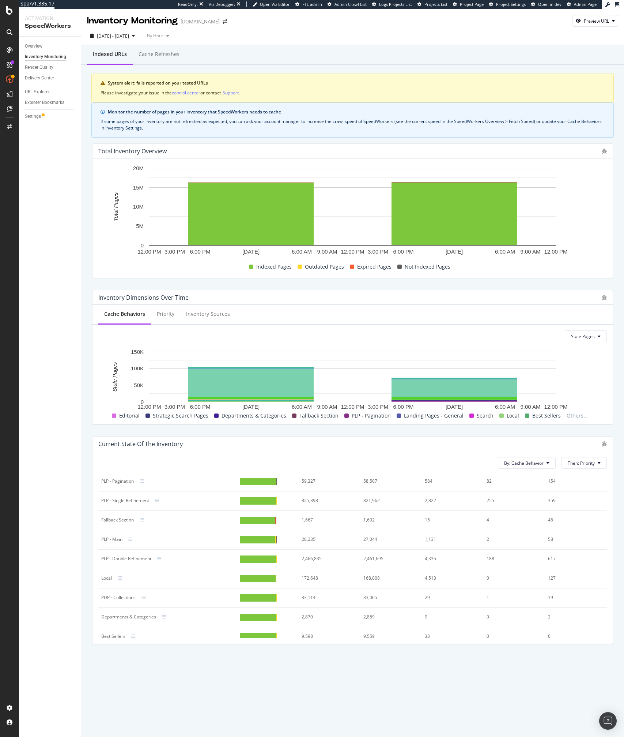
click at [154, 88] on div "System alert: fails reported on your tested URLs Please investigate your issue …" at bounding box center [352, 88] width 523 height 29
click at [150, 54] on div "Cache refreshes" at bounding box center [159, 53] width 41 height 7
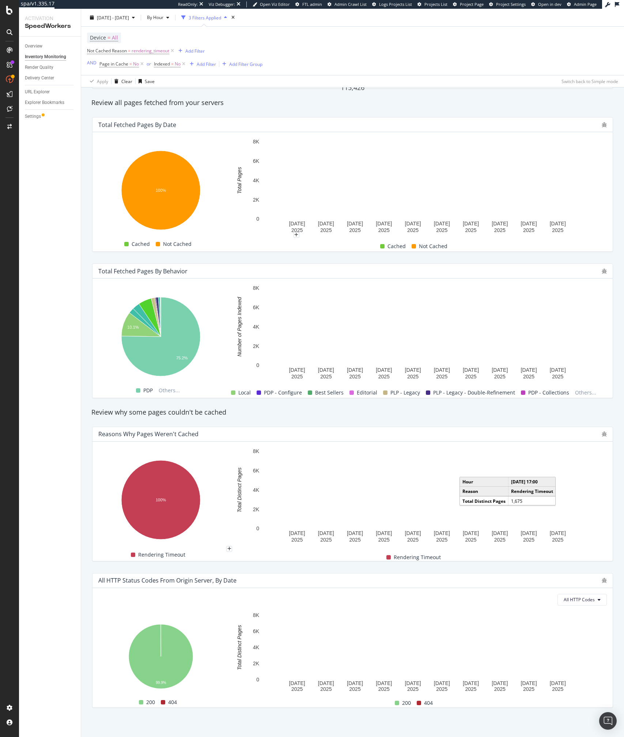
scroll to position [144, 0]
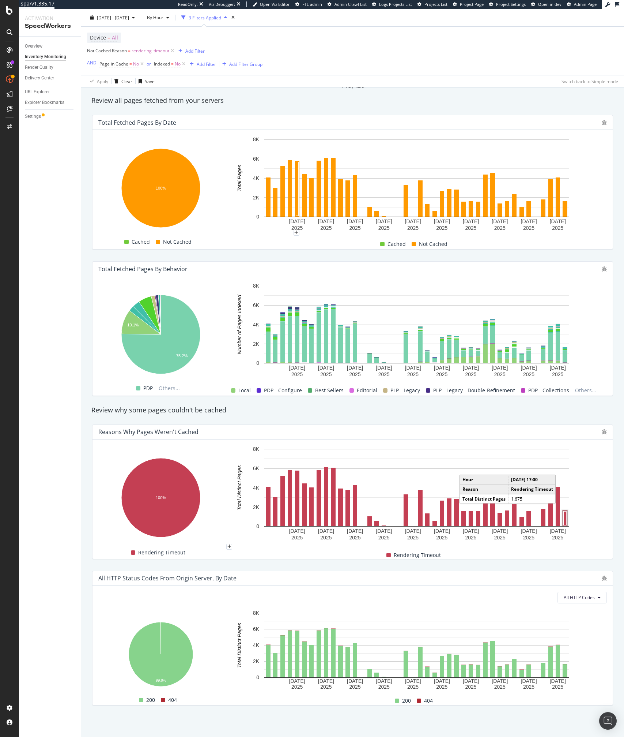
click at [566, 371] on rect "A chart." at bounding box center [565, 518] width 3 height 14
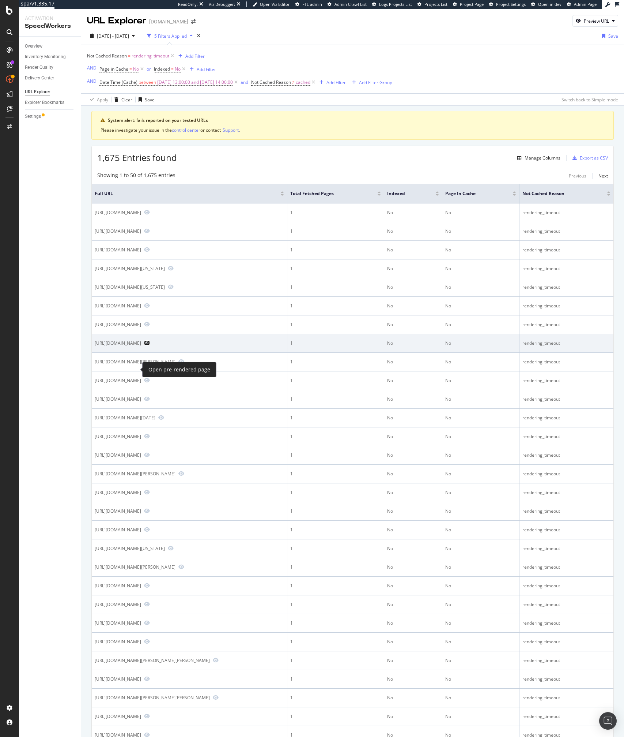
click at [144, 345] on icon "Preview https://www.lowes.com/pd/Allied-Brass-Pacific-Grove-Collection-18-in-Ba…" at bounding box center [147, 342] width 6 height 5
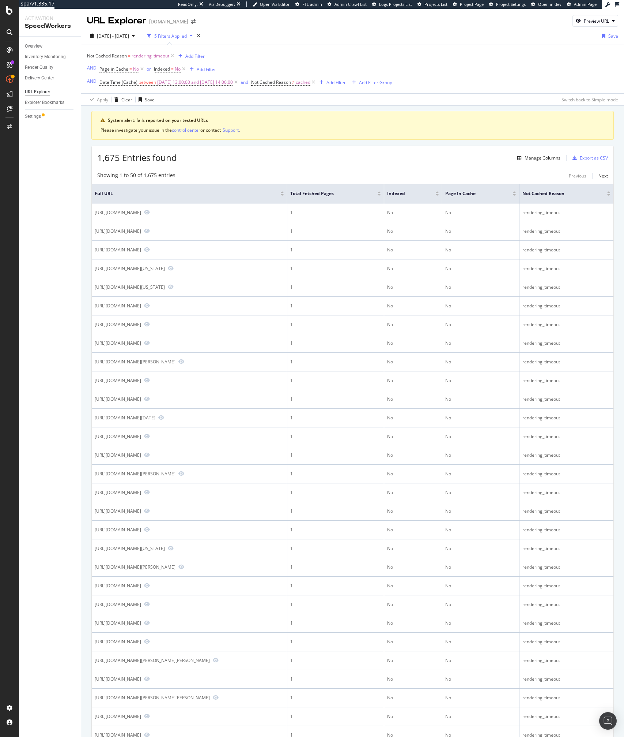
click at [181, 159] on div "1,675 Entries found Manage Columns Export as CSV" at bounding box center [353, 155] width 522 height 18
click at [35, 45] on div "Overview" at bounding box center [34, 46] width 18 height 8
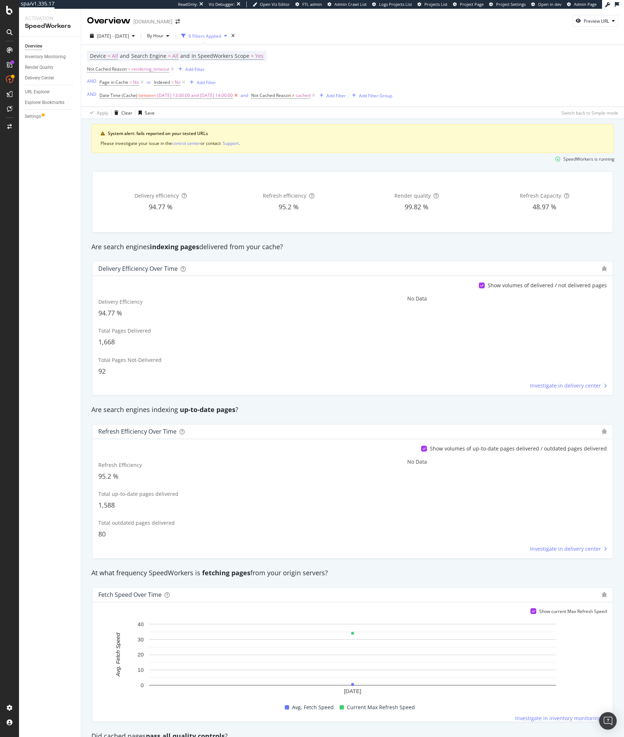
click at [239, 97] on icon at bounding box center [236, 95] width 6 height 7
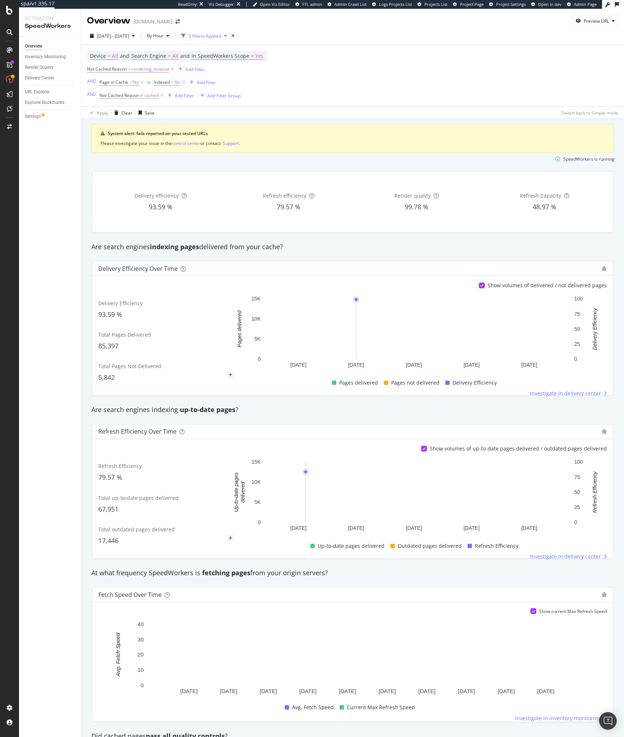
scroll to position [179, 0]
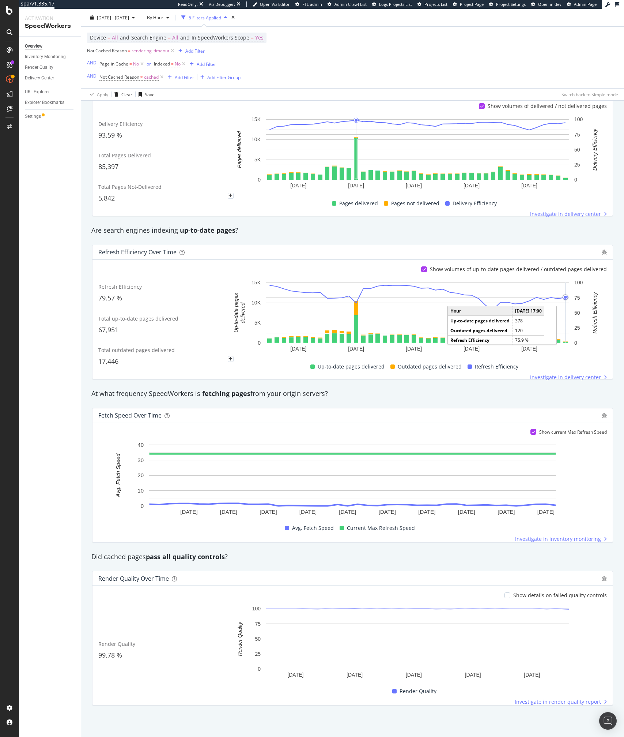
click at [564, 298] on circle "A chart." at bounding box center [565, 297] width 5 height 5
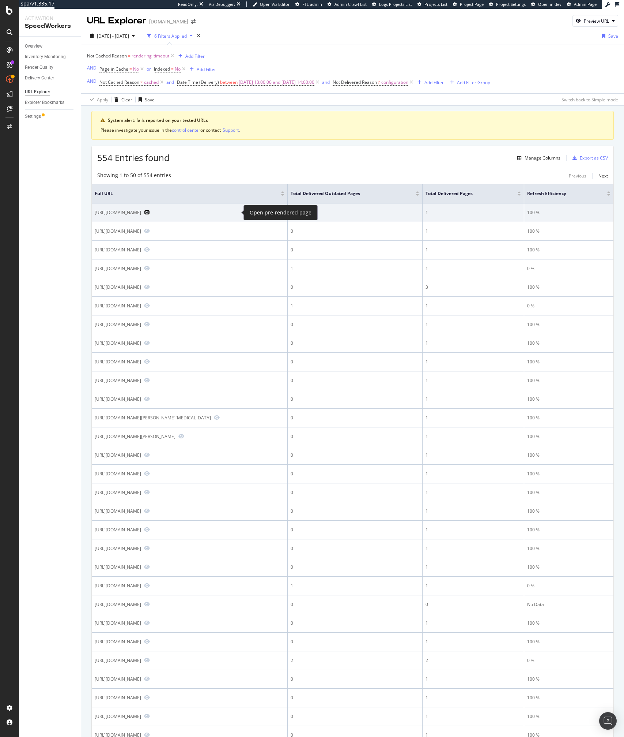
click at [150, 212] on icon "Preview https://www.lowes.com/store/2227-stockton-ca/roofing-installation" at bounding box center [147, 212] width 6 height 5
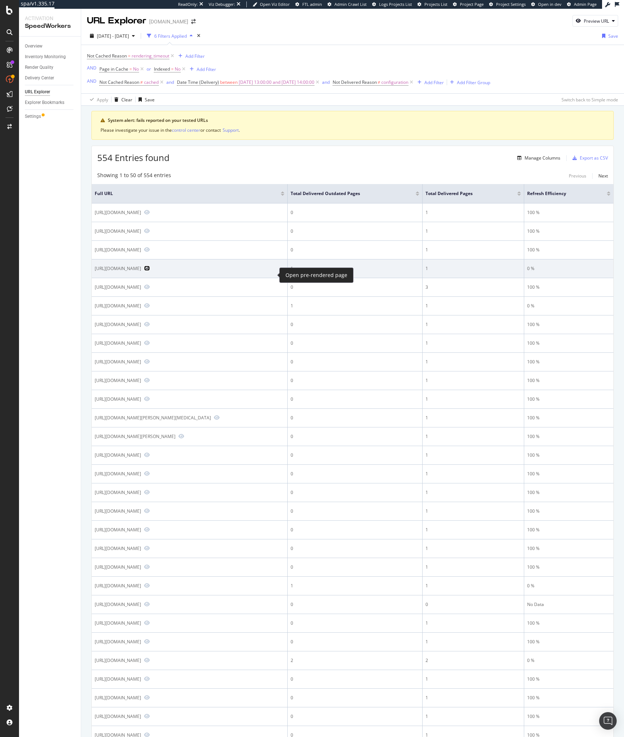
click at [150, 271] on icon "Preview https://www.lowes.com/pd/VEVOR-1-HP-110-Volt-Aluminum-Pool-pump/5015332…" at bounding box center [147, 268] width 6 height 5
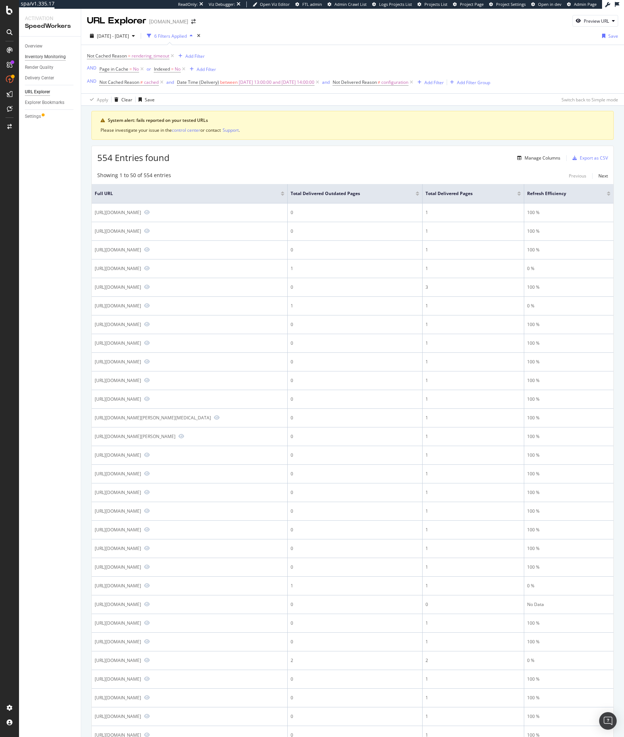
click at [46, 53] on div "Inventory Monitoring" at bounding box center [45, 57] width 41 height 8
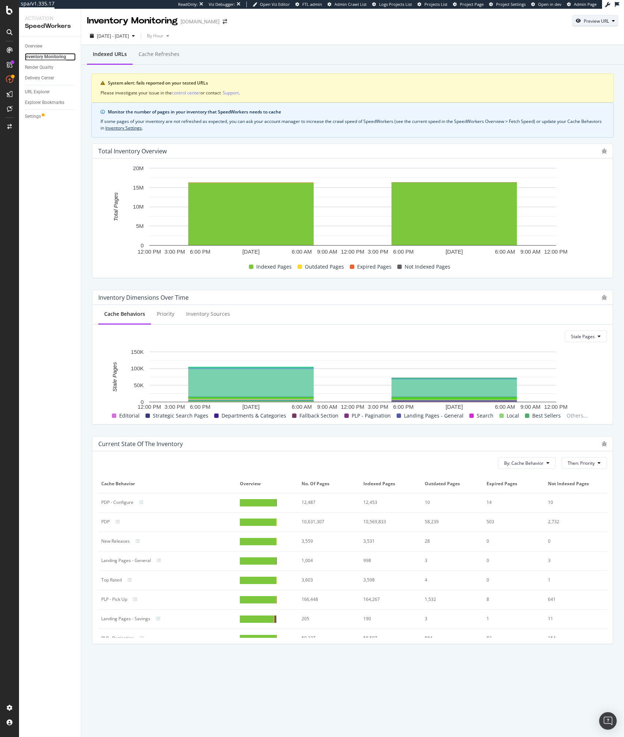
click at [593, 21] on div "Preview URL" at bounding box center [596, 21] width 25 height 6
click at [568, 49] on input "url" at bounding box center [573, 54] width 80 height 13
paste input "https://www.lowes.com/pd/Hotpoint-Hotpoint-4-9-Cu-Ft-Convertible-Chest-Freezer-…"
type input "https://www.lowes.com/pd/Hotpoint-Hotpoint-4-9-Cu-Ft-Convertible-Chest-Freezer-…"
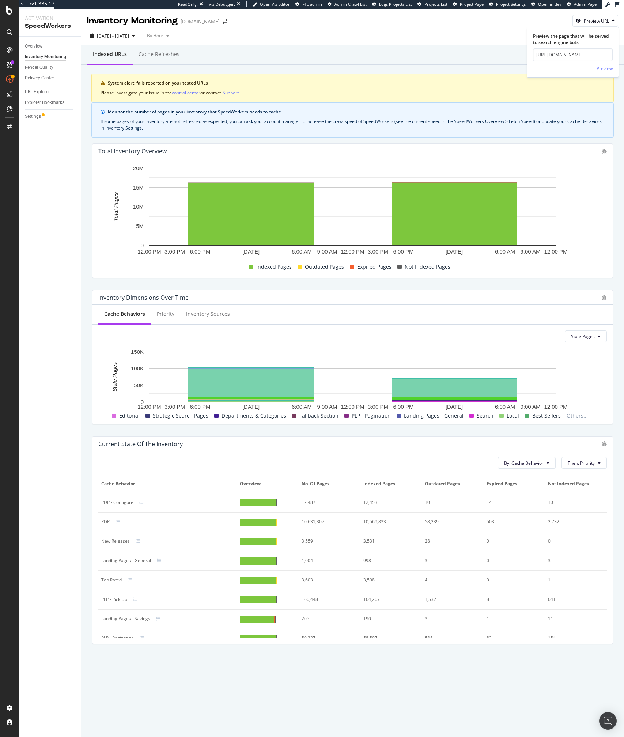
scroll to position [0, 0]
click at [608, 68] on div "Preview" at bounding box center [605, 68] width 16 height 6
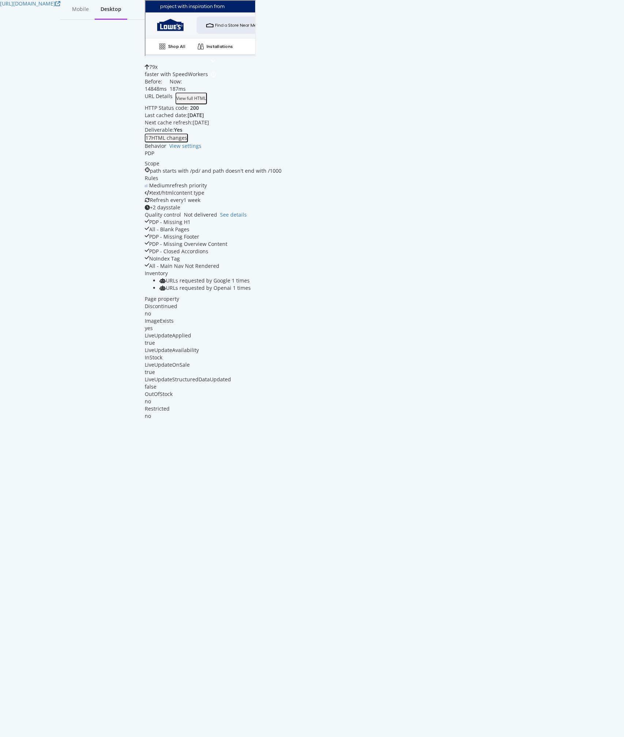
click at [282, 371] on div "79 x faster with SpeedWorkers Before: 14848 ms Now: 187 ms URL Details View ful…" at bounding box center [213, 238] width 137 height 361
click at [217, 218] on span "Not delivered" at bounding box center [200, 214] width 33 height 7
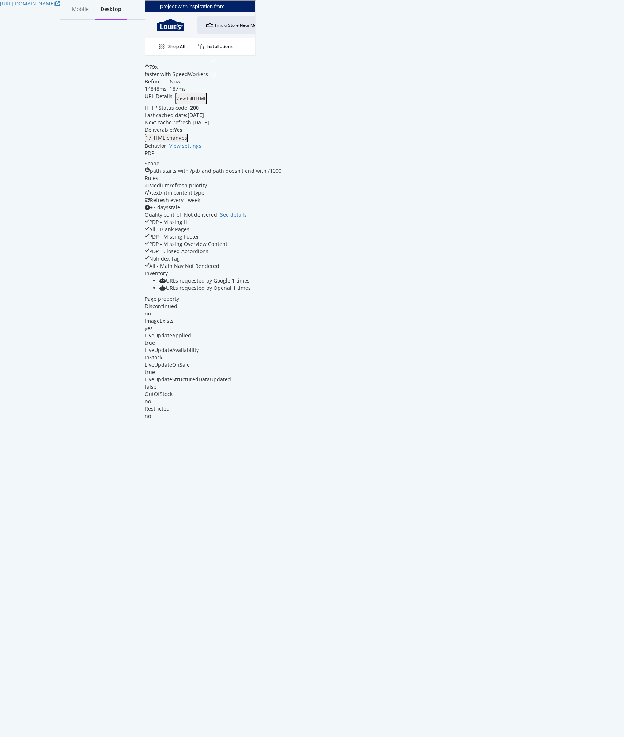
click at [282, 371] on div "79 x faster with SpeedWorkers Before: 14848 ms Now: 187 ms URL Details View ful…" at bounding box center [213, 238] width 137 height 361
click at [282, 371] on div "true" at bounding box center [213, 371] width 137 height 7
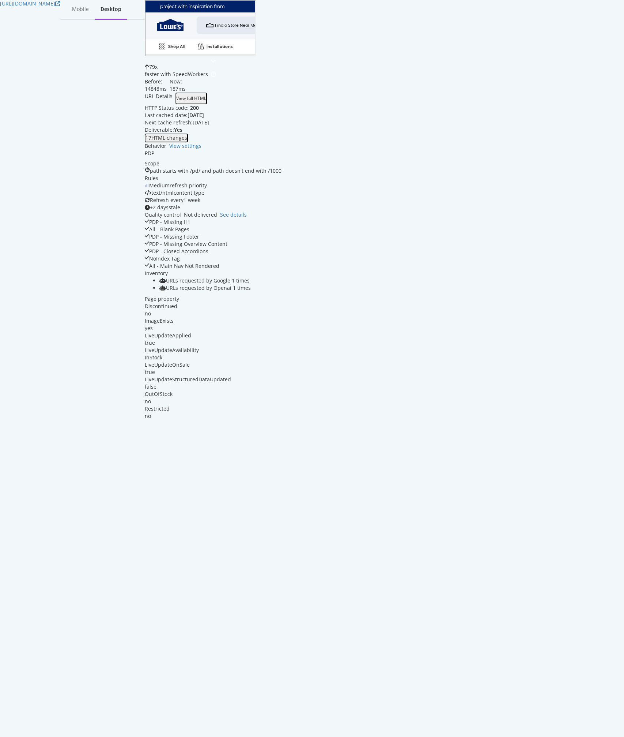
click at [282, 371] on div "true" at bounding box center [213, 371] width 137 height 7
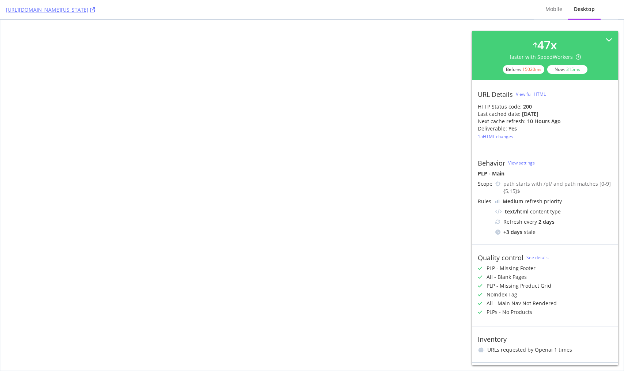
select select "sortBy_bestSellers"
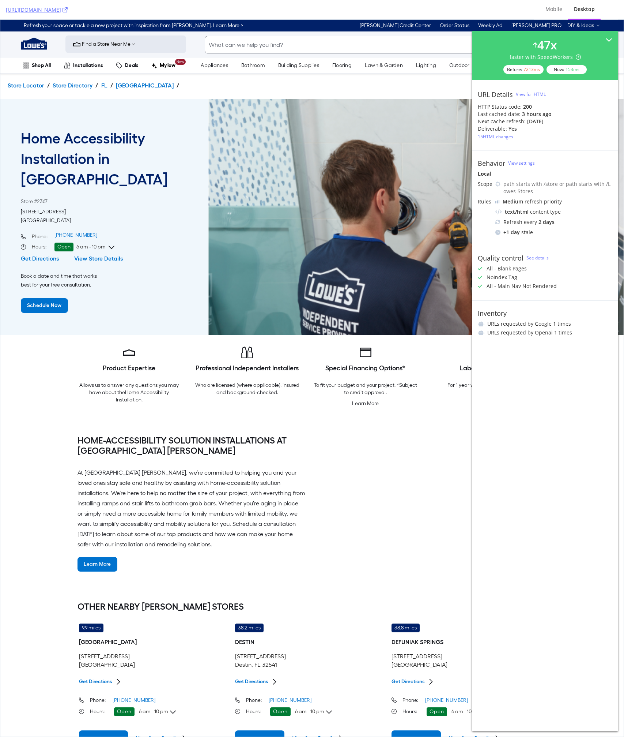
click at [340, 432] on div "Store Locator Store Directory [GEOGRAPHIC_DATA] [GEOGRAPHIC_DATA] Home Accessib…" at bounding box center [312, 418] width 624 height 689
click at [340, 432] on div "Store Locator Store Directory FL Panama City Beach Home Accessibility Installat…" at bounding box center [312, 418] width 624 height 689
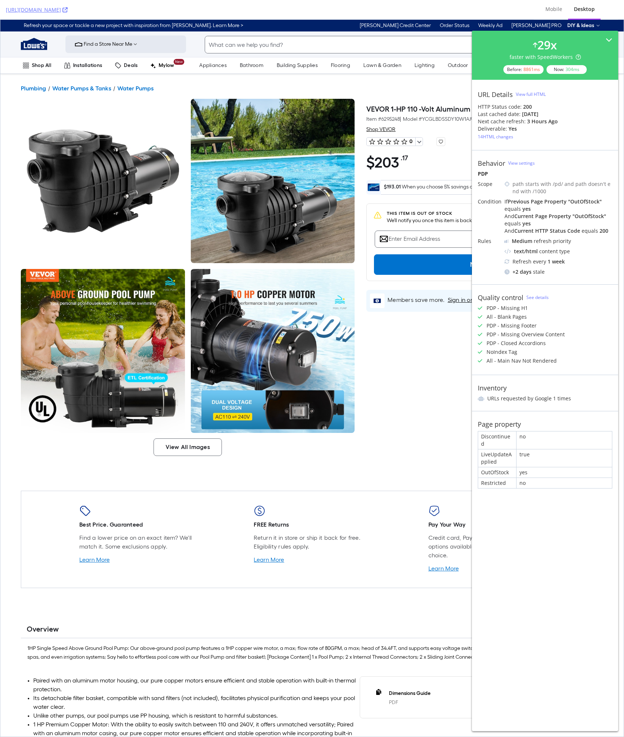
click at [548, 478] on div "no" at bounding box center [564, 483] width 95 height 10
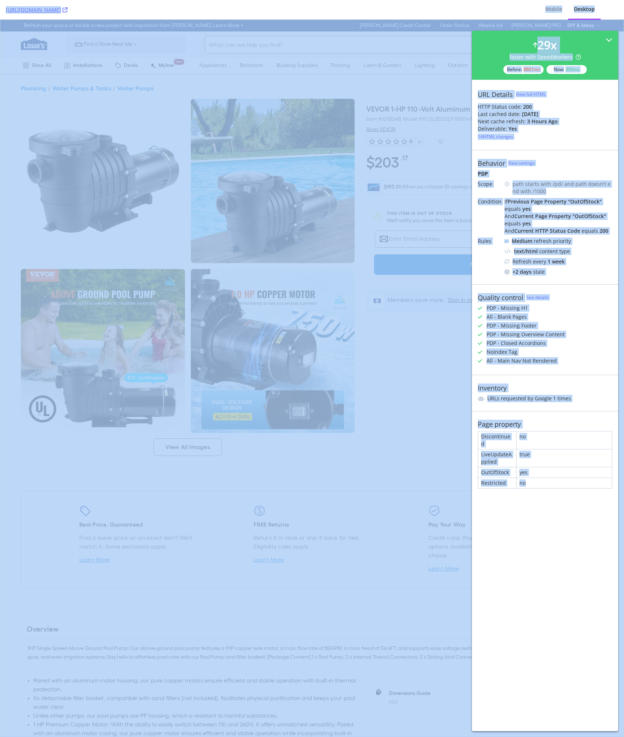
click at [548, 478] on div "no" at bounding box center [564, 483] width 95 height 10
click at [527, 478] on div "no" at bounding box center [564, 483] width 95 height 10
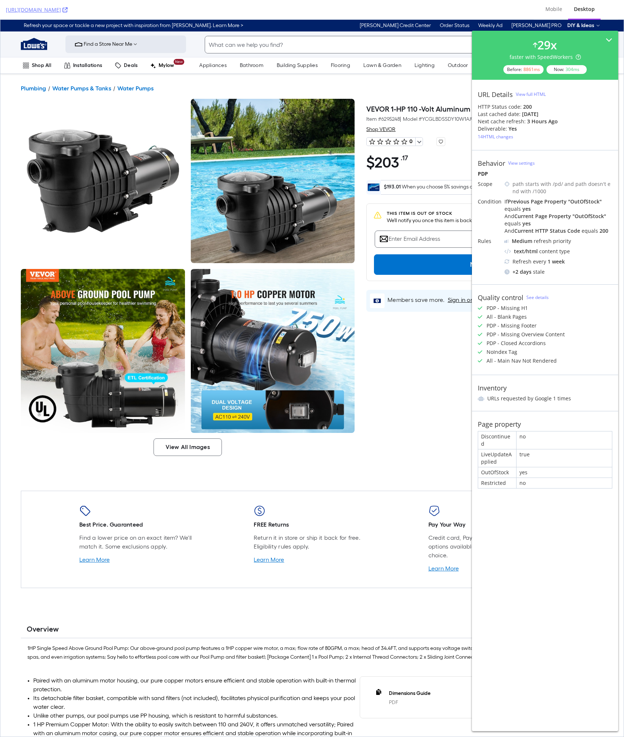
click at [543, 468] on div "yes" at bounding box center [564, 472] width 95 height 10
click at [537, 468] on div "yes" at bounding box center [564, 472] width 95 height 10
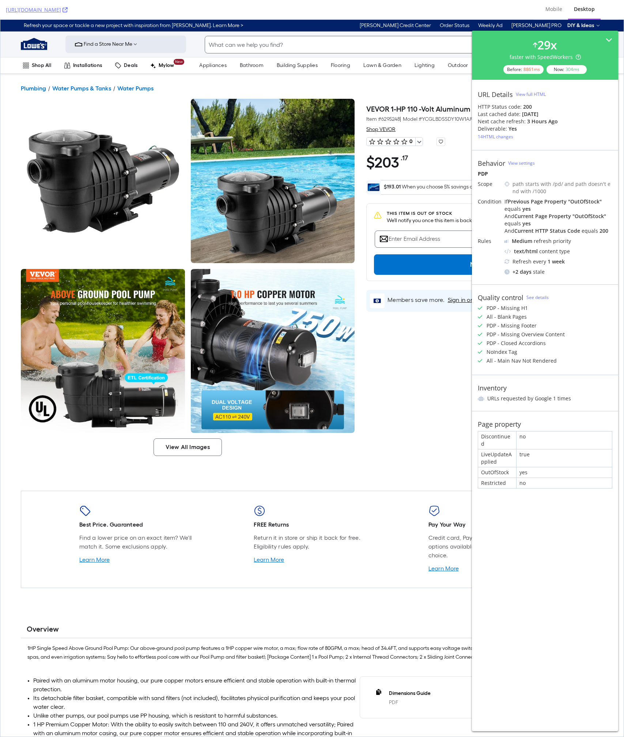
click at [567, 396] on li "URLs requested by Google 1 times" at bounding box center [545, 398] width 135 height 7
click at [568, 328] on div "PDP - Missing Footer" at bounding box center [545, 325] width 135 height 7
click at [539, 360] on div "All - Main Nav Not Rendered" at bounding box center [522, 360] width 70 height 7
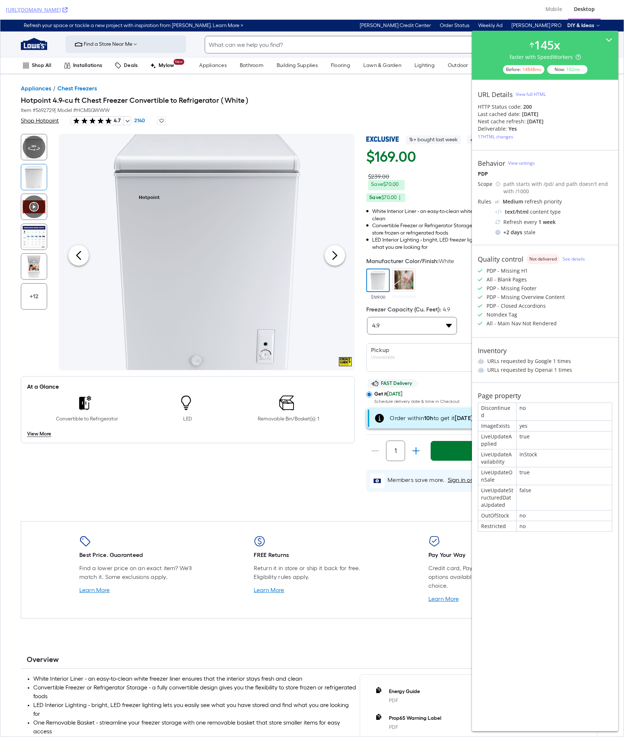
click at [341, 109] on div "Item # 5692729 | Model # HCM5QWWW" at bounding box center [312, 110] width 583 height 9
click at [390, 192] on div "$169.00 $239.00 Save $70.00 | Save $70.00 |" at bounding box center [391, 176] width 50 height 52
click at [449, 184] on div "$169.00 $239.00 Save $70.00 | Save $70.00 |" at bounding box center [484, 176] width 237 height 58
click at [420, 183] on div "$169.00 $239.00 Save $70.00 | Save $70.00 |" at bounding box center [484, 176] width 237 height 58
click at [432, 187] on div "$169.00 $239.00 Save $70.00 | Save $70.00 |" at bounding box center [484, 176] width 237 height 58
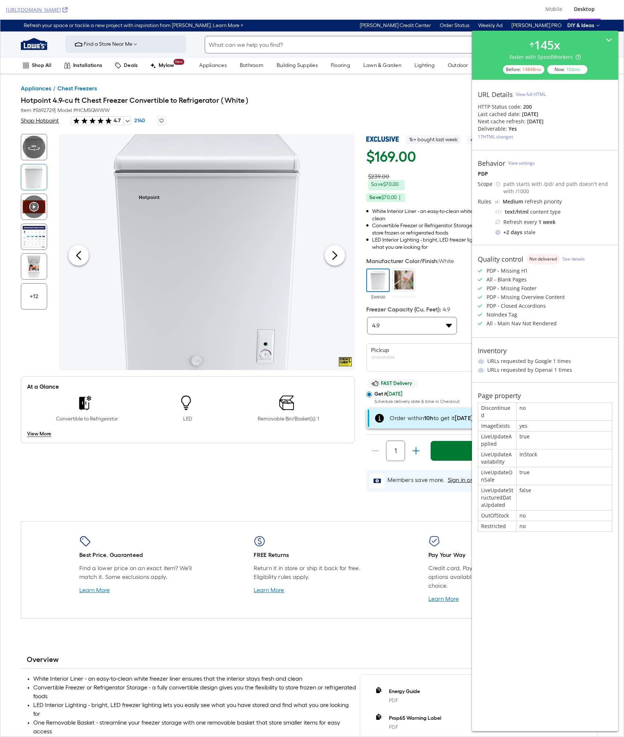
click at [558, 290] on div "PDP - Missing Footer" at bounding box center [545, 288] width 135 height 7
click at [570, 259] on link "See details" at bounding box center [574, 259] width 22 height 6
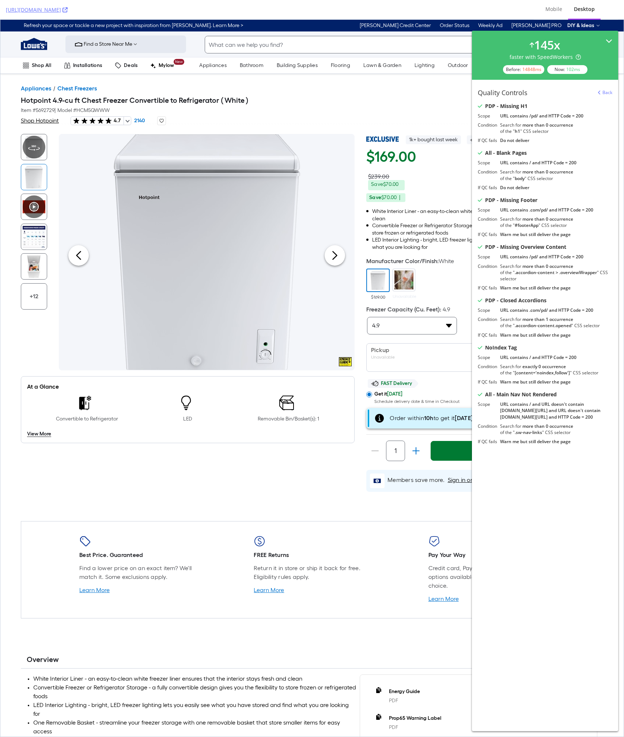
click at [609, 38] on icon at bounding box center [609, 41] width 7 height 7
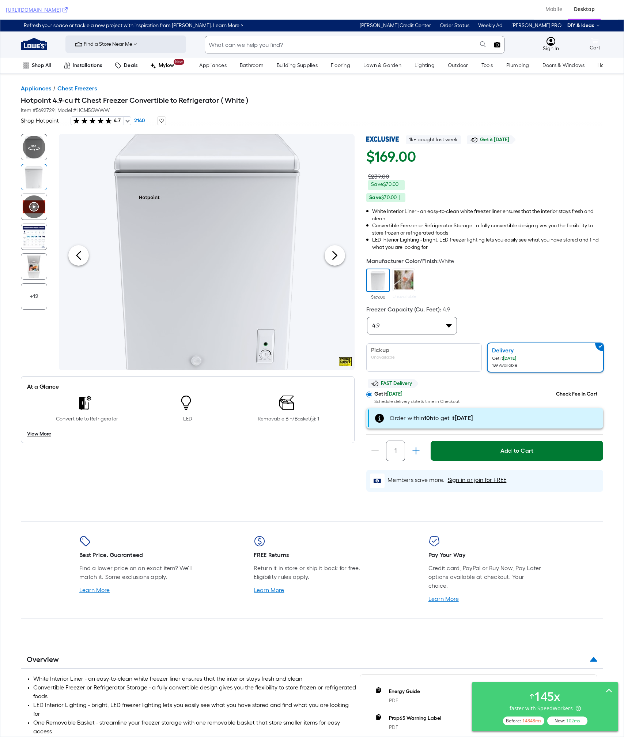
click at [592, 191] on div "$169.00 $239.00 Save $70.00 | Save $70.00 |" at bounding box center [484, 176] width 237 height 58
click at [610, 691] on icon at bounding box center [609, 690] width 7 height 7
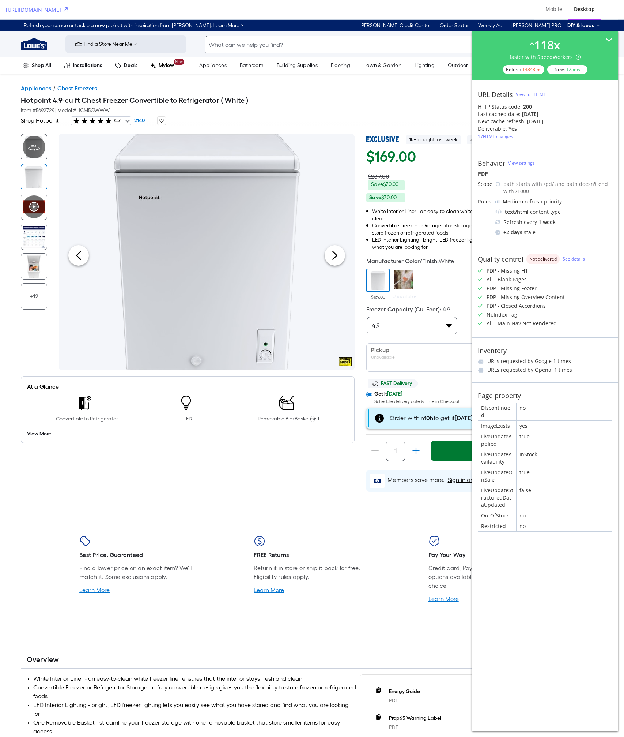
click at [452, 209] on p "White Interior Liner - an easy-to-clean white freezer liner ensures that the in…" at bounding box center [487, 215] width 231 height 14
click at [494, 435] on div "LiveUpdateApplied" at bounding box center [497, 440] width 38 height 18
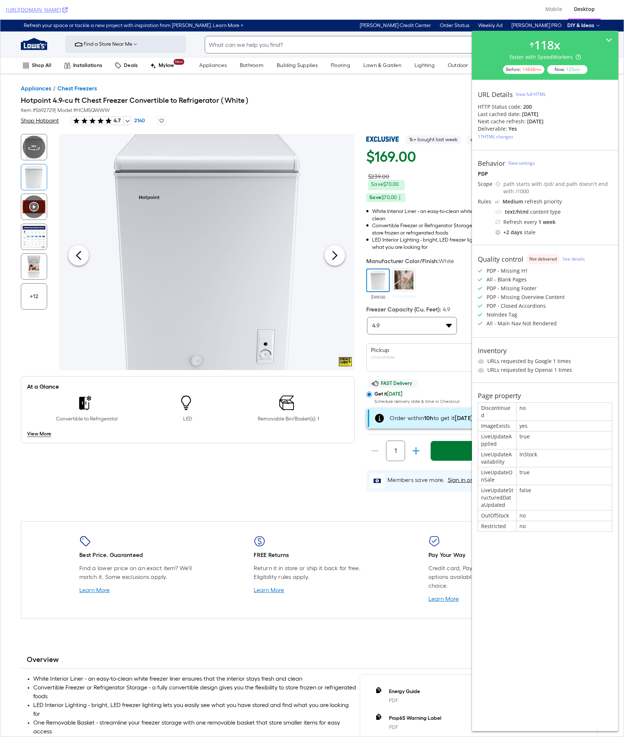
click at [294, 487] on div "+12 At a Glance Convertible to Refrigerator LED Removable Bin/Basket(s): 1 View…" at bounding box center [312, 313] width 583 height 364
click at [389, 105] on div "Hotpoint 4.9-cu ft Chest Freezer Convertible to Refrigerator ( White ) Item # 5…" at bounding box center [312, 104] width 583 height 23
click at [533, 594] on div "118 x faster with SpeedWorkers Before: 14848 ms Now: 125 ms URL Details View fu…" at bounding box center [545, 381] width 146 height 700
click at [529, 586] on div "118 x faster with SpeedWorkers Before: 14848 ms Now: 125 ms URL Details View fu…" at bounding box center [545, 381] width 146 height 700
click at [513, 581] on div "118 x faster with SpeedWorkers Before: 14848 ms Now: 125 ms URL Details View fu…" at bounding box center [545, 381] width 146 height 700
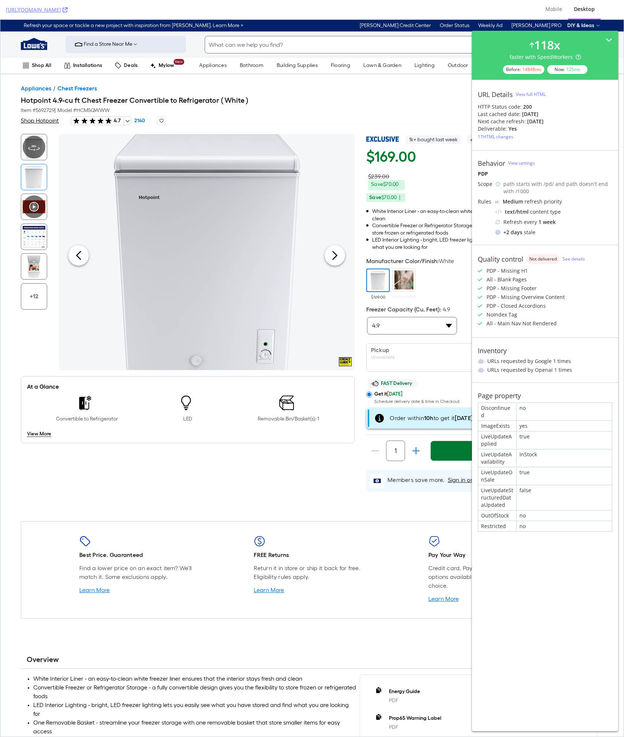
click at [402, 238] on p "LED Interior Lighting - bright, LED freezer lighting lets you easily see what y…" at bounding box center [487, 243] width 231 height 14
click at [553, 8] on div "Mobile" at bounding box center [554, 8] width 17 height 7
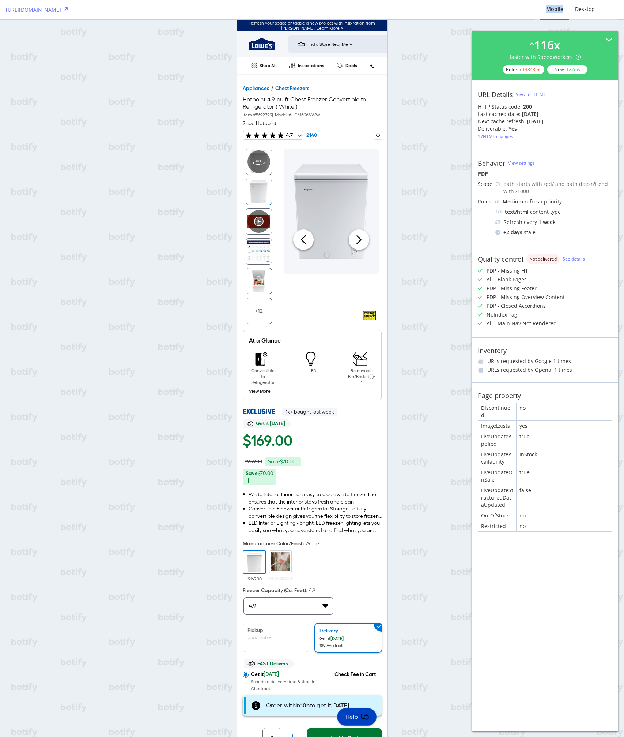
click at [587, 5] on div "Desktop" at bounding box center [584, 10] width 31 height 20
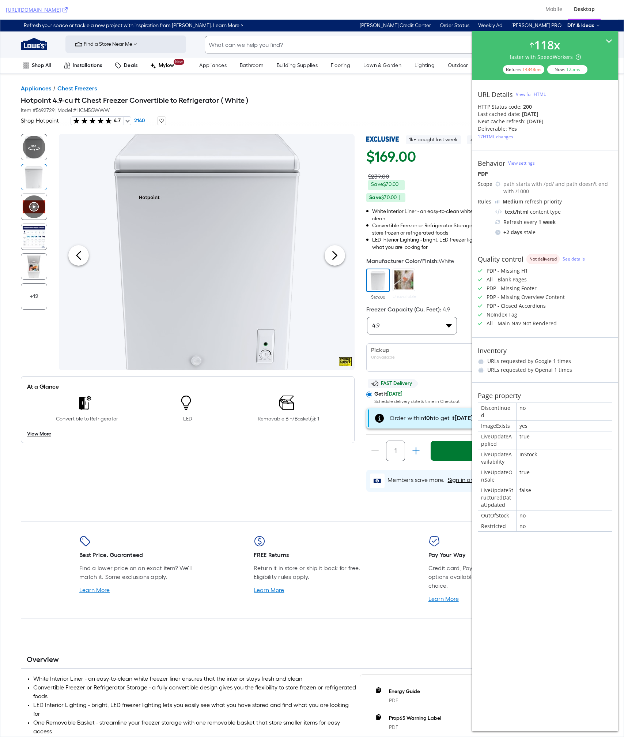
click at [610, 42] on icon at bounding box center [609, 41] width 7 height 7
click at [610, 42] on div "Link to Lowe's Home Improvement Home Page Find a Store Near Me MyLowes Sign In …" at bounding box center [312, 44] width 624 height 26
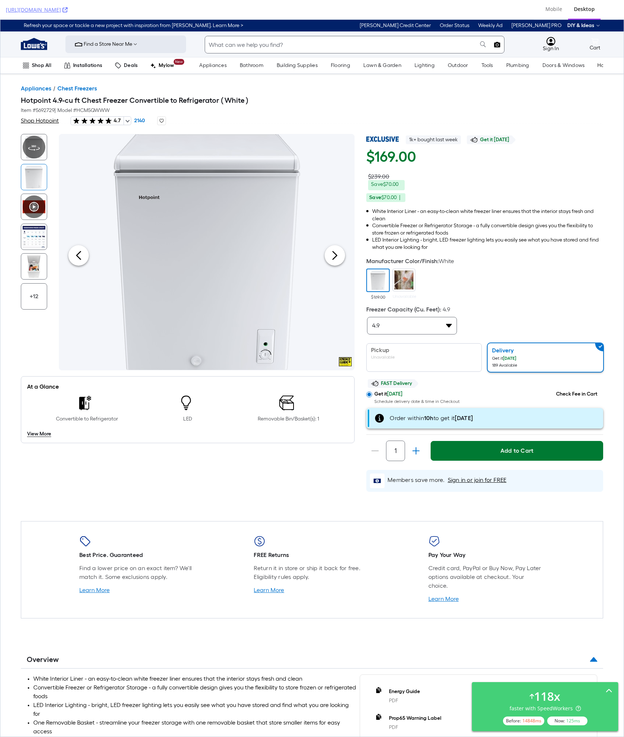
click at [479, 293] on div "$169.00 Unavailable" at bounding box center [484, 283] width 237 height 34
click at [501, 283] on div "$169.00 Unavailable" at bounding box center [484, 283] width 237 height 34
click at [421, 192] on div "$169.00 $239.00 Save $70.00 | Save $70.00 |" at bounding box center [484, 176] width 237 height 58
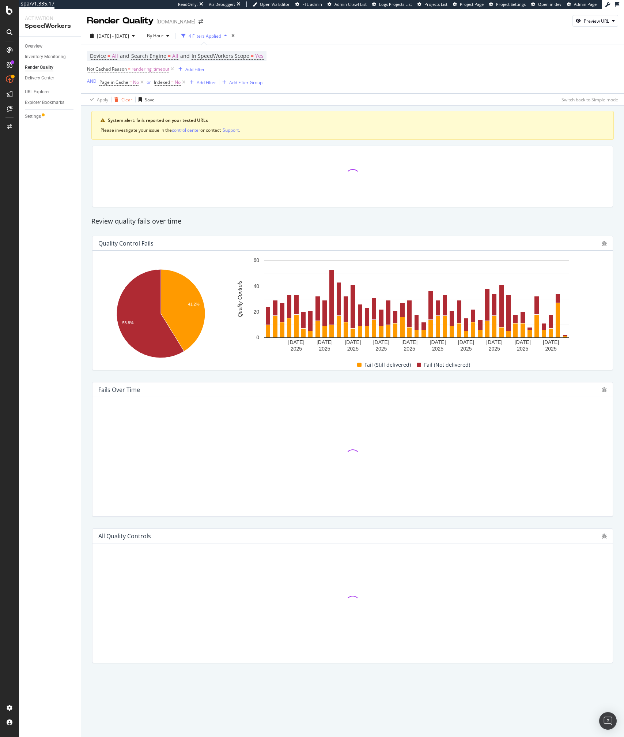
click at [119, 98] on div "button" at bounding box center [117, 99] width 10 height 4
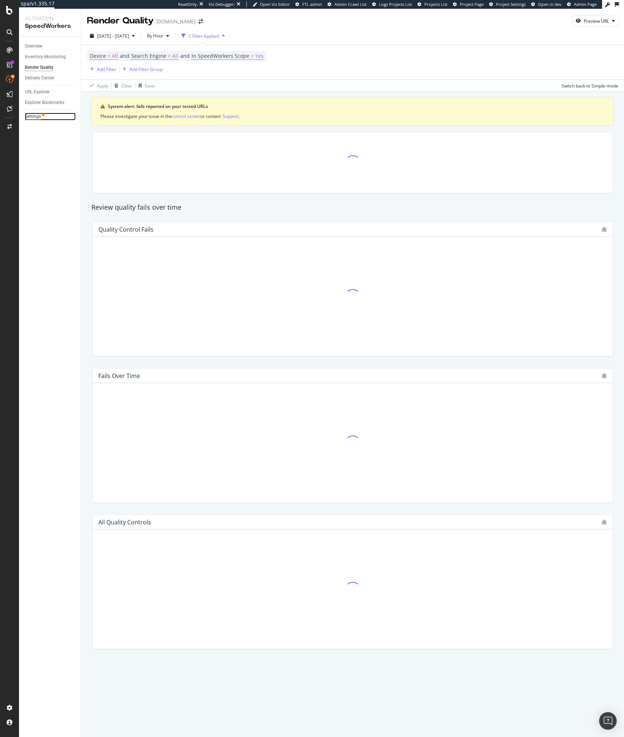
click at [32, 117] on div "Settings" at bounding box center [33, 117] width 16 height 8
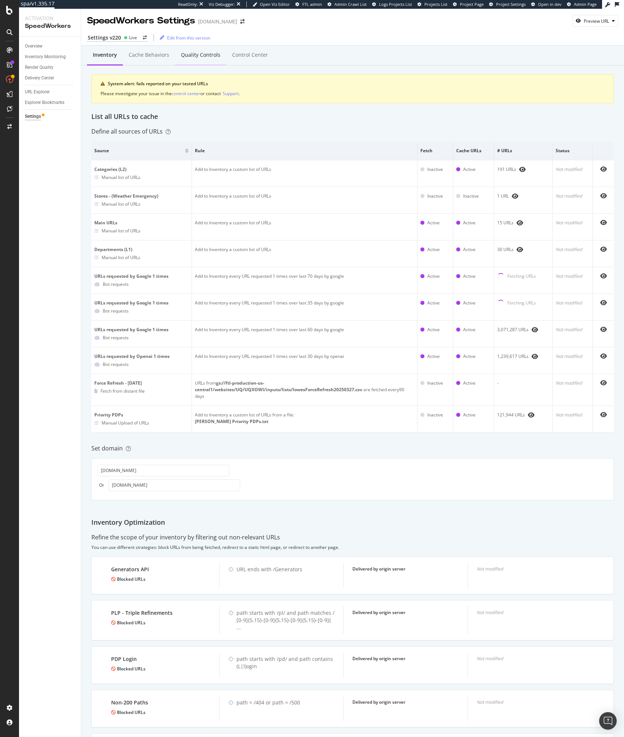
click at [188, 63] on div "Quality Controls" at bounding box center [200, 55] width 51 height 20
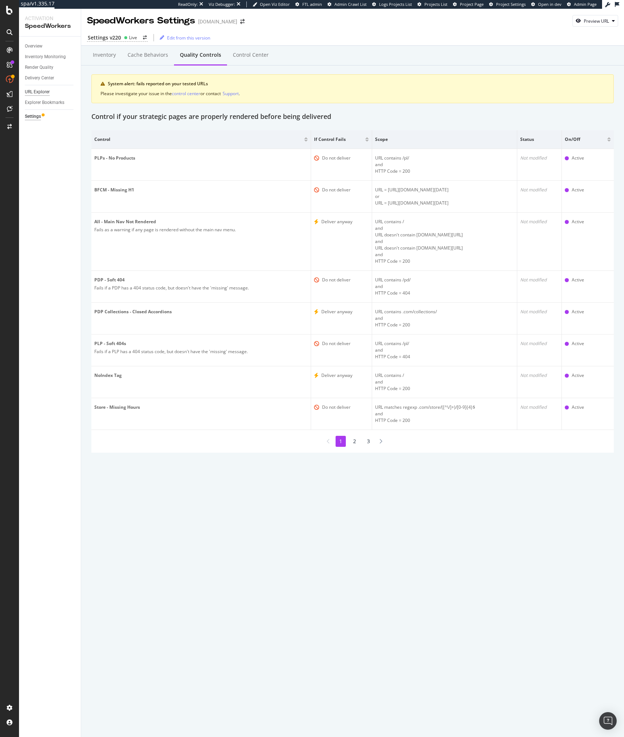
click at [43, 88] on div "URL Explorer" at bounding box center [37, 92] width 25 height 8
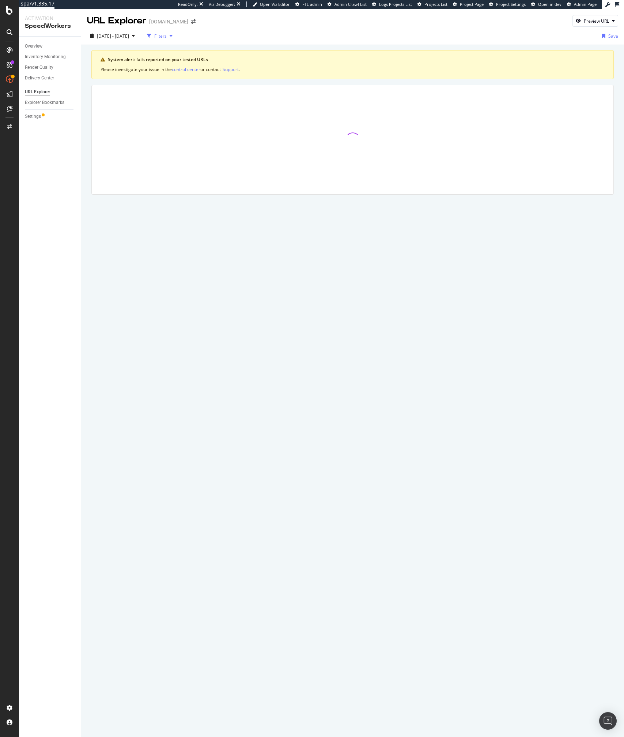
click at [154, 34] on div "button" at bounding box center [149, 36] width 10 height 10
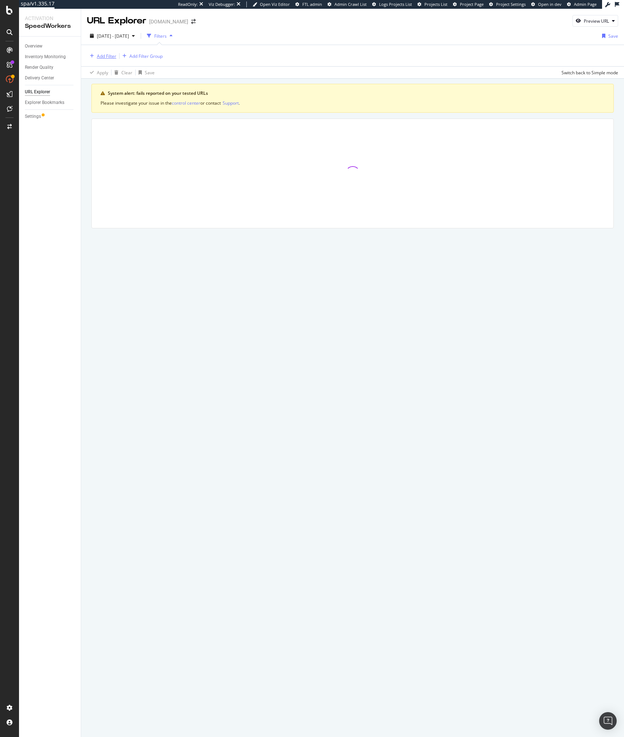
click at [103, 59] on div "Add Filter" at bounding box center [106, 56] width 19 height 6
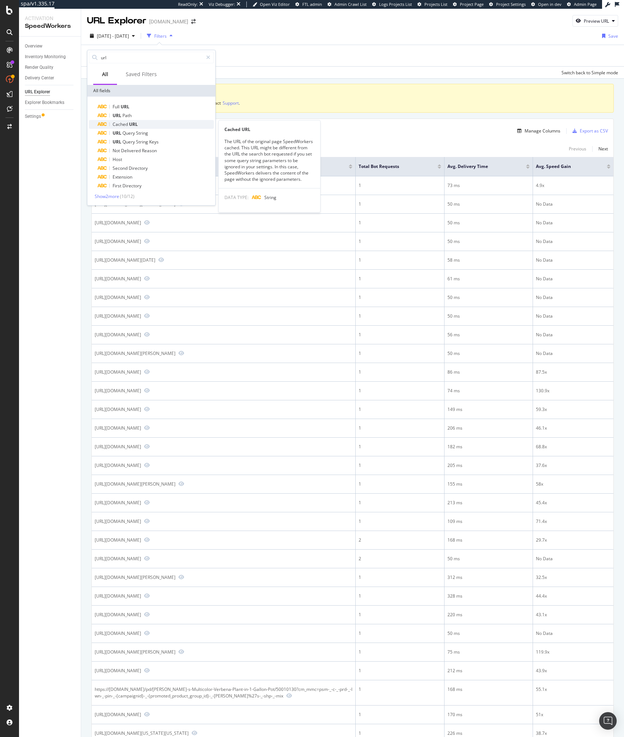
type input "url"
click at [130, 126] on span "URL" at bounding box center [133, 124] width 9 height 6
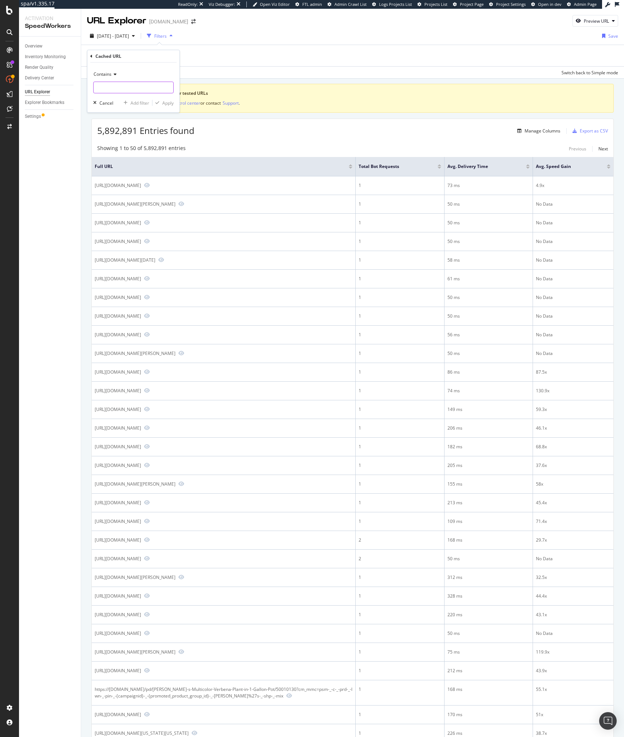
click at [119, 91] on input "text" at bounding box center [134, 88] width 80 height 12
paste input "[URL][DOMAIN_NAME]"
type input "[URL][DOMAIN_NAME]"
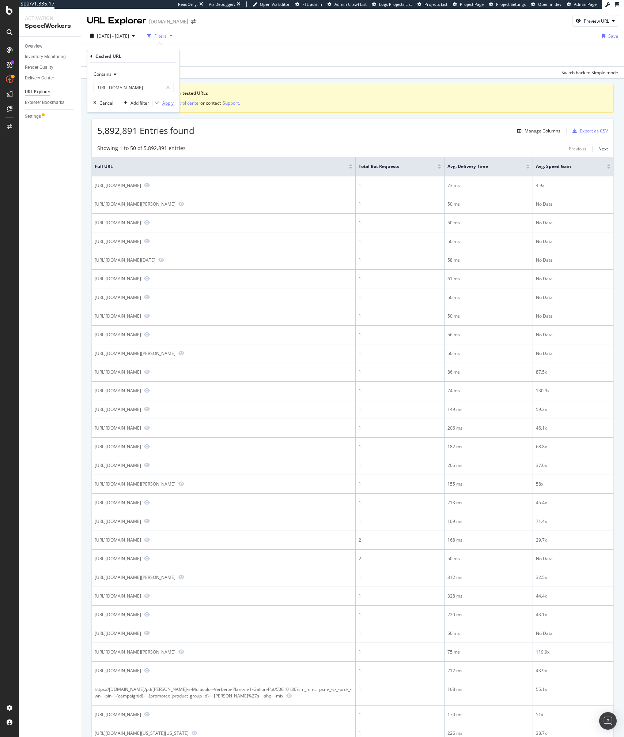
click at [166, 104] on div "Apply" at bounding box center [167, 103] width 11 height 6
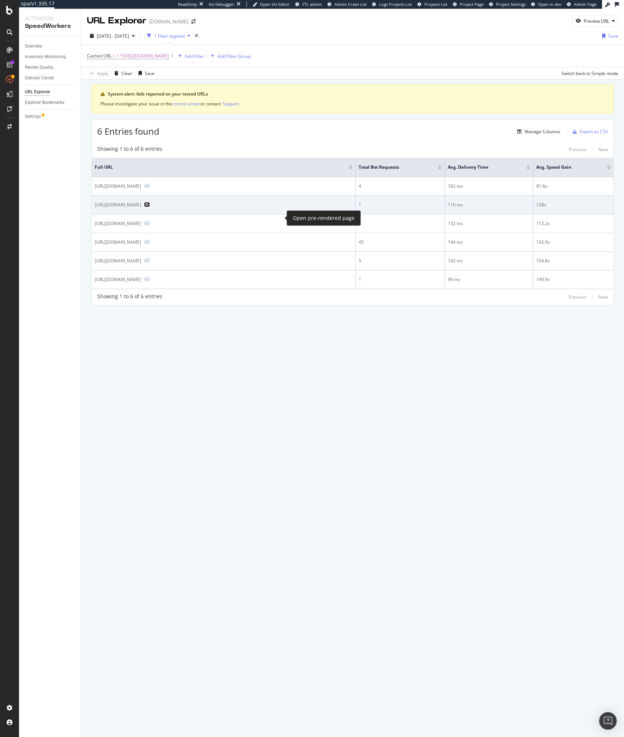
click at [150, 207] on icon "Preview https://www.lowes.com/pd/Hotpoint-Hotpoint-4-9-Cu-Ft-Convertible-Chest-…" at bounding box center [147, 204] width 6 height 5
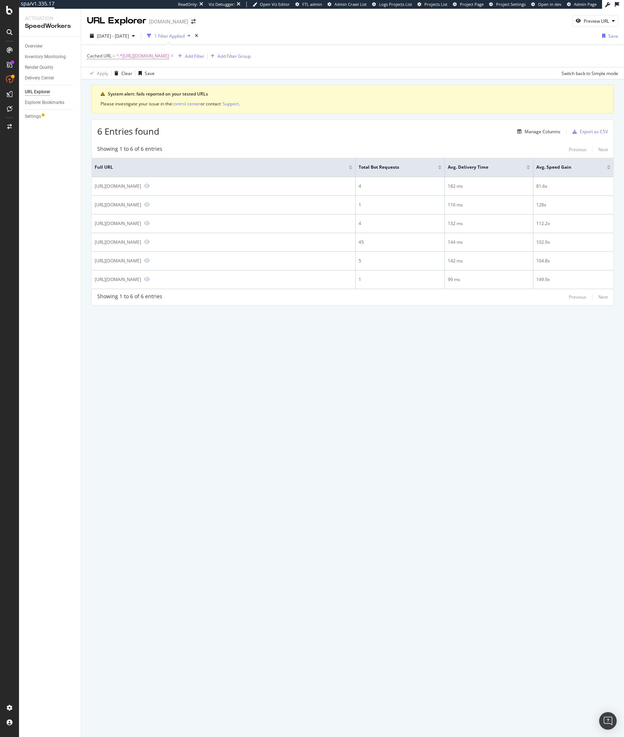
click at [279, 135] on div "6 Entries found Manage Columns Export as CSV" at bounding box center [353, 129] width 522 height 18
click at [255, 366] on div "URL Explorer [DOMAIN_NAME] Preview URL [DATE] - [DATE] 1 Filter Applied Save Ca…" at bounding box center [352, 373] width 543 height 728
click at [273, 135] on div "6 Entries found Manage Columns Export as CSV" at bounding box center [353, 129] width 522 height 18
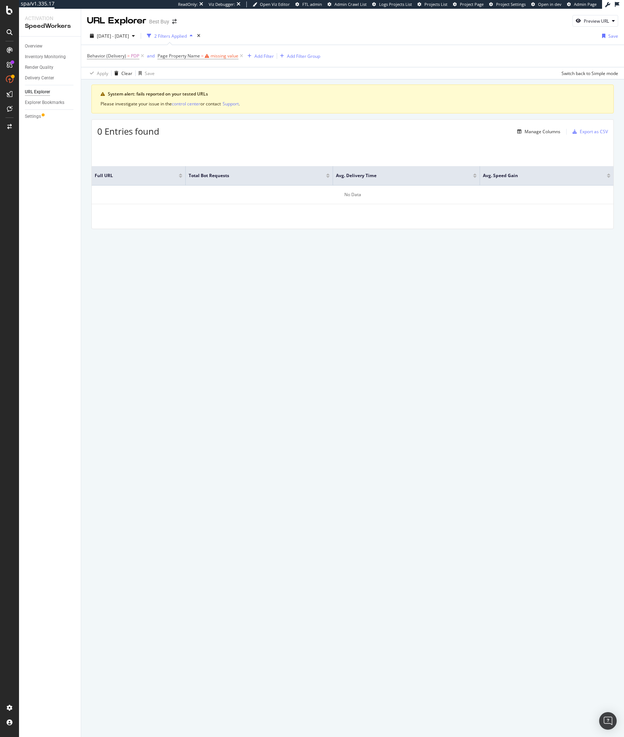
click at [283, 275] on div "URL Explorer Best Buy Preview URL [DATE] - [DATE] 2 Filters Applied Save Behavi…" at bounding box center [352, 373] width 543 height 728
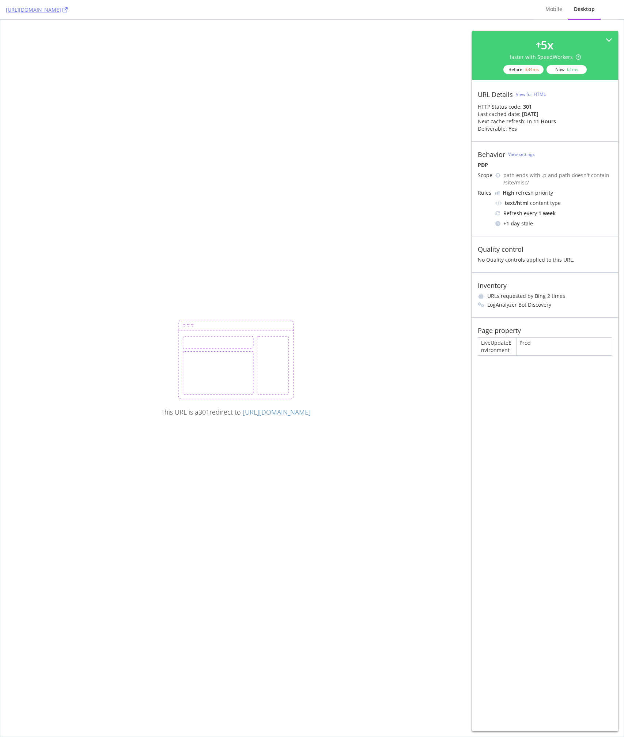
click at [341, 211] on div "This URL is a 301 redirect to [URL][DOMAIN_NAME]" at bounding box center [312, 378] width 624 height 716
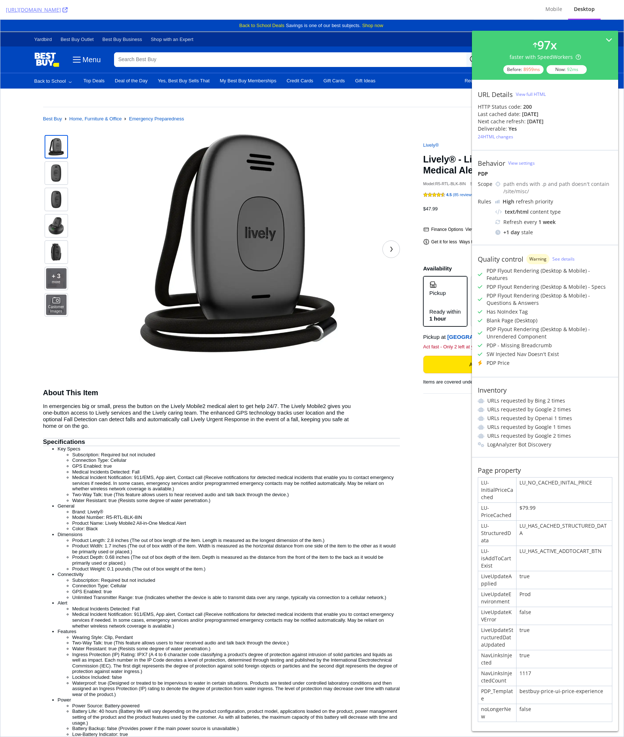
click at [407, 432] on div "+ 3 more Customer Images About This Item In emergencies big or small, press the…" at bounding box center [312, 635] width 538 height 1005
click at [408, 415] on div "+ 3 more Customer Images About This Item In emergencies big or small, press the…" at bounding box center [312, 635] width 538 height 1005
click at [448, 215] on div "$47.99" at bounding box center [494, 213] width 140 height 15
click at [557, 494] on div "LU_NO_CACHED_INITAL_PRICE" at bounding box center [564, 489] width 95 height 25
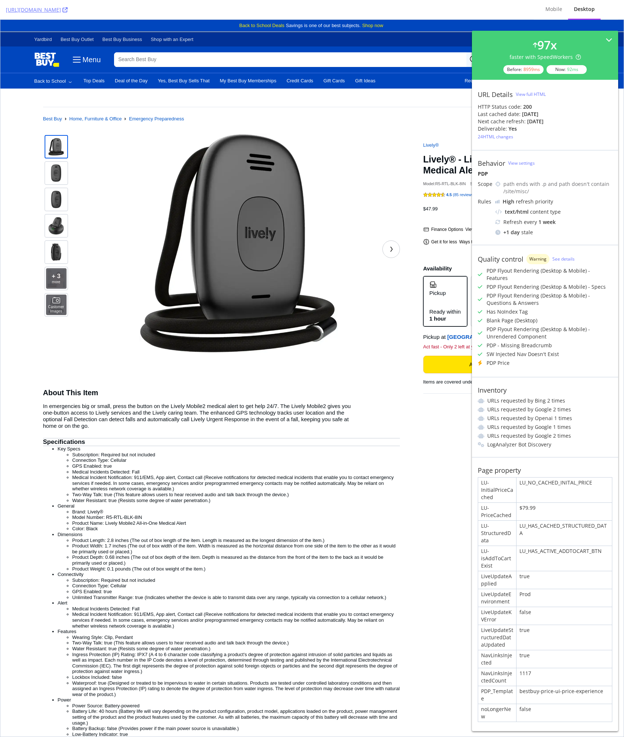
click at [554, 377] on div "Inventory URLs requested by Bing 2 times URLs requested by Google 2 times URLs …" at bounding box center [545, 417] width 146 height 80
click at [543, 637] on div "true" at bounding box center [564, 637] width 95 height 25
click at [521, 589] on div "Prod" at bounding box center [564, 598] width 95 height 18
click at [552, 579] on div "true" at bounding box center [564, 580] width 95 height 18
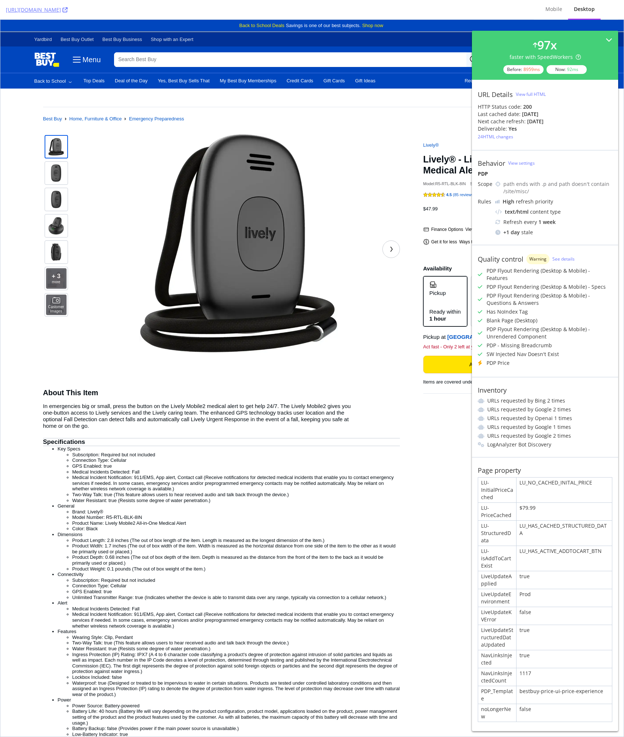
click at [560, 615] on div "false" at bounding box center [564, 616] width 95 height 18
click at [546, 477] on div "LU_NO_CACHED_INITAL_PRICE" at bounding box center [564, 489] width 95 height 25
click at [534, 526] on div "LU_HAS_CACHED_STRUCTURED_DATA" at bounding box center [564, 532] width 95 height 25
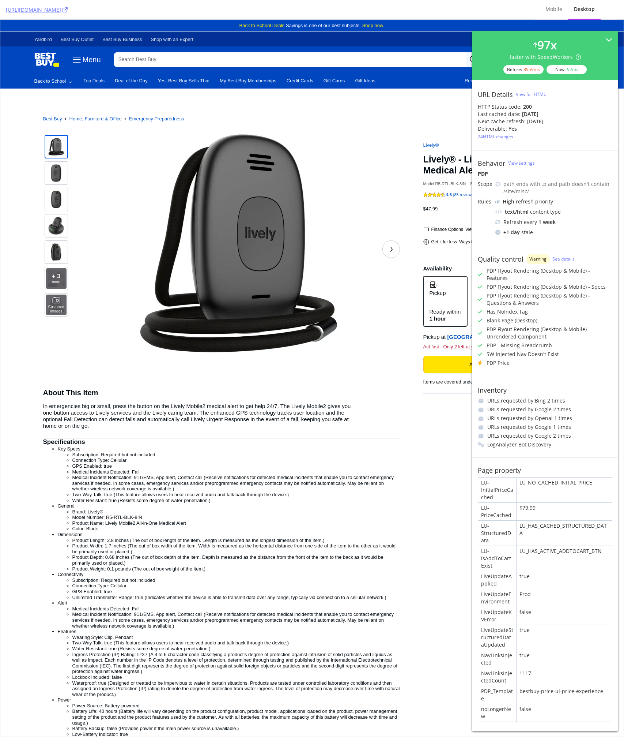
click at [549, 520] on div "LU_HAS_CACHED_STRUCTURED_DATA" at bounding box center [564, 532] width 95 height 25
click at [554, 546] on div "LU_HAS_ACTIVE_ADDTOCART_BTN" at bounding box center [564, 558] width 95 height 25
click at [379, 248] on div at bounding box center [387, 249] width 26 height 18
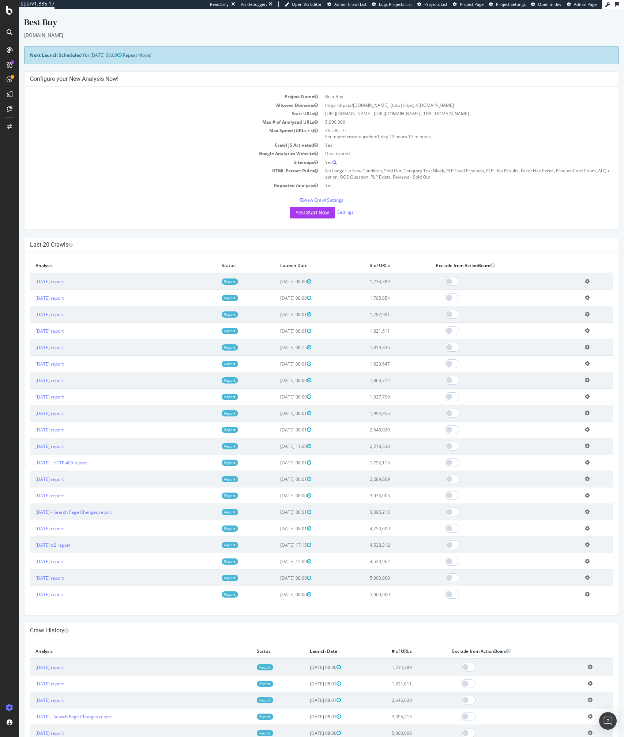
click at [159, 133] on td "Max Speed (URLs / s)" at bounding box center [175, 133] width 291 height 15
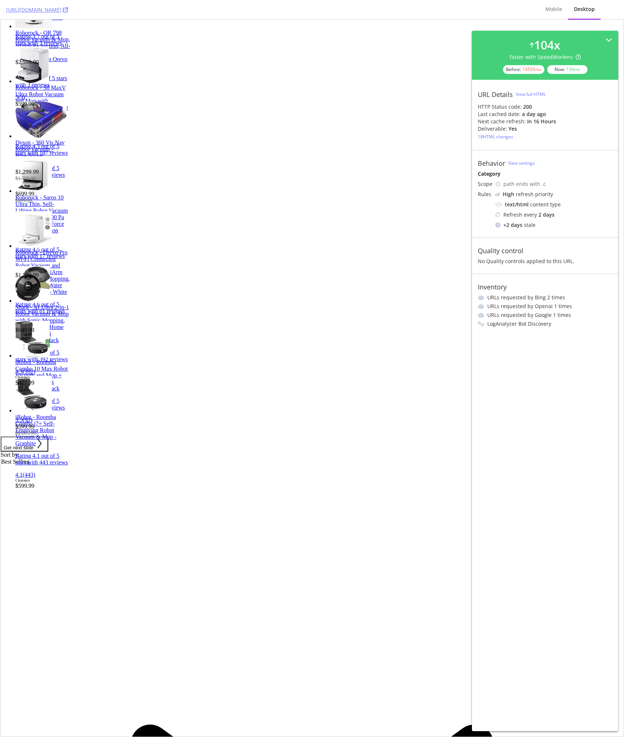
scroll to position [288, 0]
